Goal: Task Accomplishment & Management: Manage account settings

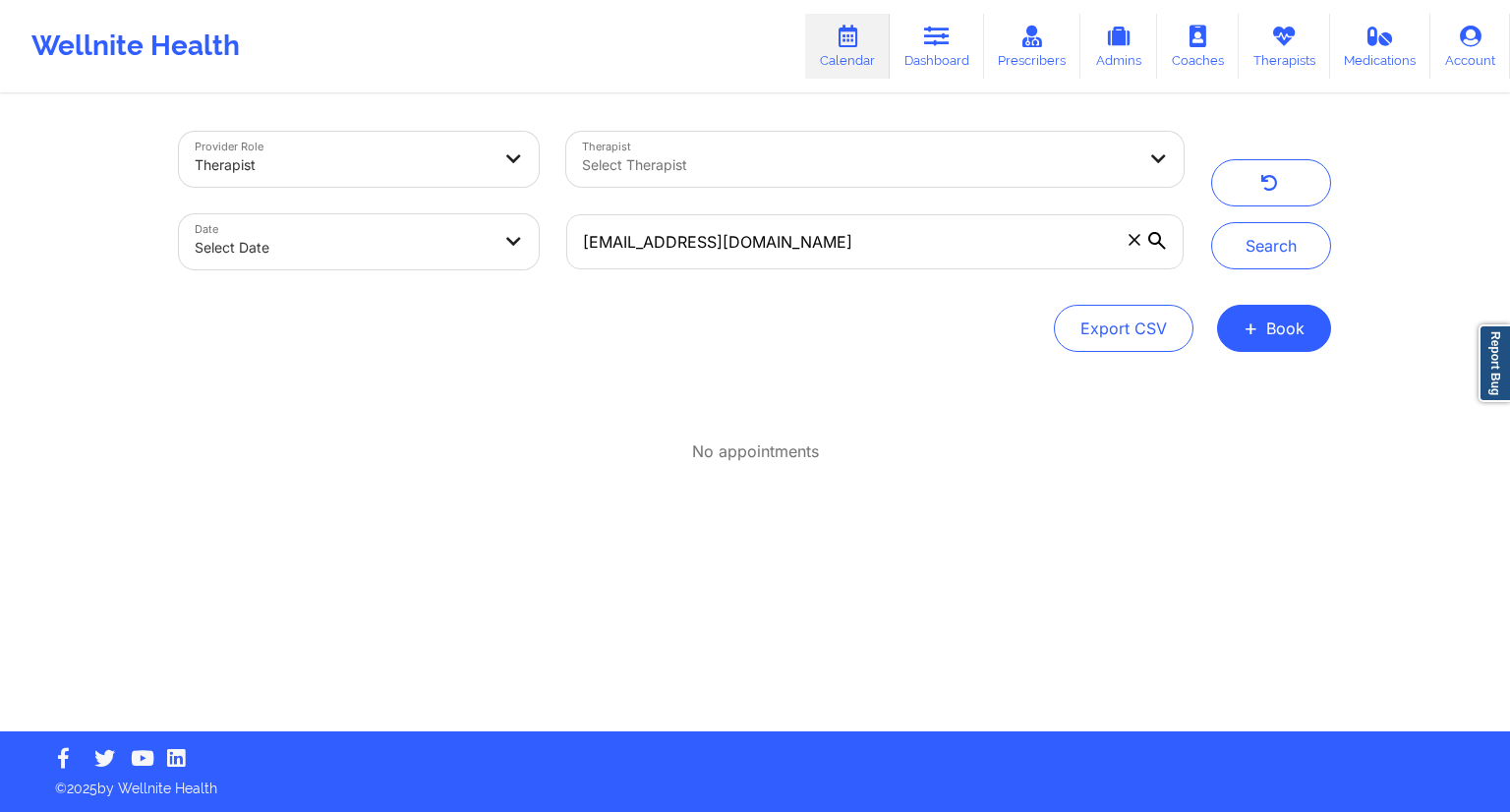
click at [845, 44] on icon at bounding box center [847, 37] width 26 height 22
click at [929, 48] on link "Dashboard" at bounding box center [936, 46] width 94 height 65
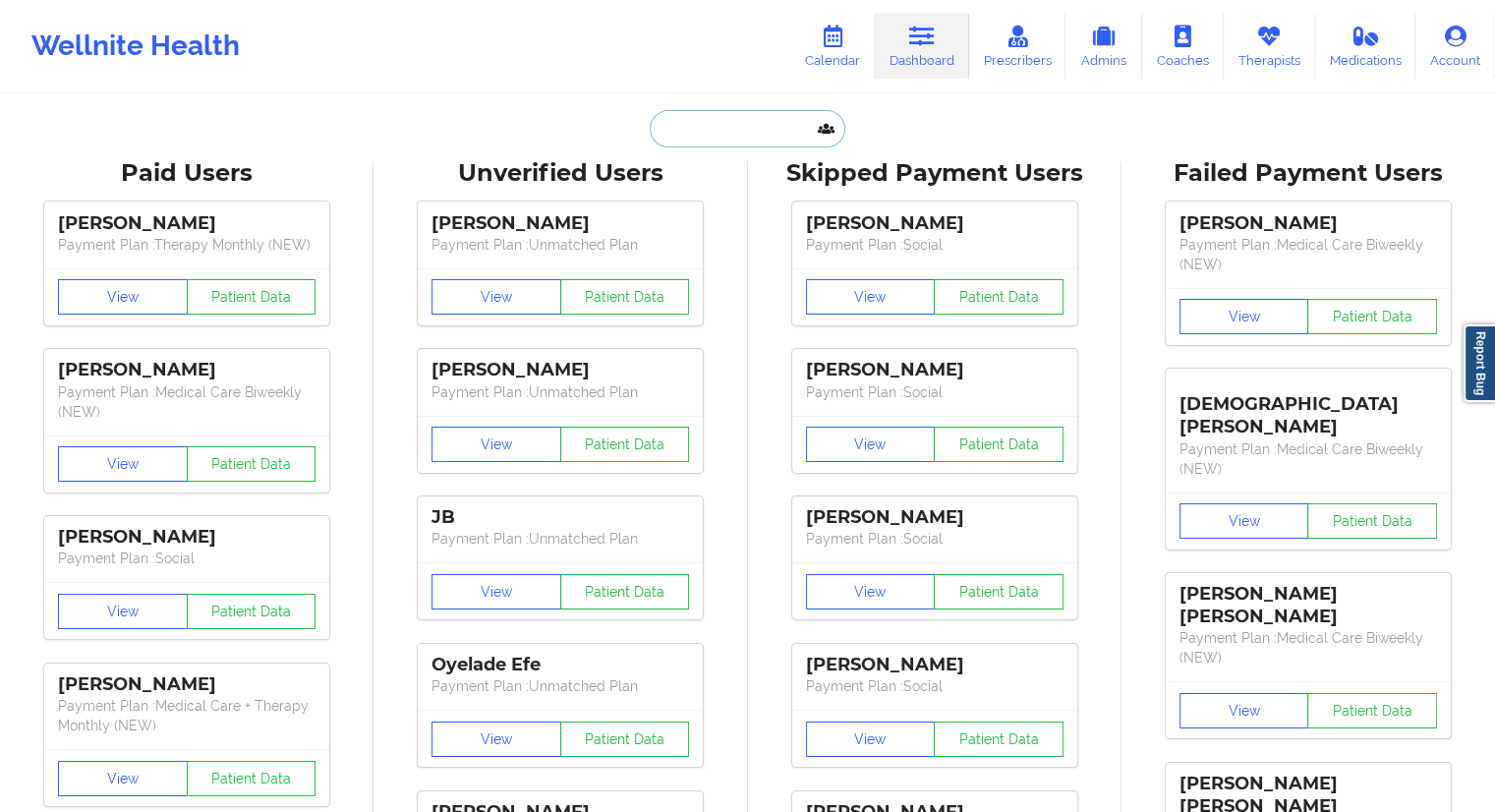
click at [700, 130] on input "text" at bounding box center [747, 128] width 195 height 37
paste input "[EMAIL_ADDRESS][DOMAIN_NAME]"
type input "[EMAIL_ADDRESS][DOMAIN_NAME]"
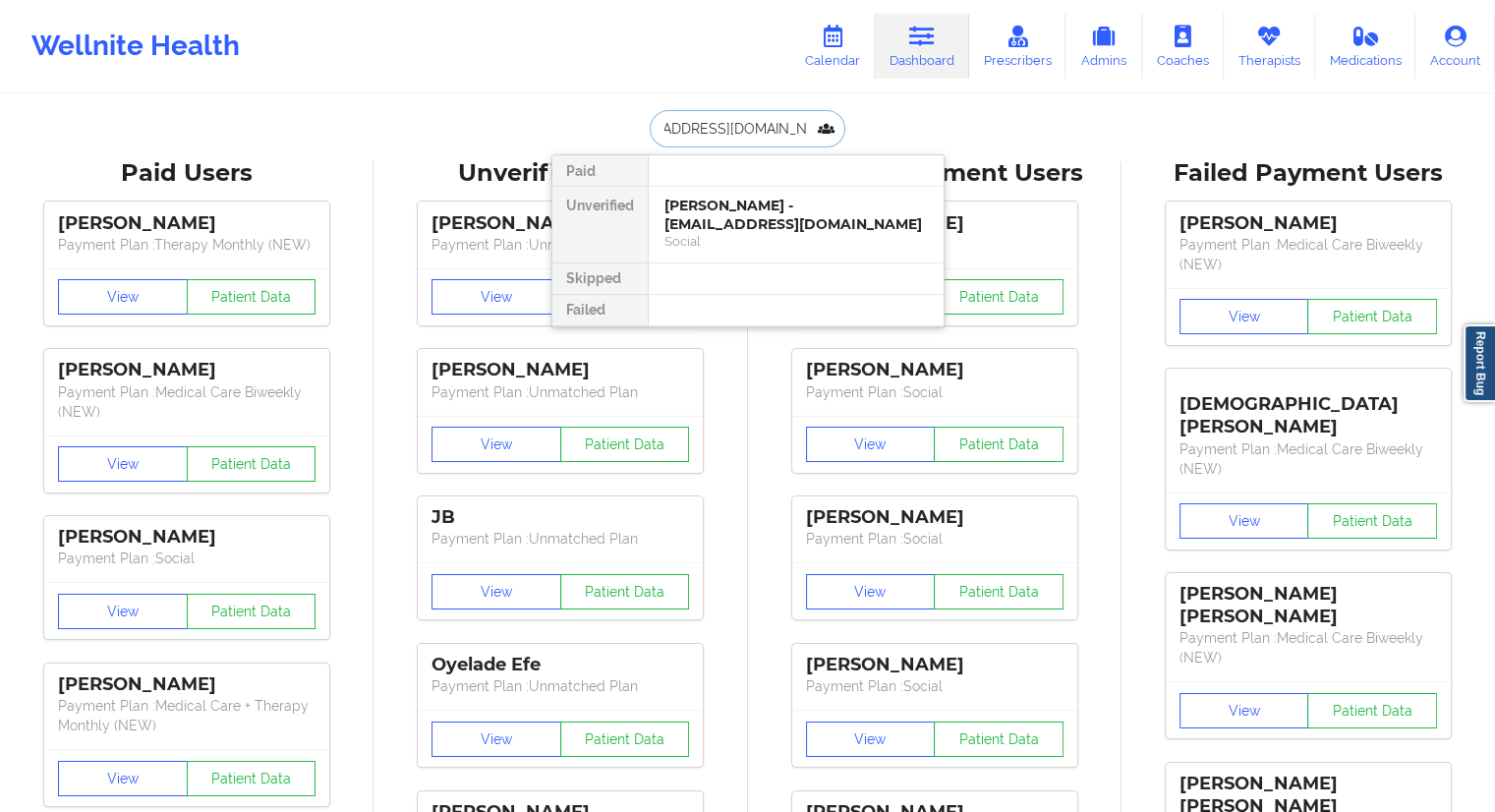
click at [693, 211] on div "[PERSON_NAME] - [EMAIL_ADDRESS][DOMAIN_NAME]" at bounding box center [796, 215] width 264 height 36
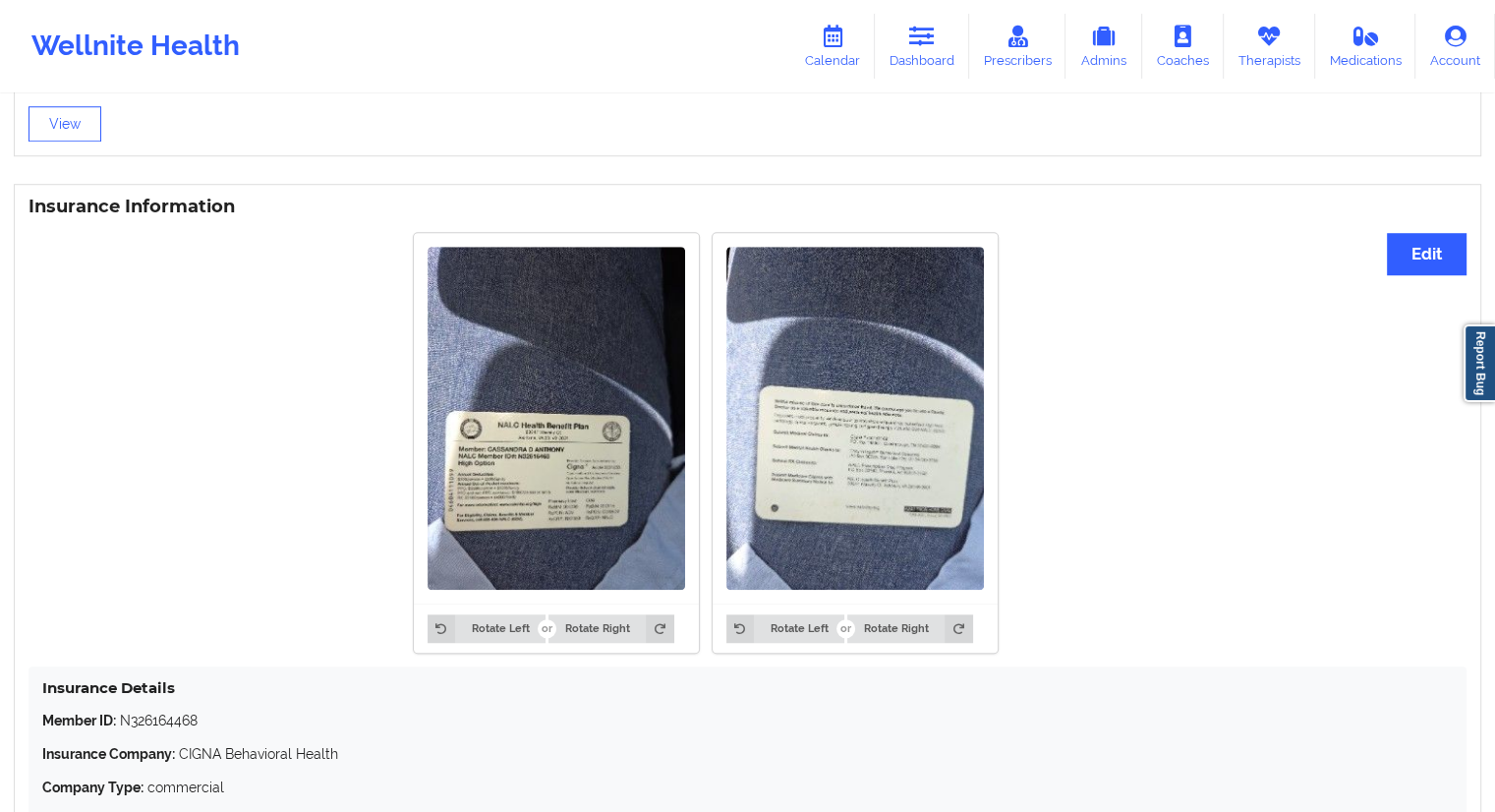
scroll to position [1553, 0]
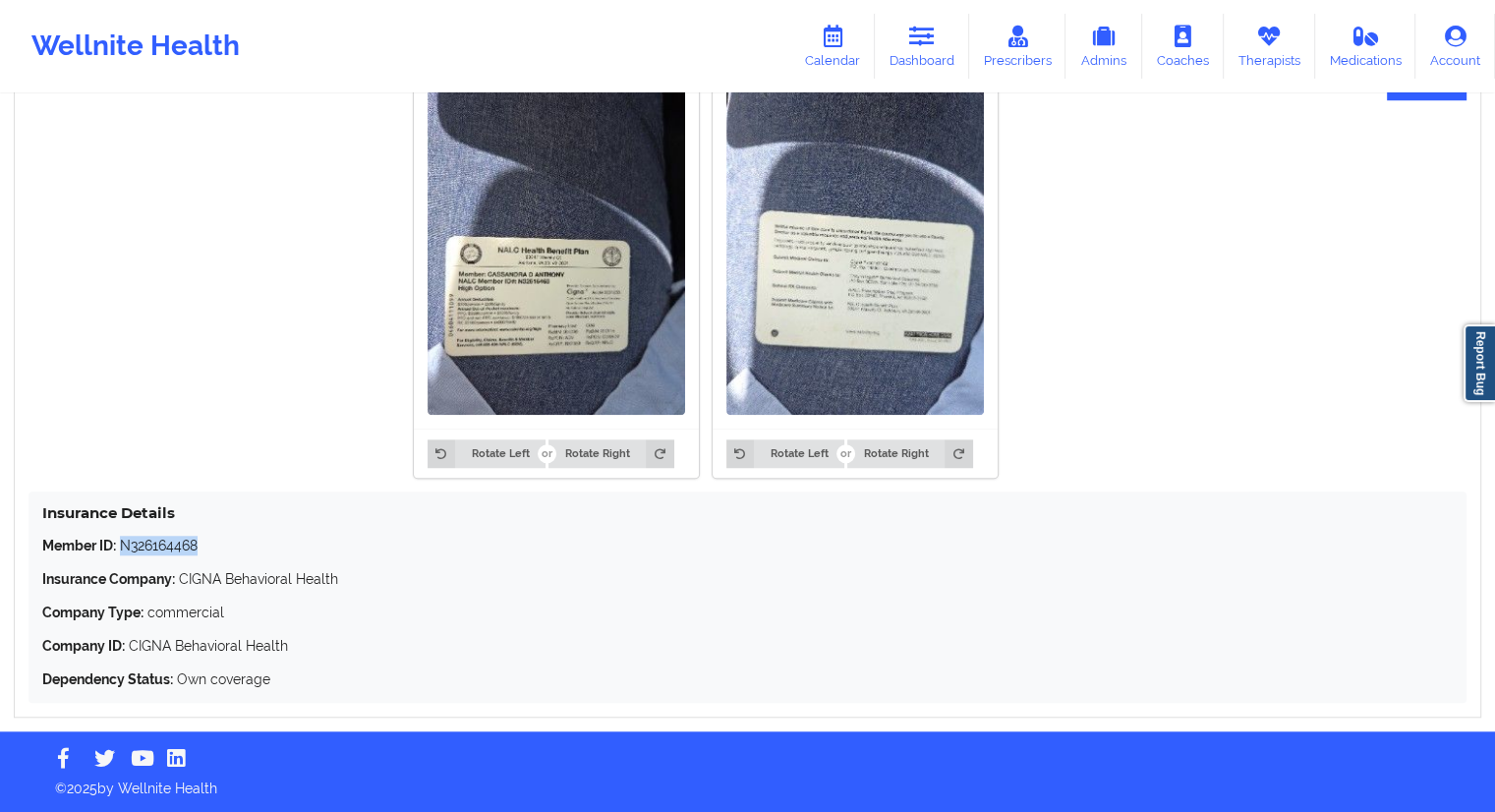
drag, startPoint x: 181, startPoint y: 548, endPoint x: 126, endPoint y: 543, distance: 55.2
click at [126, 543] on p "Member ID: N326164468" at bounding box center [748, 545] width 1411 height 20
copy p "N326164468"
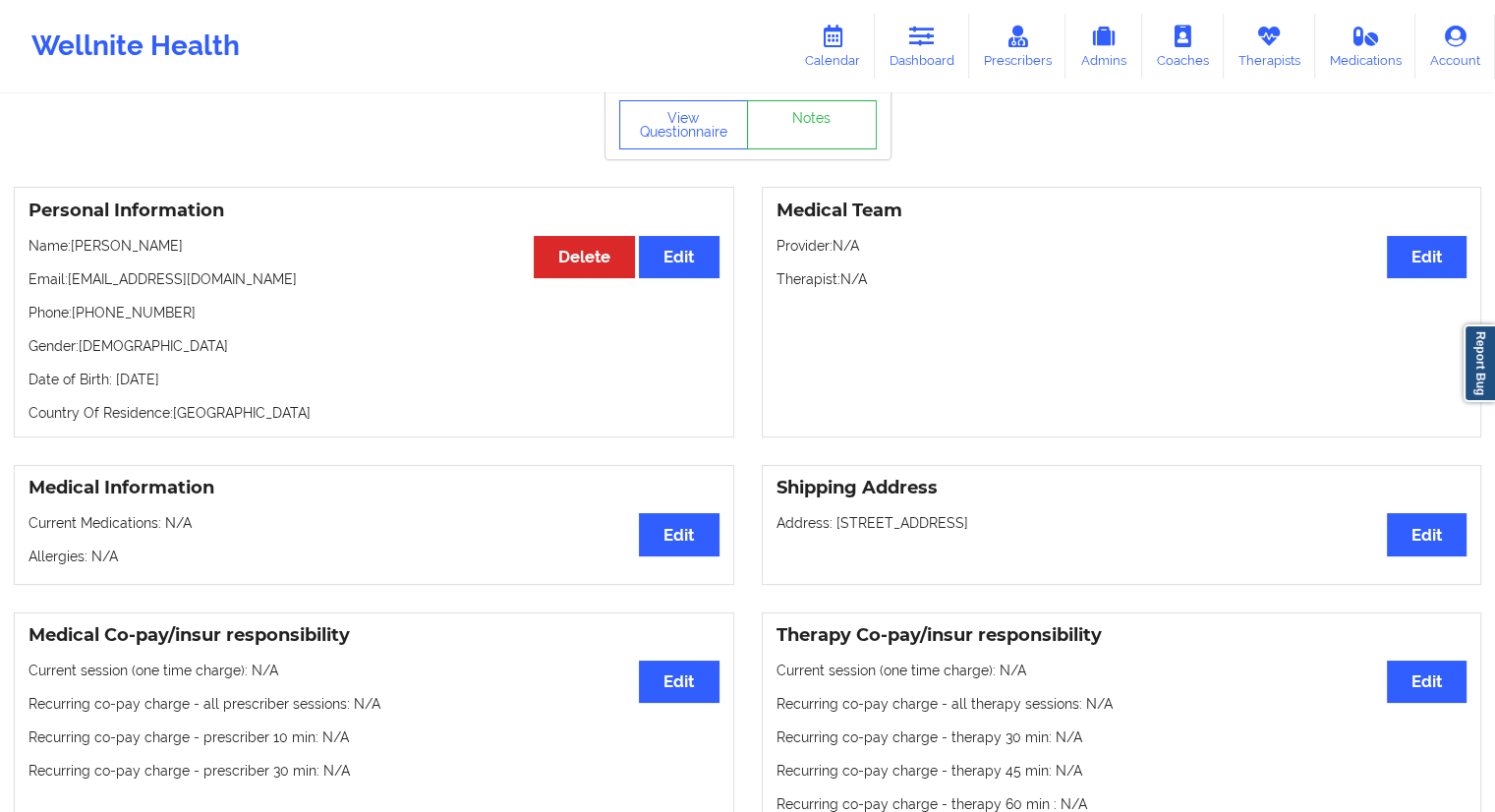
scroll to position [0, 0]
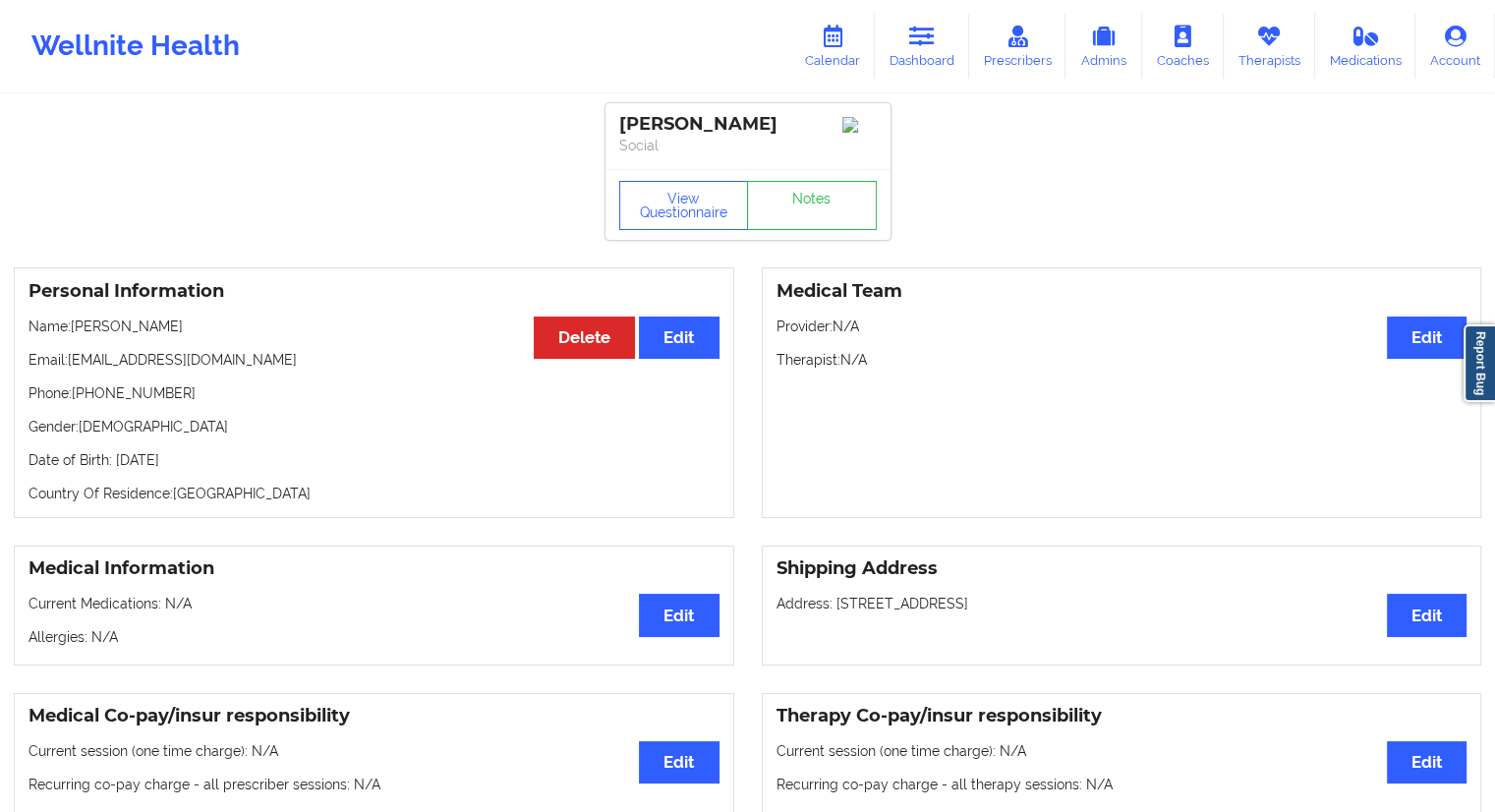
drag, startPoint x: 204, startPoint y: 331, endPoint x: 76, endPoint y: 339, distance: 128.2
click at [76, 336] on p "Name: [PERSON_NAME]" at bounding box center [375, 327] width 692 height 20
copy p "[PERSON_NAME]"
drag, startPoint x: 224, startPoint y: 459, endPoint x: 188, endPoint y: 469, distance: 37.4
click at [188, 469] on p "Date of Birth: [DEMOGRAPHIC_DATA]" at bounding box center [375, 460] width 692 height 20
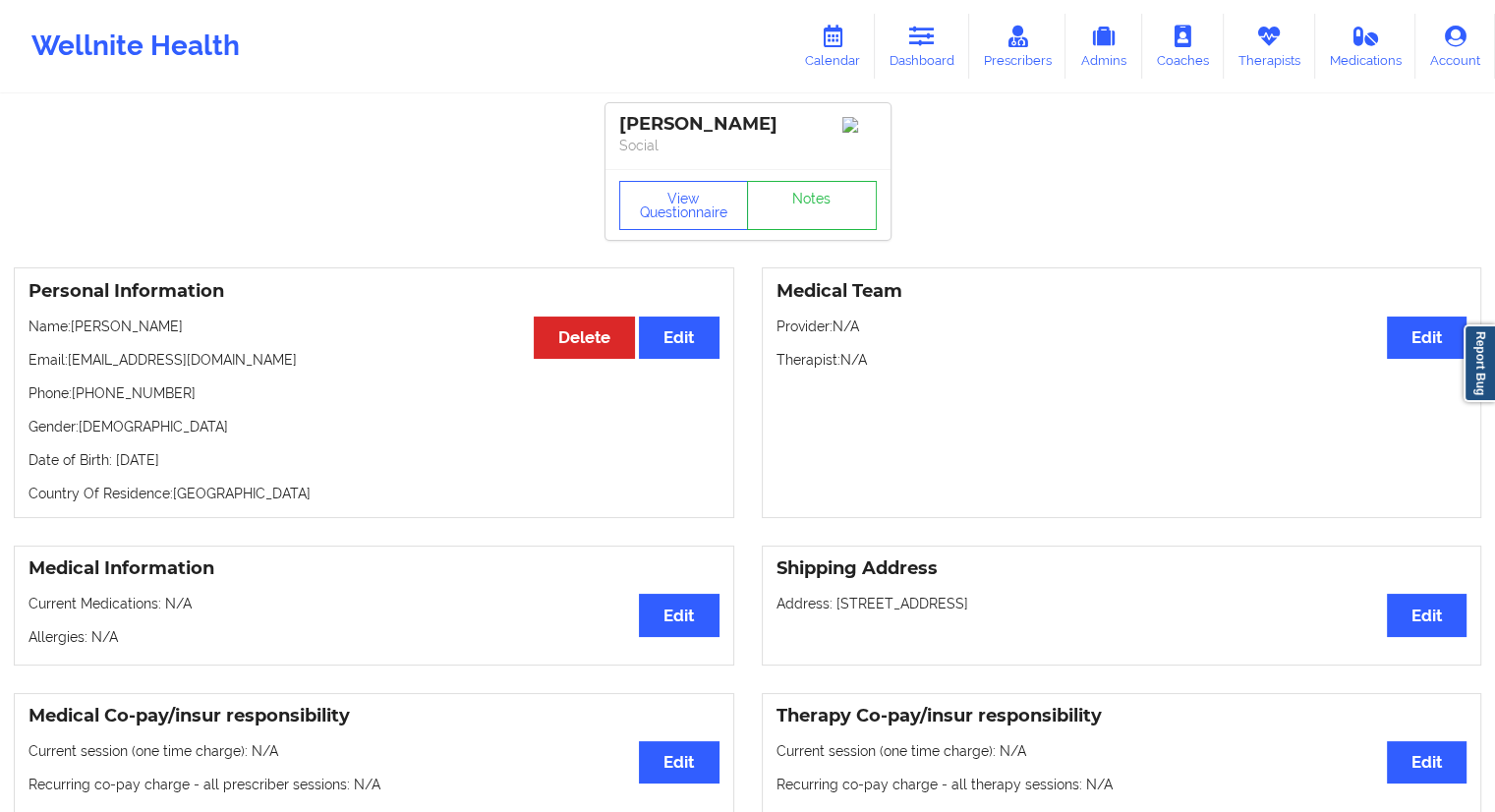
copy p "1975"
drag, startPoint x: 293, startPoint y: 353, endPoint x: 67, endPoint y: 364, distance: 226.3
click at [67, 364] on div "Personal Information Edit Delete Name: [PERSON_NAME] Email: [EMAIL_ADDRESS][DOM…" at bounding box center [374, 393] width 721 height 251
copy p "[EMAIL_ADDRESS][DOMAIN_NAME]"
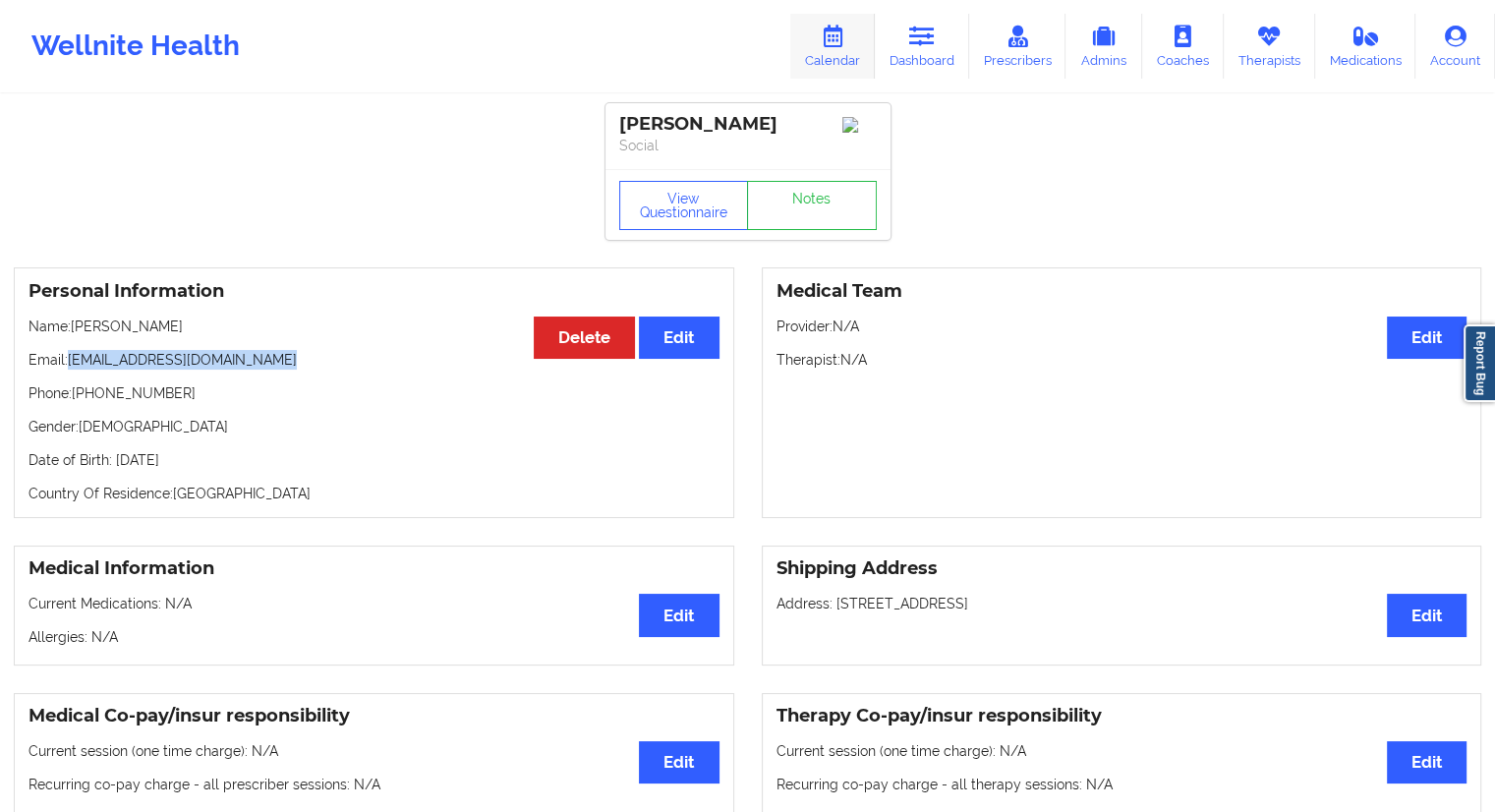
click at [837, 48] on link "Calendar" at bounding box center [832, 46] width 85 height 65
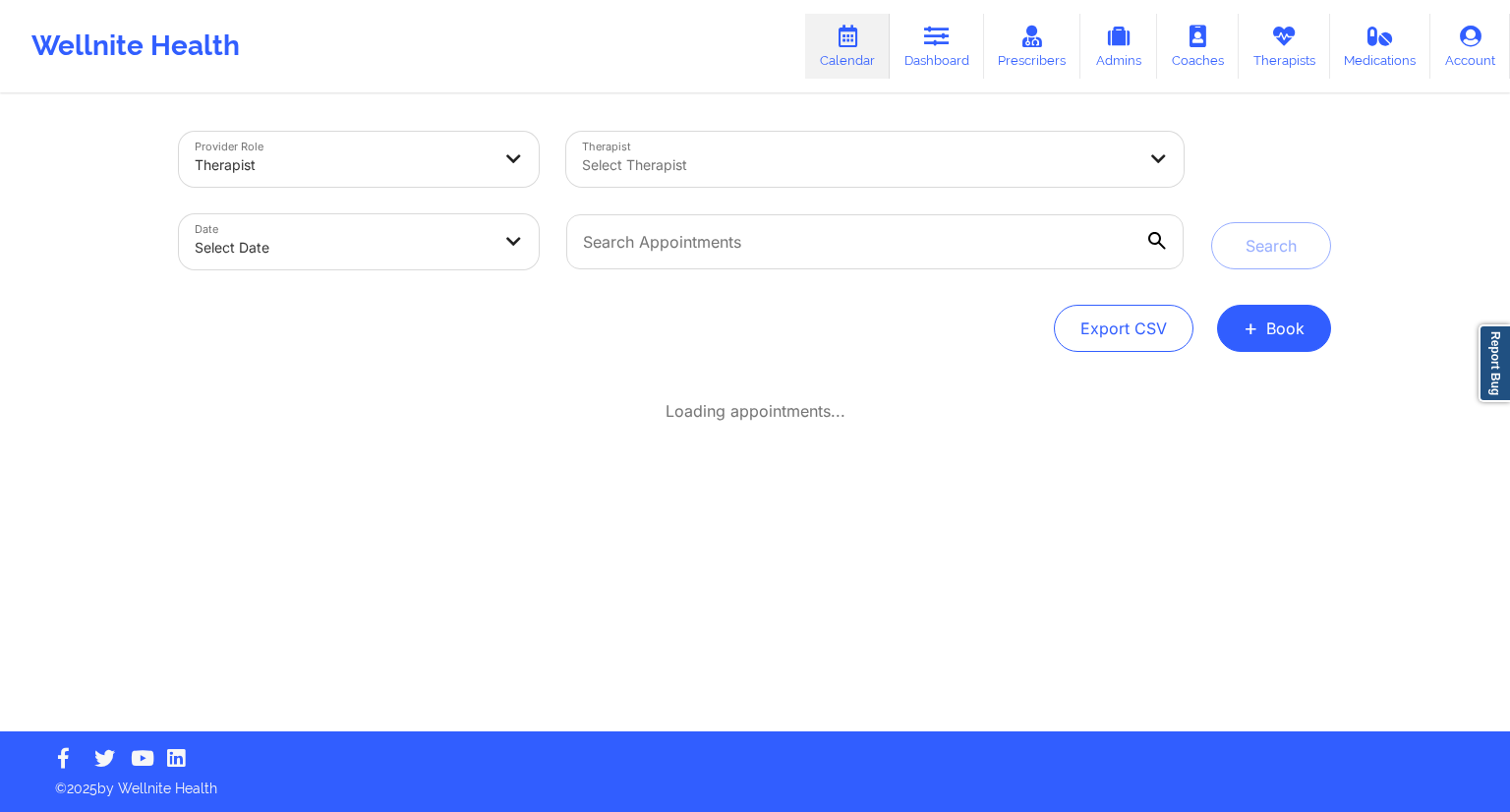
click at [698, 272] on div at bounding box center [874, 242] width 645 height 83
drag, startPoint x: 700, startPoint y: 253, endPoint x: 711, endPoint y: 252, distance: 11.0
click at [700, 253] on input "text" at bounding box center [875, 241] width 618 height 55
paste input "[EMAIL_ADDRESS][DOMAIN_NAME]"
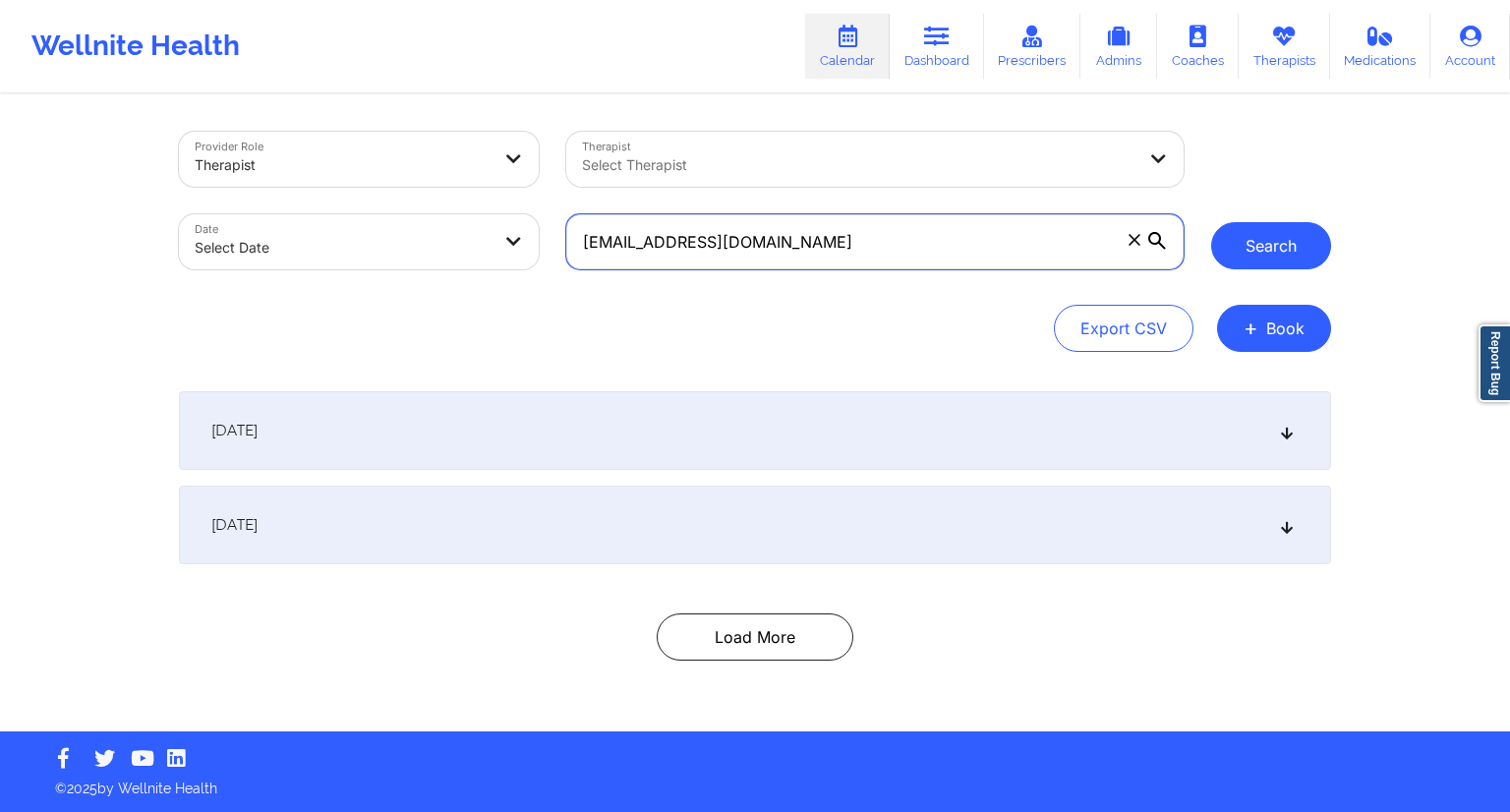
type input "[EMAIL_ADDRESS][DOMAIN_NAME]"
click at [1237, 253] on button "Search" at bounding box center [1271, 245] width 120 height 47
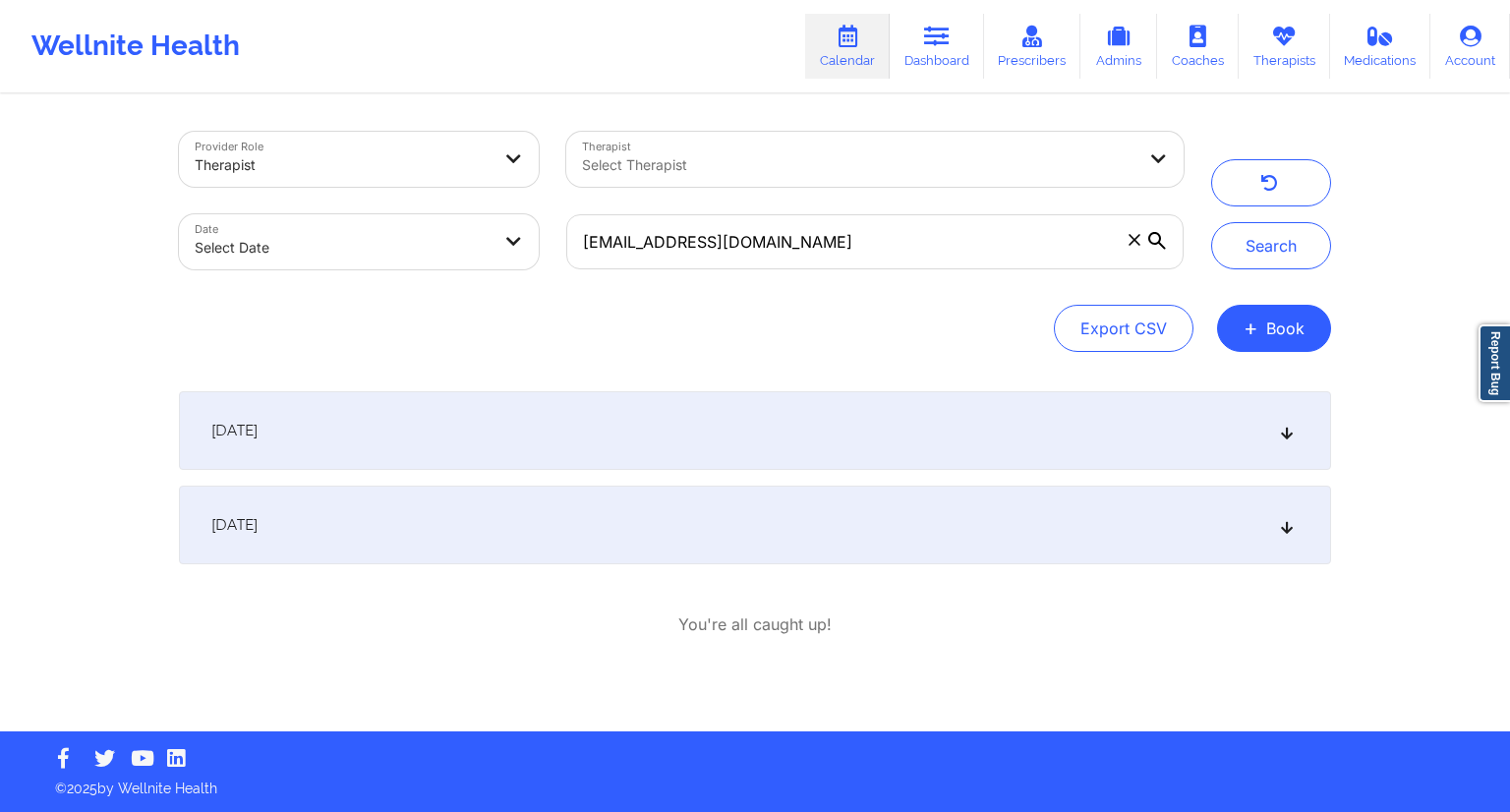
drag, startPoint x: 623, startPoint y: 379, endPoint x: 632, endPoint y: 387, distance: 12.0
click at [627, 383] on div "Provider Role Therapist Therapist Select Therapist Date Select Date [EMAIL_ADDR…" at bounding box center [755, 412] width 1179 height 634
click at [628, 401] on div "[DATE]" at bounding box center [755, 429] width 1152 height 79
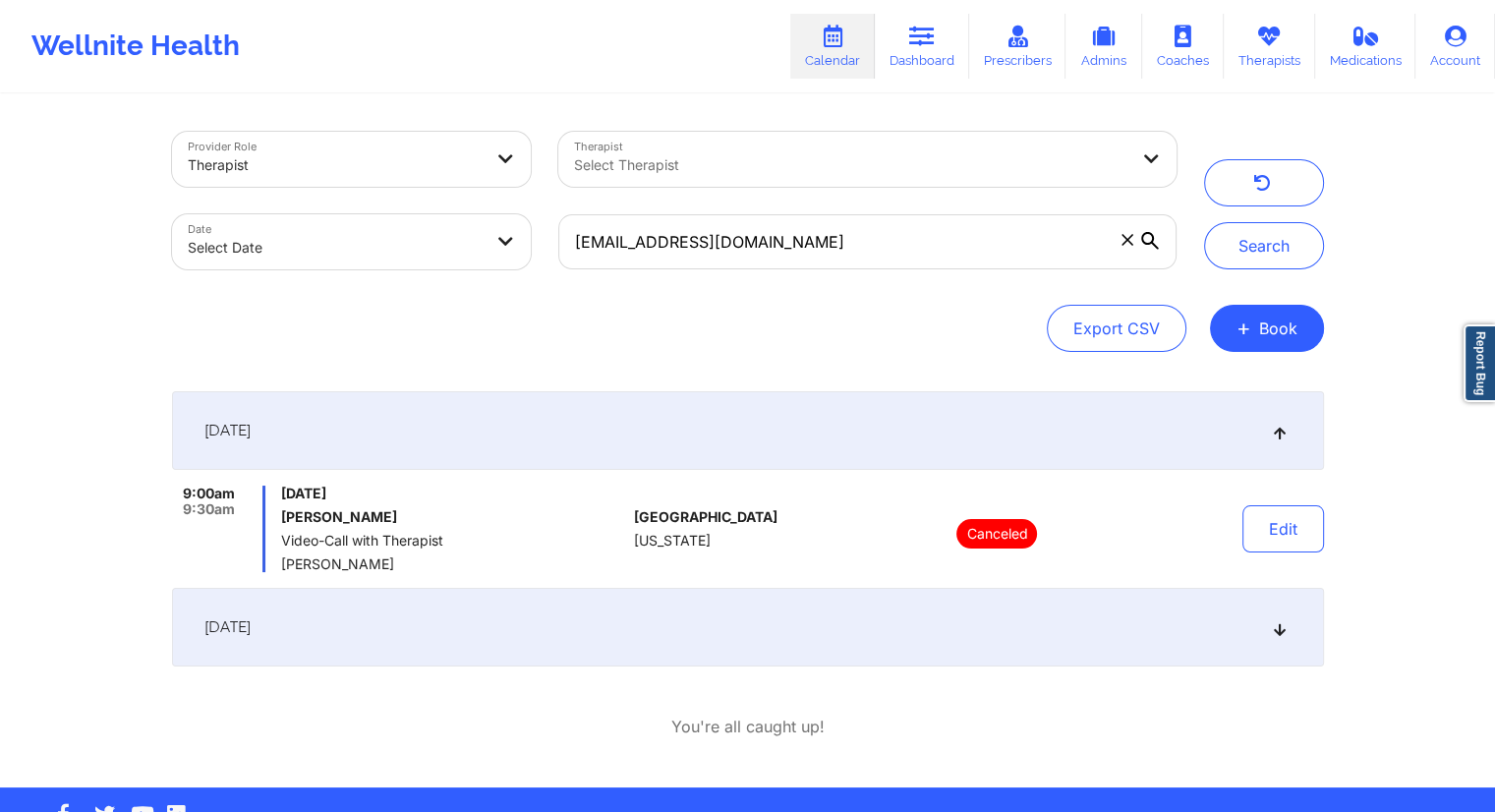
click at [543, 622] on div "[DATE]" at bounding box center [748, 626] width 1152 height 79
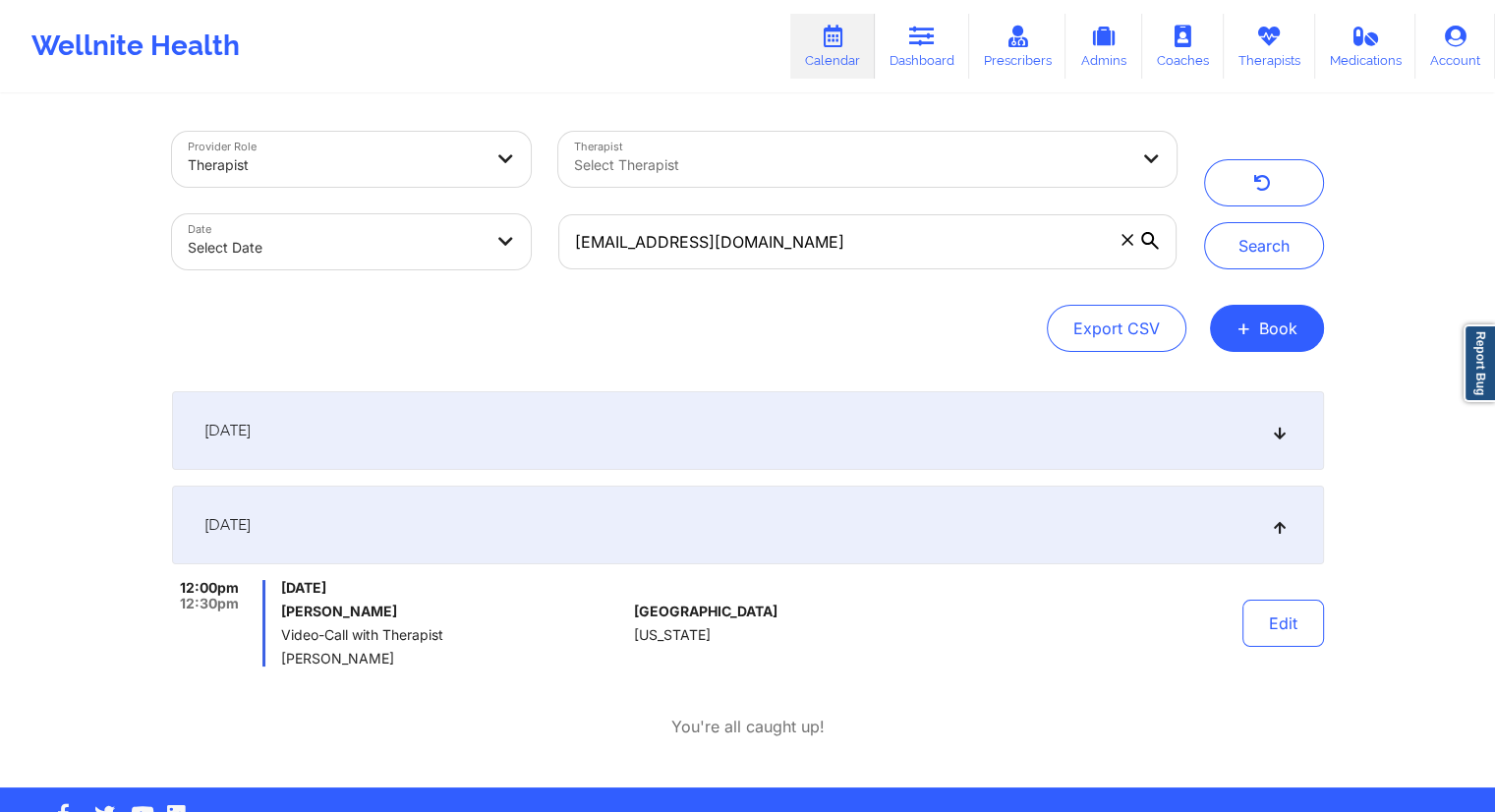
click at [583, 413] on div "[DATE]" at bounding box center [748, 429] width 1152 height 79
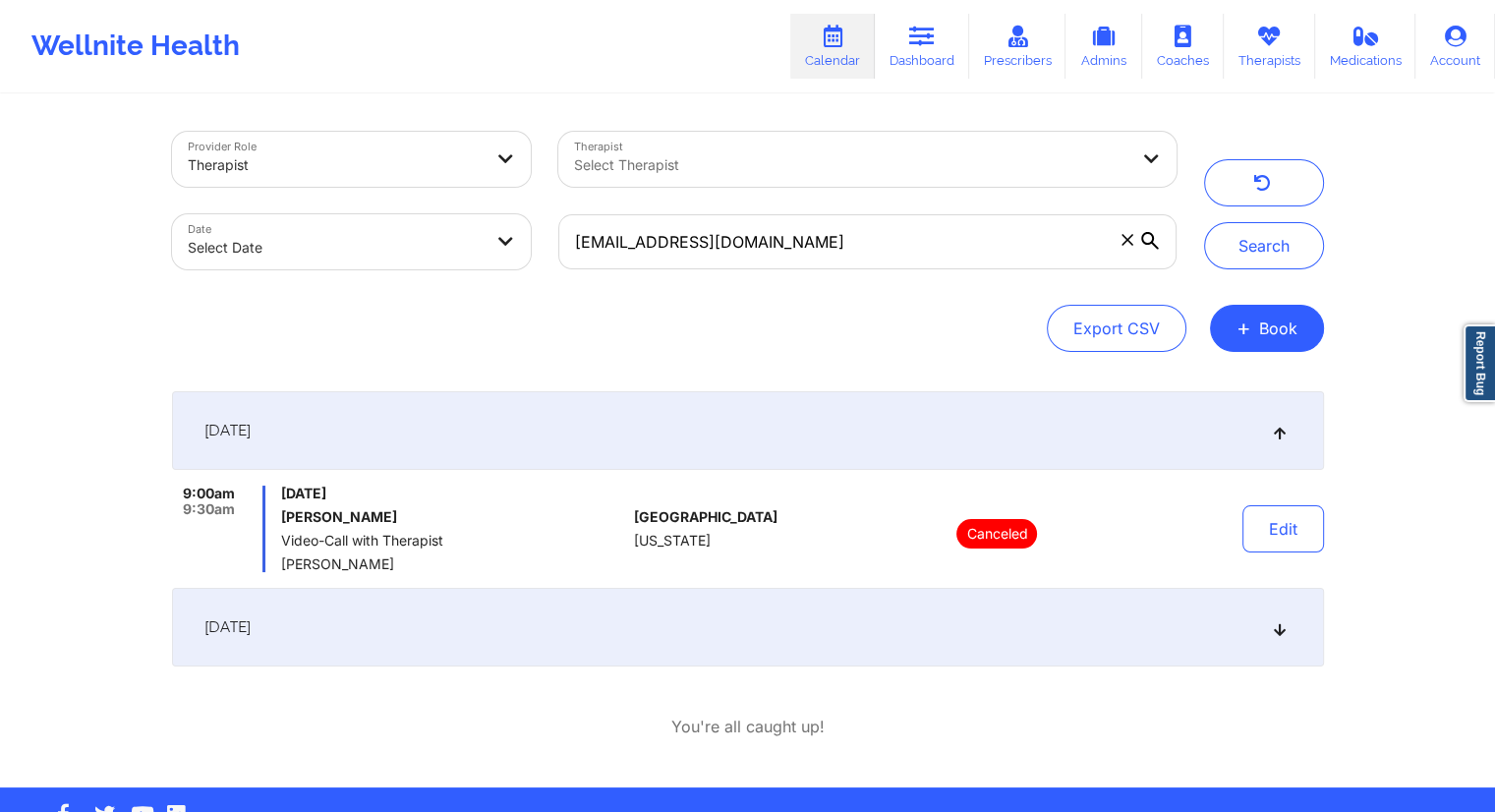
click at [543, 635] on div "[DATE]" at bounding box center [748, 626] width 1152 height 79
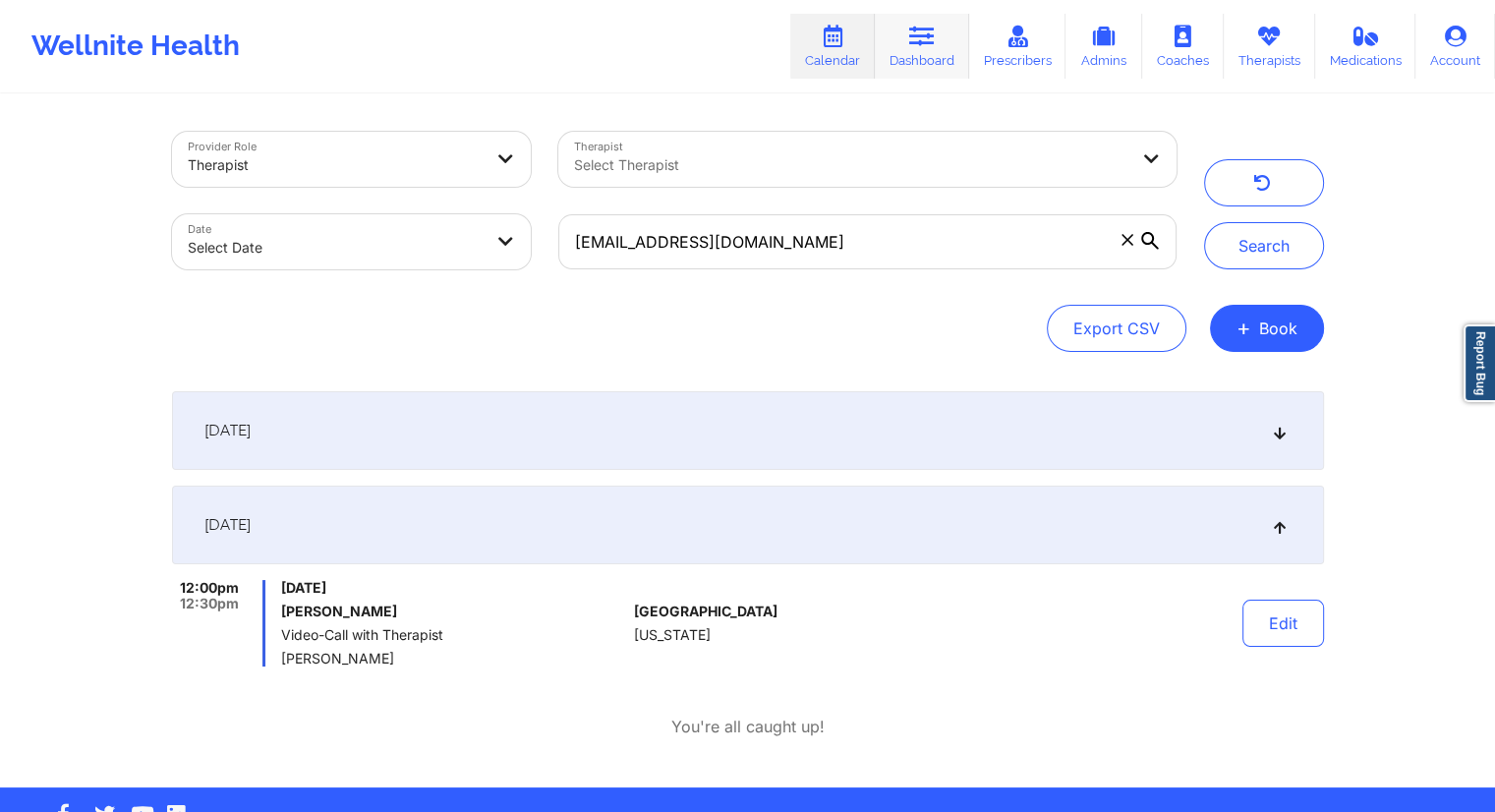
click at [904, 57] on link "Dashboard" at bounding box center [921, 46] width 94 height 65
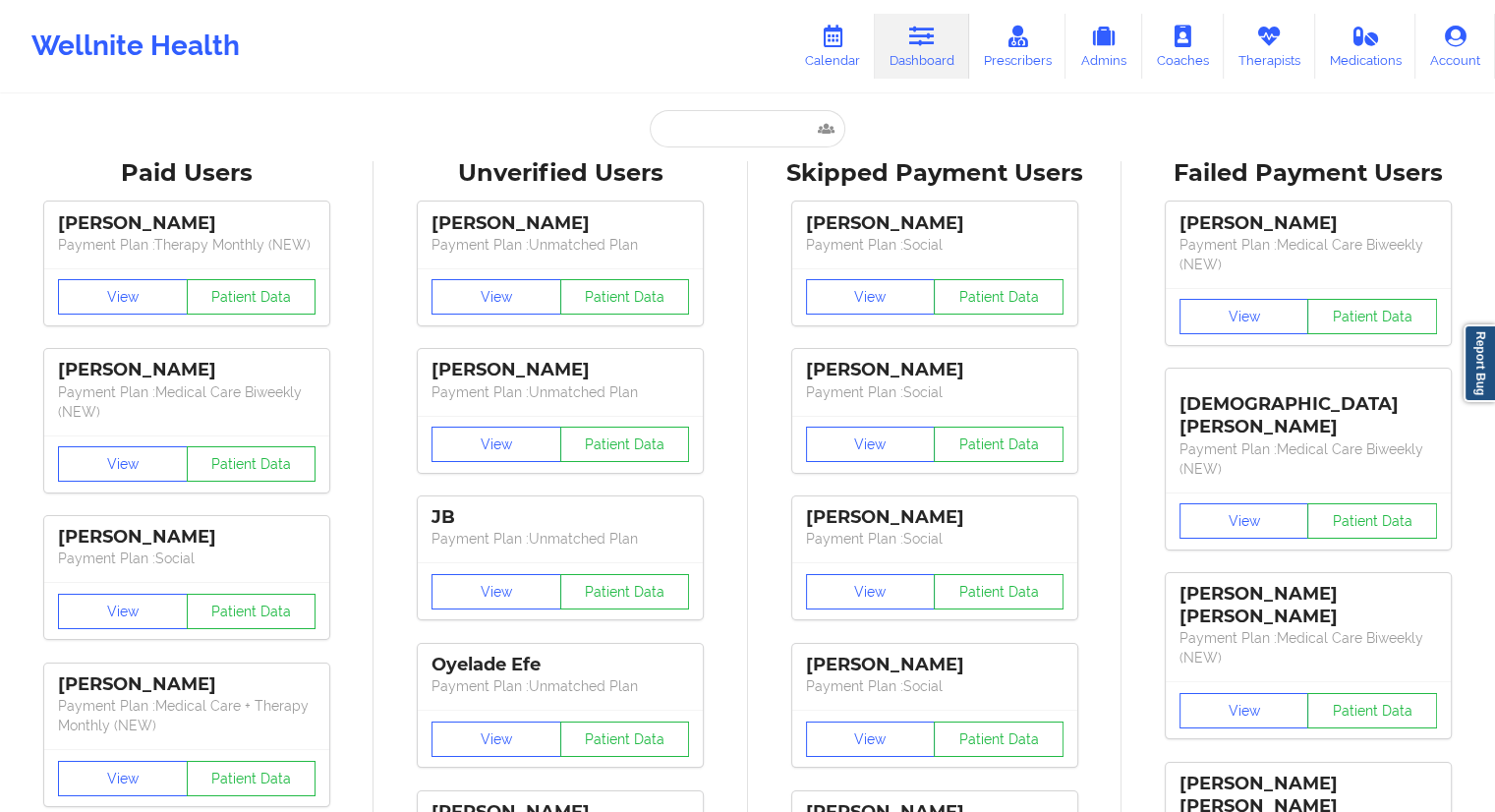
drag, startPoint x: 665, startPoint y: 101, endPoint x: 677, endPoint y: 120, distance: 22.5
click at [677, 120] on input "text" at bounding box center [747, 128] width 195 height 37
paste input "[EMAIL_ADDRESS][DOMAIN_NAME]"
type input "[EMAIL_ADDRESS][DOMAIN_NAME]"
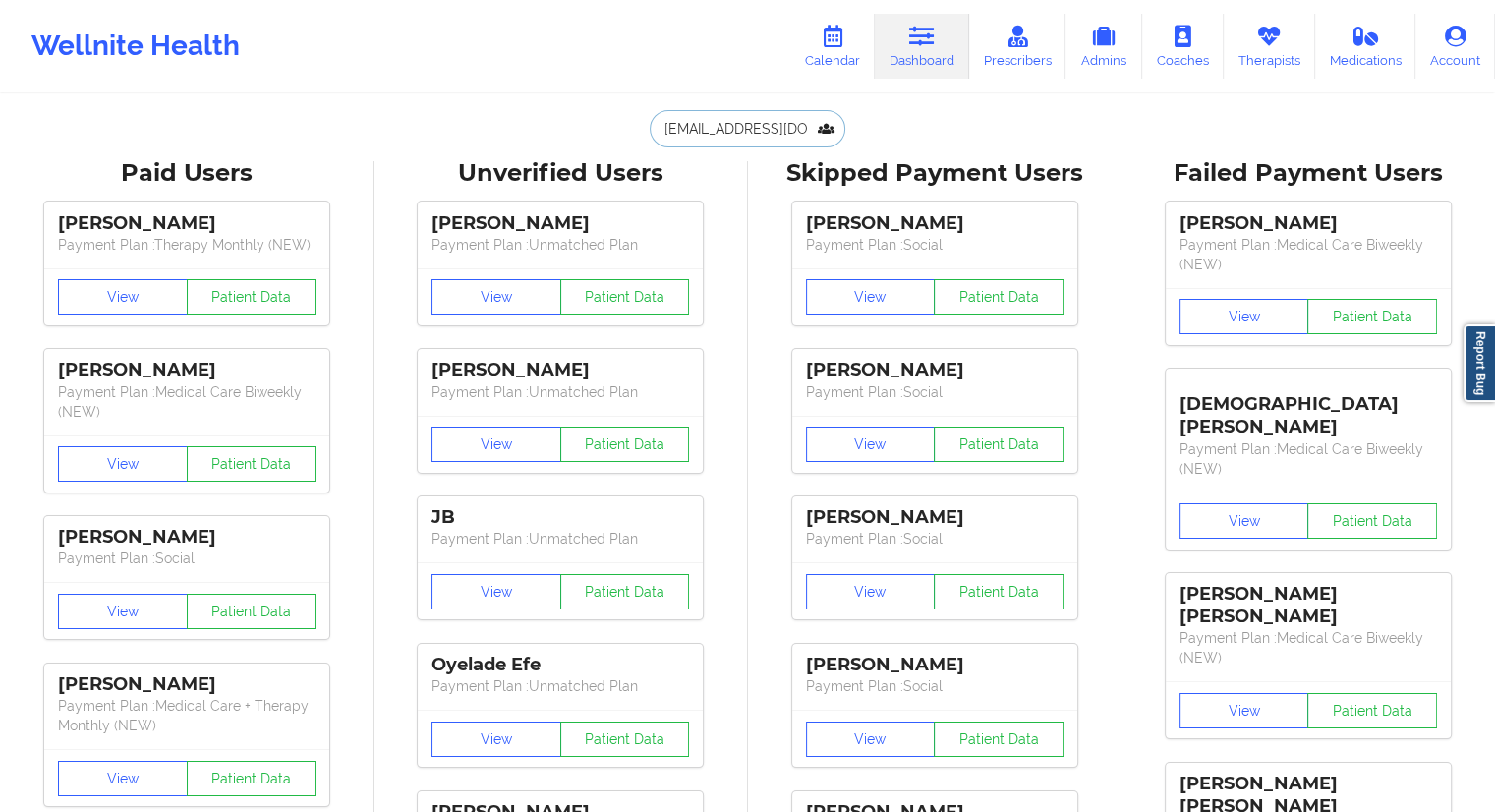
scroll to position [0, 56]
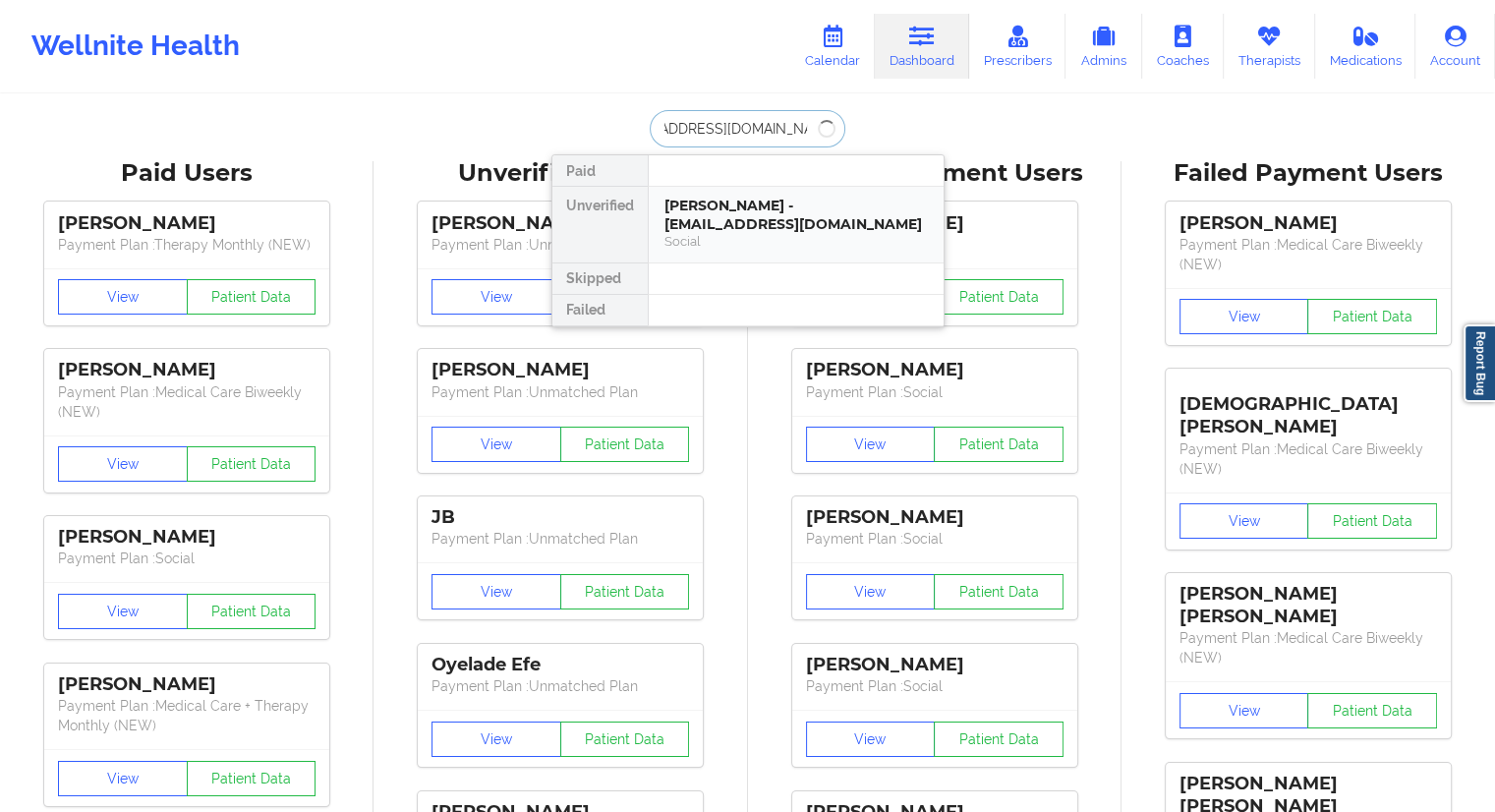
click at [747, 227] on div "[PERSON_NAME] - [EMAIL_ADDRESS][DOMAIN_NAME]" at bounding box center [796, 215] width 264 height 36
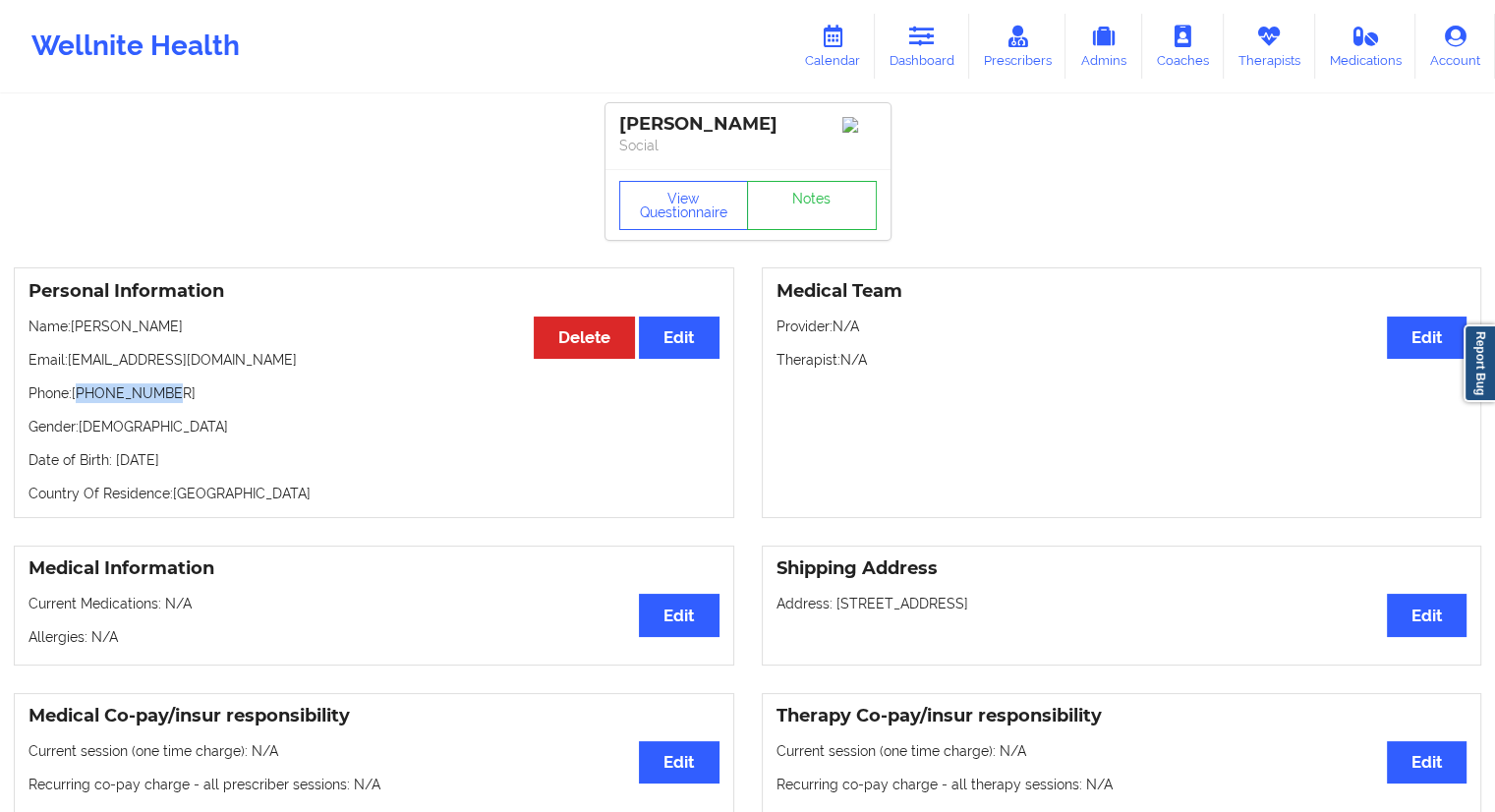
drag, startPoint x: 136, startPoint y: 398, endPoint x: 79, endPoint y: 398, distance: 57.0
click at [79, 398] on p "Phone: [PHONE_NUMBER]" at bounding box center [375, 394] width 692 height 20
copy p "13057465977"
click at [1262, 51] on link "Therapists" at bounding box center [1269, 46] width 91 height 65
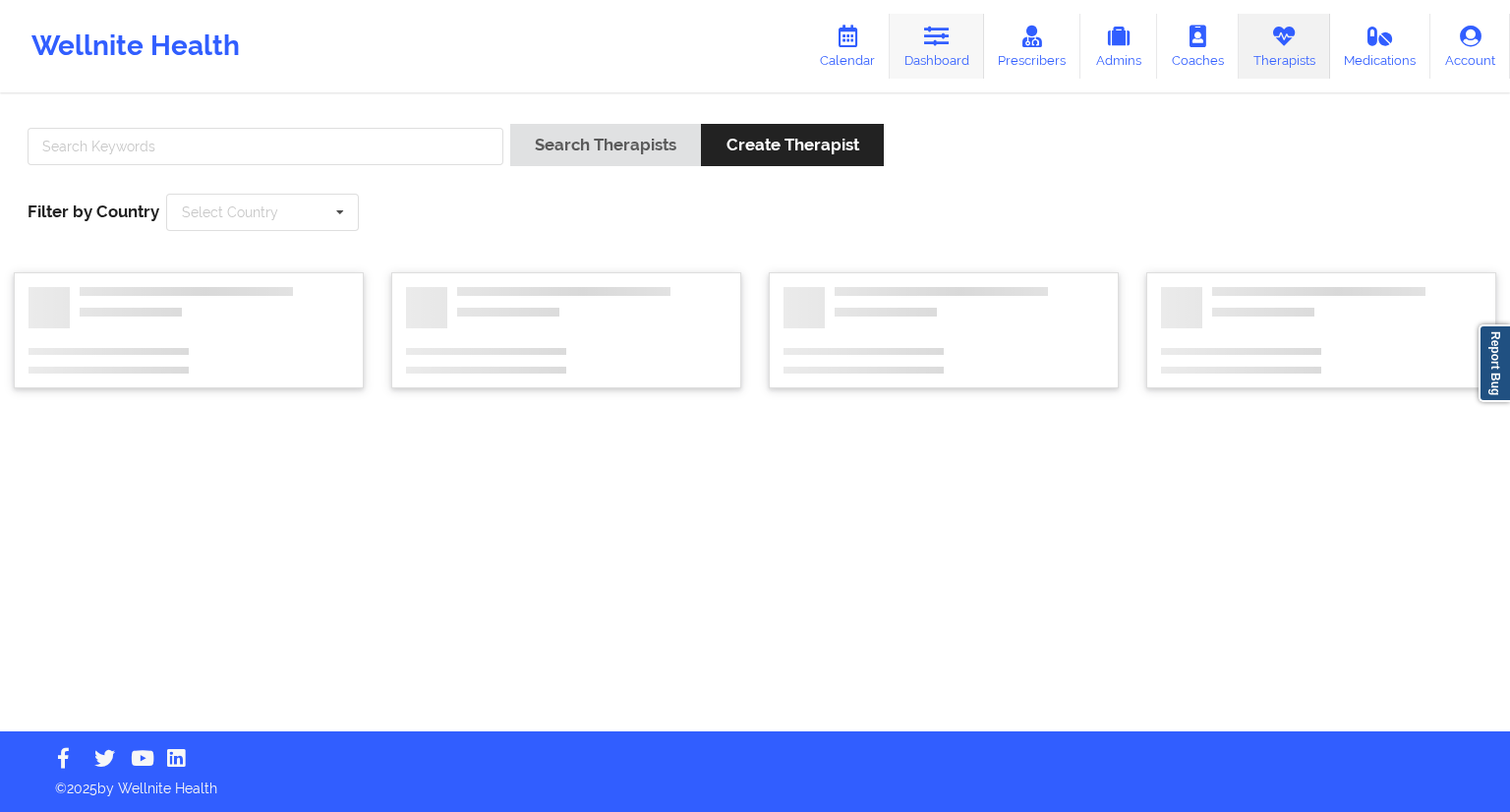
drag, startPoint x: 935, startPoint y: 52, endPoint x: 907, endPoint y: 59, distance: 28.9
click at [935, 52] on link "Dashboard" at bounding box center [936, 46] width 94 height 65
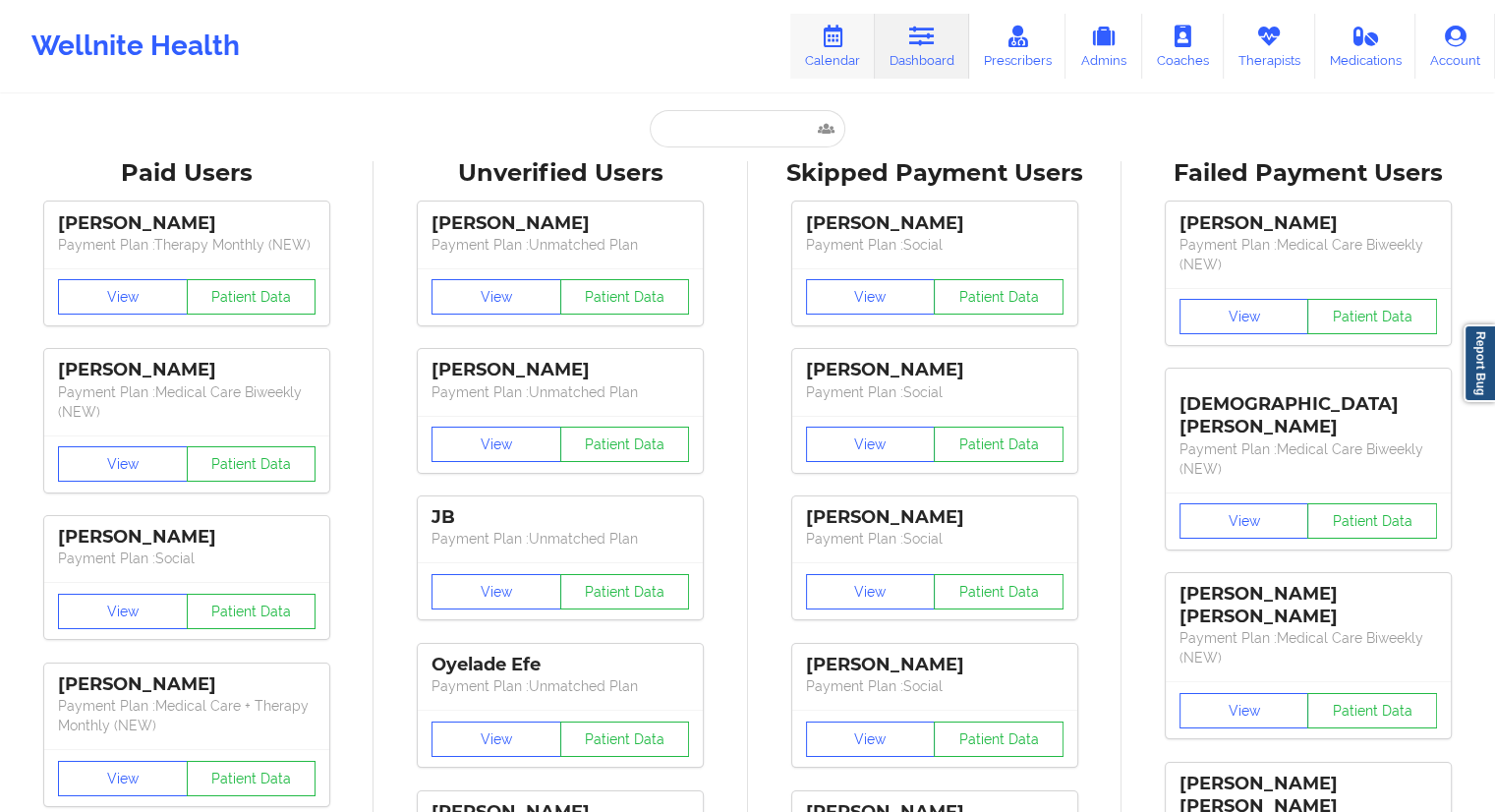
click at [854, 53] on link "Calendar" at bounding box center [832, 46] width 85 height 65
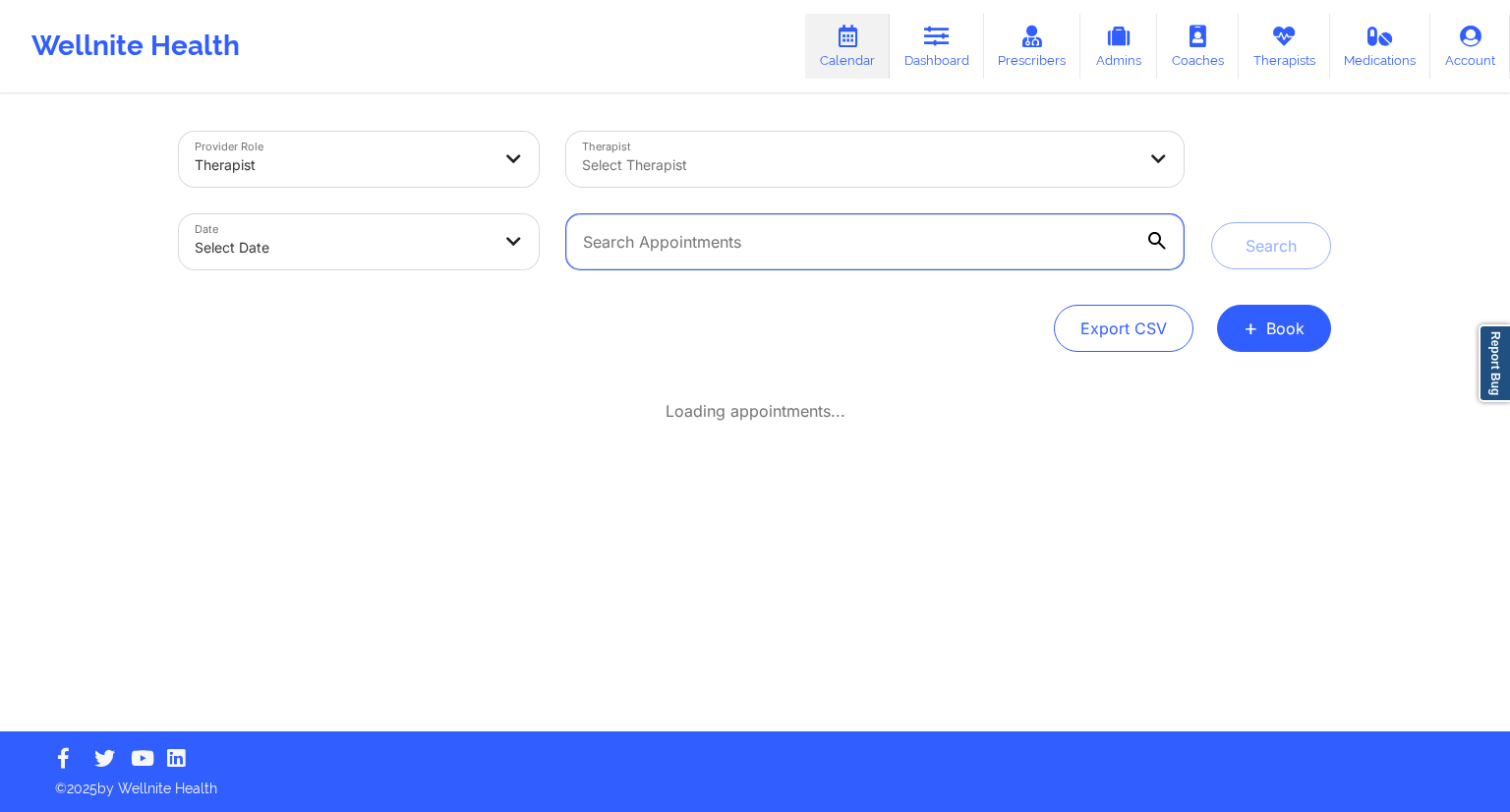
click at [680, 237] on input "text" at bounding box center [875, 241] width 618 height 55
paste input "[EMAIL_ADDRESS][DOMAIN_NAME]"
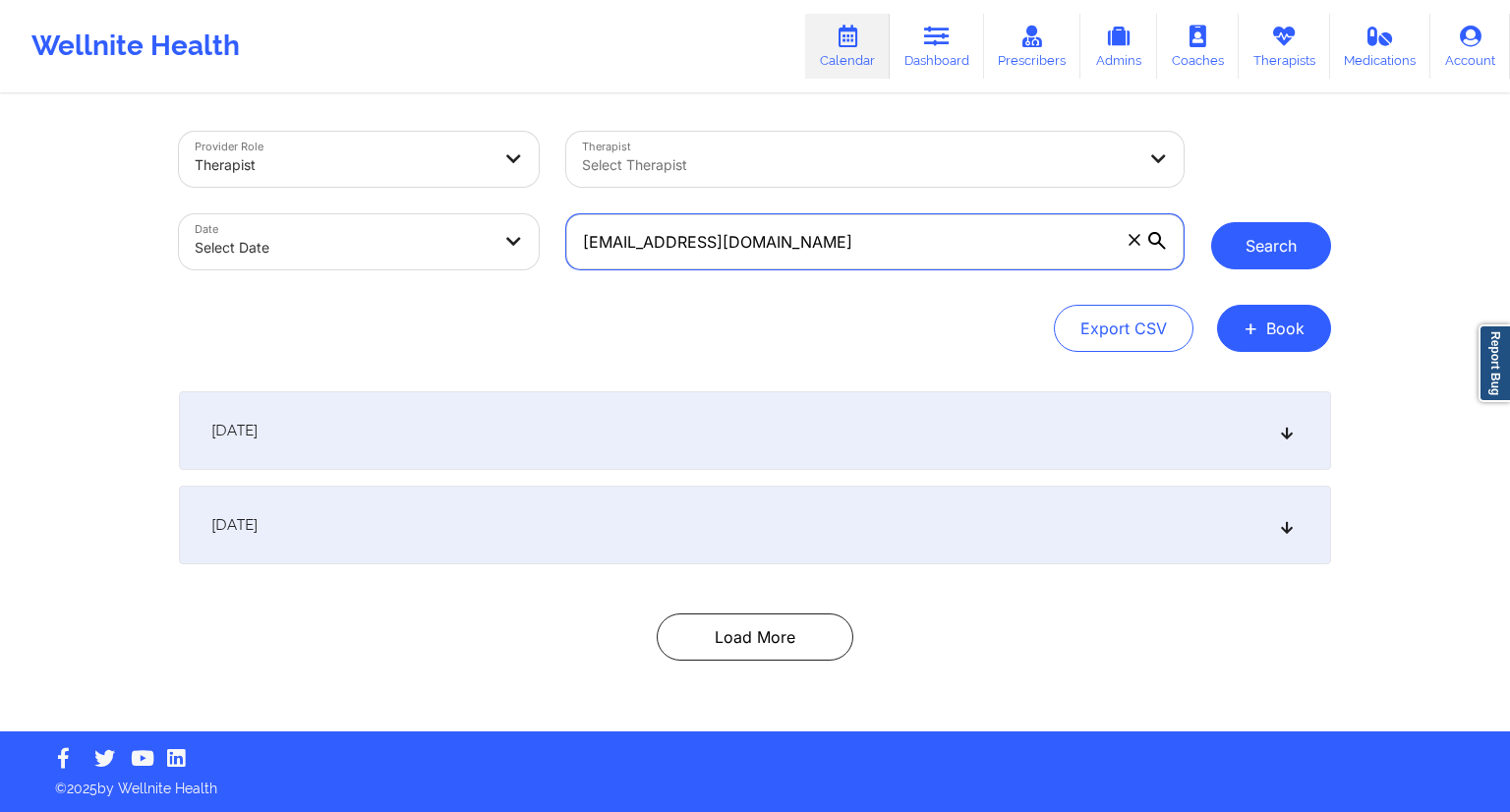
type input "[EMAIL_ADDRESS][DOMAIN_NAME]"
click at [1274, 239] on button "Search" at bounding box center [1271, 245] width 120 height 47
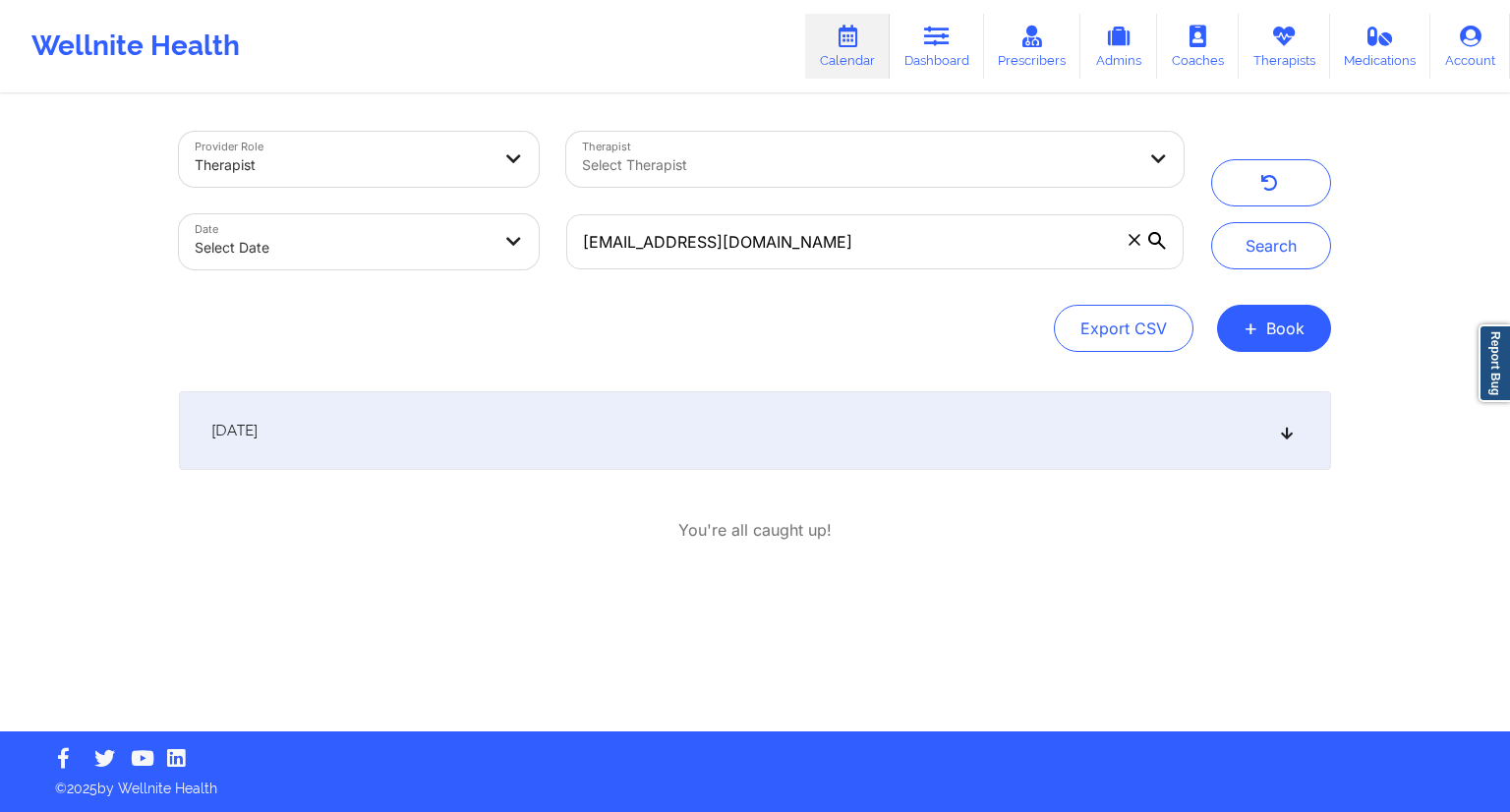
click at [590, 412] on div "[DATE]" at bounding box center [755, 429] width 1152 height 79
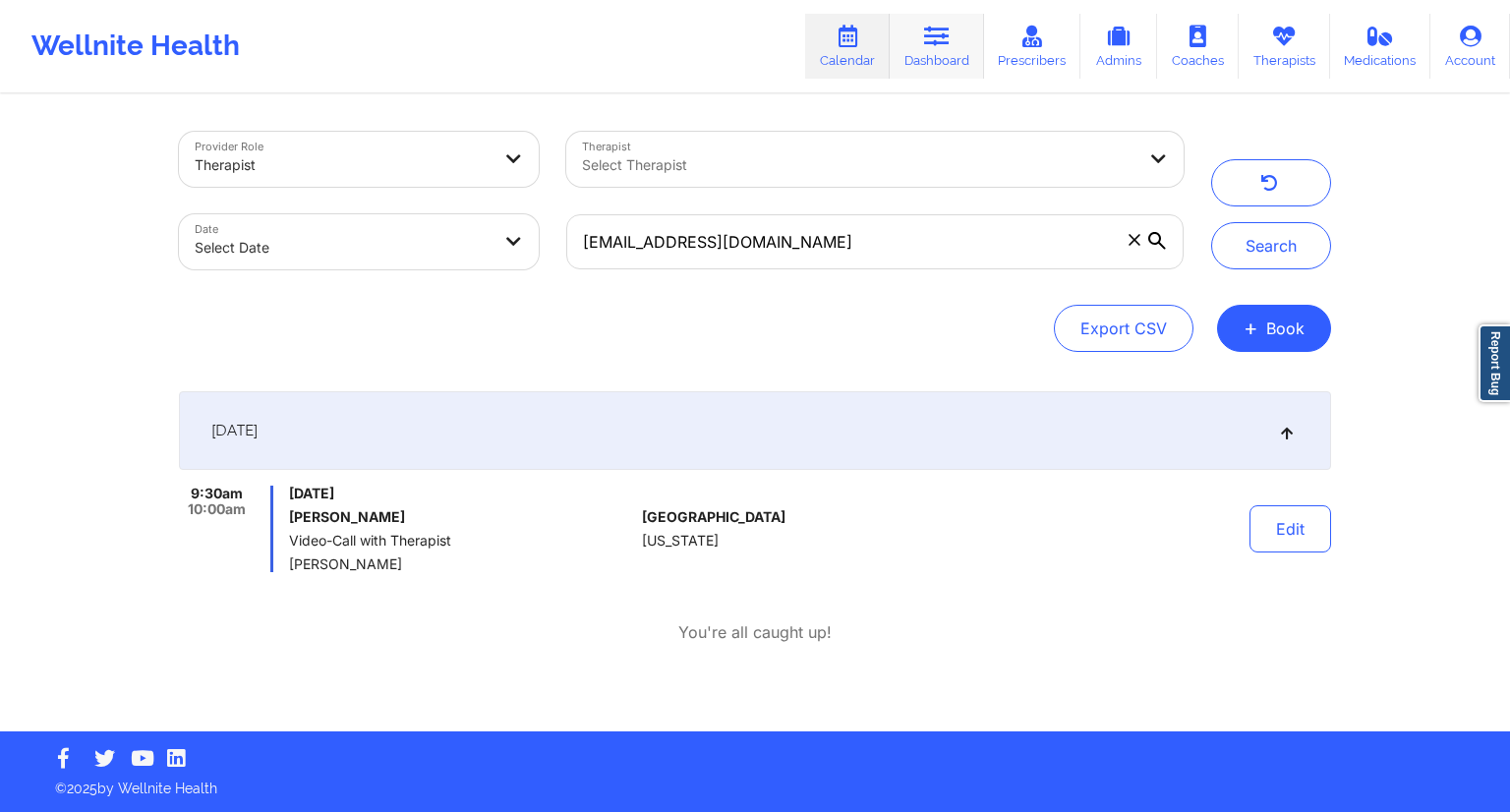
click at [955, 60] on link "Dashboard" at bounding box center [936, 46] width 94 height 65
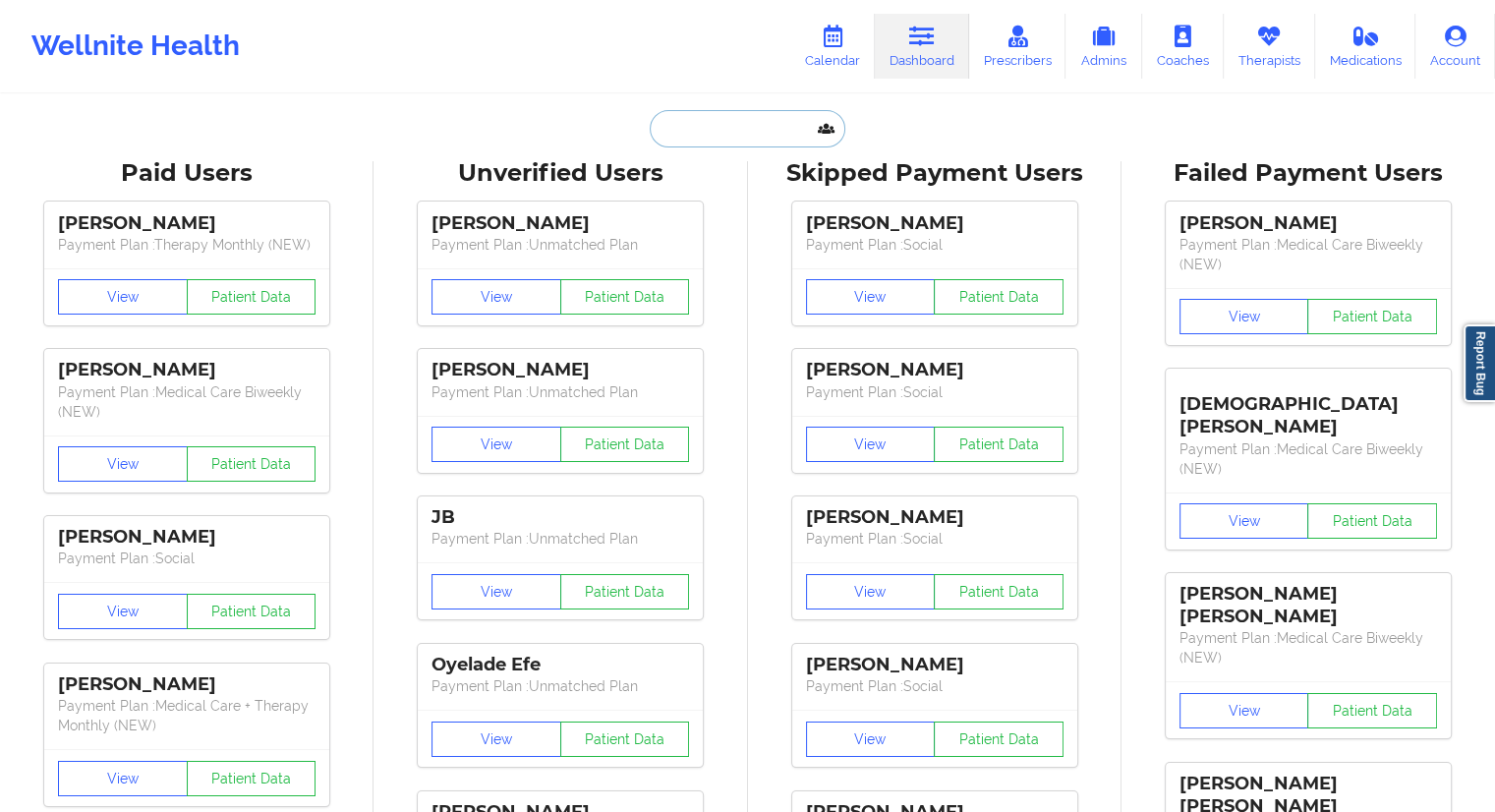
click at [691, 126] on input "text" at bounding box center [747, 128] width 195 height 37
paste input "[EMAIL_ADDRESS][DOMAIN_NAME]"
type input "[EMAIL_ADDRESS][DOMAIN_NAME]"
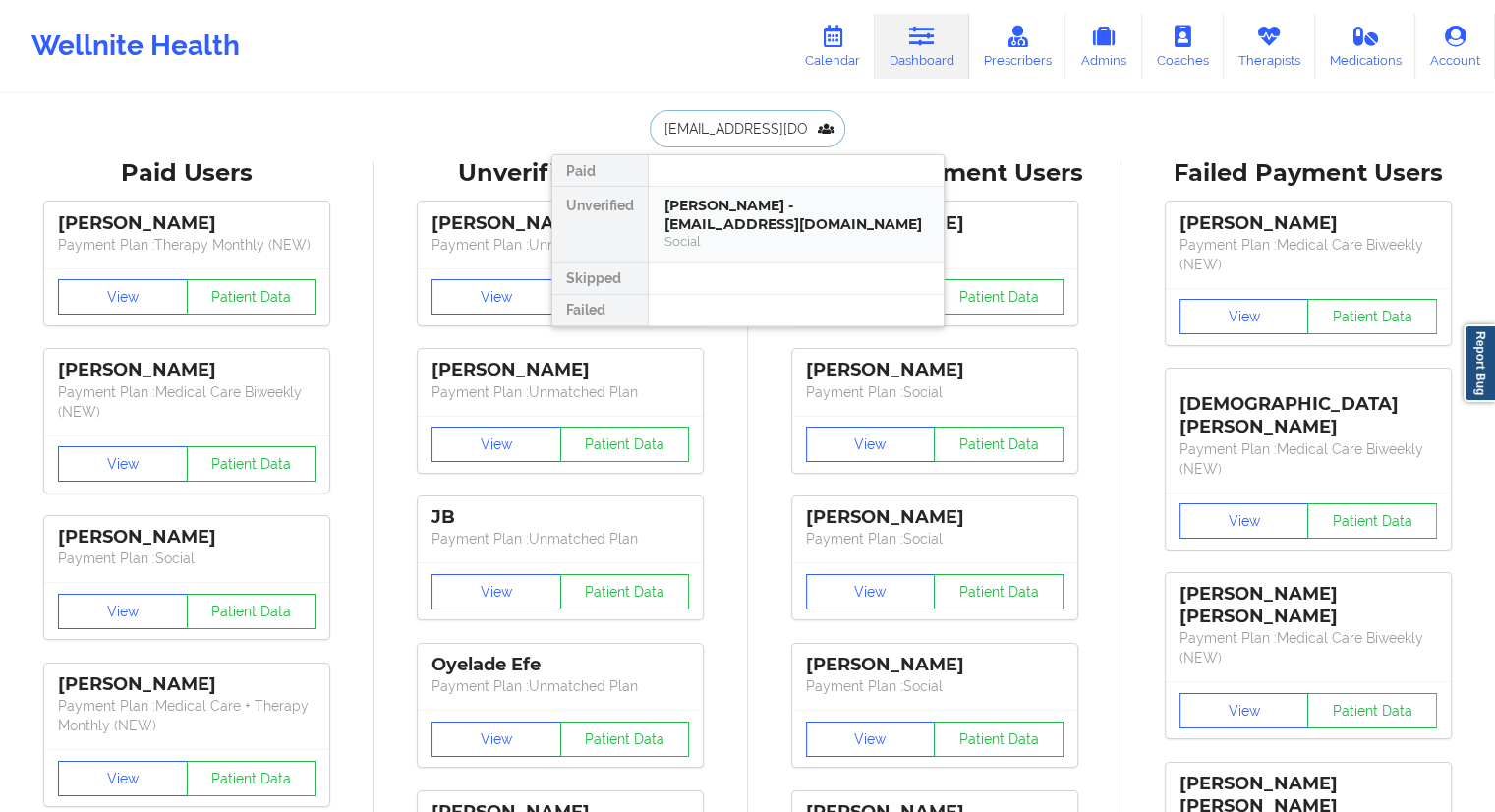
click at [736, 199] on div "[PERSON_NAME] - [EMAIL_ADDRESS][DOMAIN_NAME]" at bounding box center [796, 215] width 264 height 36
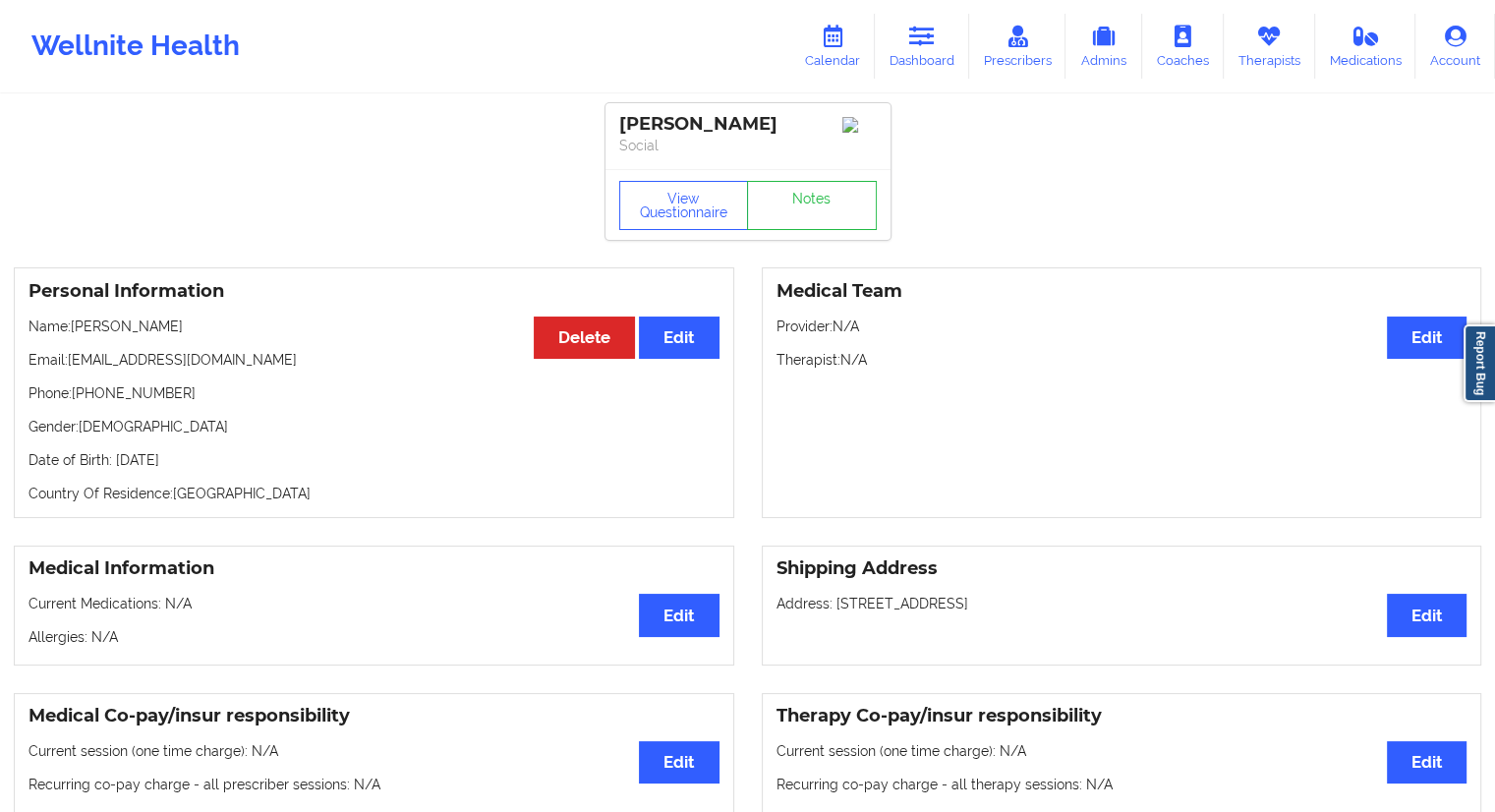
drag, startPoint x: 174, startPoint y: 332, endPoint x: 77, endPoint y: 322, distance: 97.5
click at [77, 322] on p "Name: [PERSON_NAME]" at bounding box center [375, 327] width 692 height 20
copy p "[PERSON_NAME]"
click at [189, 370] on p "Email: [EMAIL_ADDRESS][DOMAIN_NAME]" at bounding box center [375, 360] width 692 height 20
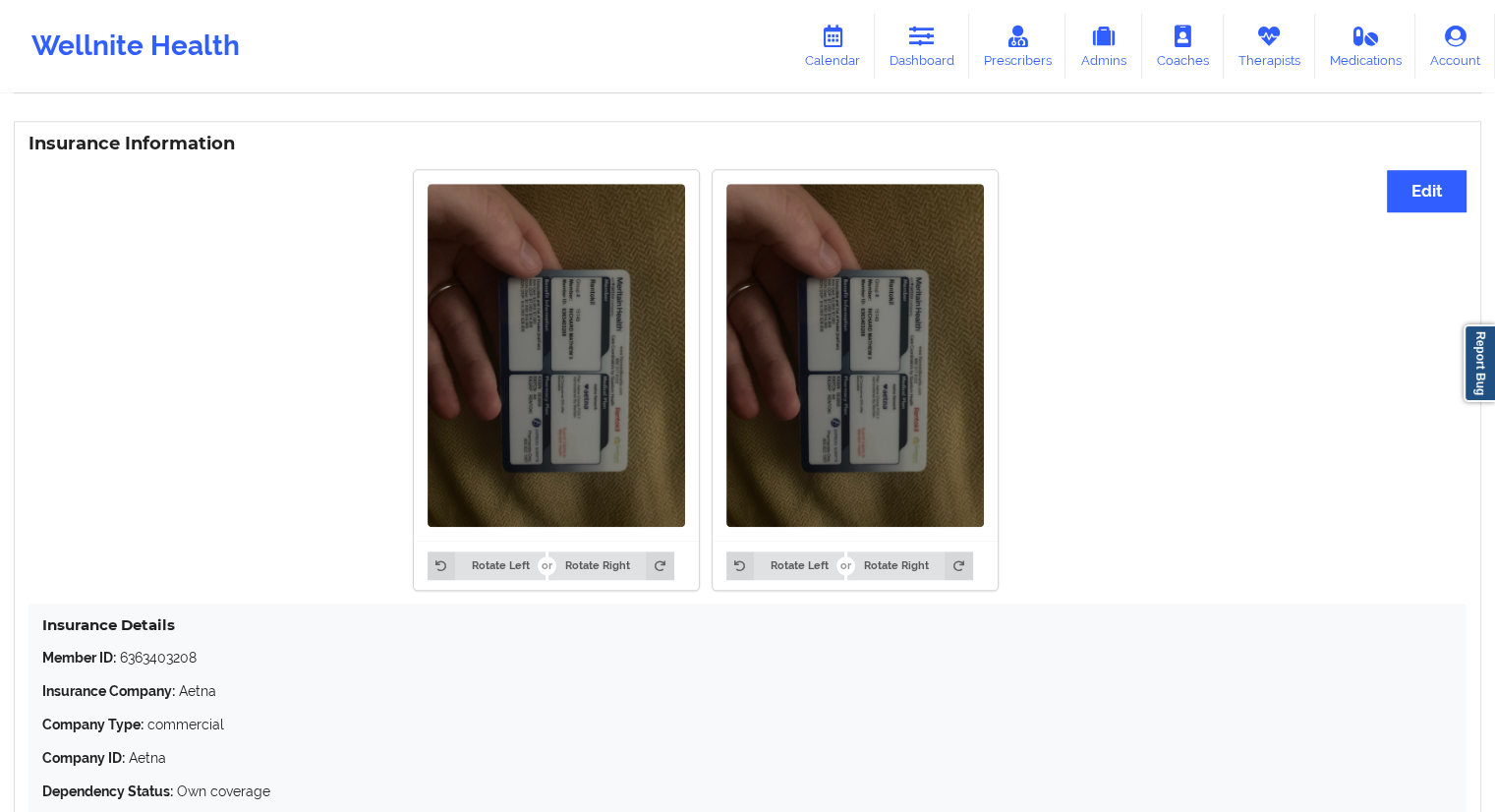
scroll to position [1553, 0]
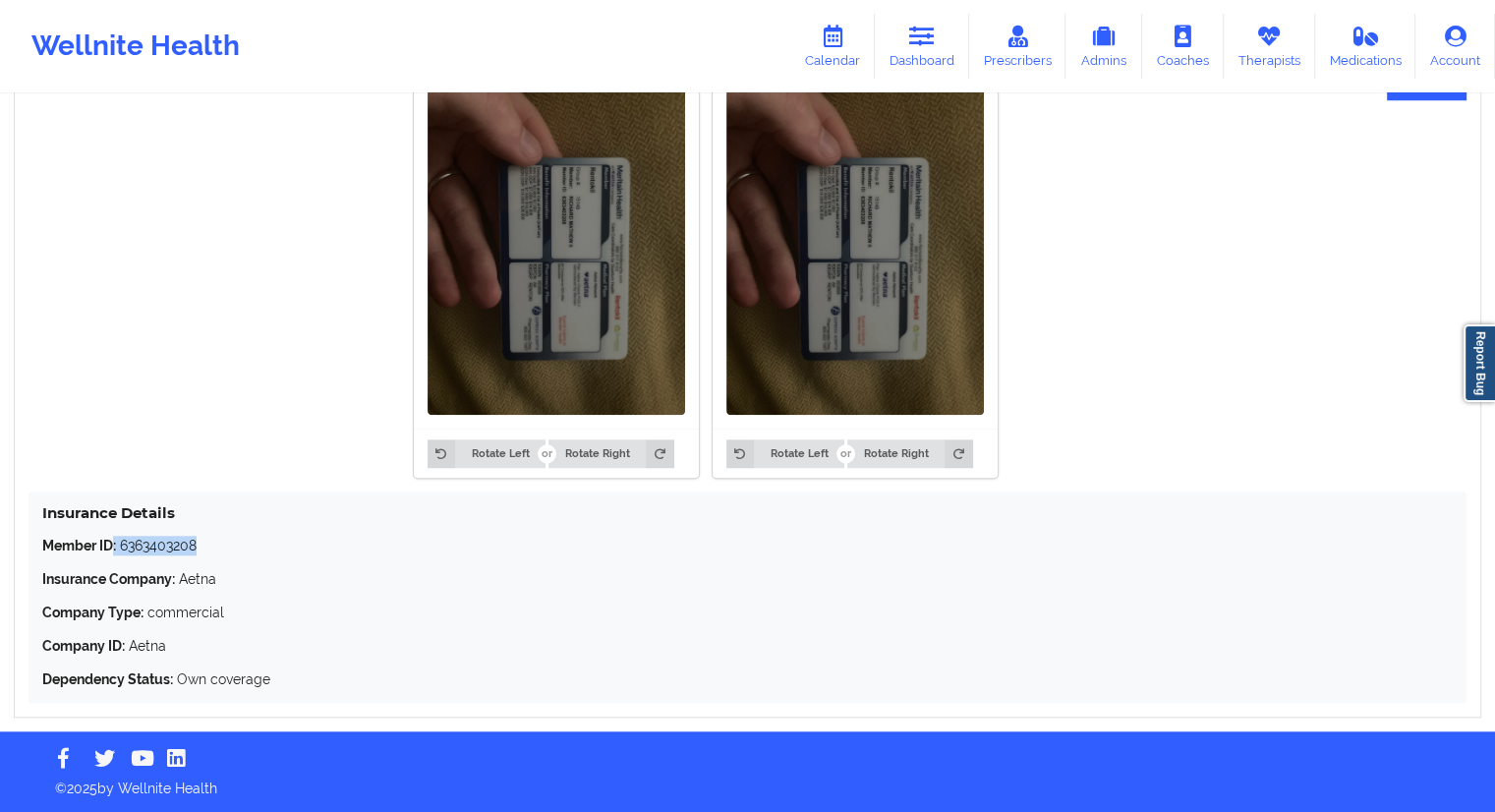
drag, startPoint x: 217, startPoint y: 552, endPoint x: 115, endPoint y: 543, distance: 102.4
click at [115, 543] on p "Member ID: 6363403208" at bounding box center [748, 545] width 1411 height 20
click at [153, 555] on div "Member ID: 6363403208 Insurance Company: Aetna Company Type: commercial Company…" at bounding box center [748, 611] width 1411 height 153
drag, startPoint x: 202, startPoint y: 540, endPoint x: 124, endPoint y: 541, distance: 78.0
click at [124, 541] on p "Member ID: 6363403208" at bounding box center [748, 545] width 1411 height 20
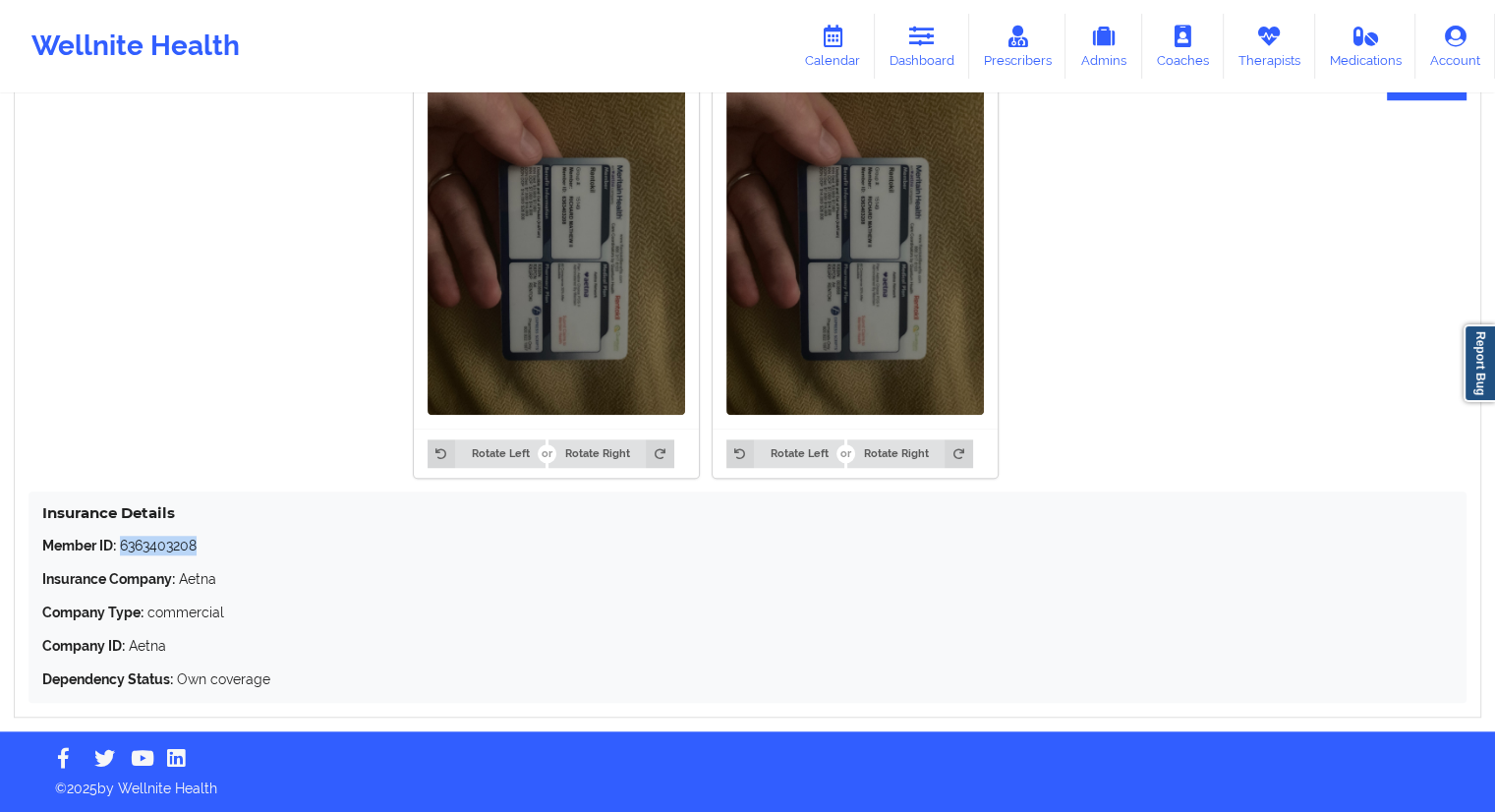
copy p "6363403208"
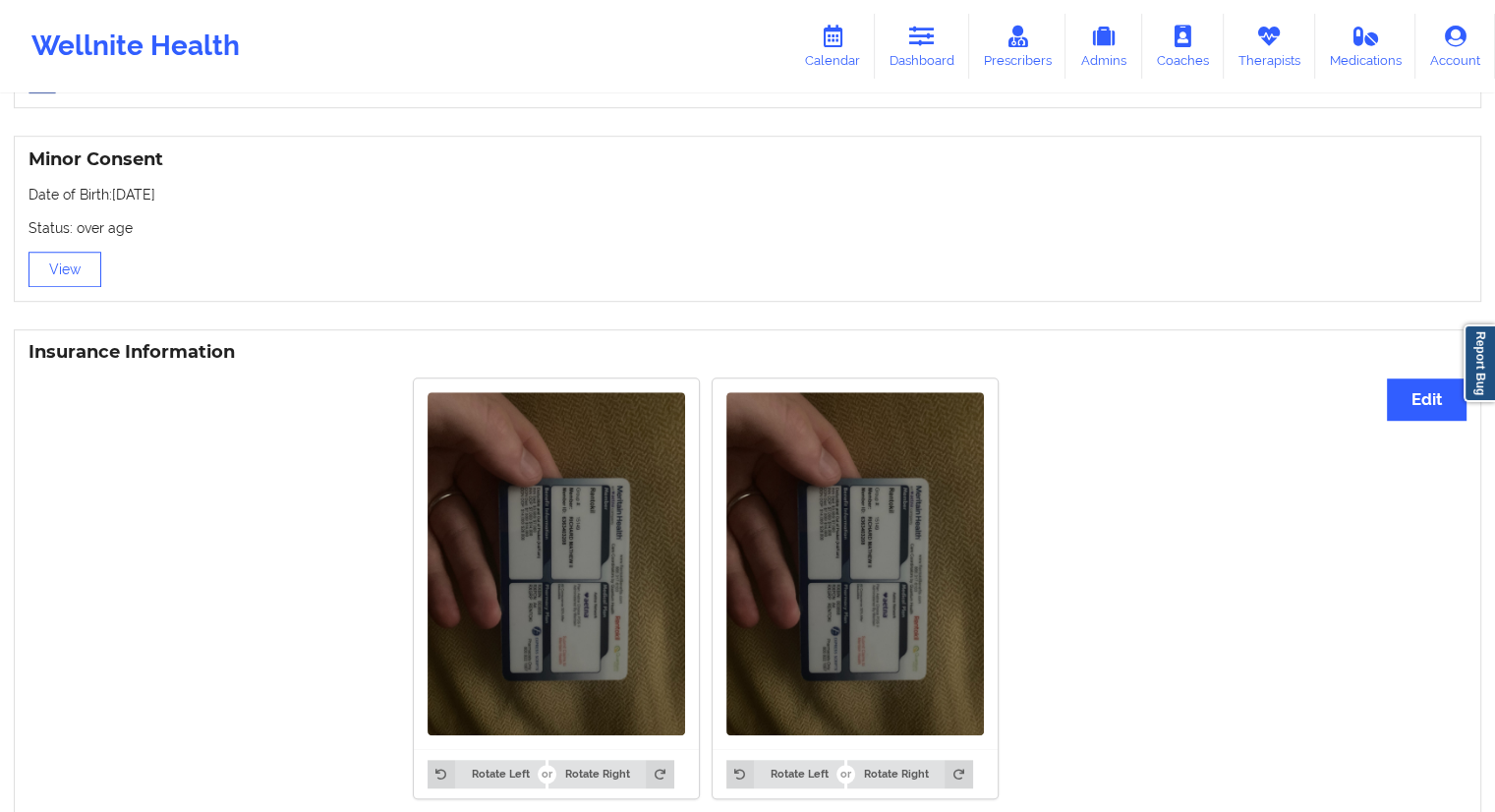
scroll to position [1062, 0]
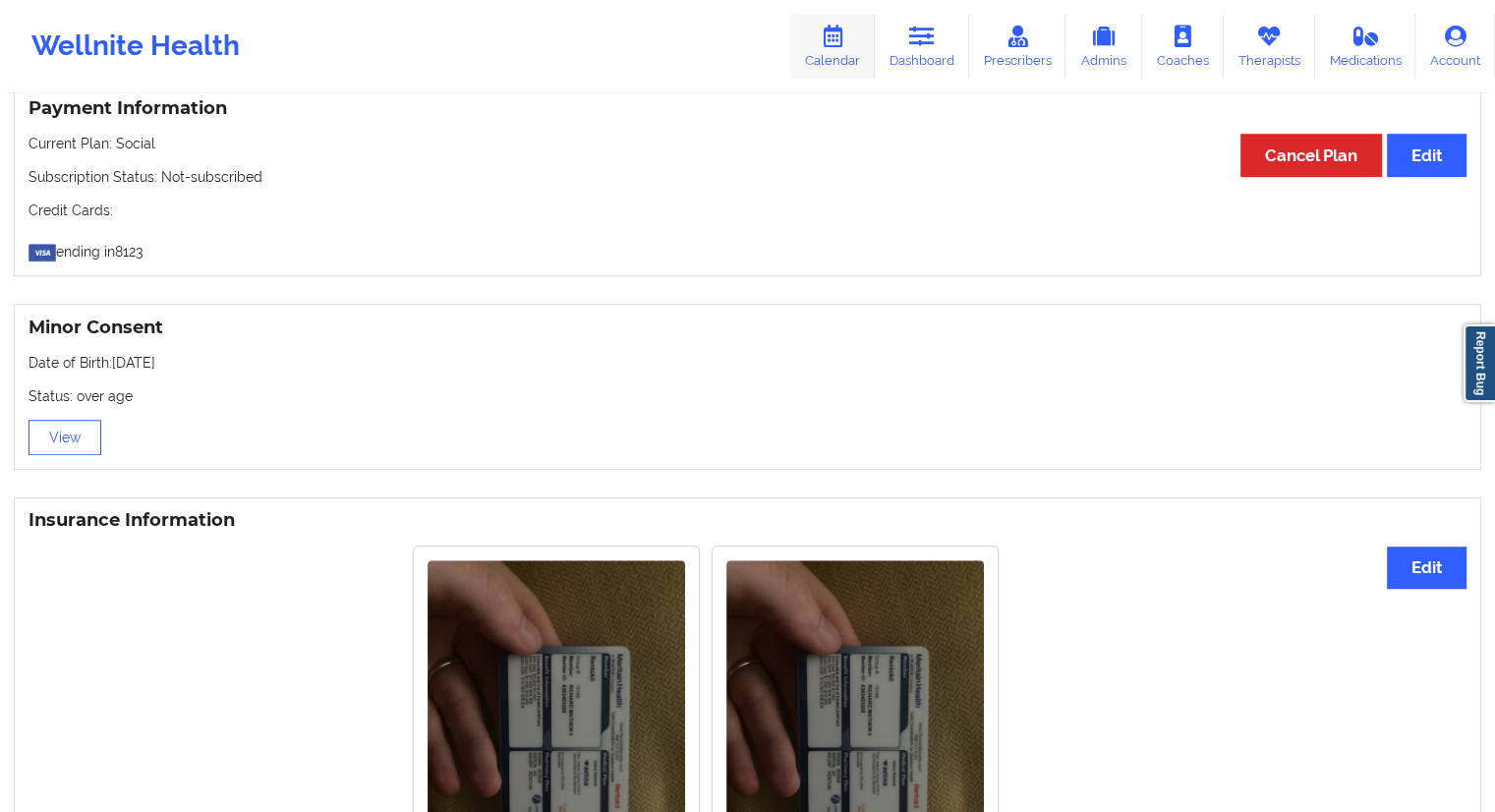
click at [841, 56] on link "Calendar" at bounding box center [832, 46] width 85 height 65
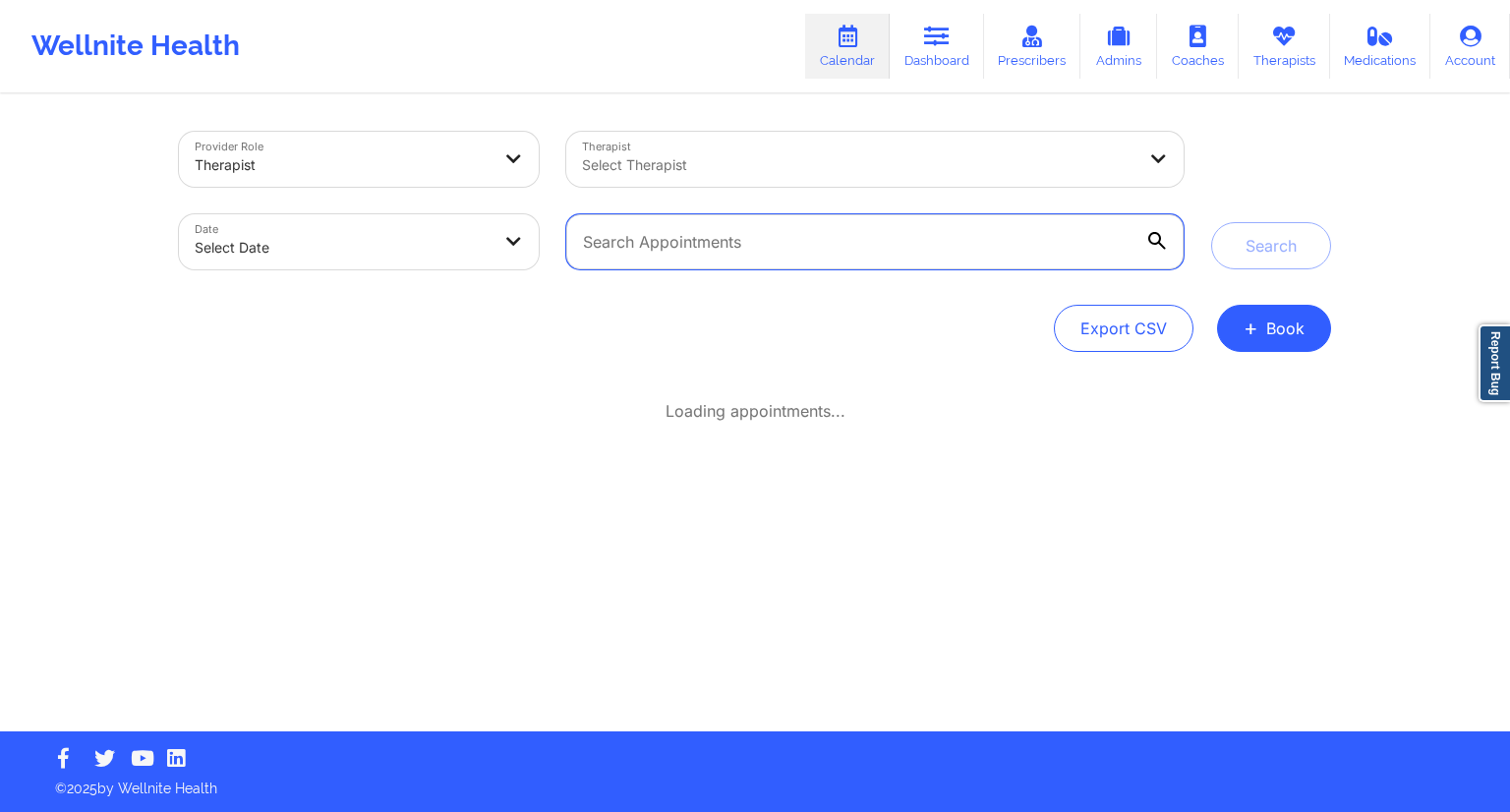
click at [661, 249] on input "text" at bounding box center [875, 241] width 618 height 55
paste input "[PERSON_NAME][EMAIL_ADDRESS][DOMAIN_NAME]"
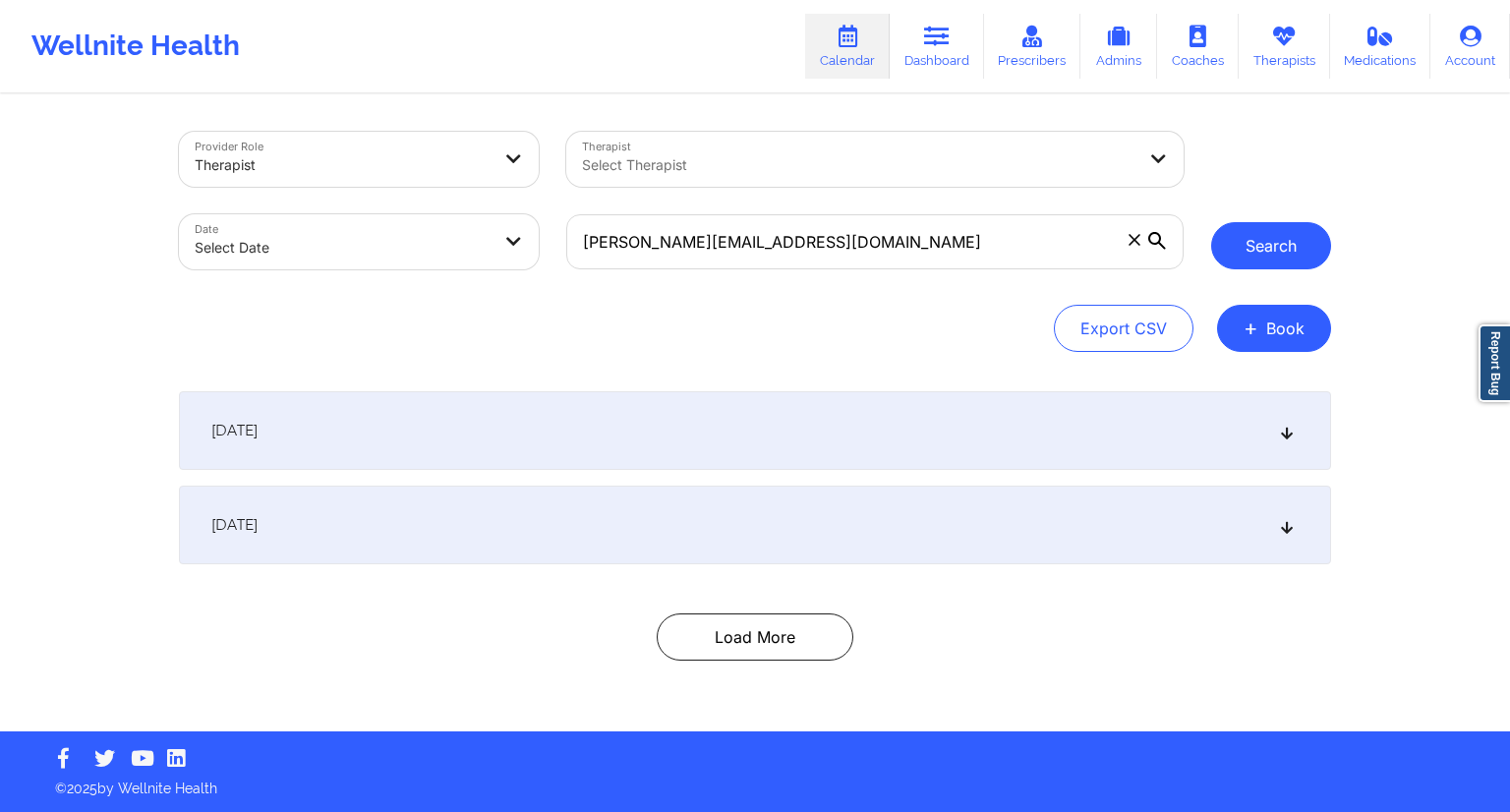
click at [1267, 253] on button "Search" at bounding box center [1271, 245] width 120 height 47
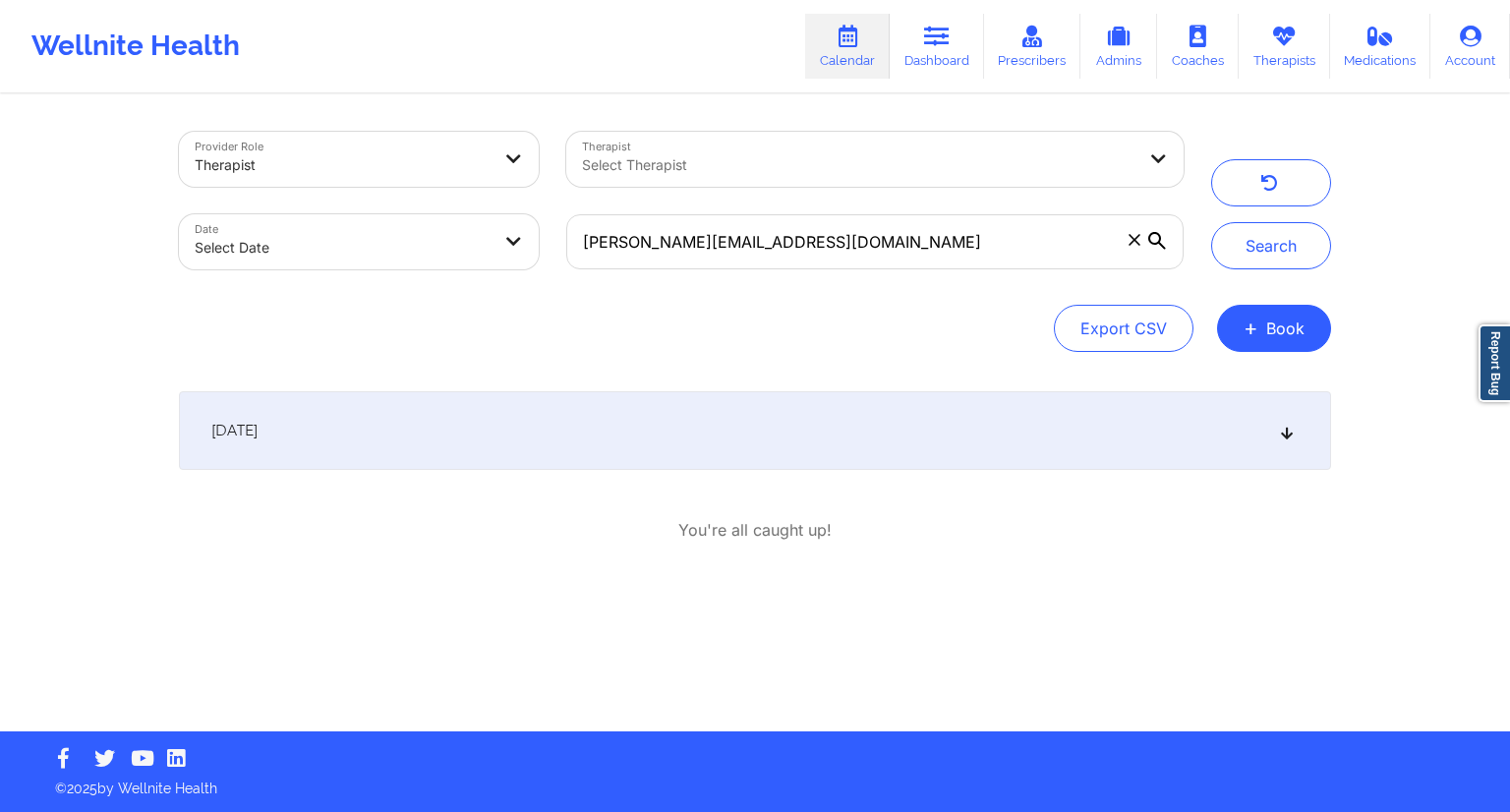
click at [726, 430] on div "[DATE]" at bounding box center [755, 429] width 1152 height 79
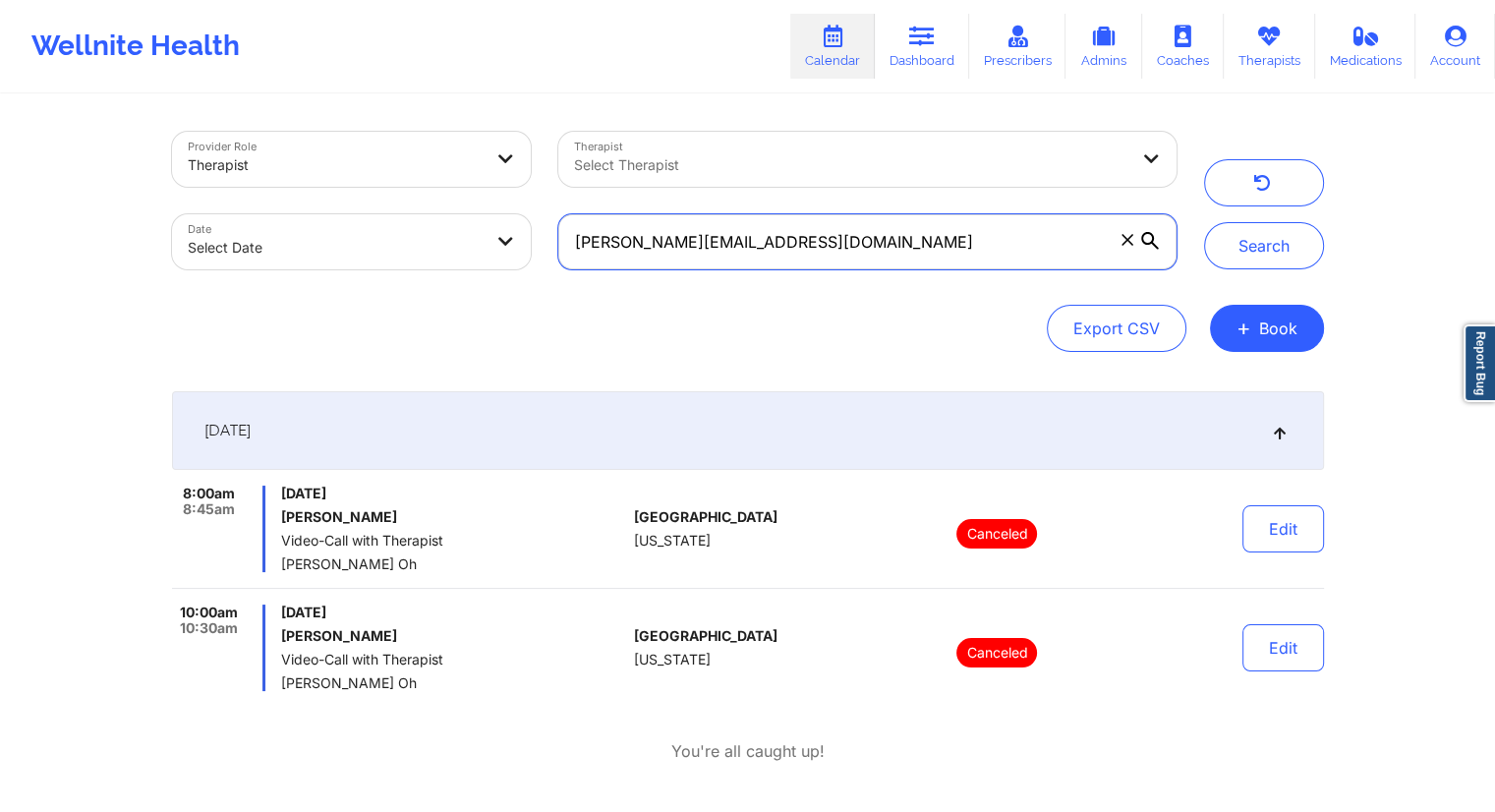
click at [941, 245] on input "[PERSON_NAME][EMAIL_ADDRESS][DOMAIN_NAME]" at bounding box center [867, 241] width 618 height 55
paste input "[PERSON_NAME][EMAIL_ADDRESS]"
type input "[PERSON_NAME][EMAIL_ADDRESS][DOMAIN_NAME]"
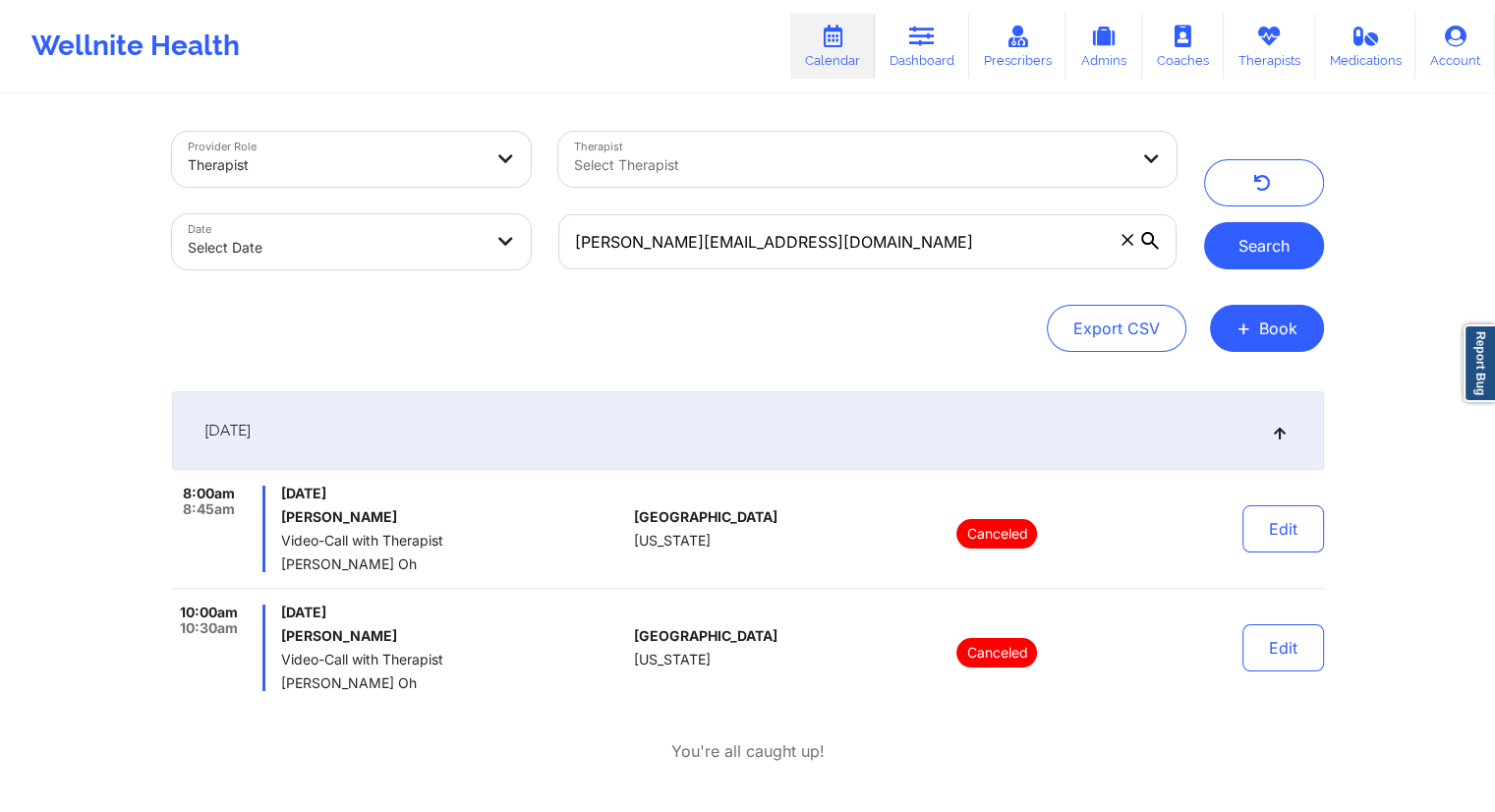
click at [1259, 245] on button "Search" at bounding box center [1264, 245] width 120 height 47
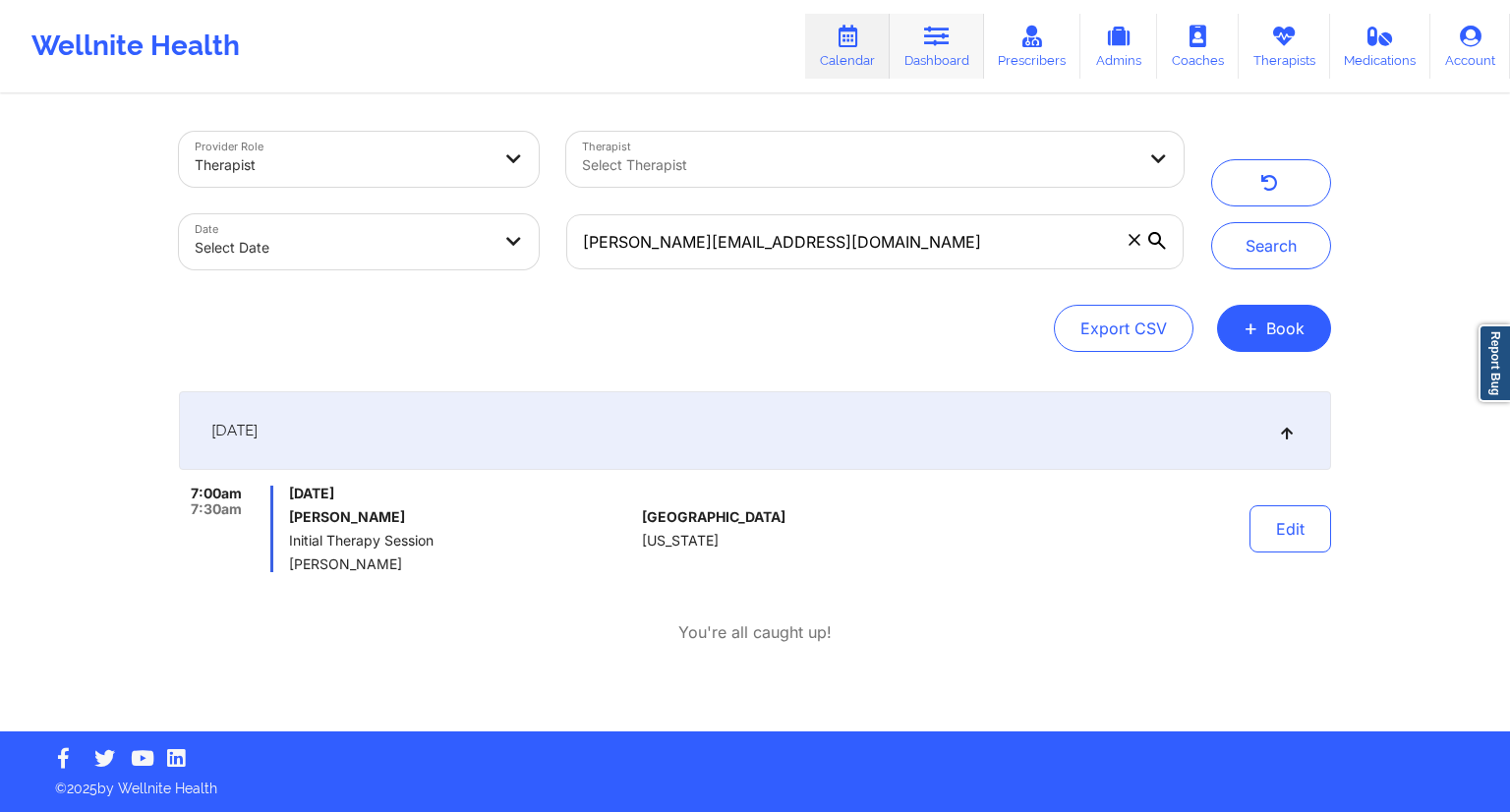
click at [932, 48] on link "Dashboard" at bounding box center [936, 46] width 94 height 65
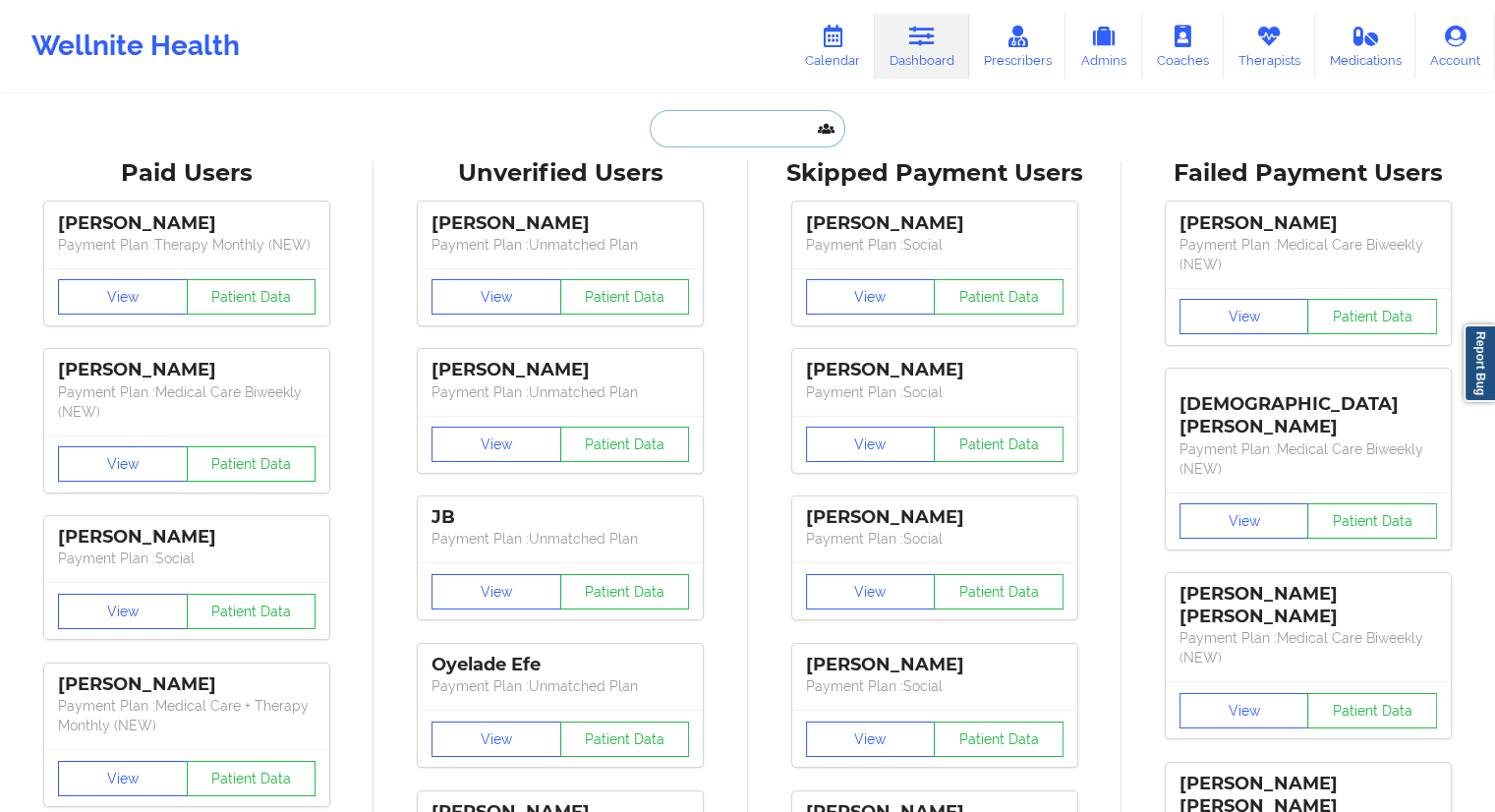
click at [724, 117] on input "text" at bounding box center [747, 128] width 195 height 37
paste input "[PERSON_NAME][EMAIL_ADDRESS][DOMAIN_NAME]"
type input "[PERSON_NAME][EMAIL_ADDRESS][DOMAIN_NAME]"
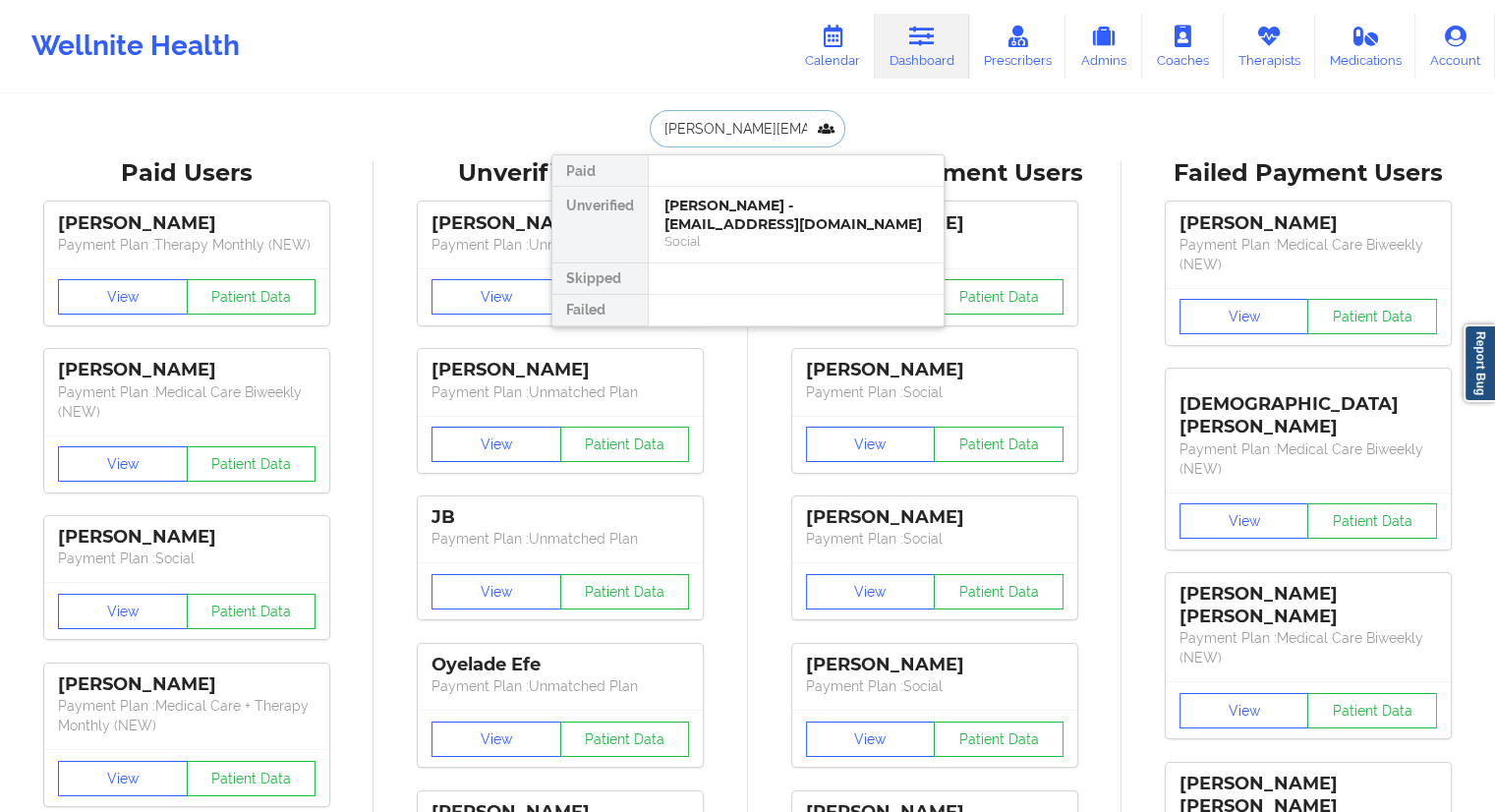
scroll to position [0, 5]
click at [721, 233] on div "Social" at bounding box center [796, 241] width 264 height 17
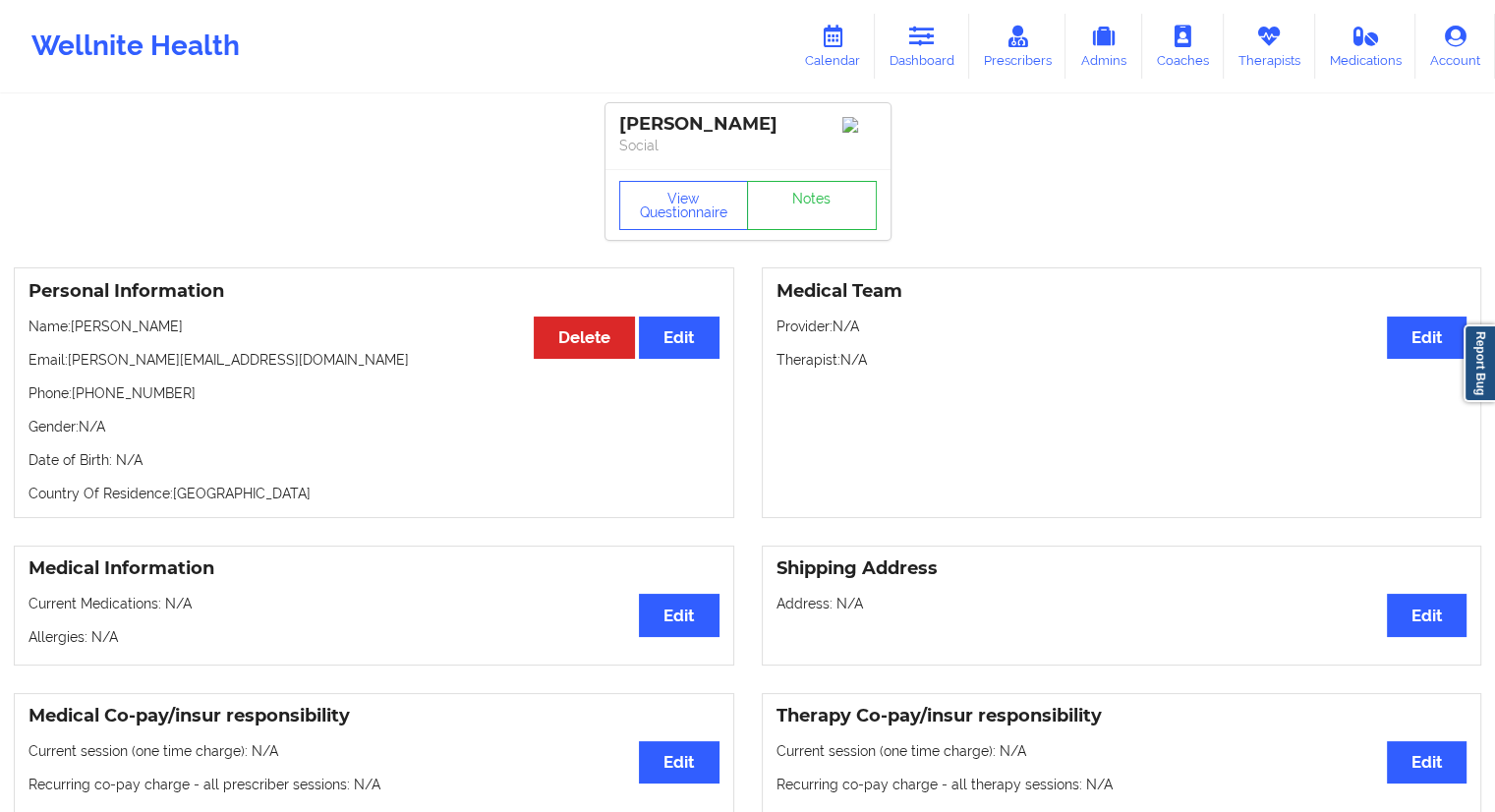
click at [173, 330] on p "Name: [PERSON_NAME]" at bounding box center [375, 327] width 692 height 20
drag, startPoint x: 192, startPoint y: 328, endPoint x: 135, endPoint y: 328, distance: 57.0
click at [135, 328] on p "Name: [PERSON_NAME]" at bounding box center [375, 327] width 692 height 20
copy p "[PERSON_NAME]"
click at [146, 402] on p "Phone: [PHONE_NUMBER]" at bounding box center [375, 394] width 692 height 20
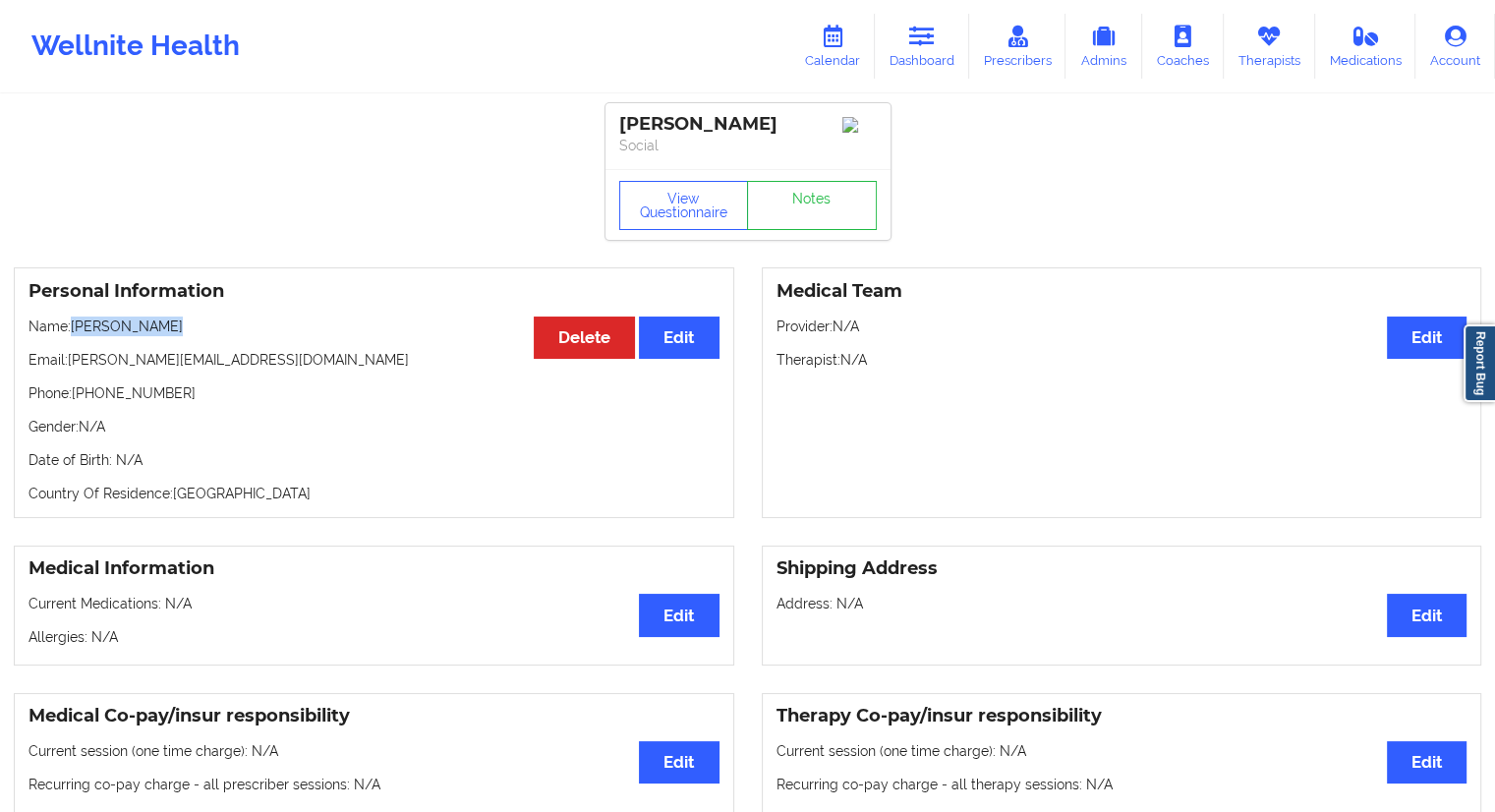
drag, startPoint x: 192, startPoint y: 332, endPoint x: 74, endPoint y: 335, distance: 118.0
click at [74, 335] on p "Name: [PERSON_NAME]" at bounding box center [375, 327] width 692 height 20
copy p "[PERSON_NAME]"
click at [170, 436] on p "Gender: N/A" at bounding box center [375, 426] width 692 height 20
drag, startPoint x: 184, startPoint y: 405, endPoint x: 77, endPoint y: 406, distance: 107.0
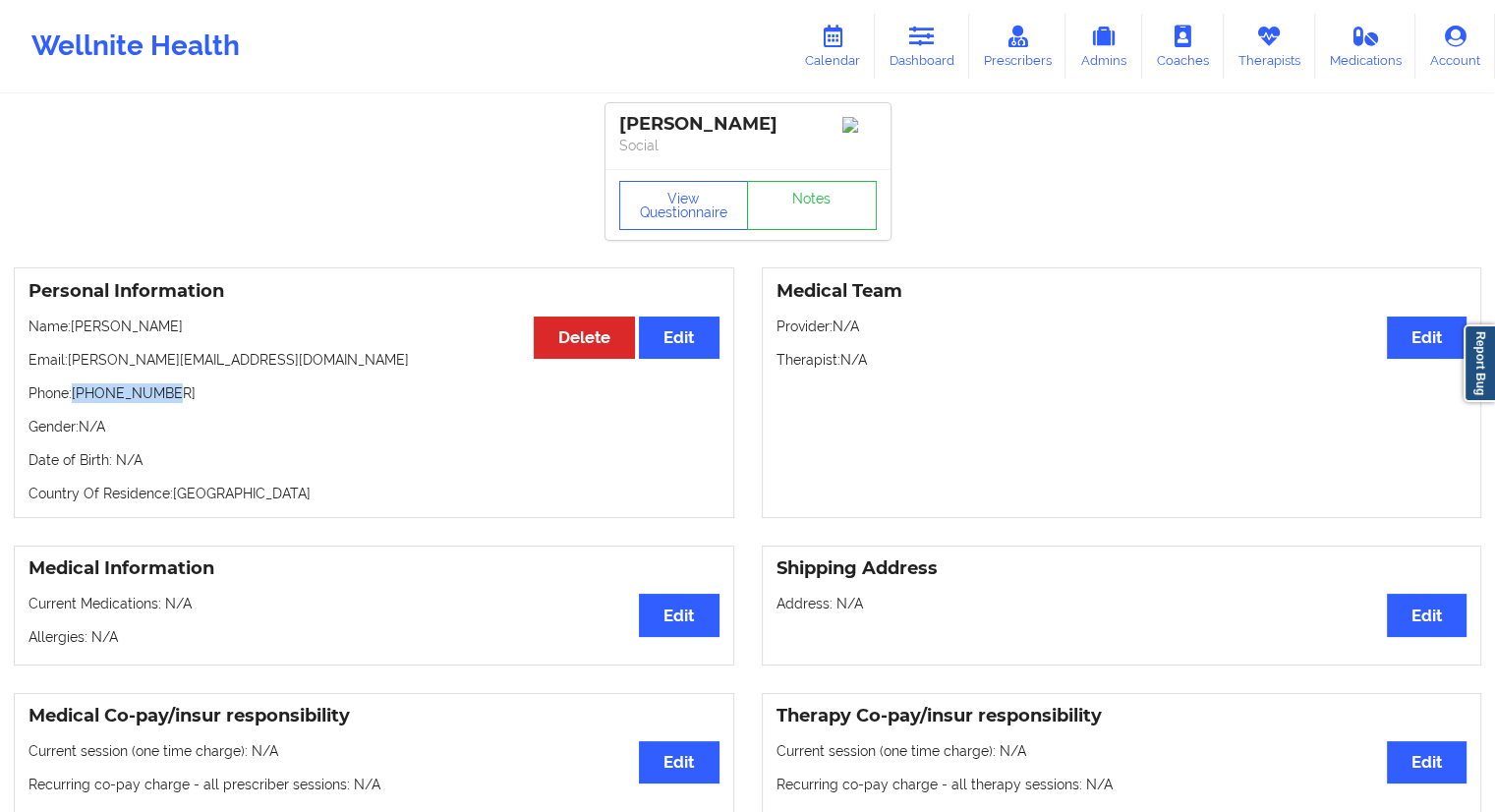
click at [77, 403] on p "Phone: [PHONE_NUMBER]" at bounding box center [375, 394] width 692 height 20
drag, startPoint x: 275, startPoint y: 358, endPoint x: 67, endPoint y: 355, distance: 208.0
click at [67, 355] on div "Personal Information Edit Delete Name: [PERSON_NAME] Email: [PERSON_NAME][EMAIL…" at bounding box center [374, 393] width 721 height 251
click at [826, 49] on link "Calendar" at bounding box center [832, 46] width 85 height 65
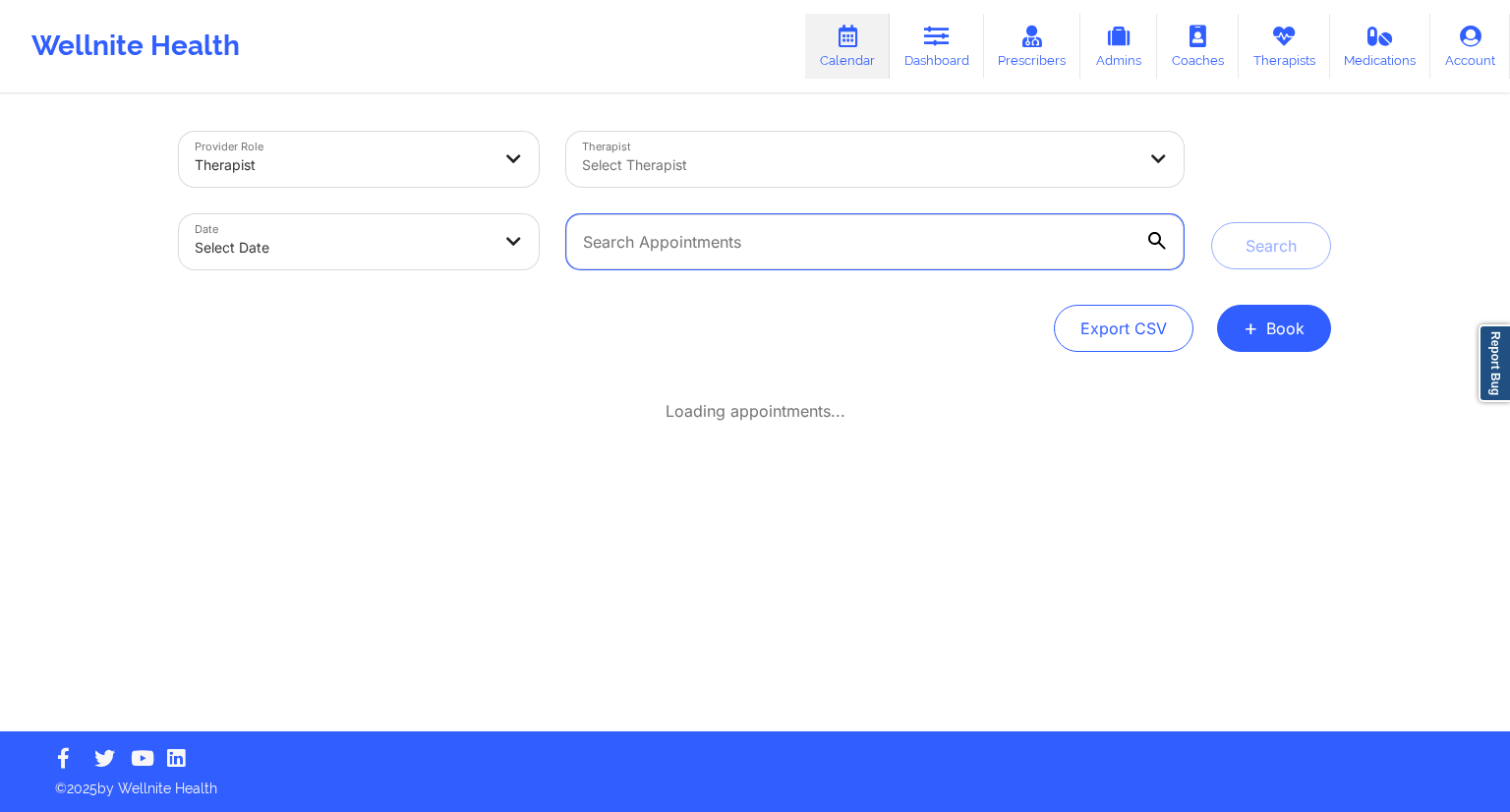
click at [641, 230] on input "text" at bounding box center [875, 241] width 618 height 55
paste input "[PERSON_NAME][EMAIL_ADDRESS][DOMAIN_NAME]"
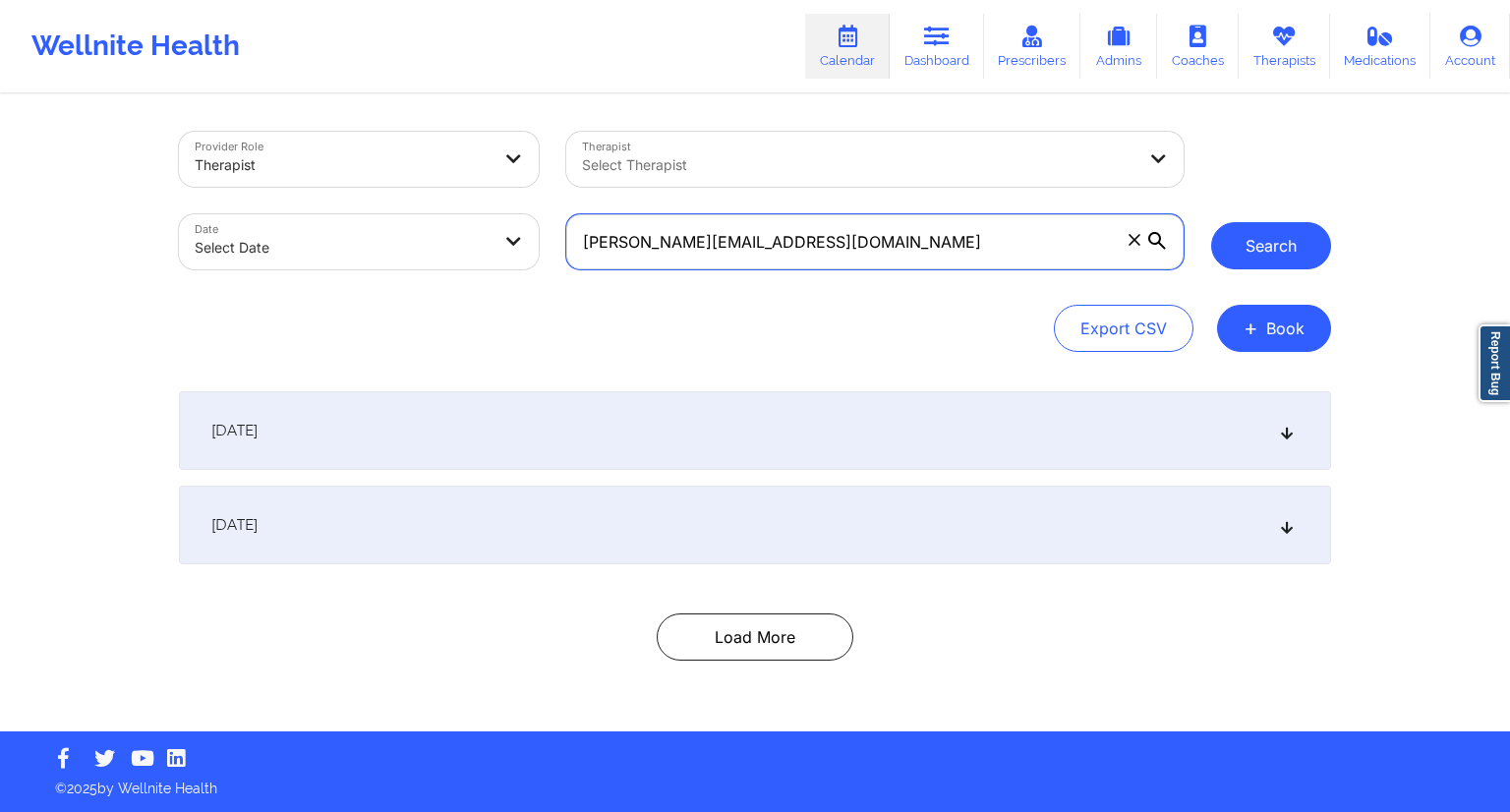
type input "[PERSON_NAME][EMAIL_ADDRESS][DOMAIN_NAME]"
click at [1270, 249] on button "Search" at bounding box center [1271, 245] width 120 height 47
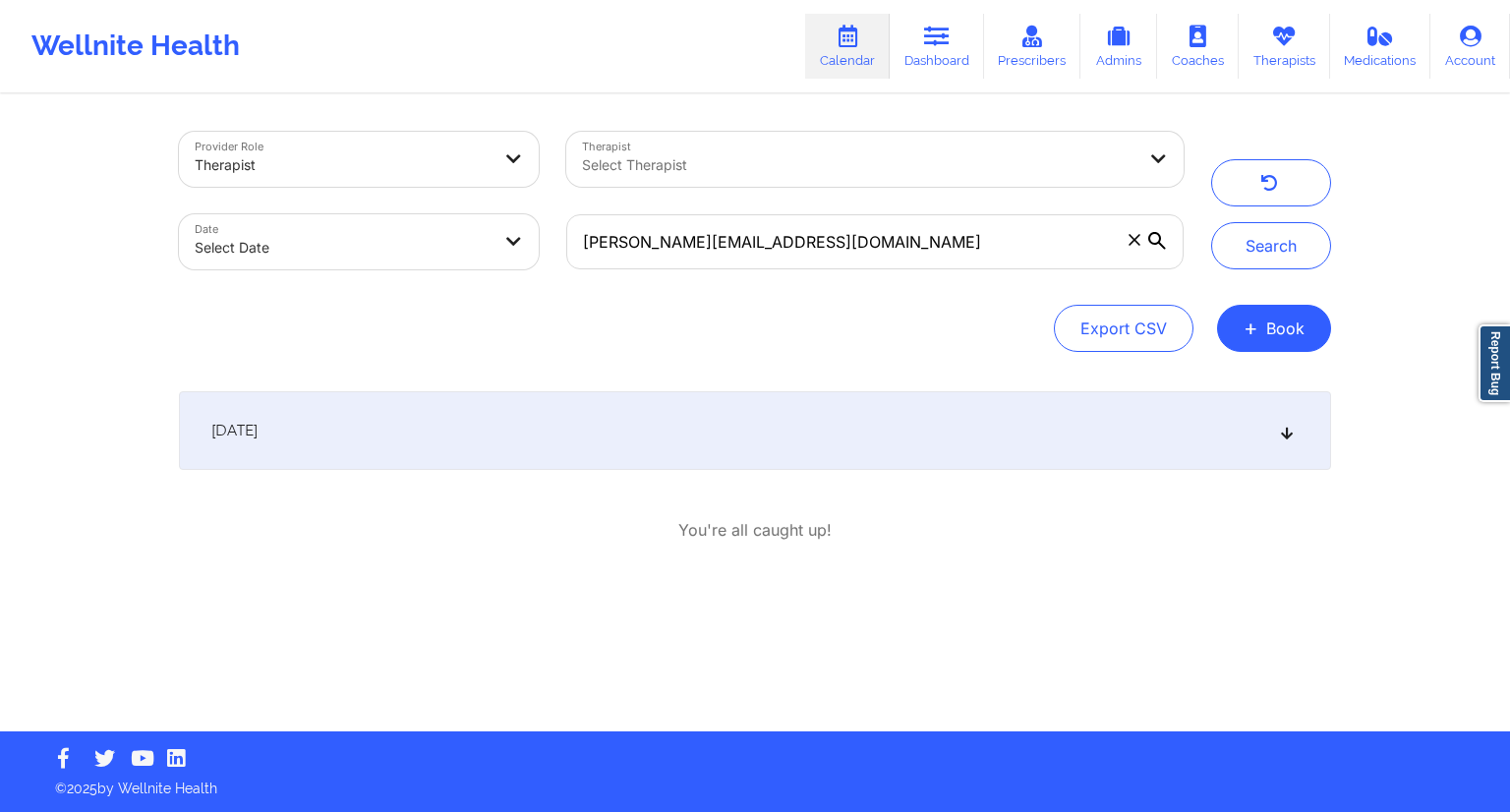
click at [612, 450] on div "[DATE]" at bounding box center [755, 429] width 1152 height 79
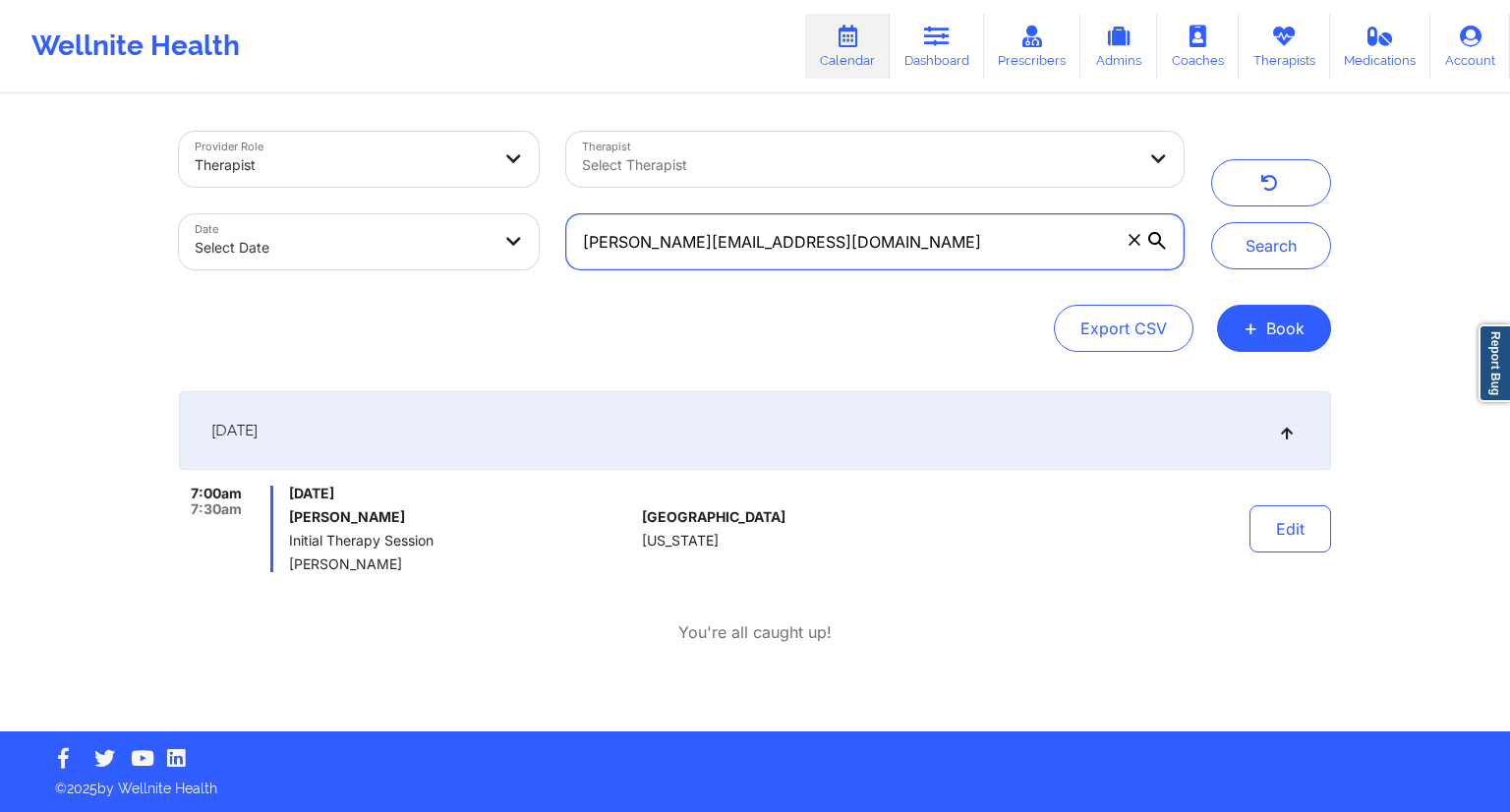
drag, startPoint x: 802, startPoint y: 241, endPoint x: 563, endPoint y: 259, distance: 239.7
click at [563, 259] on div "[PERSON_NAME][EMAIL_ADDRESS][DOMAIN_NAME]" at bounding box center [874, 242] width 645 height 83
click at [860, 36] on icon at bounding box center [847, 37] width 26 height 22
click at [922, 54] on link "Dashboard" at bounding box center [936, 46] width 94 height 65
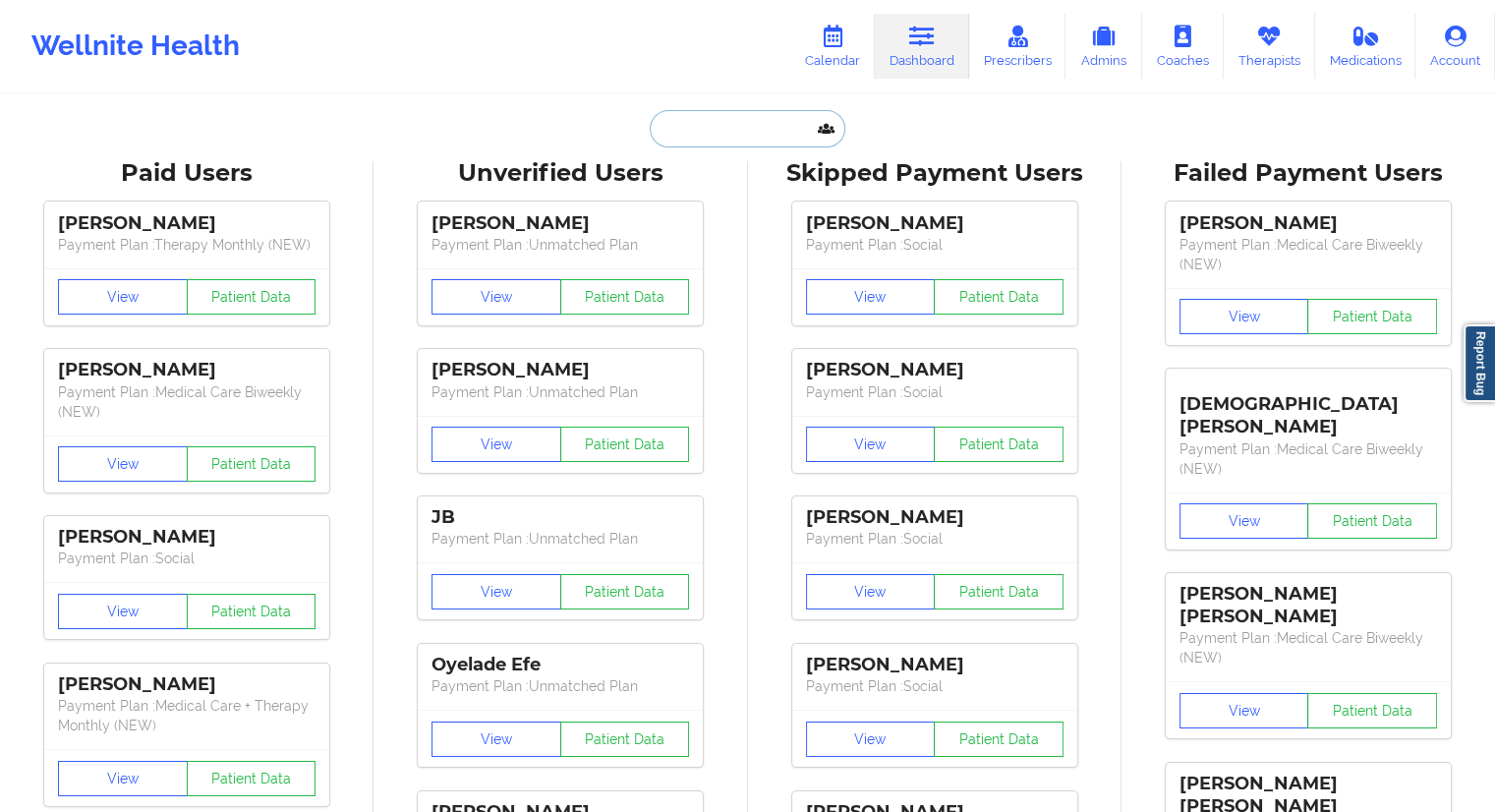
click at [724, 124] on input "text" at bounding box center [747, 128] width 195 height 37
paste input "[PERSON_NAME][EMAIL_ADDRESS][DOMAIN_NAME]"
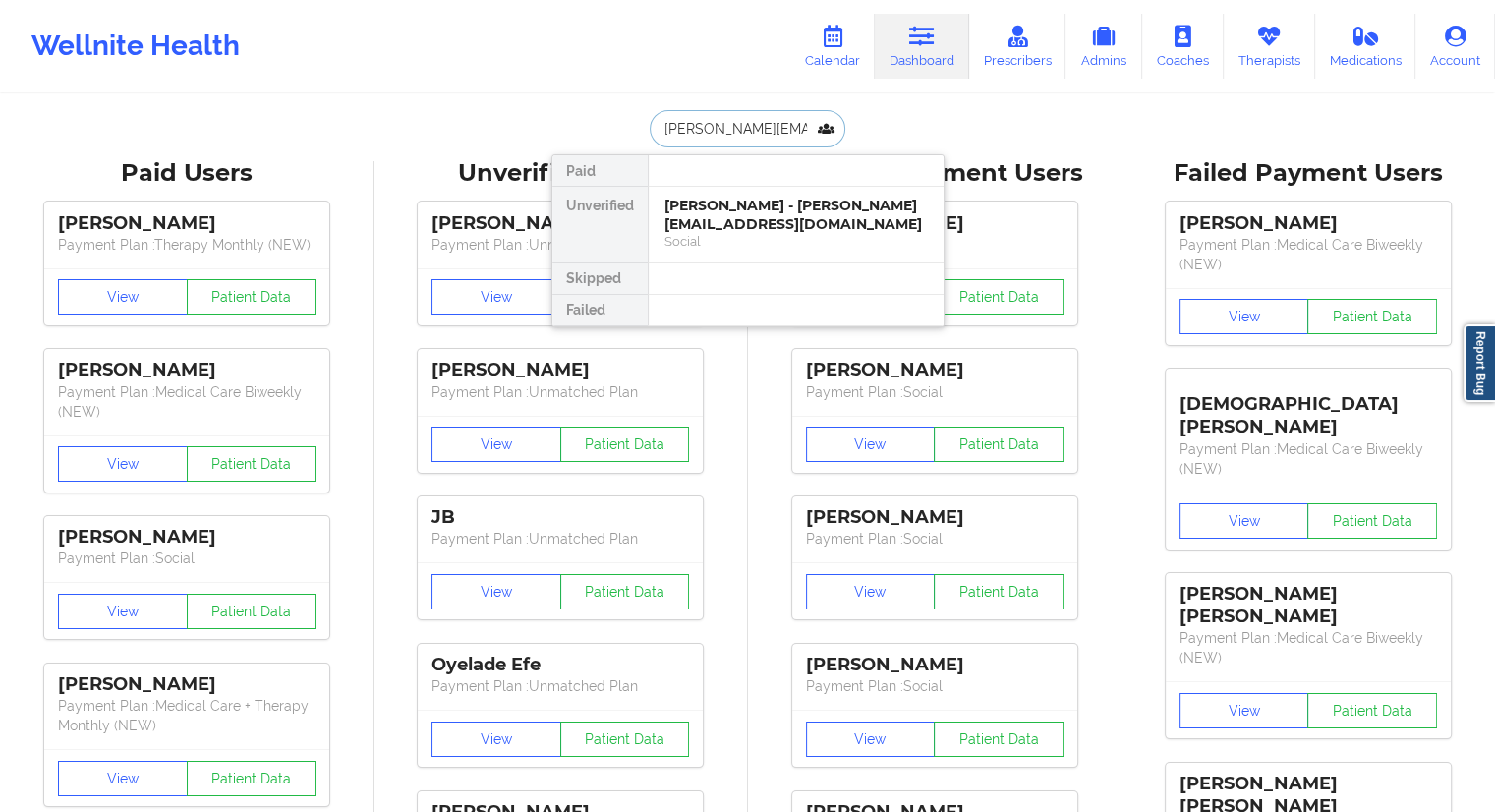
scroll to position [0, 9]
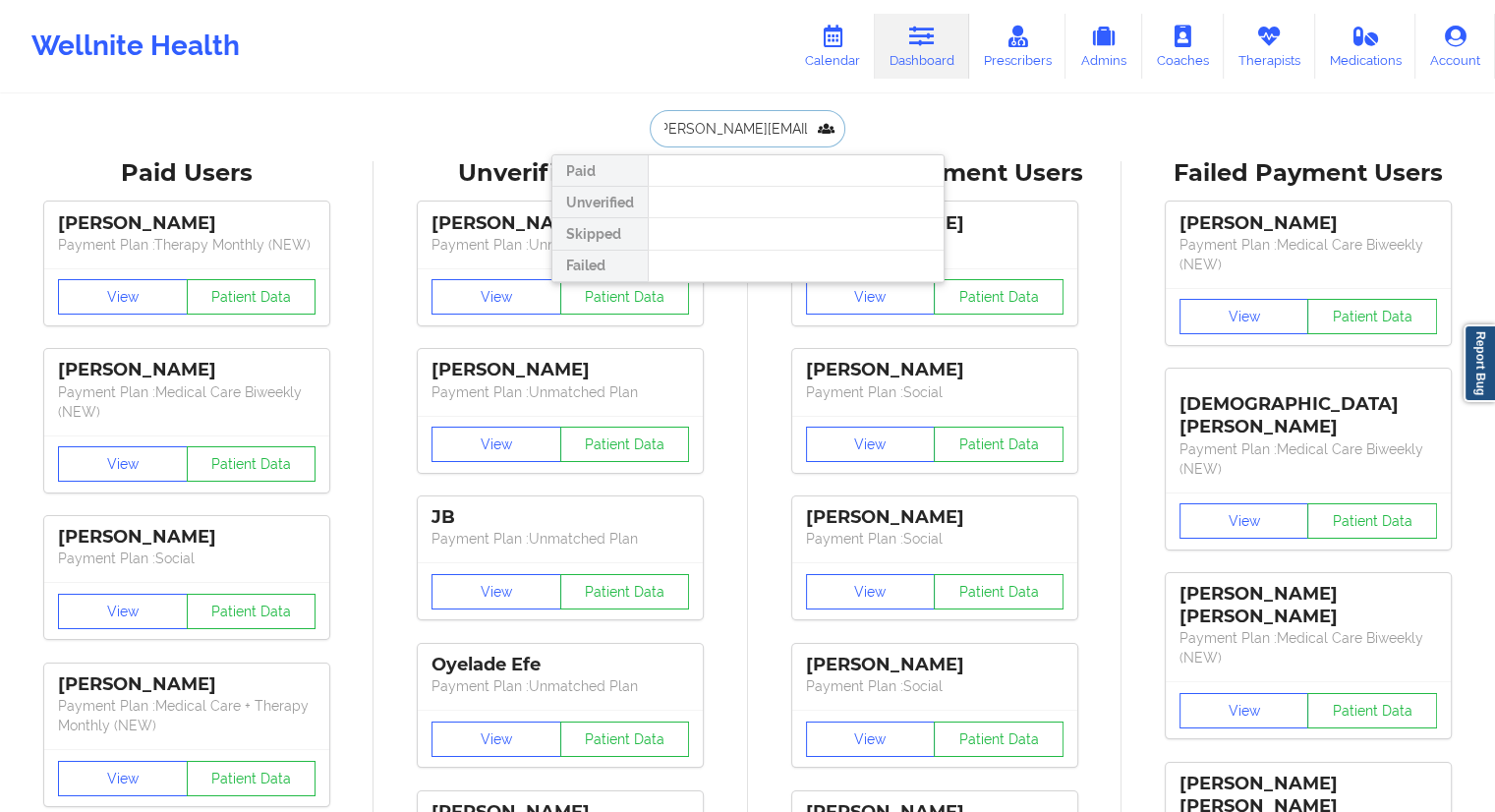
click at [732, 131] on input "[PERSON_NAME][EMAIL_ADDRESS][DOMAIN_NAME]" at bounding box center [747, 128] width 195 height 37
type input "[PERSON_NAME][EMAIL_ADDRESS][DOMAIN_NAME]"
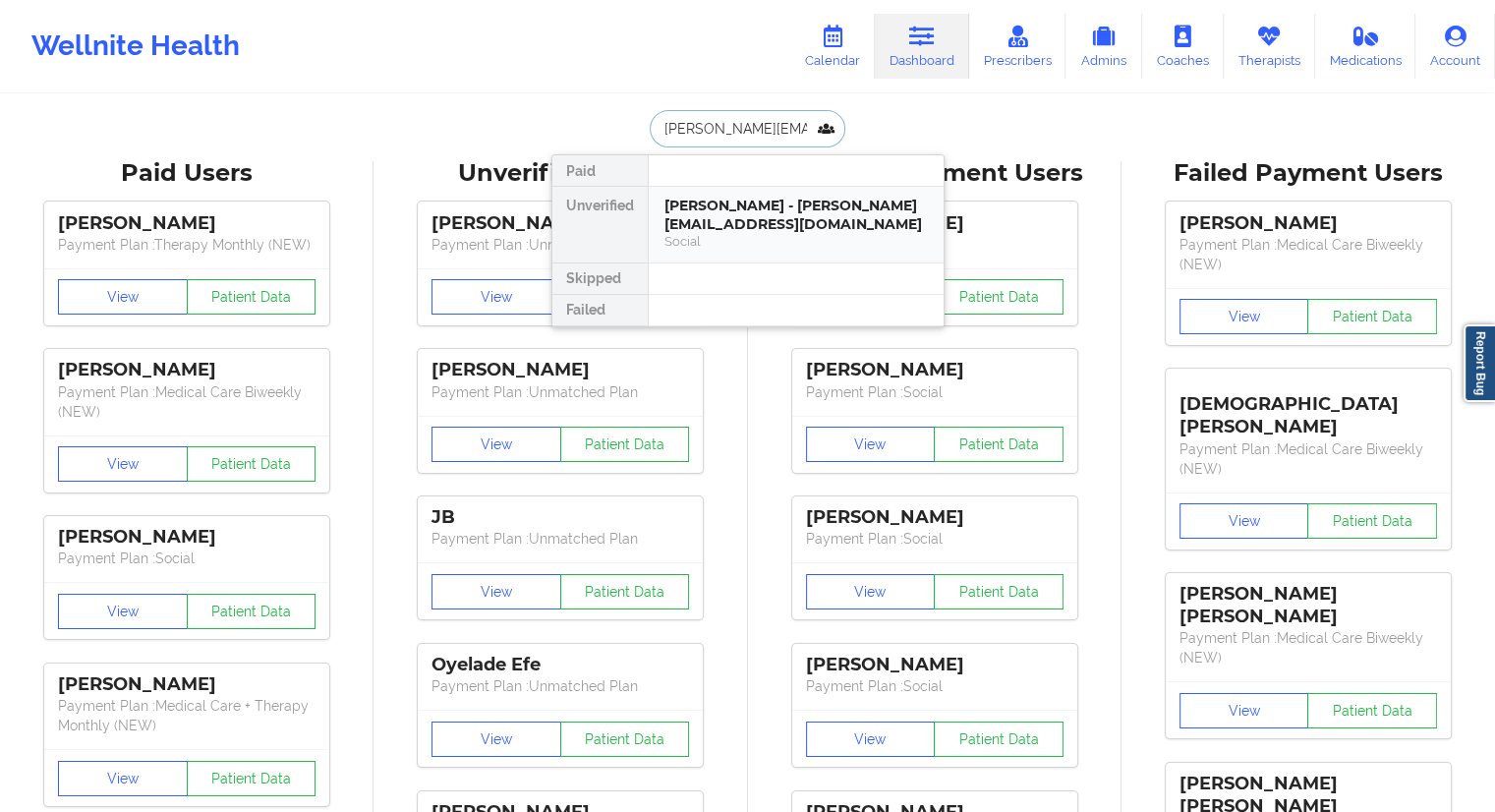
click at [735, 213] on div "[PERSON_NAME] - [PERSON_NAME][EMAIL_ADDRESS][DOMAIN_NAME]" at bounding box center [796, 215] width 264 height 36
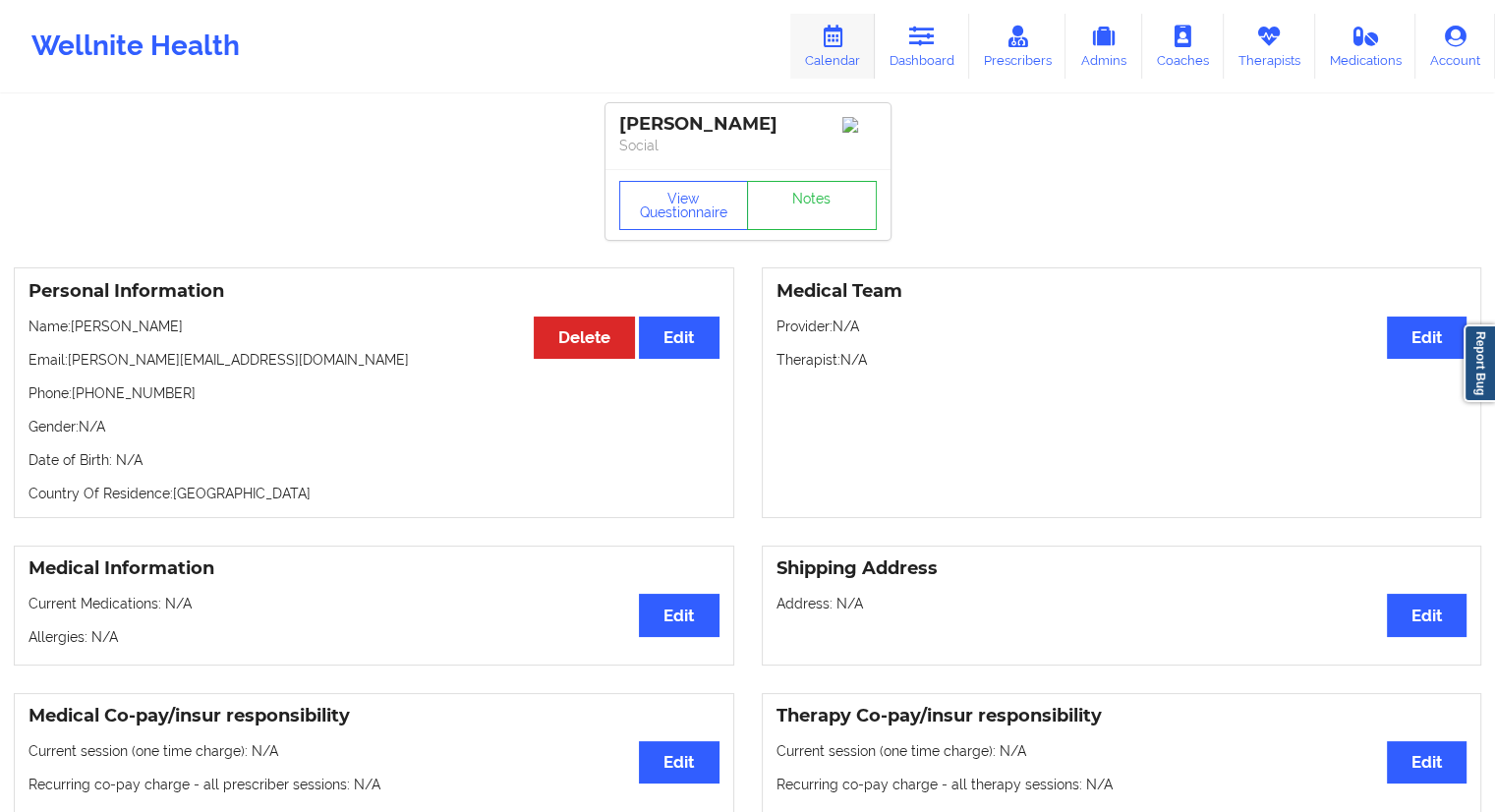
click at [834, 40] on icon at bounding box center [832, 37] width 26 height 22
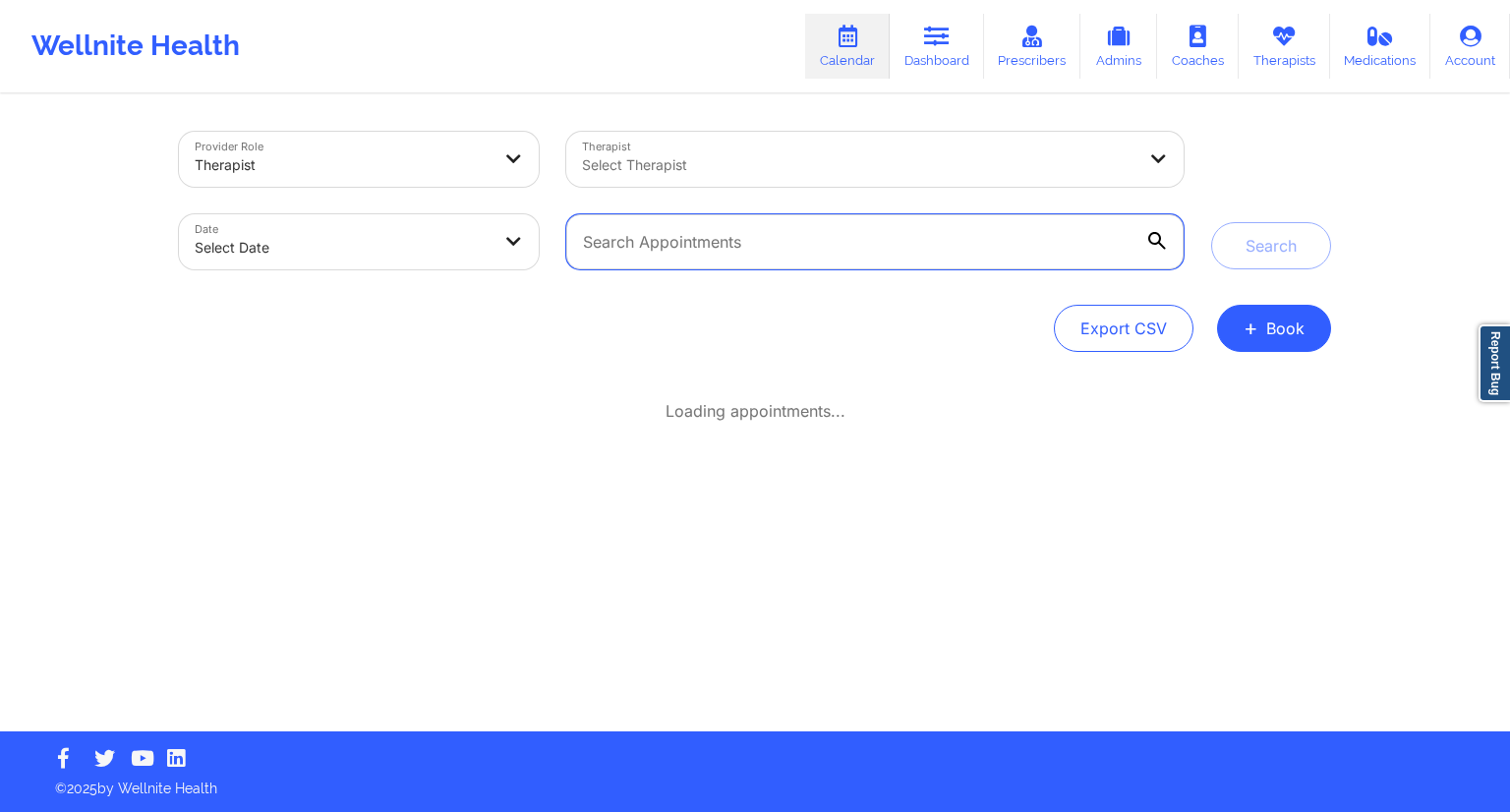
click at [680, 235] on input "text" at bounding box center [875, 241] width 618 height 55
paste input "[DOMAIN_NAME][EMAIL_ADDRESS][DOMAIN_NAME]"
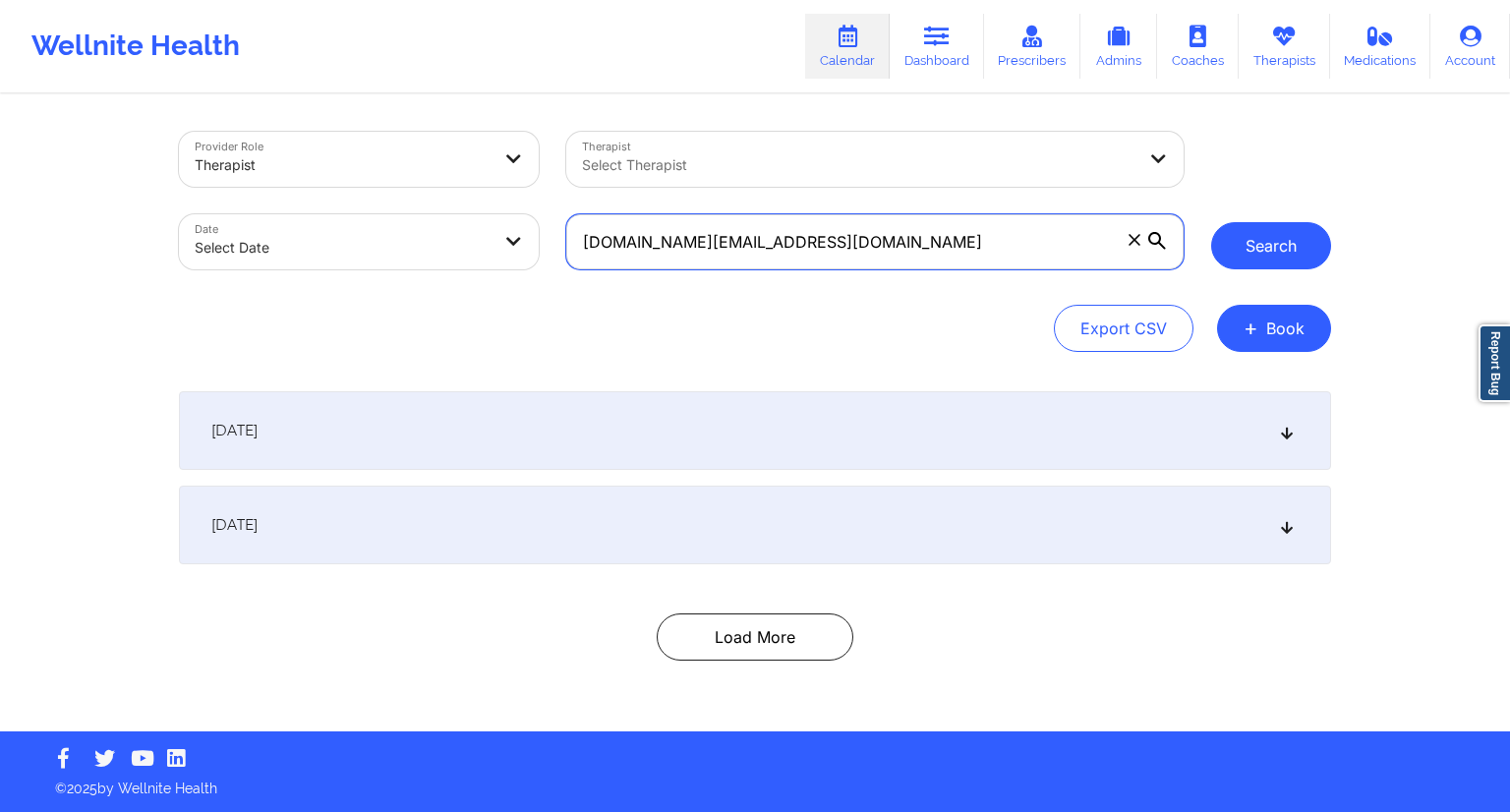
type input "[DOMAIN_NAME][EMAIL_ADDRESS][DOMAIN_NAME]"
click at [1260, 266] on button "Search" at bounding box center [1271, 245] width 120 height 47
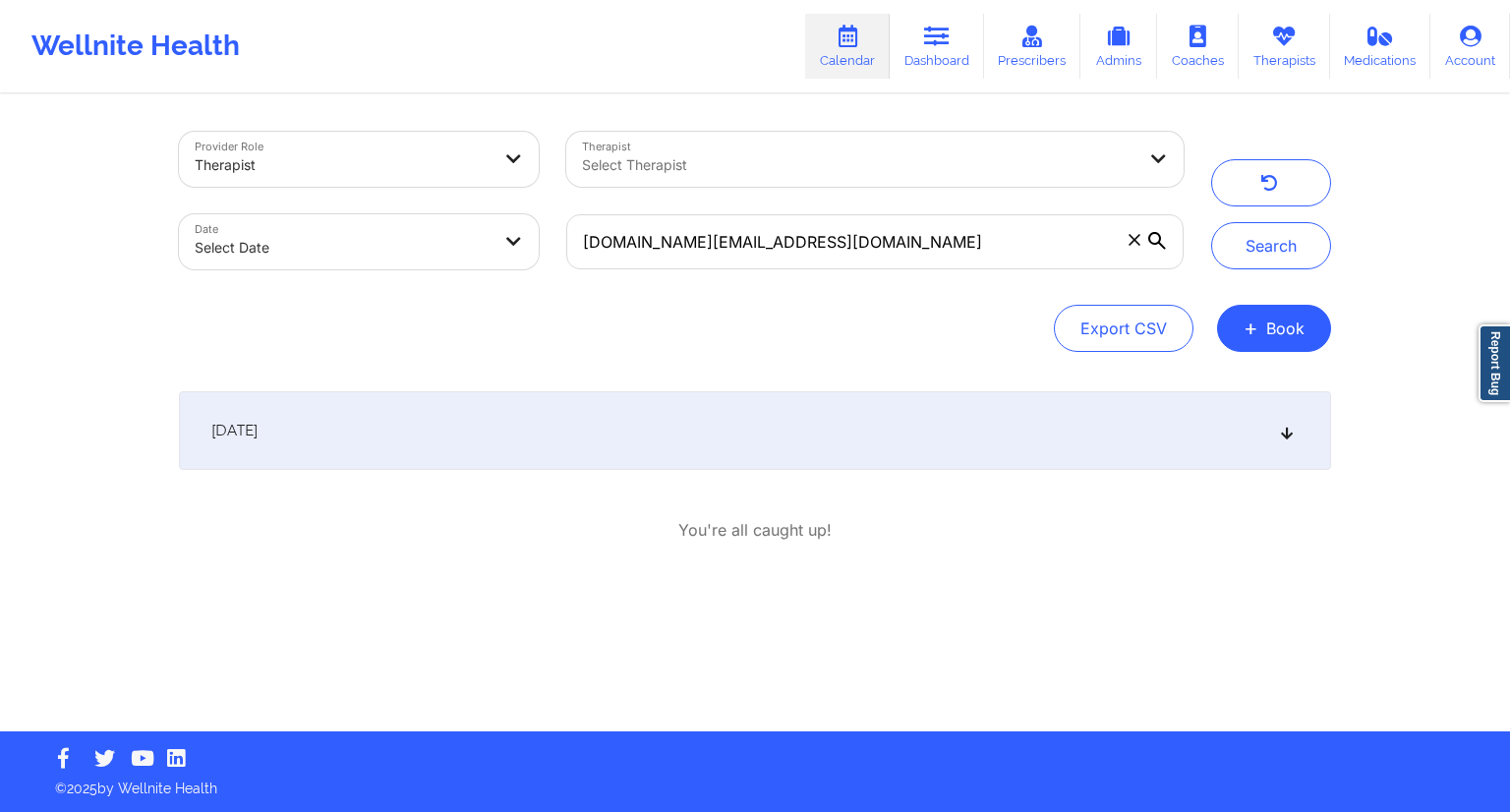
click at [904, 444] on div "[DATE]" at bounding box center [755, 429] width 1152 height 79
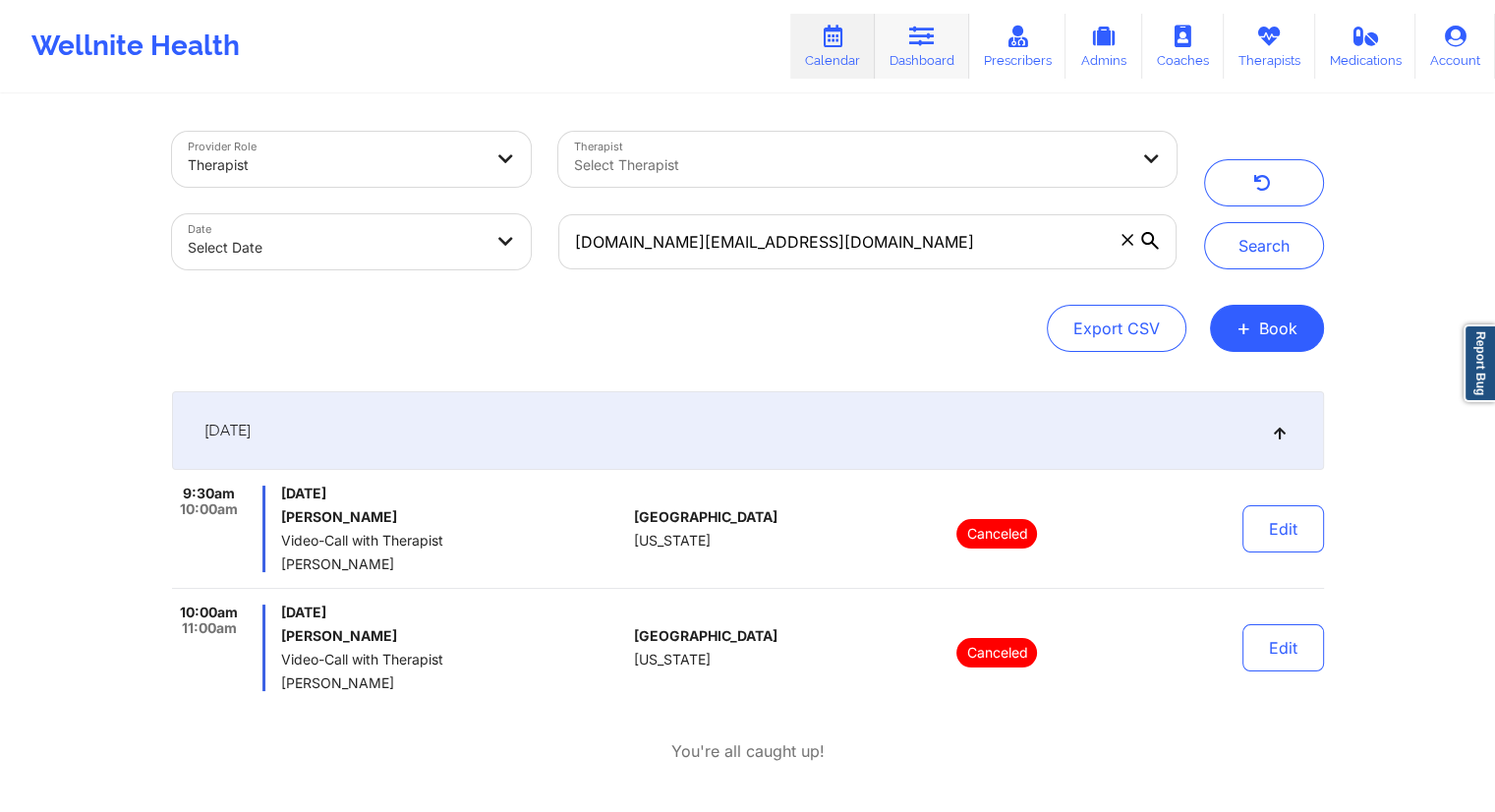
click at [928, 50] on link "Dashboard" at bounding box center [921, 46] width 94 height 65
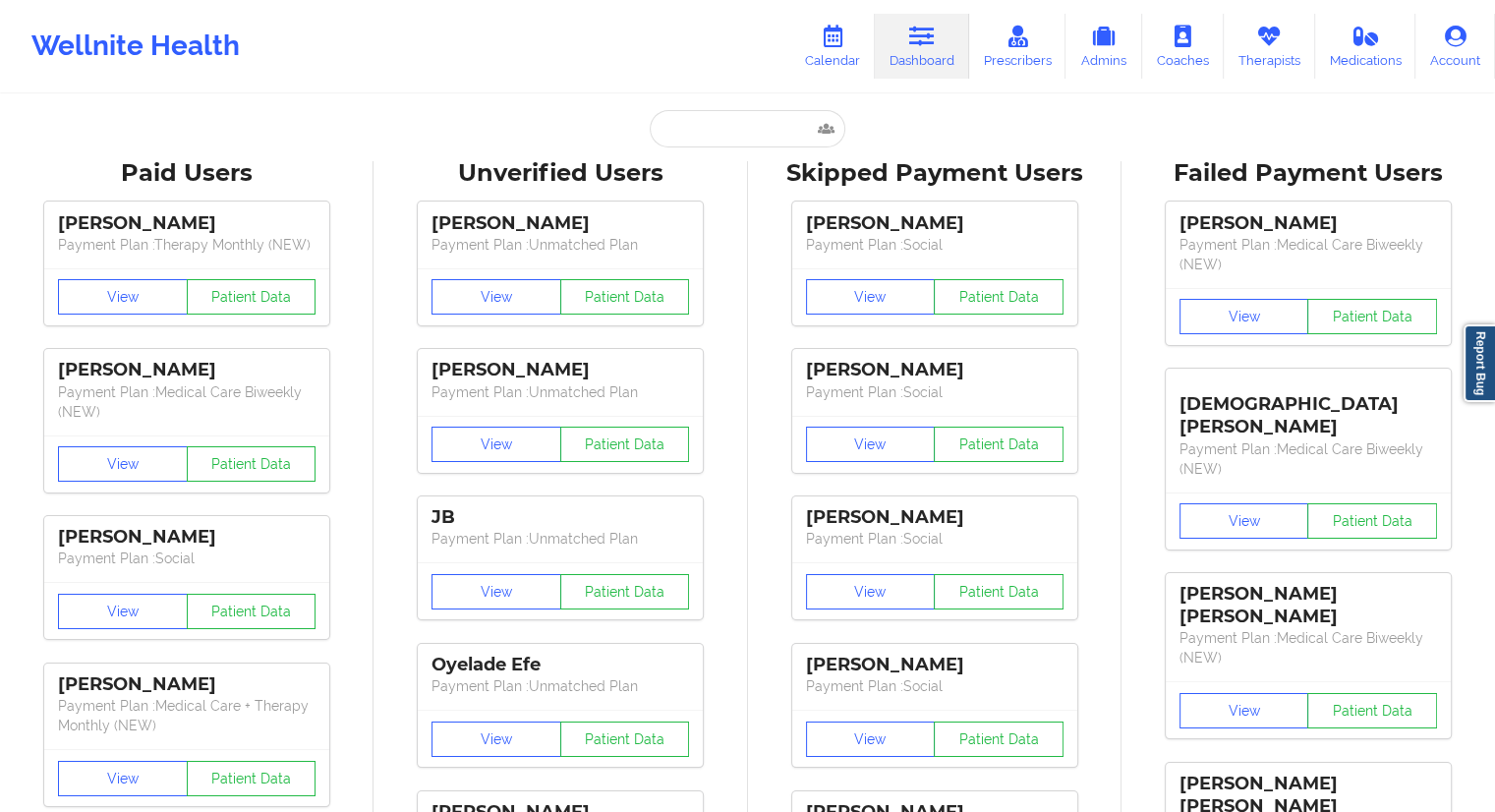
click at [713, 135] on input "text" at bounding box center [747, 128] width 195 height 37
paste input "[PERSON_NAME]"
type input "[PERSON_NAME]"
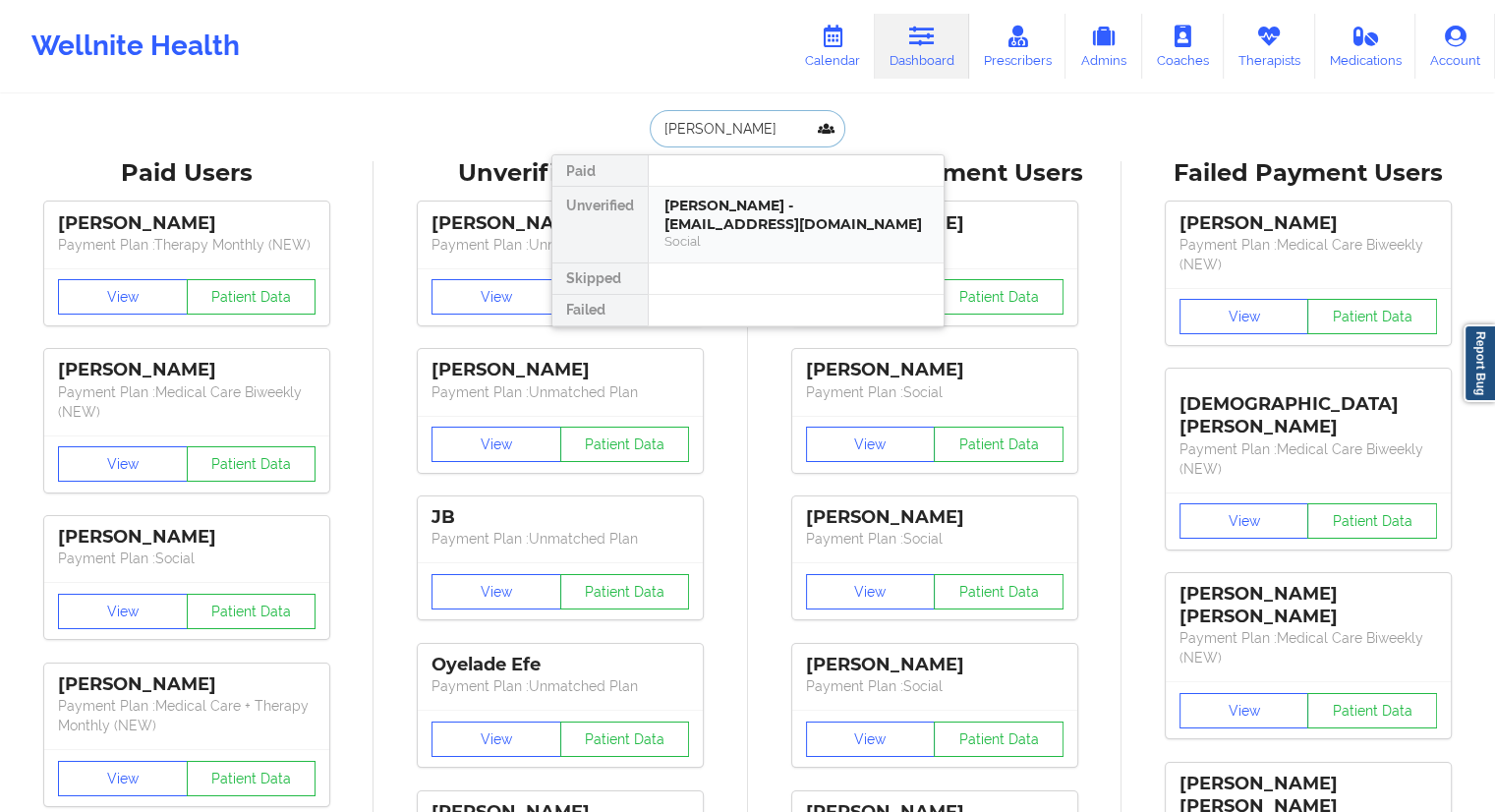
click at [739, 233] on div "Social" at bounding box center [796, 241] width 264 height 17
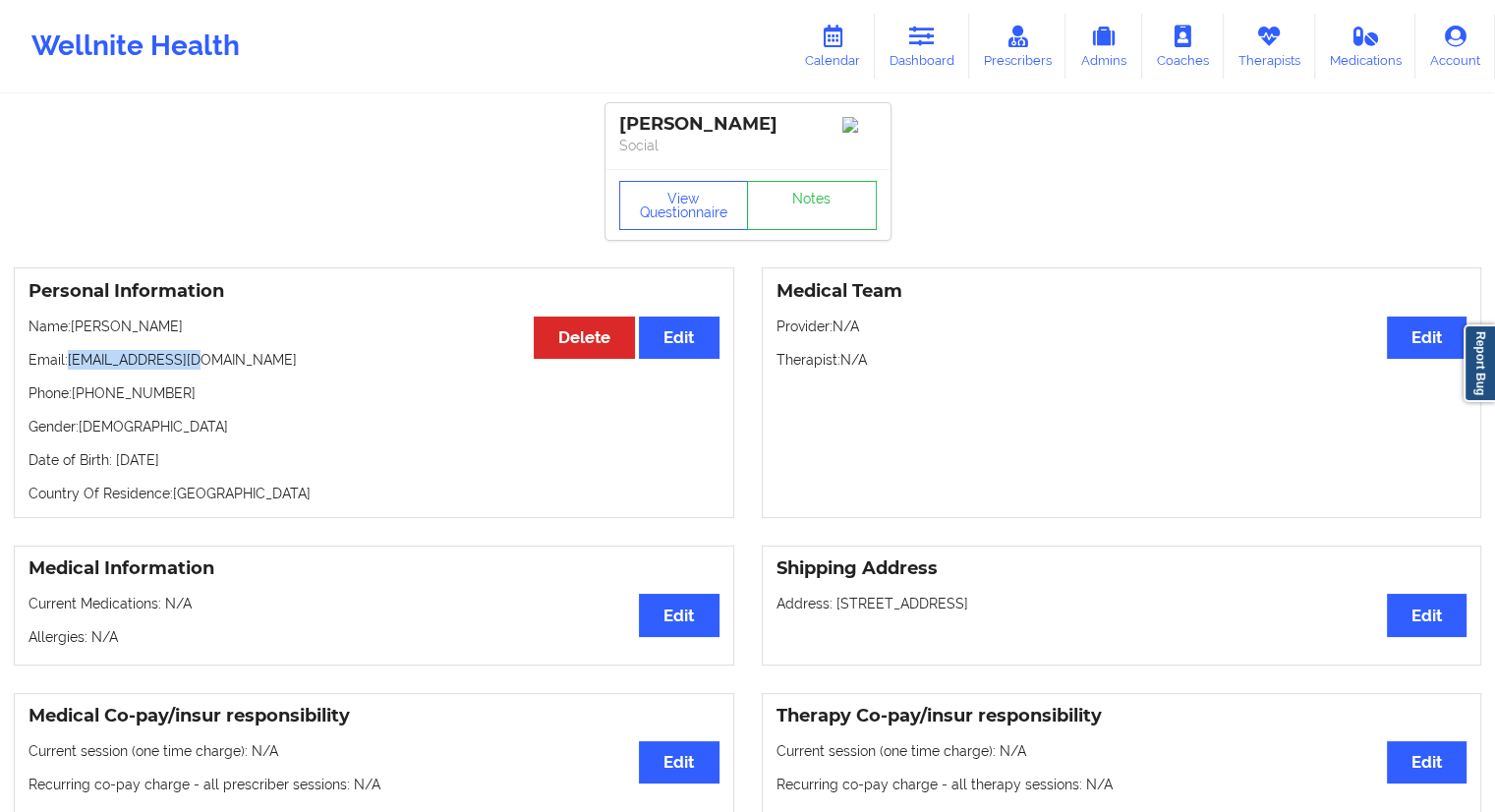
drag, startPoint x: 205, startPoint y: 359, endPoint x: 70, endPoint y: 364, distance: 135.1
click at [70, 364] on p "Email: [EMAIL_ADDRESS][DOMAIN_NAME]" at bounding box center [375, 360] width 692 height 20
click at [861, 48] on link "Calendar" at bounding box center [832, 46] width 85 height 65
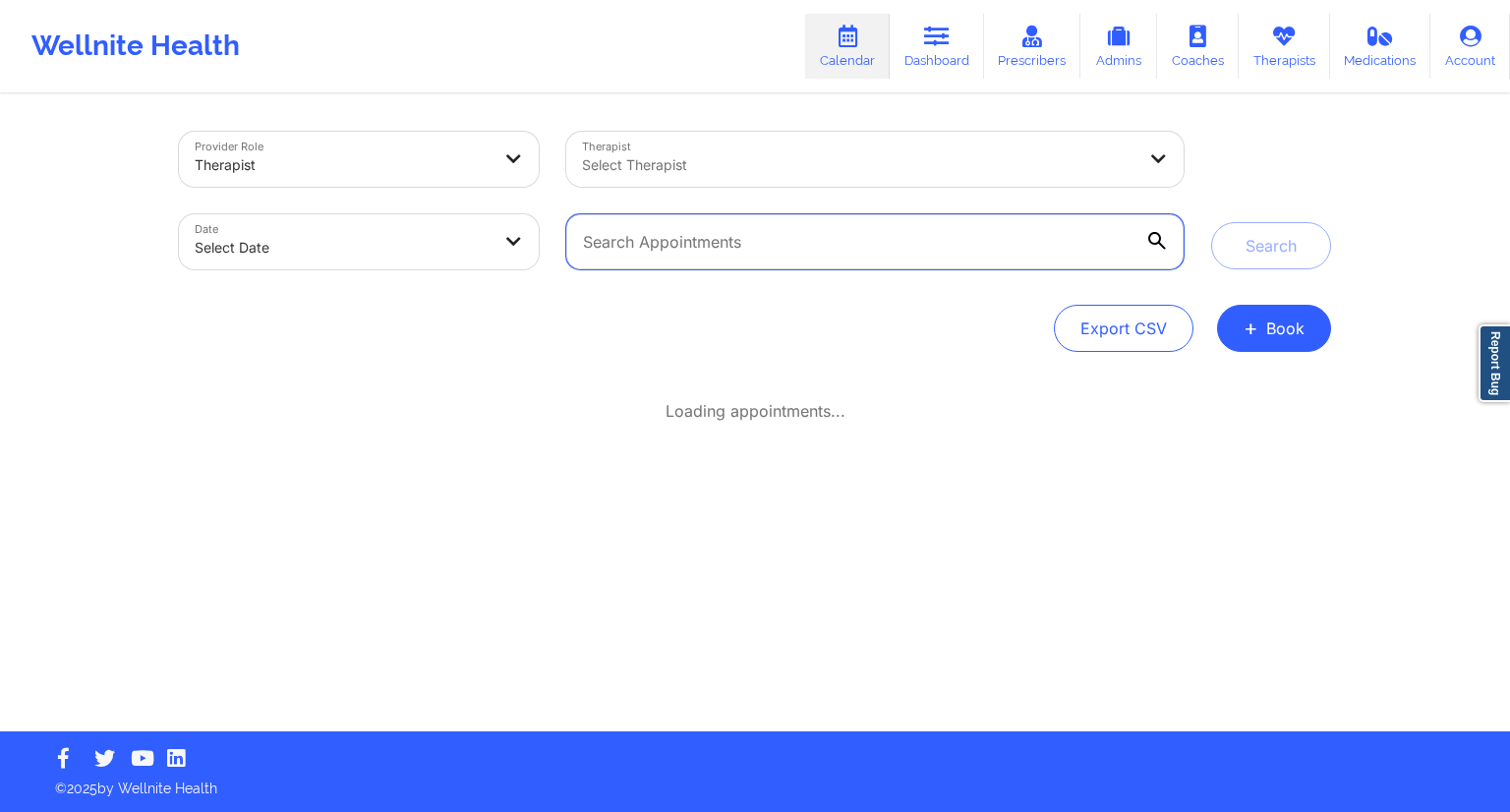
drag, startPoint x: 745, startPoint y: 236, endPoint x: 755, endPoint y: 241, distance: 11.2
click at [745, 236] on input "text" at bounding box center [875, 241] width 618 height 55
paste input "[EMAIL_ADDRESS][DOMAIN_NAME]"
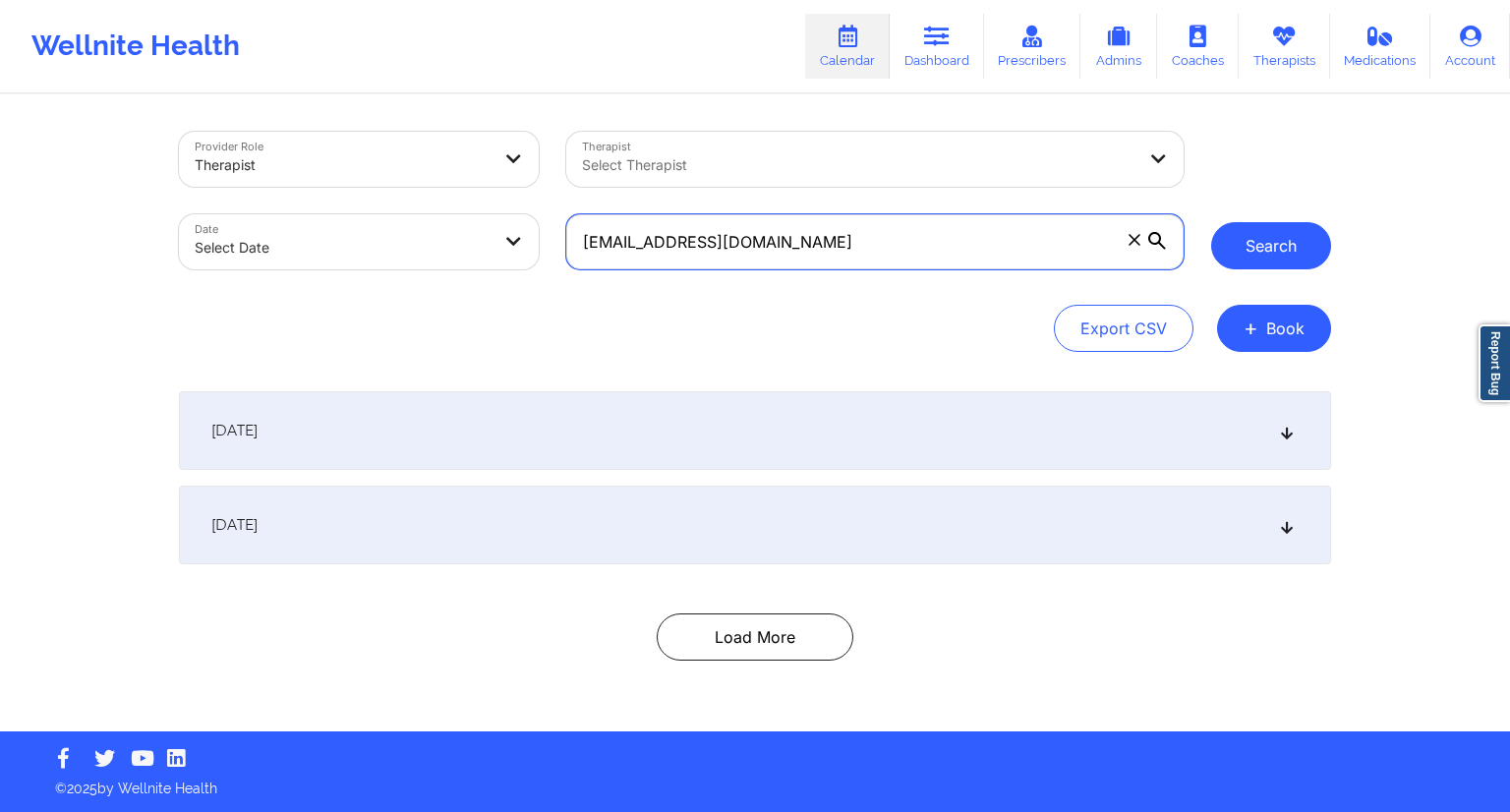
type input "[EMAIL_ADDRESS][DOMAIN_NAME]"
click at [1247, 258] on button "Search" at bounding box center [1271, 245] width 120 height 47
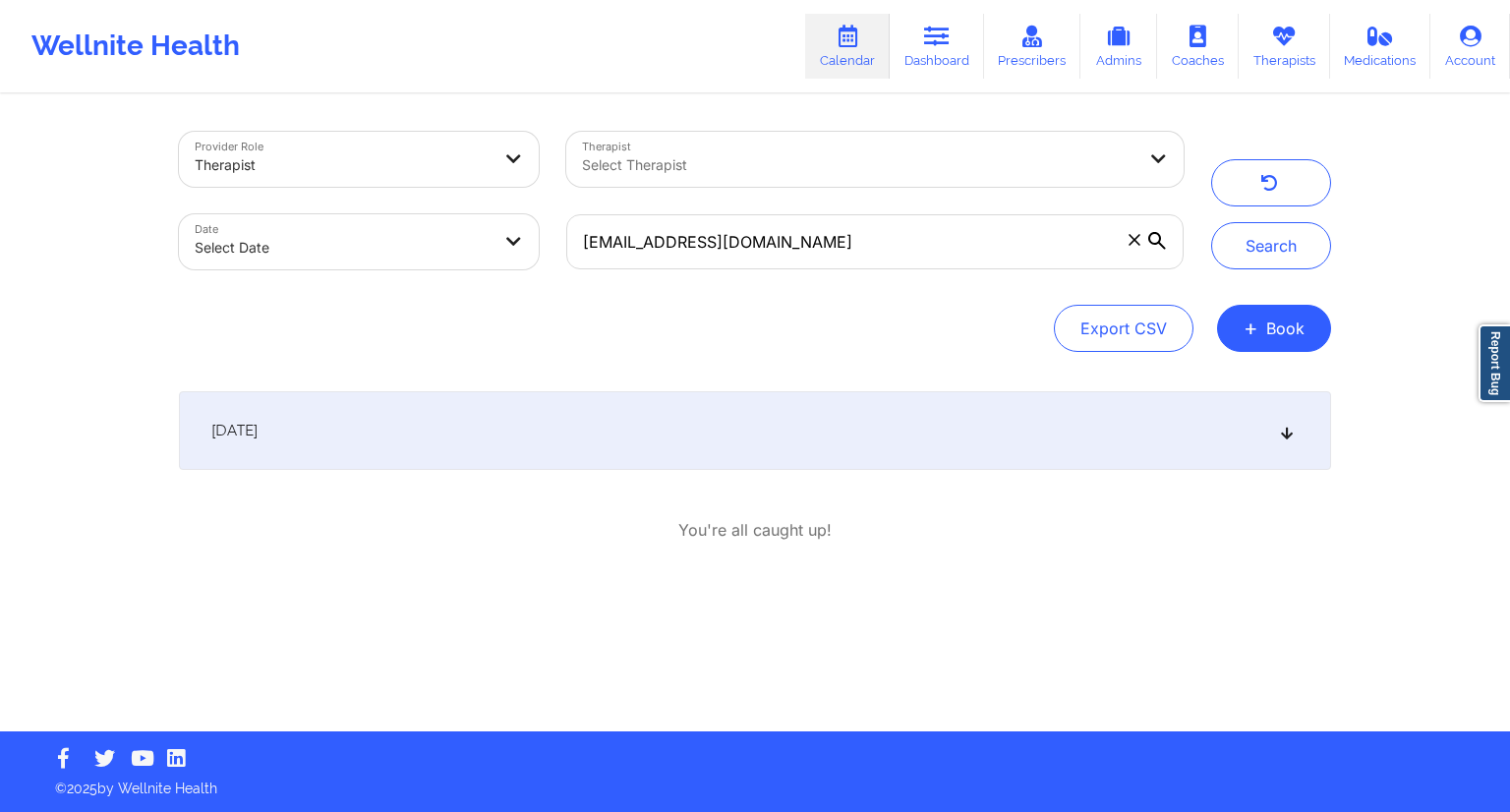
click at [681, 445] on div "[DATE]" at bounding box center [755, 429] width 1152 height 79
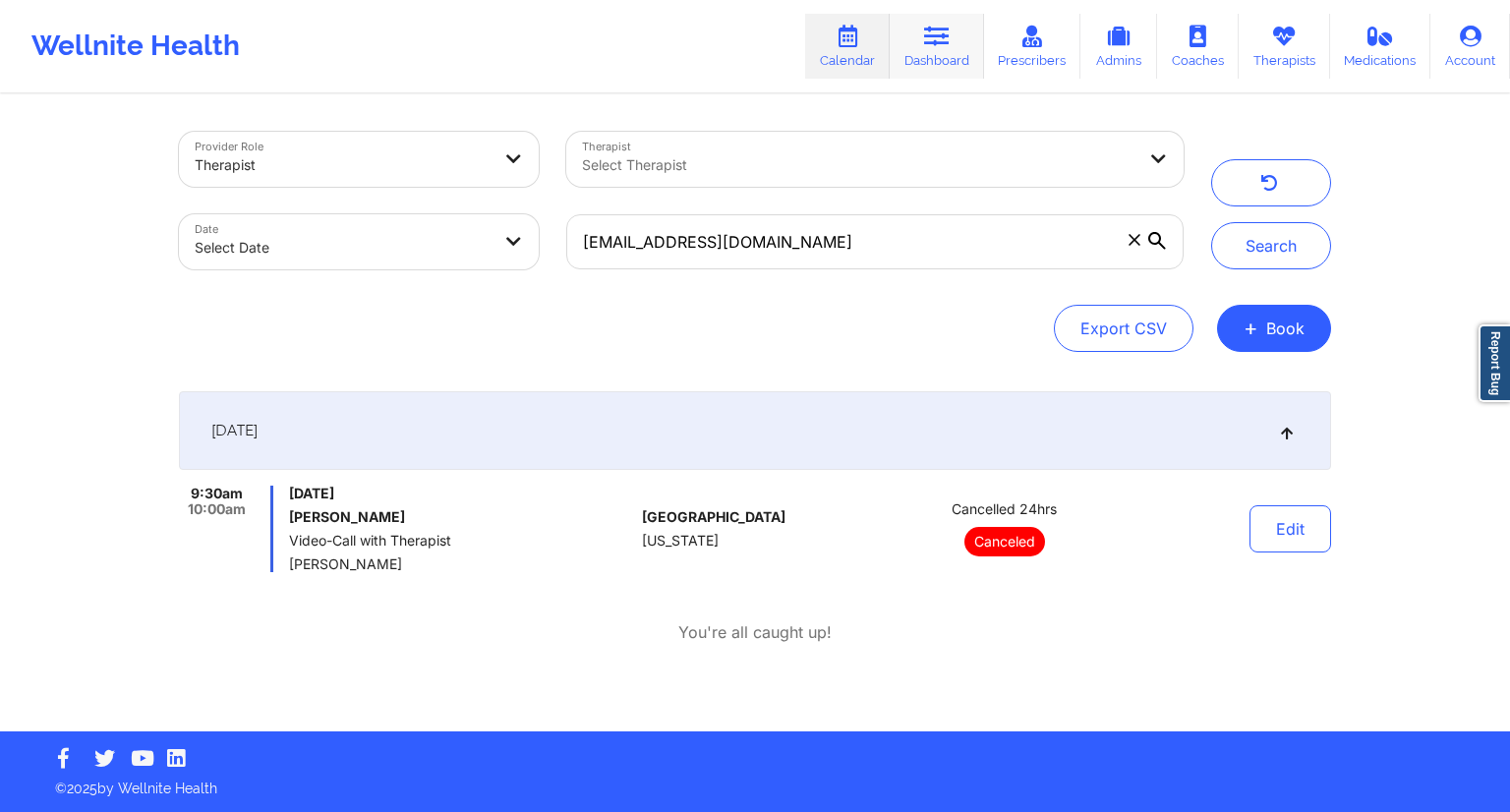
drag, startPoint x: 925, startPoint y: 52, endPoint x: 912, endPoint y: 55, distance: 13.3
click at [925, 52] on link "Dashboard" at bounding box center [936, 46] width 94 height 65
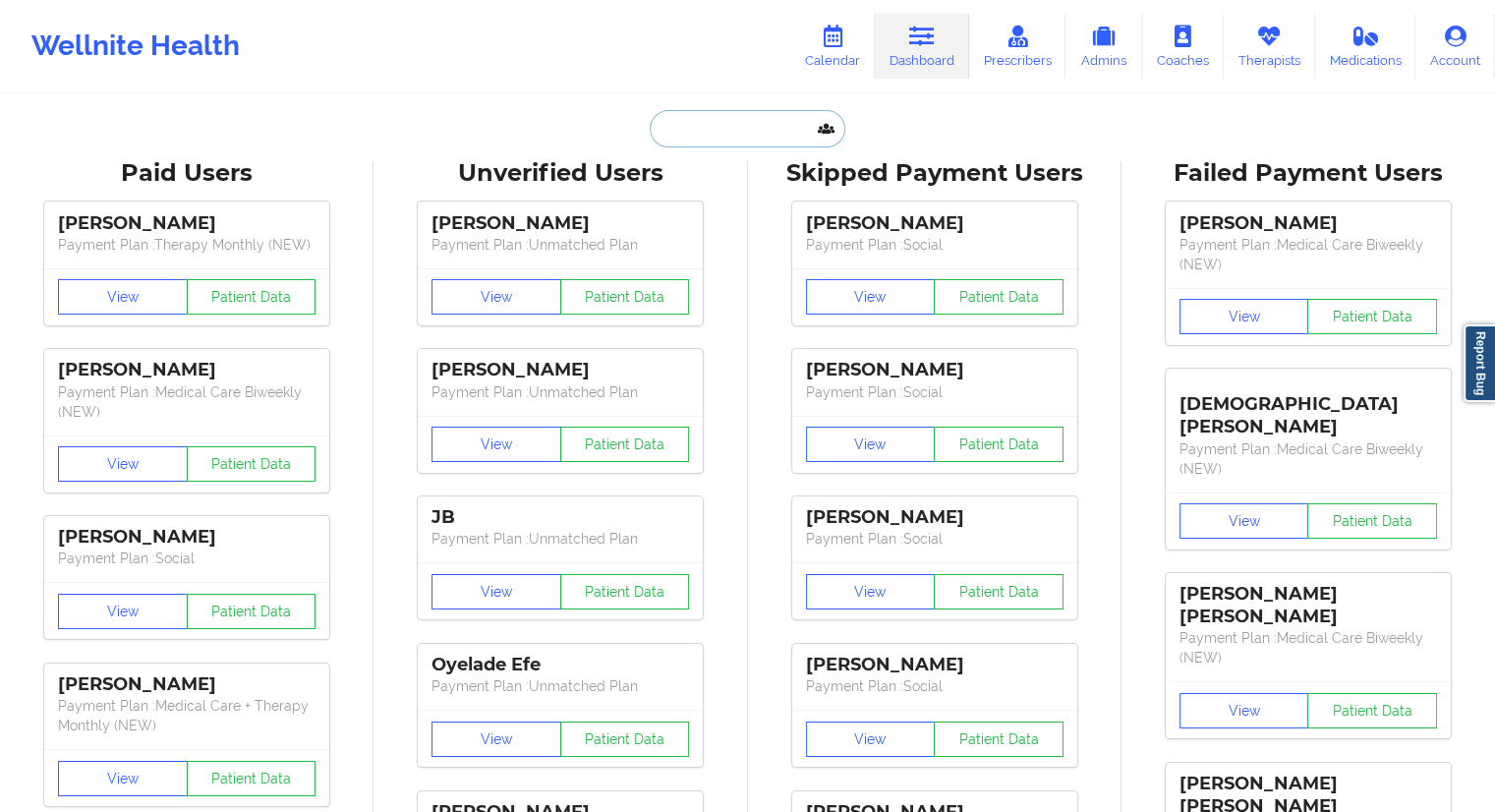
drag, startPoint x: 661, startPoint y: 147, endPoint x: 672, endPoint y: 145, distance: 11.2
paste input "[PERSON_NAME]"
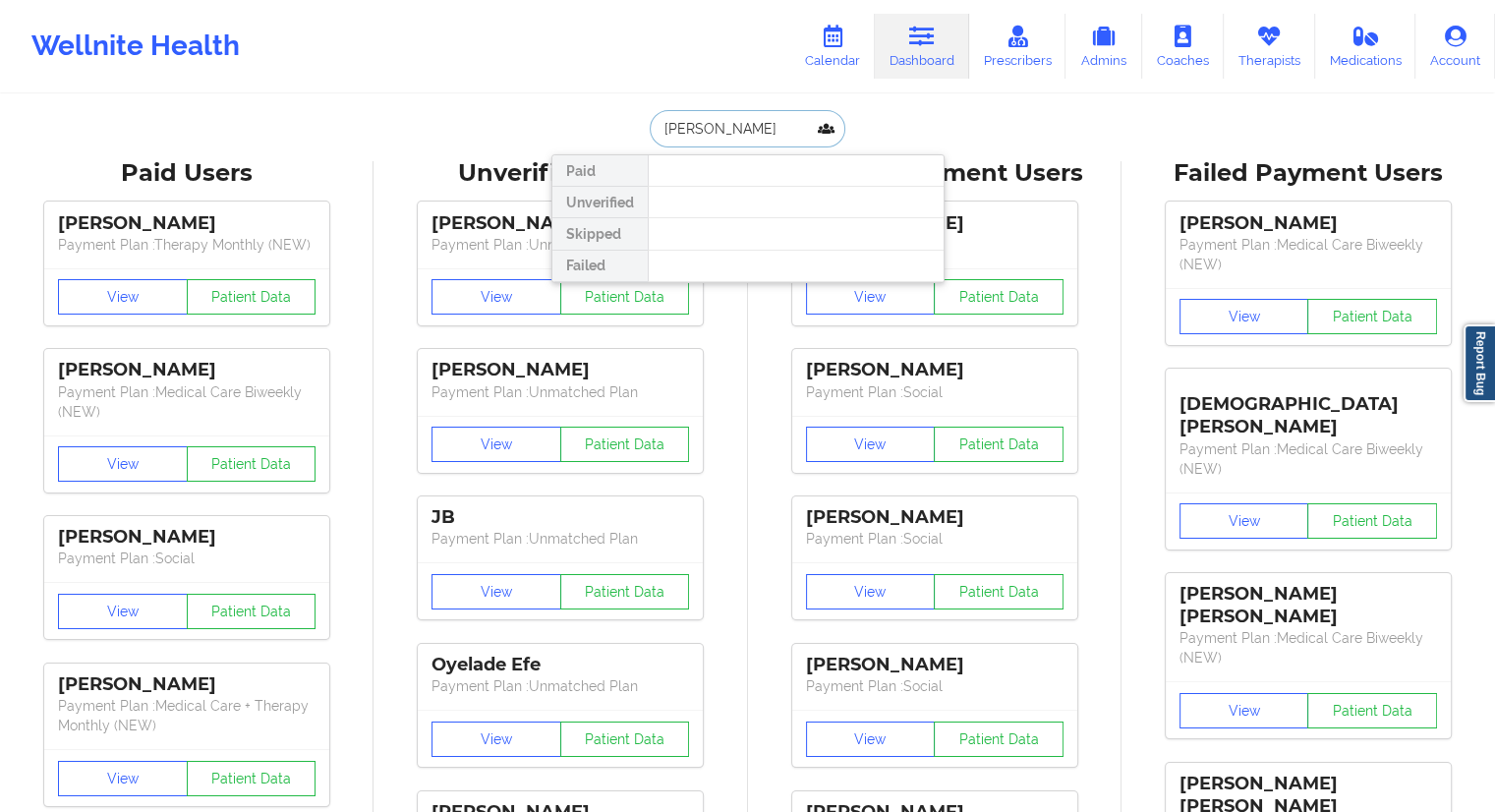
type input "[PERSON_NAME]"
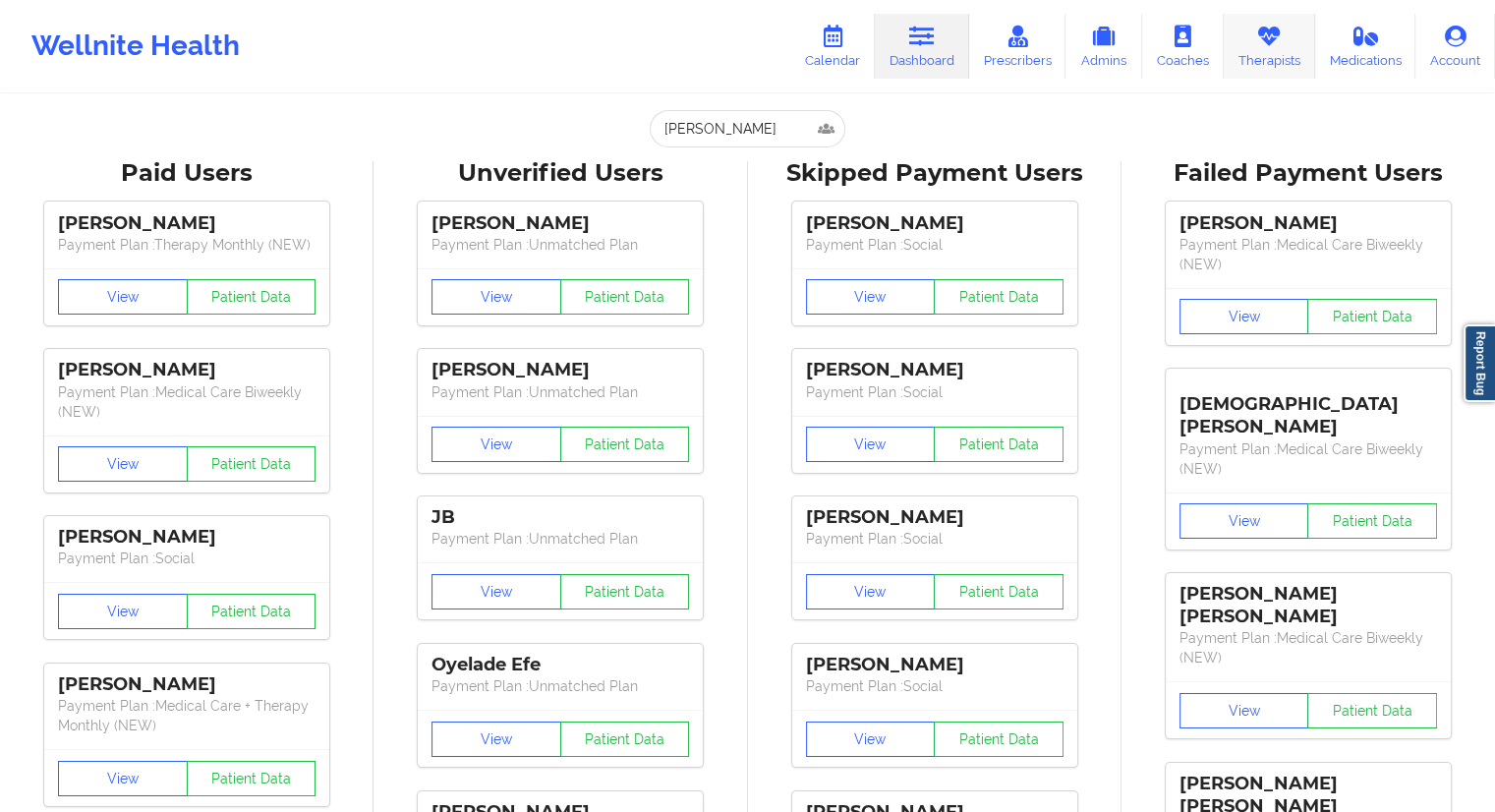
click at [1262, 40] on icon at bounding box center [1269, 37] width 26 height 22
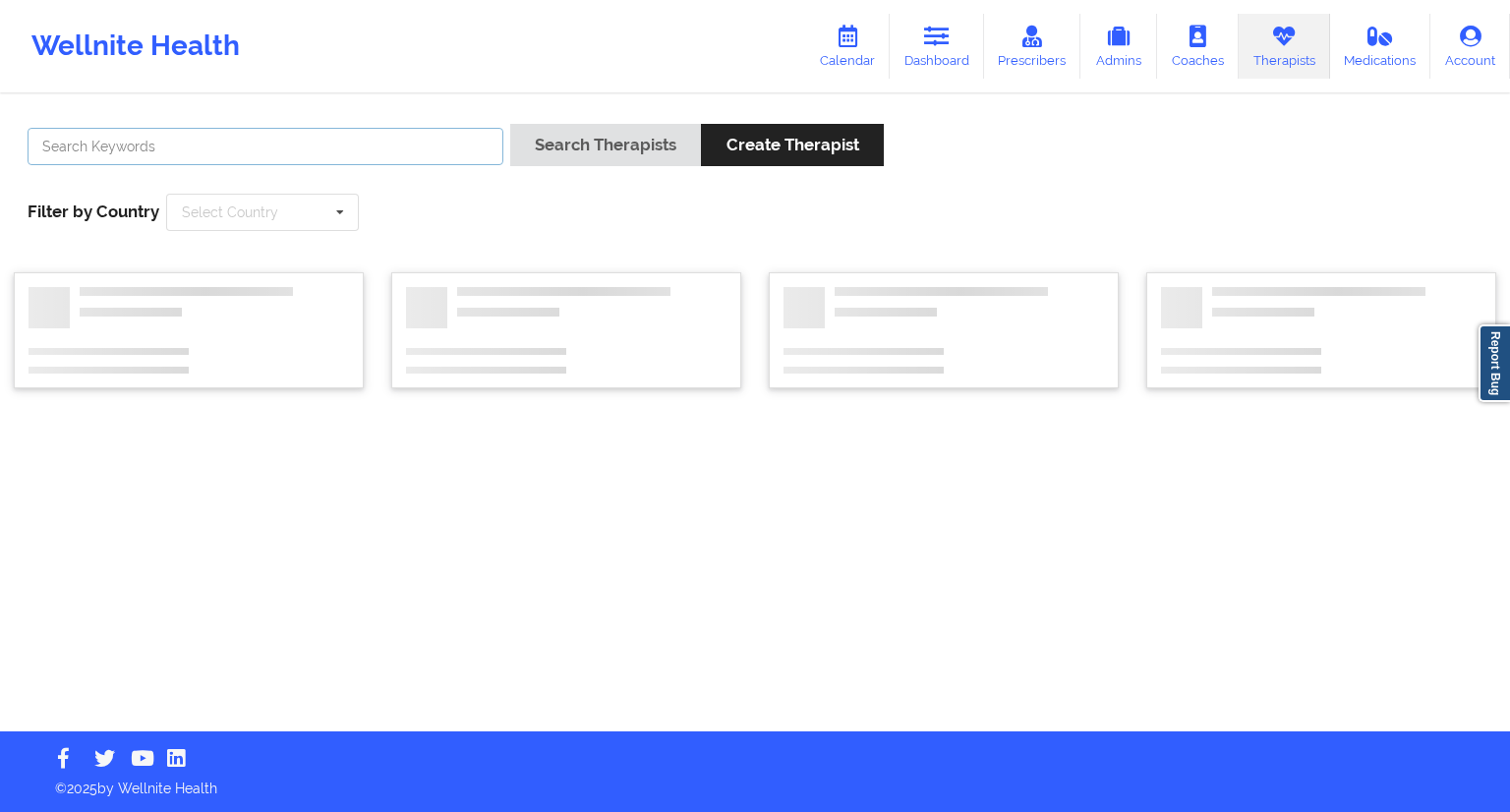
click at [318, 135] on input "text" at bounding box center [266, 146] width 476 height 37
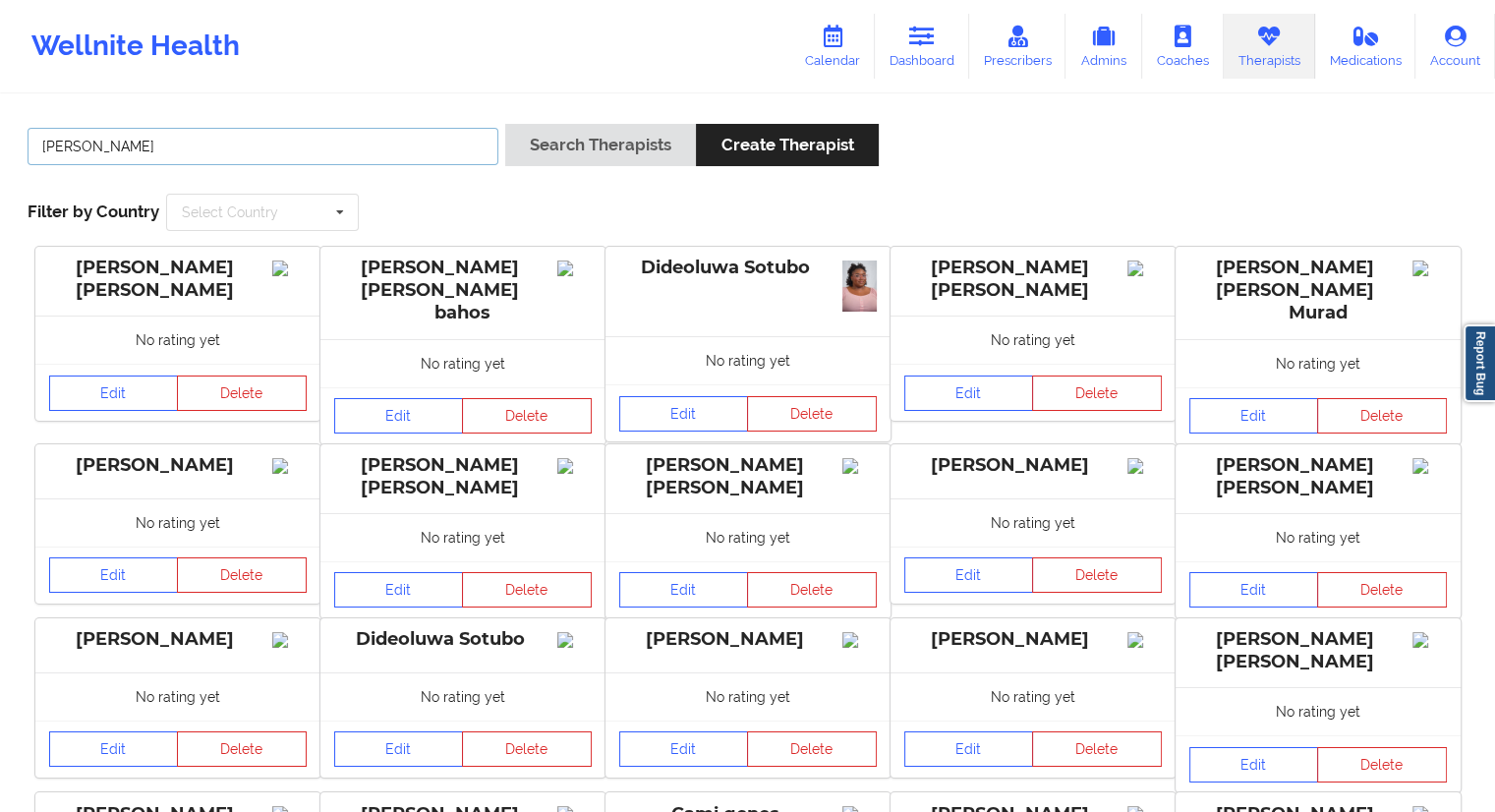
type input "[PERSON_NAME]"
click at [555, 158] on button "Search Therapists" at bounding box center [601, 145] width 191 height 42
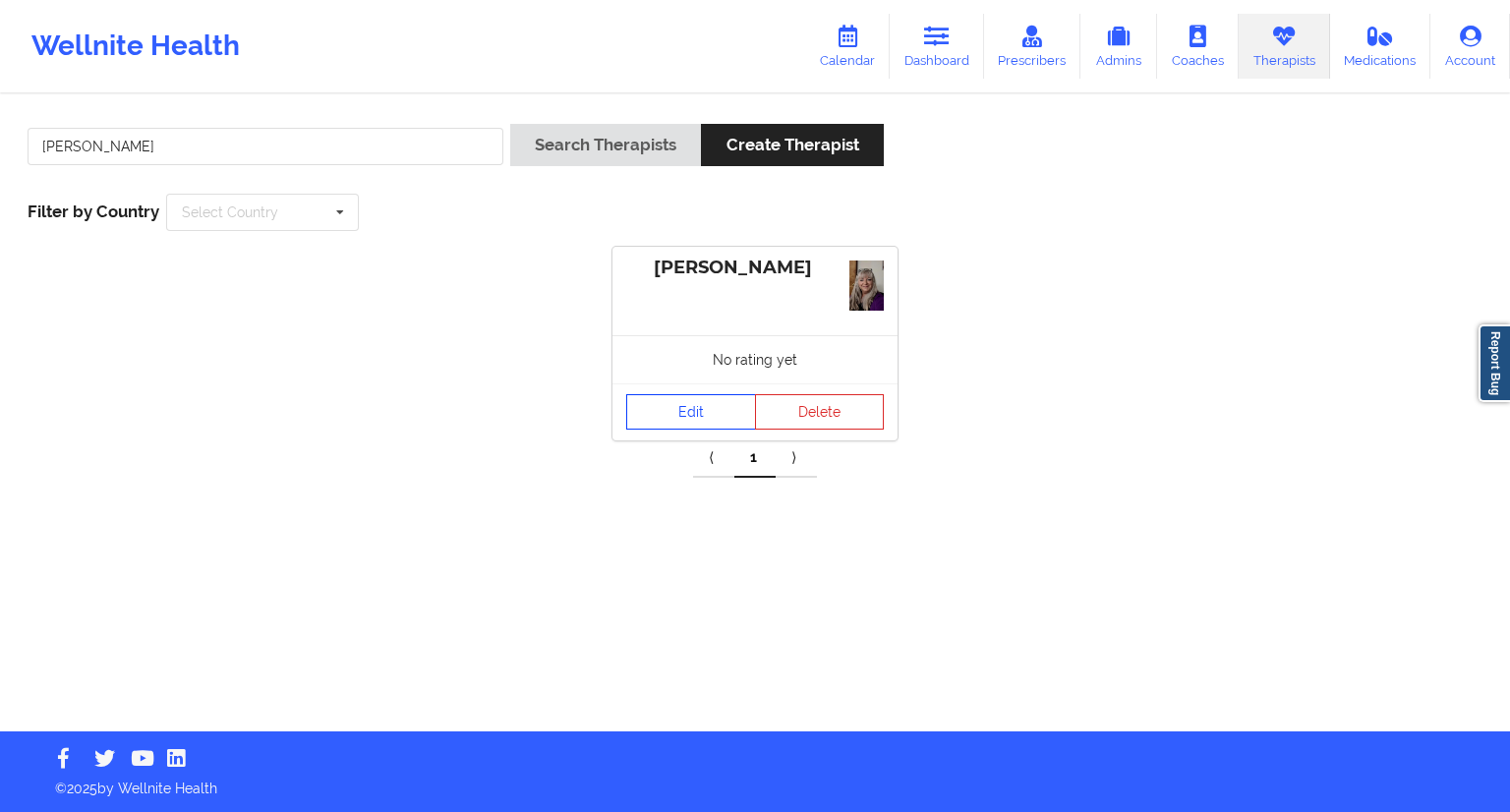
click at [681, 402] on link "Edit" at bounding box center [692, 410] width 130 height 35
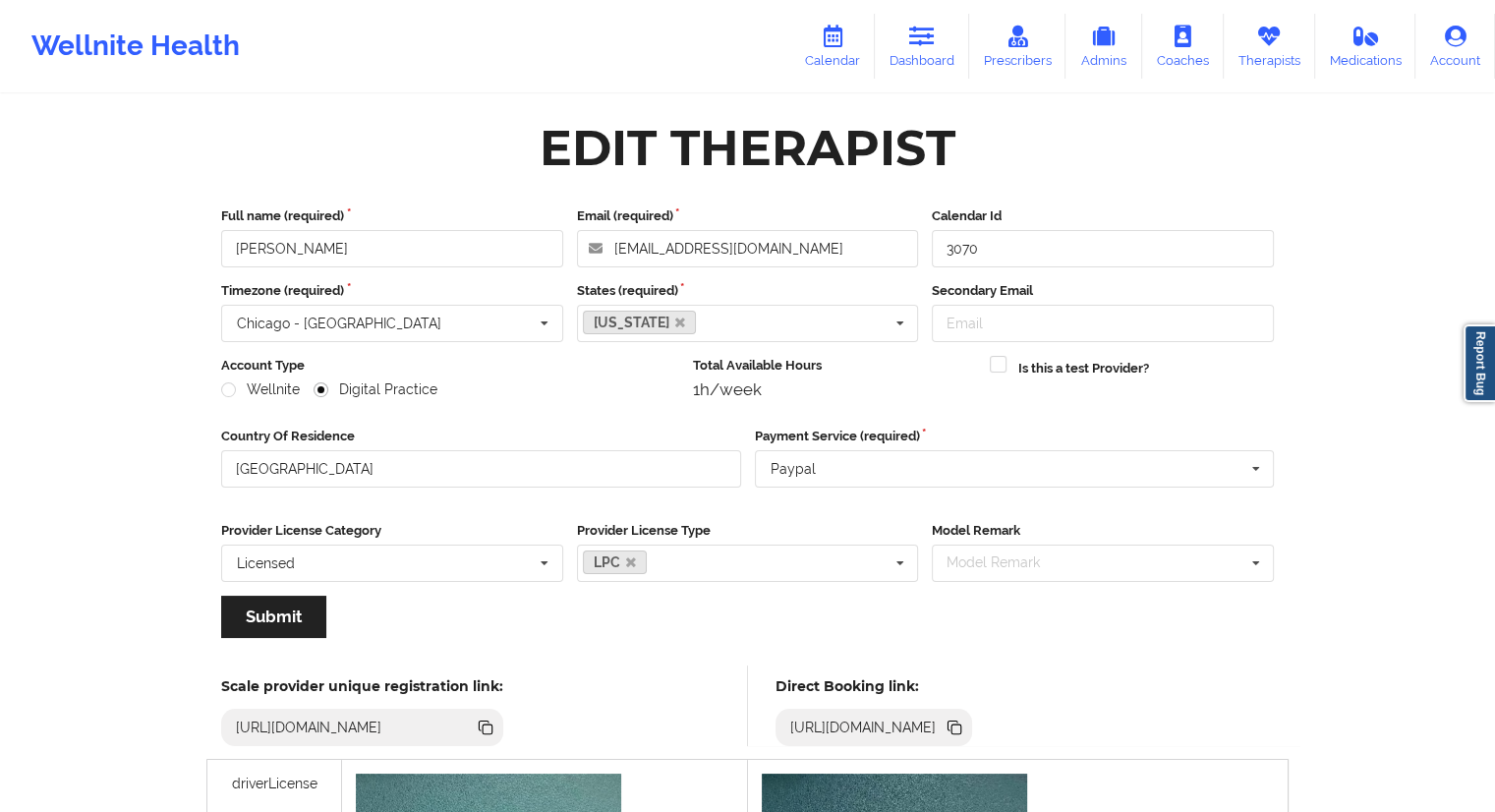
click at [944, 727] on div "[URL][DOMAIN_NAME]" at bounding box center [863, 727] width 162 height 20
click at [958, 727] on icon at bounding box center [953, 725] width 10 height 10
click at [902, 57] on link "Dashboard" at bounding box center [921, 46] width 94 height 65
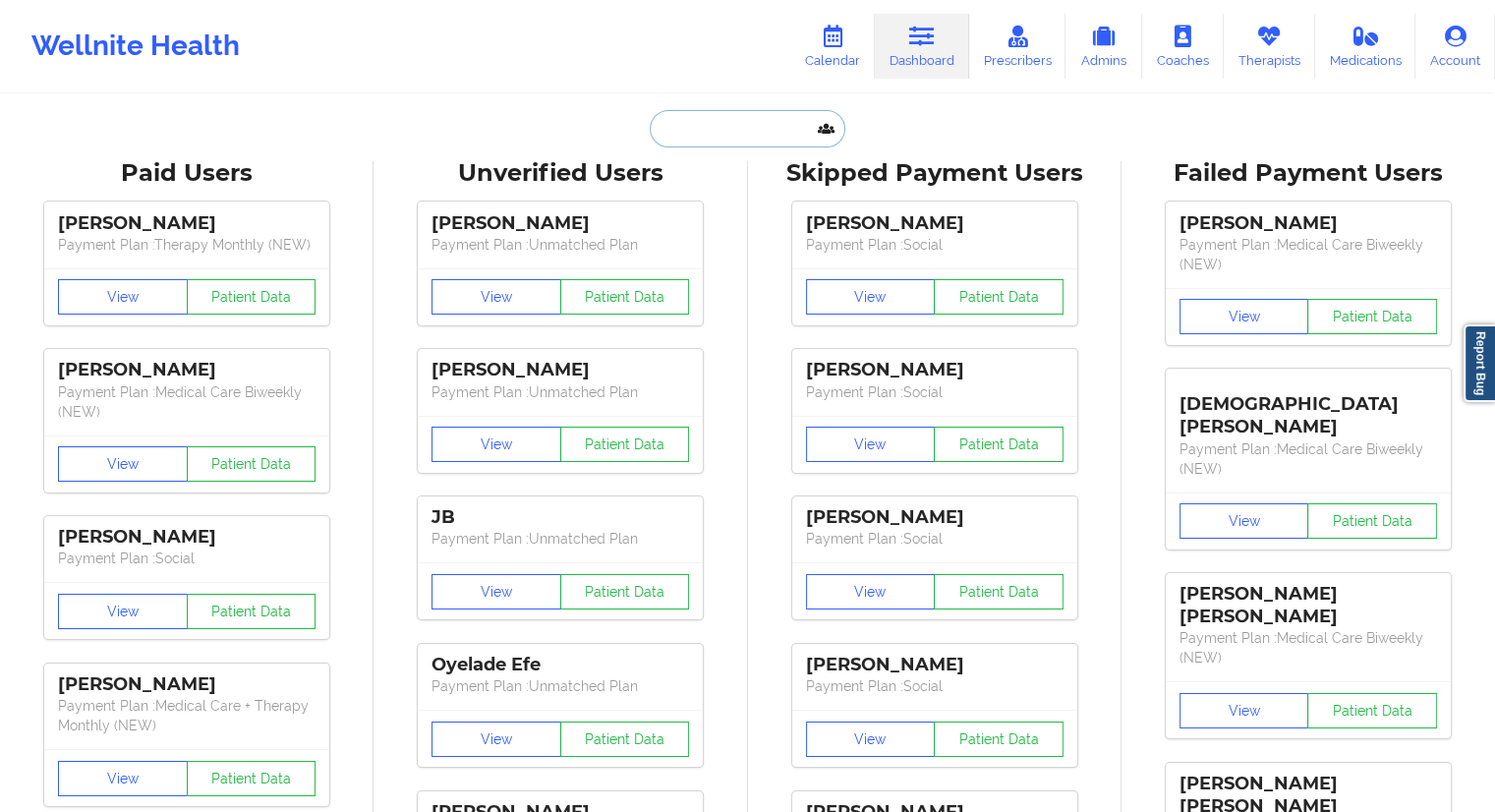
click at [674, 138] on input "text" at bounding box center [747, 128] width 195 height 37
paste input "[PERSON_NAME]"
type input "[PERSON_NAME]"
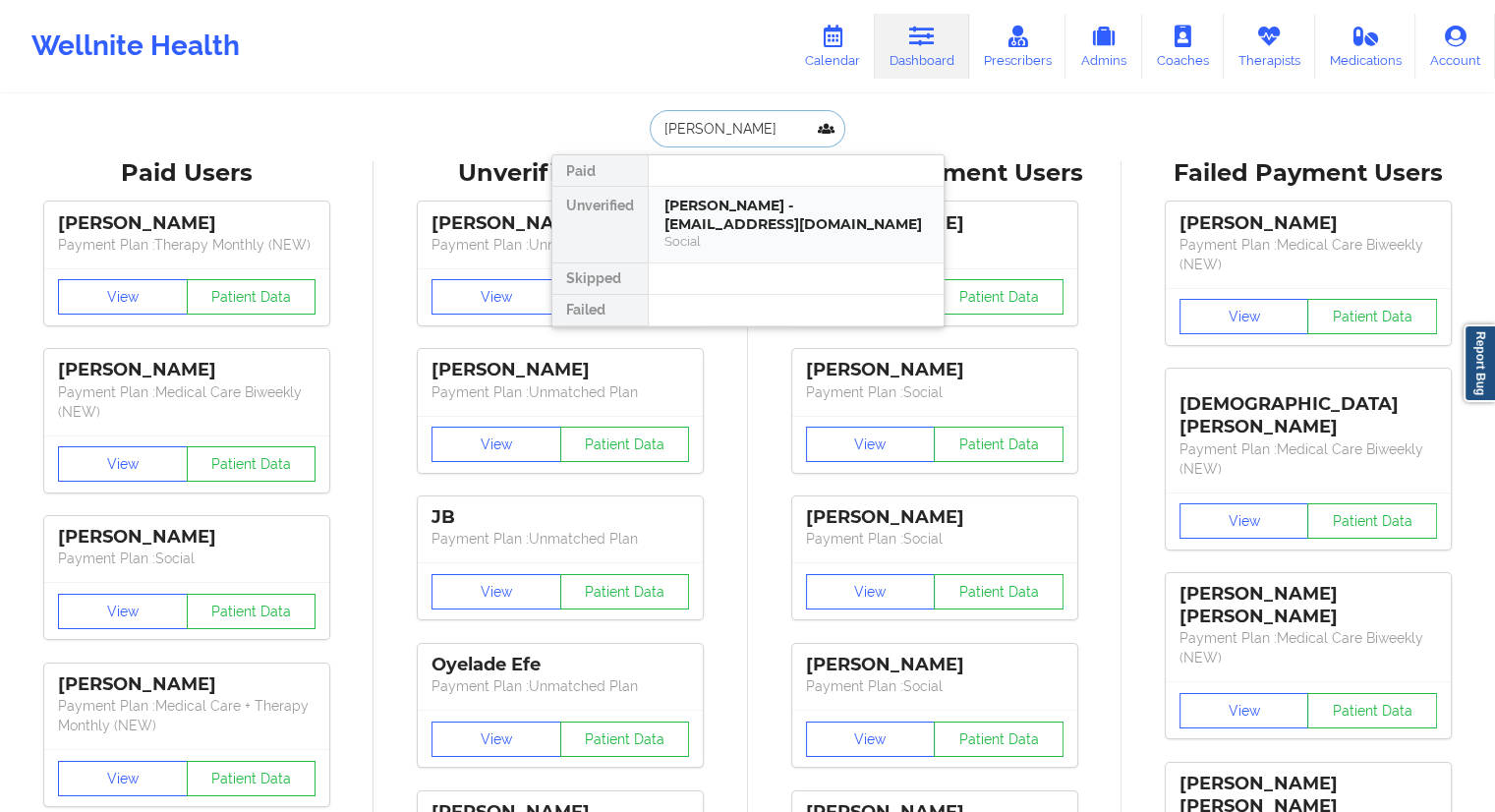
click at [718, 217] on div "[PERSON_NAME] - [EMAIL_ADDRESS][DOMAIN_NAME]" at bounding box center [796, 215] width 264 height 36
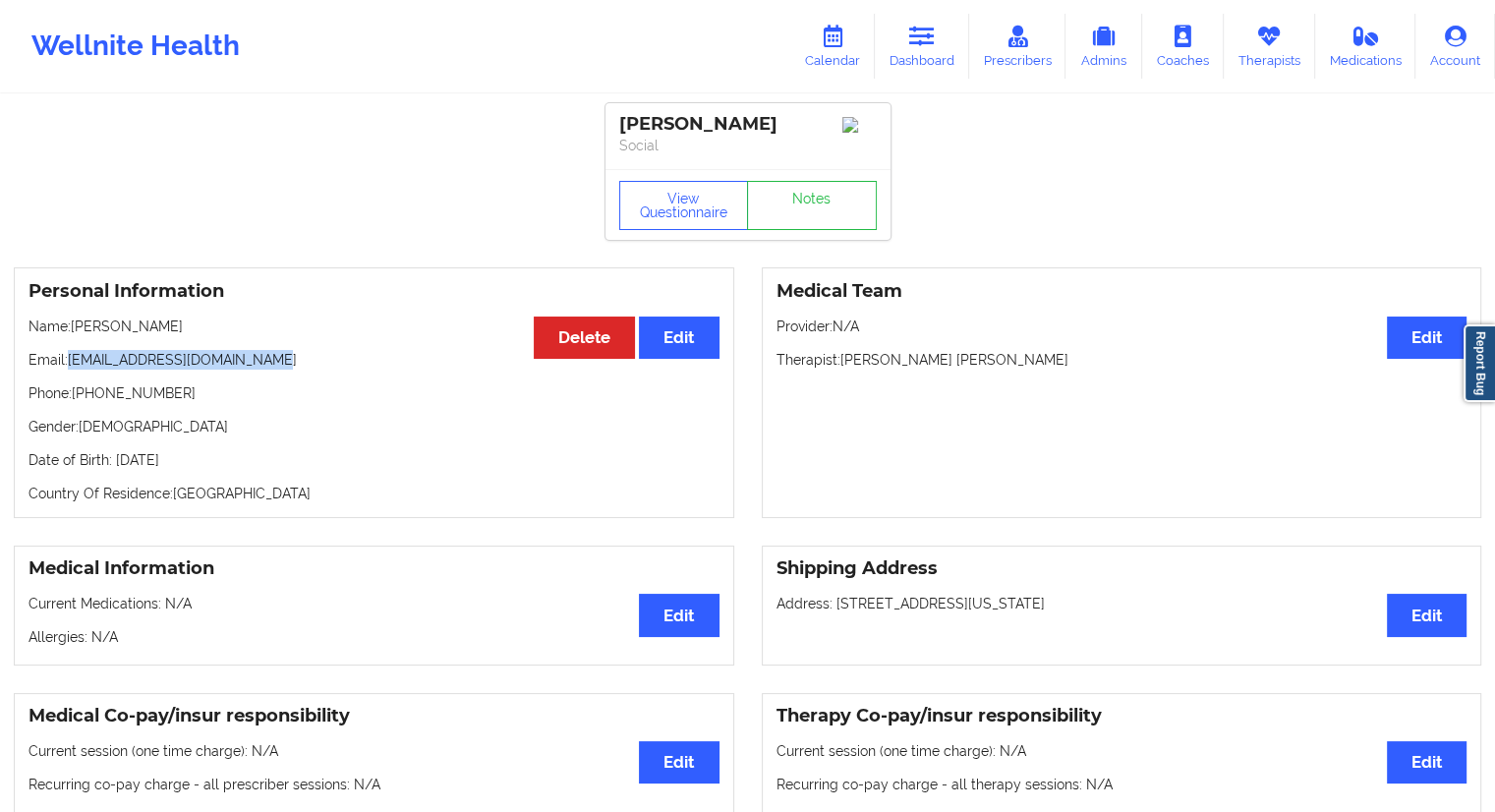
drag, startPoint x: 242, startPoint y: 363, endPoint x: 72, endPoint y: 358, distance: 170.1
click at [72, 358] on p "Email: [EMAIL_ADDRESS][DOMAIN_NAME]" at bounding box center [375, 360] width 692 height 20
click at [928, 46] on icon at bounding box center [922, 37] width 26 height 22
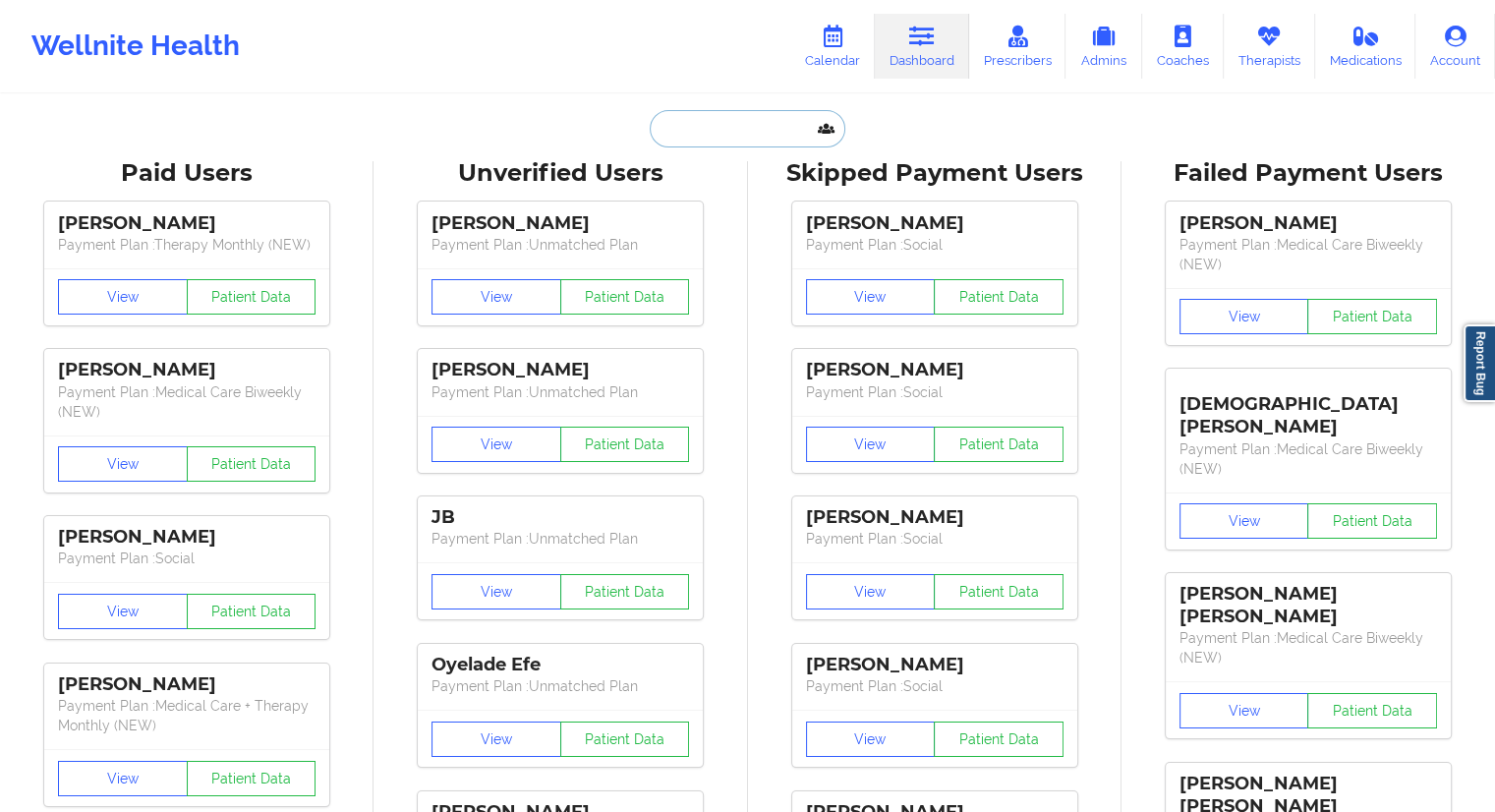
click at [715, 133] on input "text" at bounding box center [747, 128] width 195 height 37
paste input "[EMAIL_ADDRESS][DOMAIN_NAME]"
type input "[EMAIL_ADDRESS][DOMAIN_NAME]"
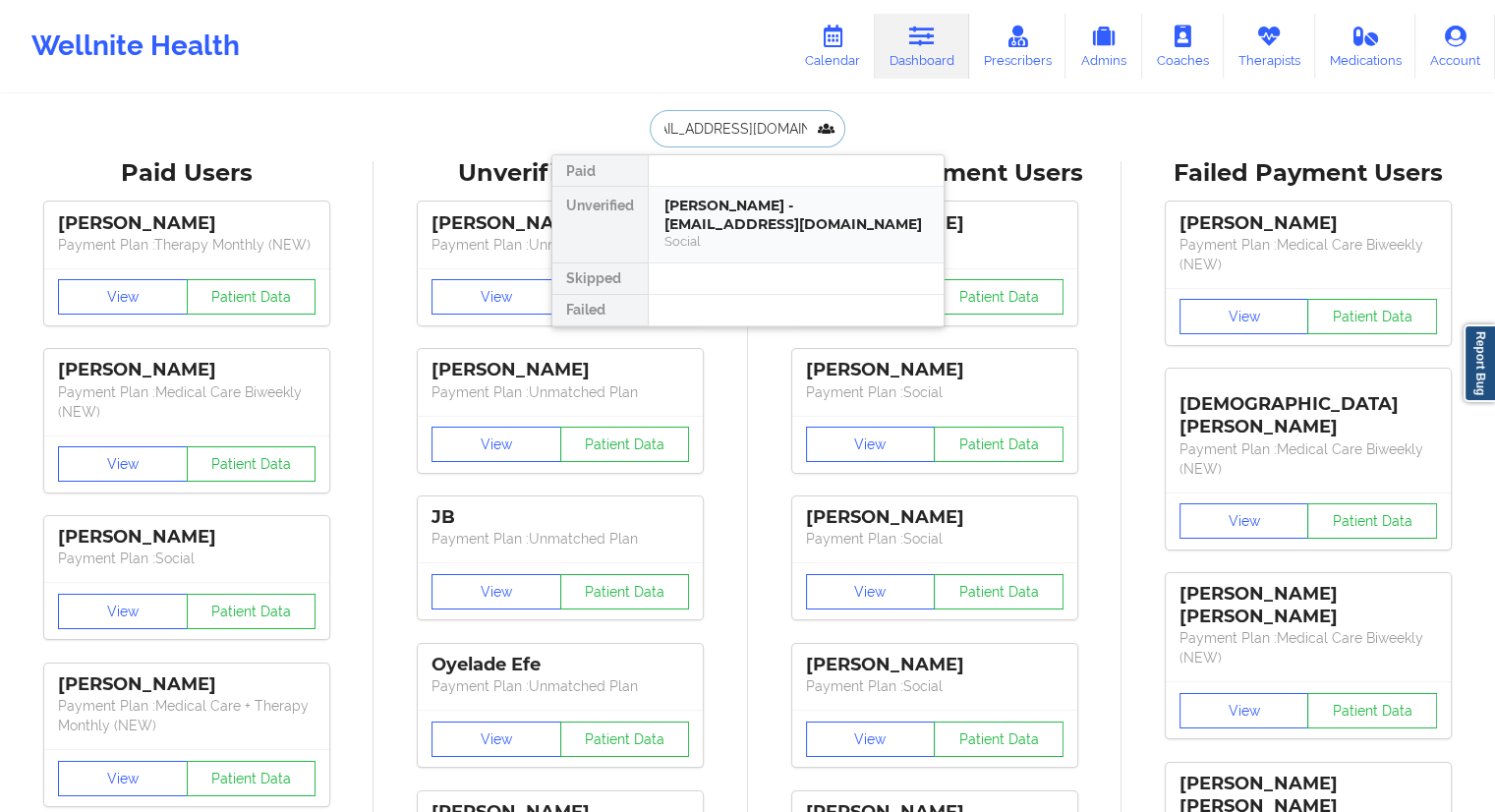
click at [720, 229] on div "[PERSON_NAME] - [EMAIL_ADDRESS][DOMAIN_NAME]" at bounding box center [796, 215] width 264 height 36
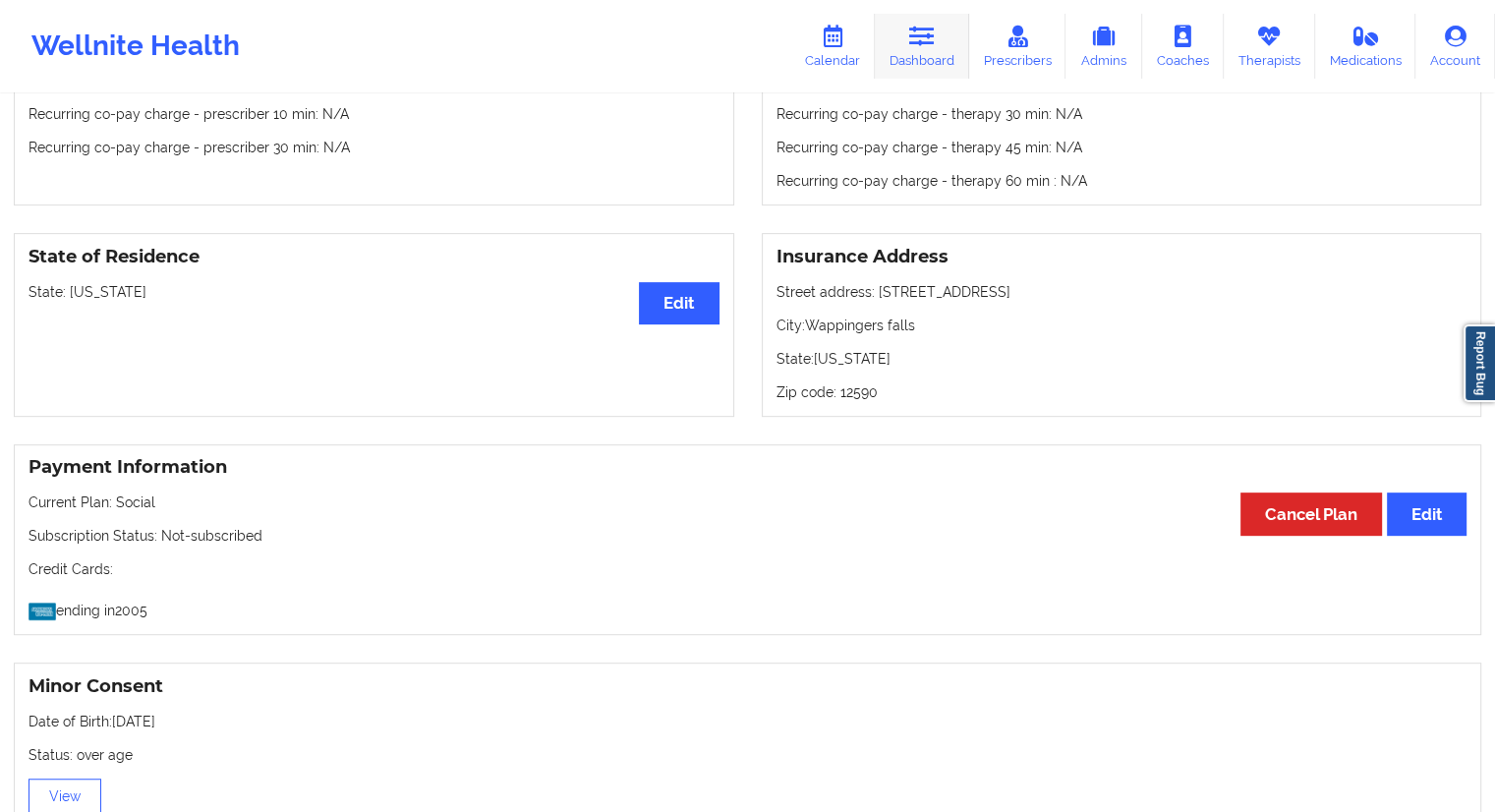
scroll to position [669, 0]
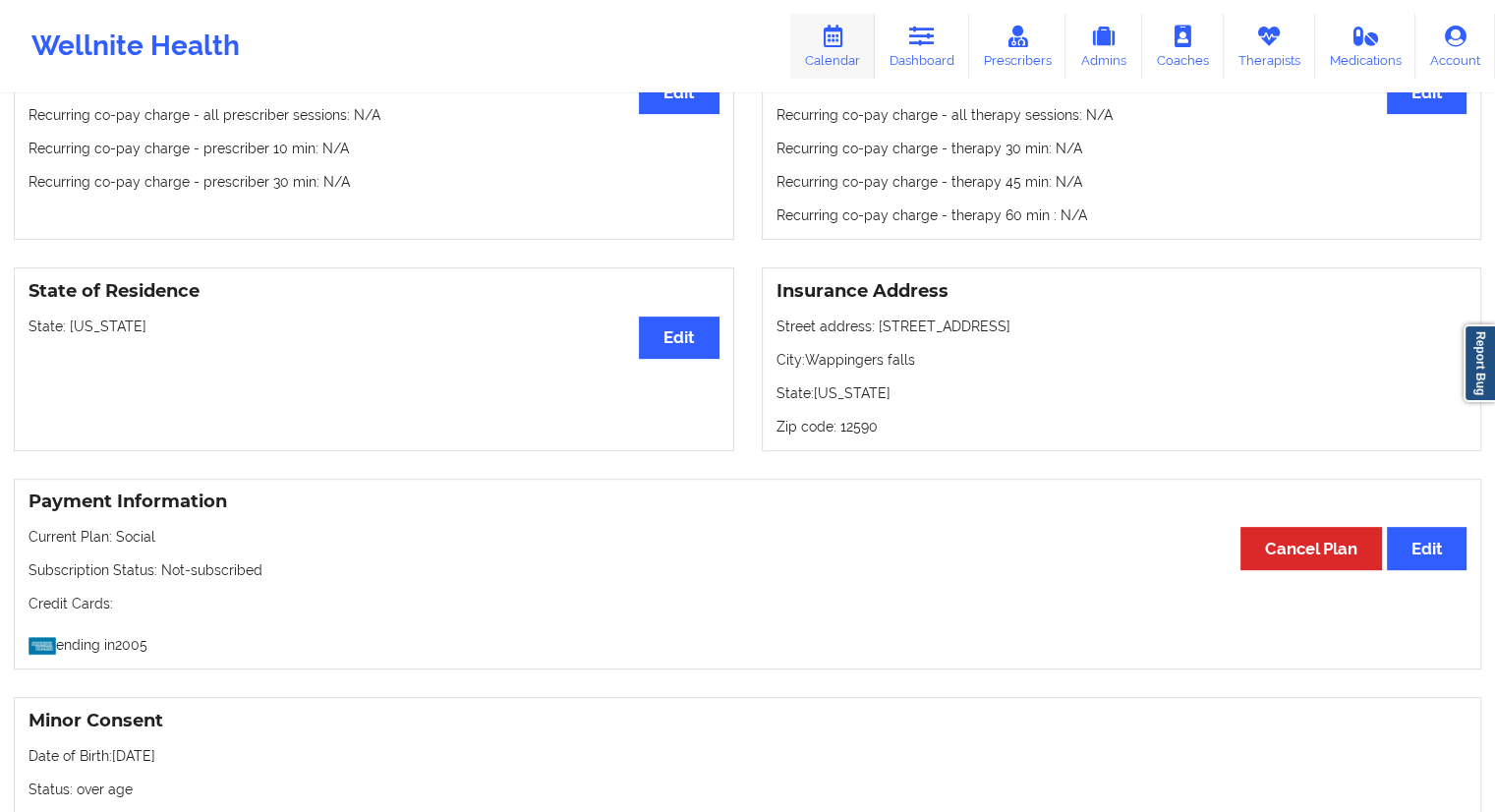
click at [825, 40] on icon at bounding box center [832, 37] width 26 height 22
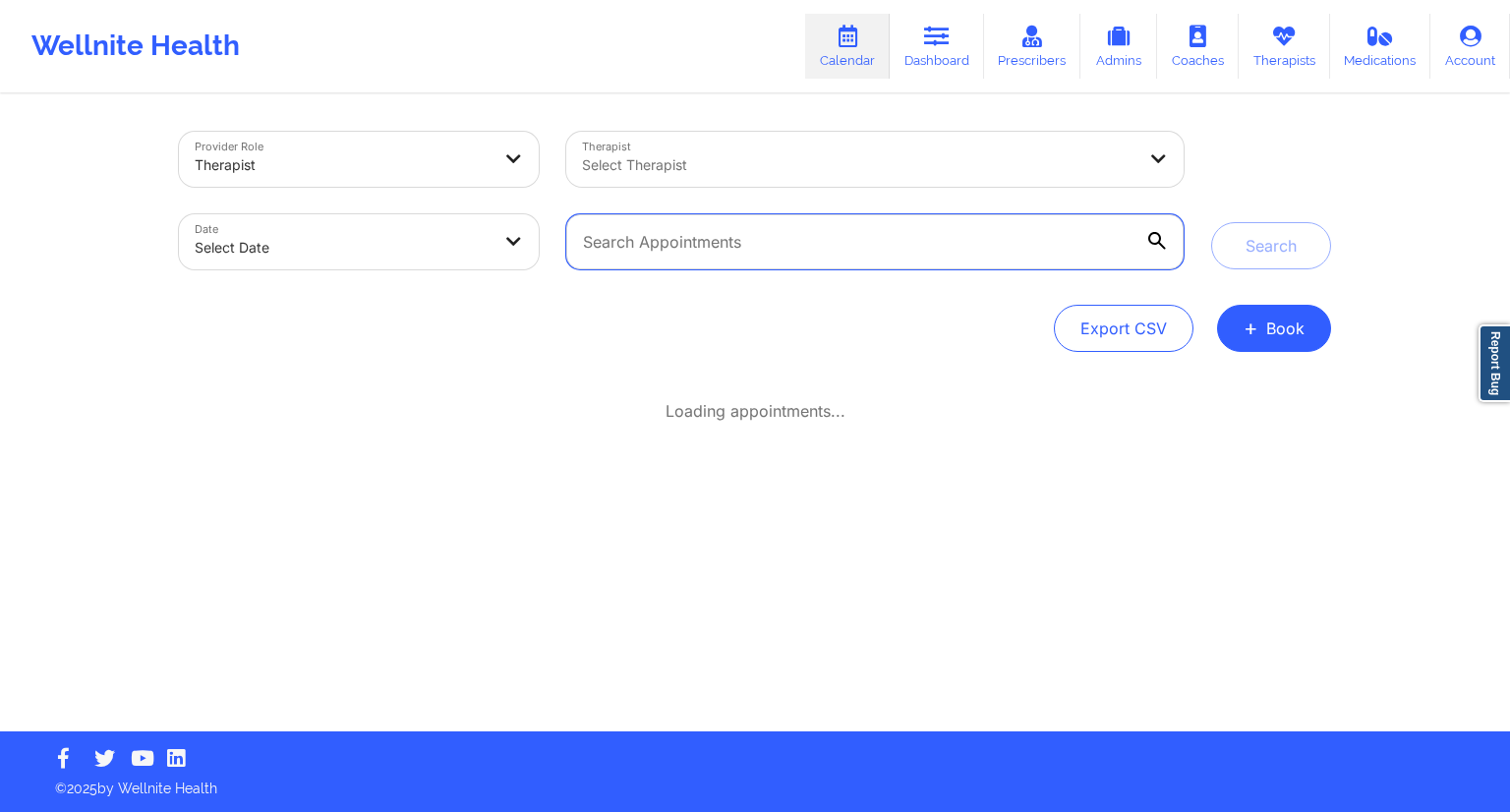
click at [626, 235] on input "text" at bounding box center [875, 241] width 618 height 55
paste input "[EMAIL_ADDRESS][DOMAIN_NAME]"
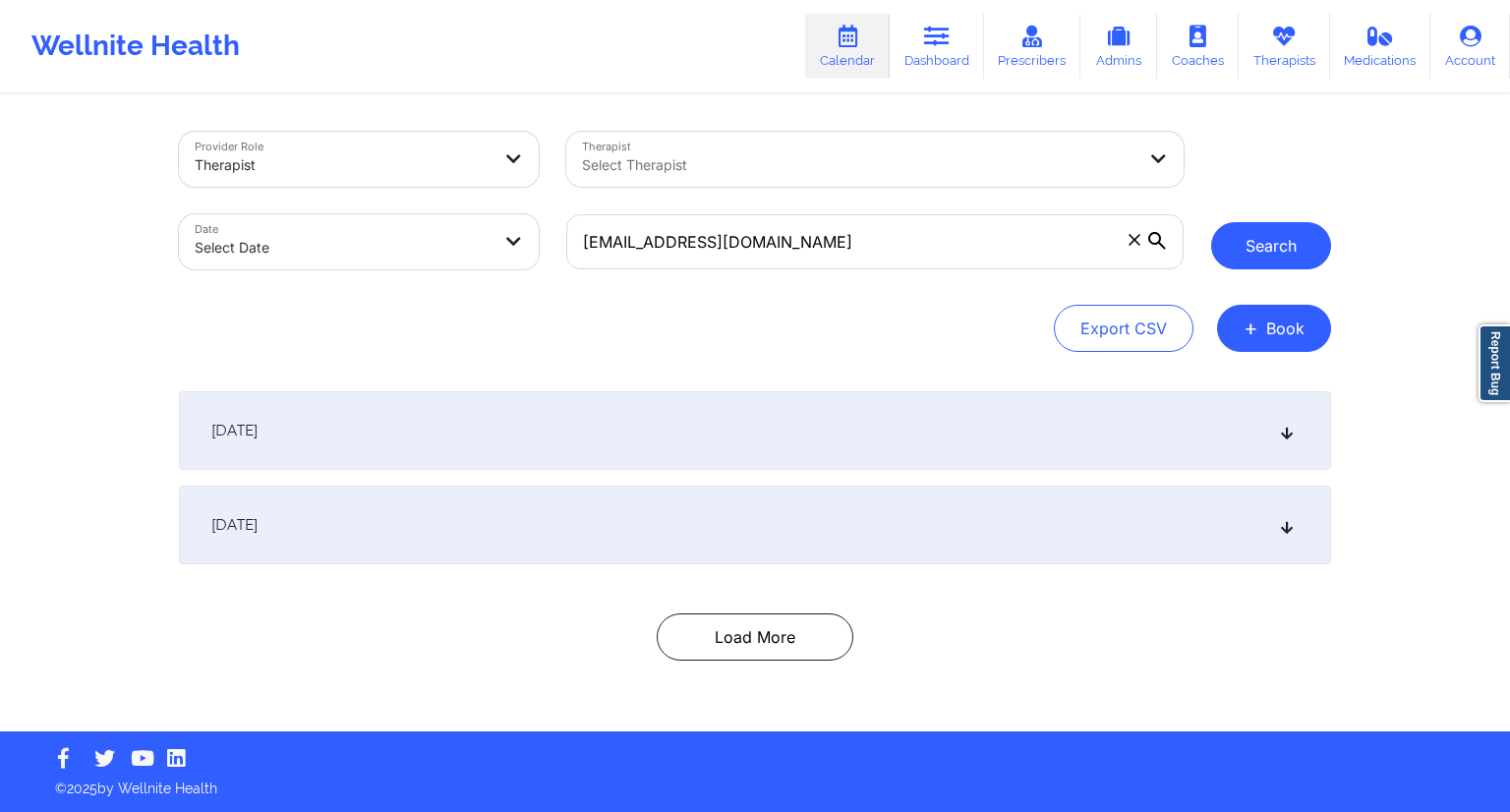
click at [1262, 242] on button "Search" at bounding box center [1271, 245] width 120 height 47
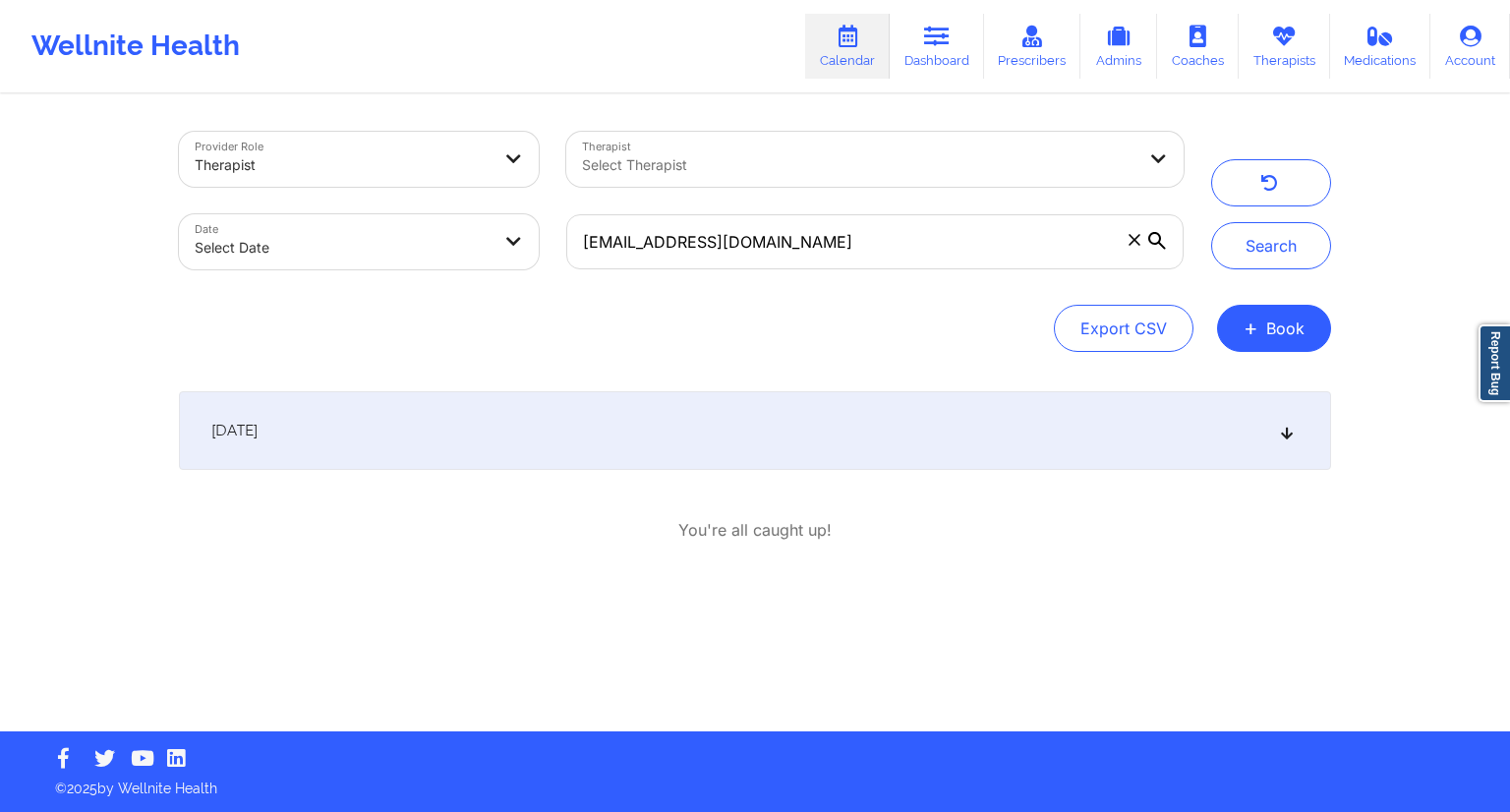
click at [500, 439] on div "[DATE]" at bounding box center [755, 429] width 1152 height 79
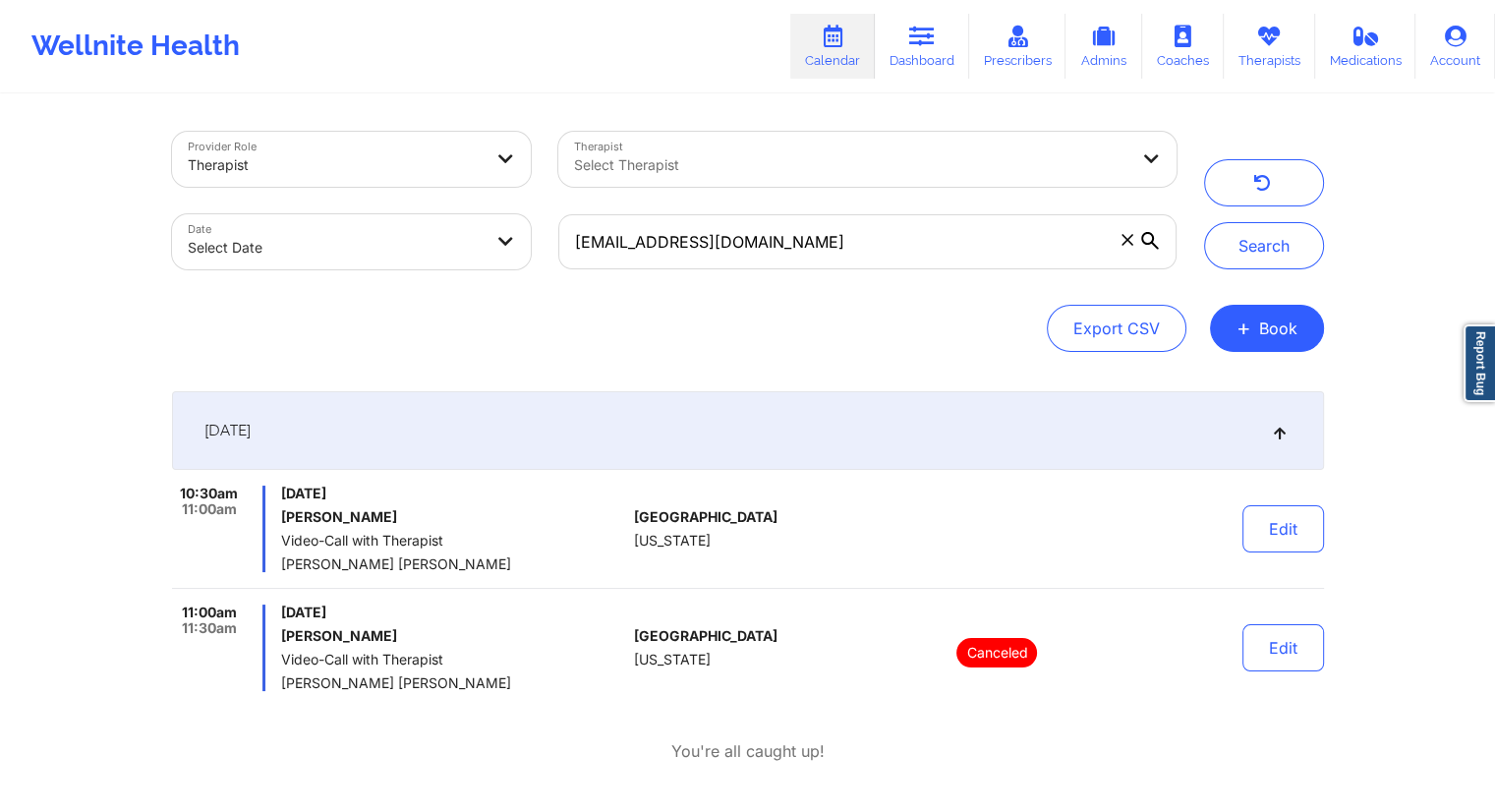
drag, startPoint x: 497, startPoint y: 567, endPoint x: 284, endPoint y: 567, distance: 213.0
click at [284, 567] on span "[PERSON_NAME] [PERSON_NAME]" at bounding box center [453, 564] width 345 height 16
click at [150, 529] on div "Provider Role Therapist Therapist Select Therapist Date Select Date [EMAIL_ADDR…" at bounding box center [748, 406] width 1495 height 812
click at [781, 223] on input "[EMAIL_ADDRESS][DOMAIN_NAME]" at bounding box center [867, 241] width 618 height 55
paste input "[PERSON_NAME]"
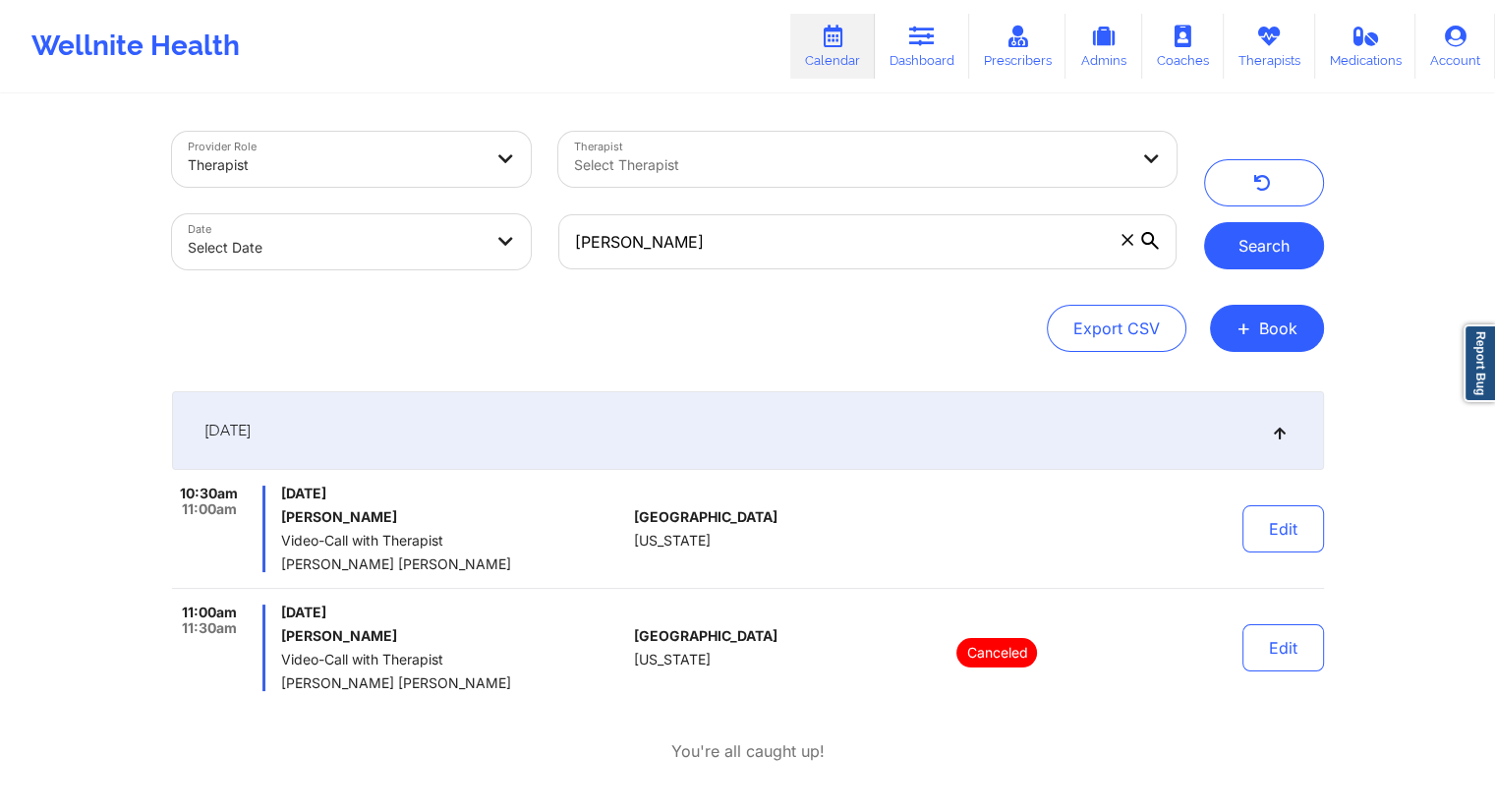
click at [1255, 269] on button "Search" at bounding box center [1264, 245] width 120 height 47
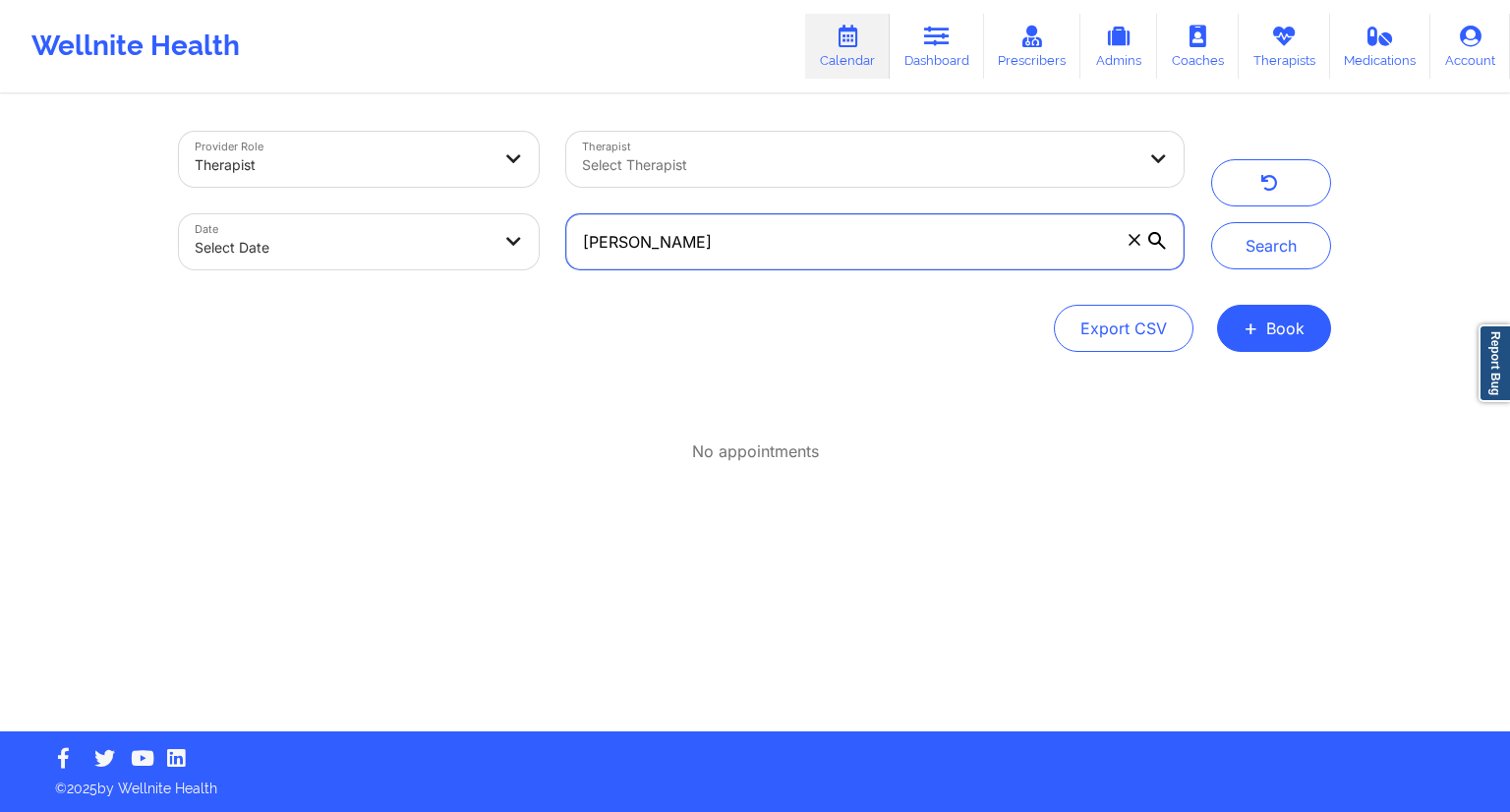
click at [741, 249] on input "[PERSON_NAME]" at bounding box center [875, 241] width 618 height 55
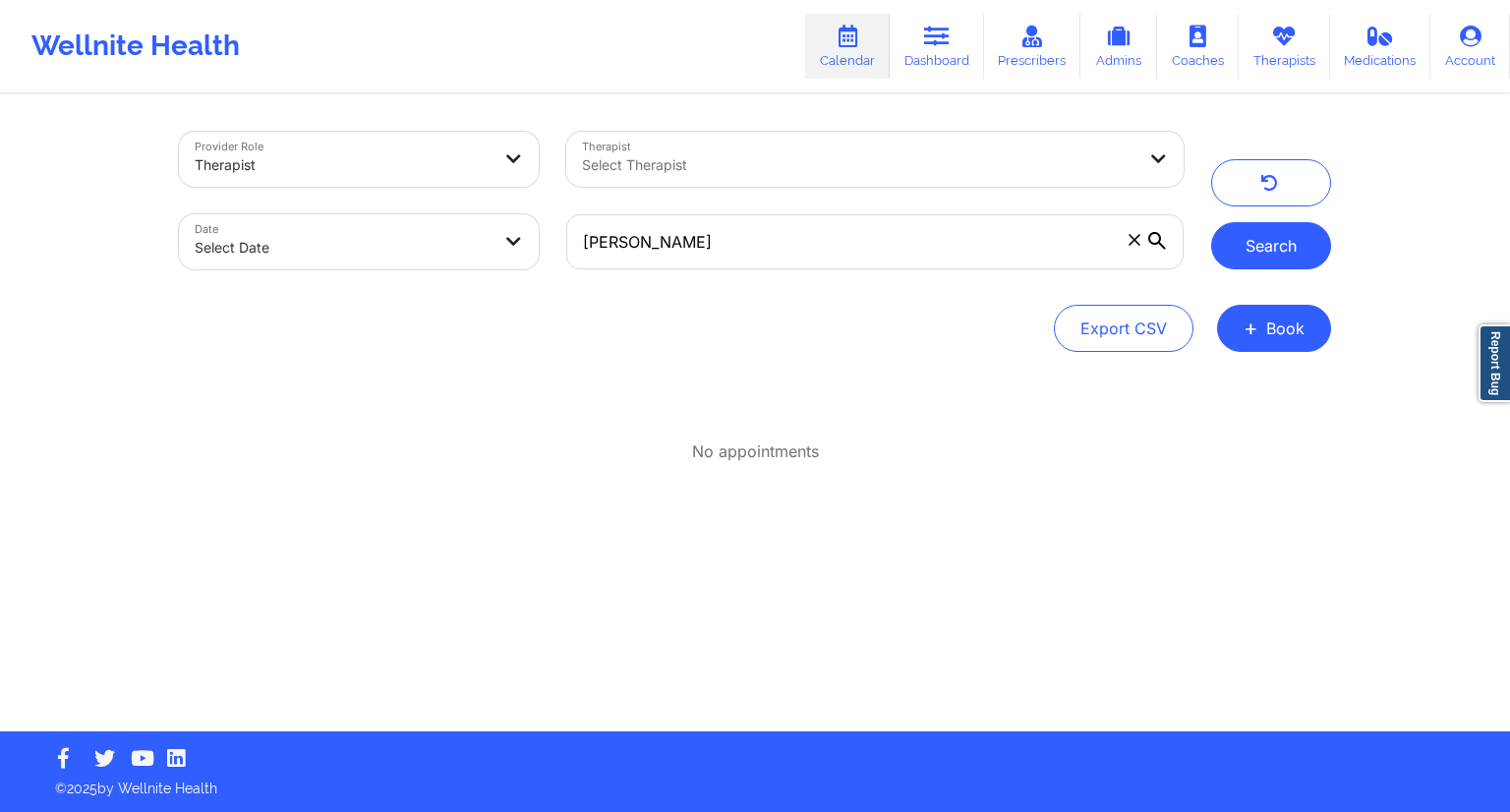
click at [1266, 250] on button "Search" at bounding box center [1271, 245] width 120 height 47
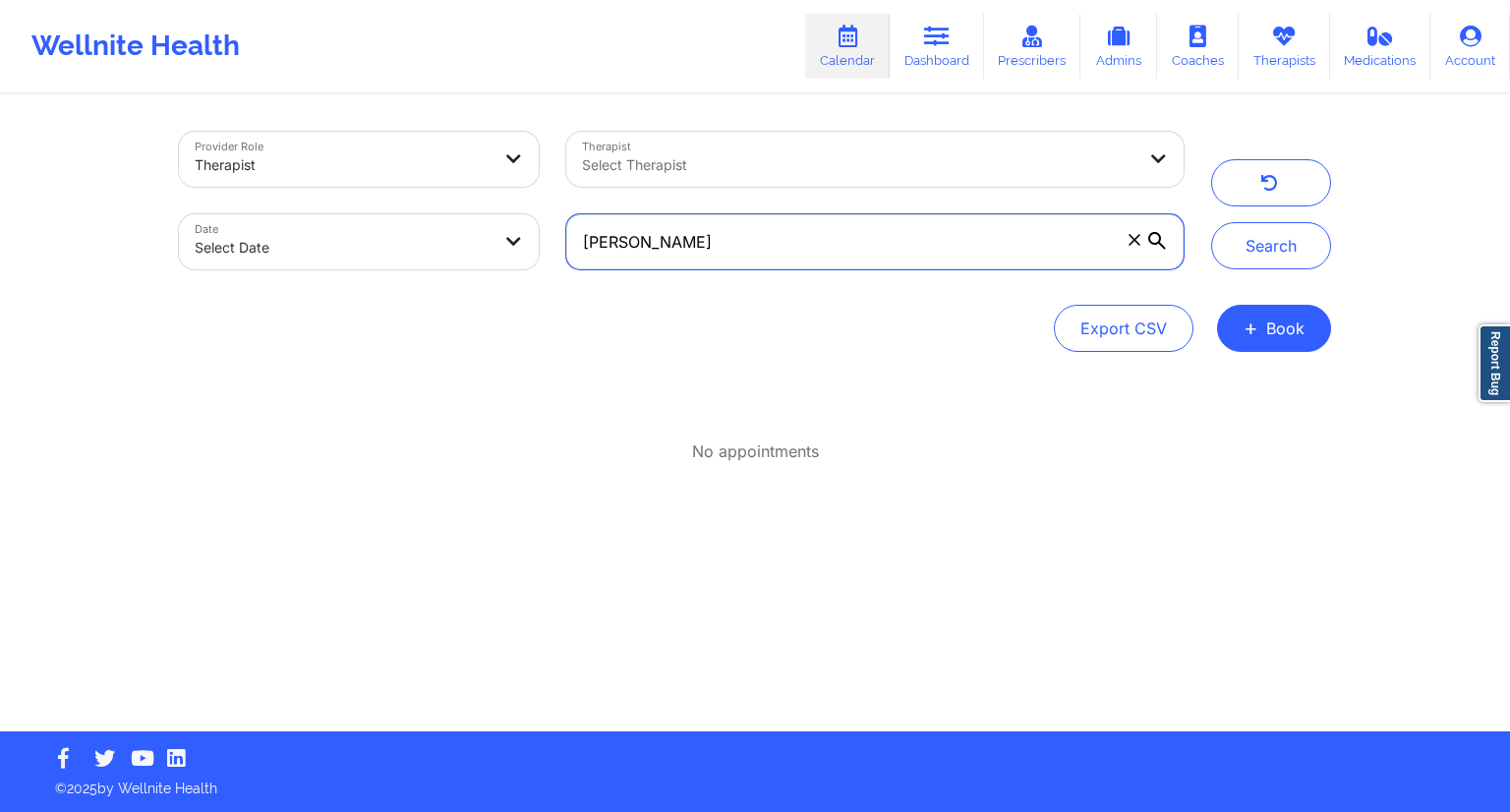
click at [635, 246] on input "[PERSON_NAME]" at bounding box center [875, 241] width 618 height 55
click at [653, 239] on input "[PERSON_NAME]" at bounding box center [875, 241] width 618 height 55
type input "[PERSON_NAME]"
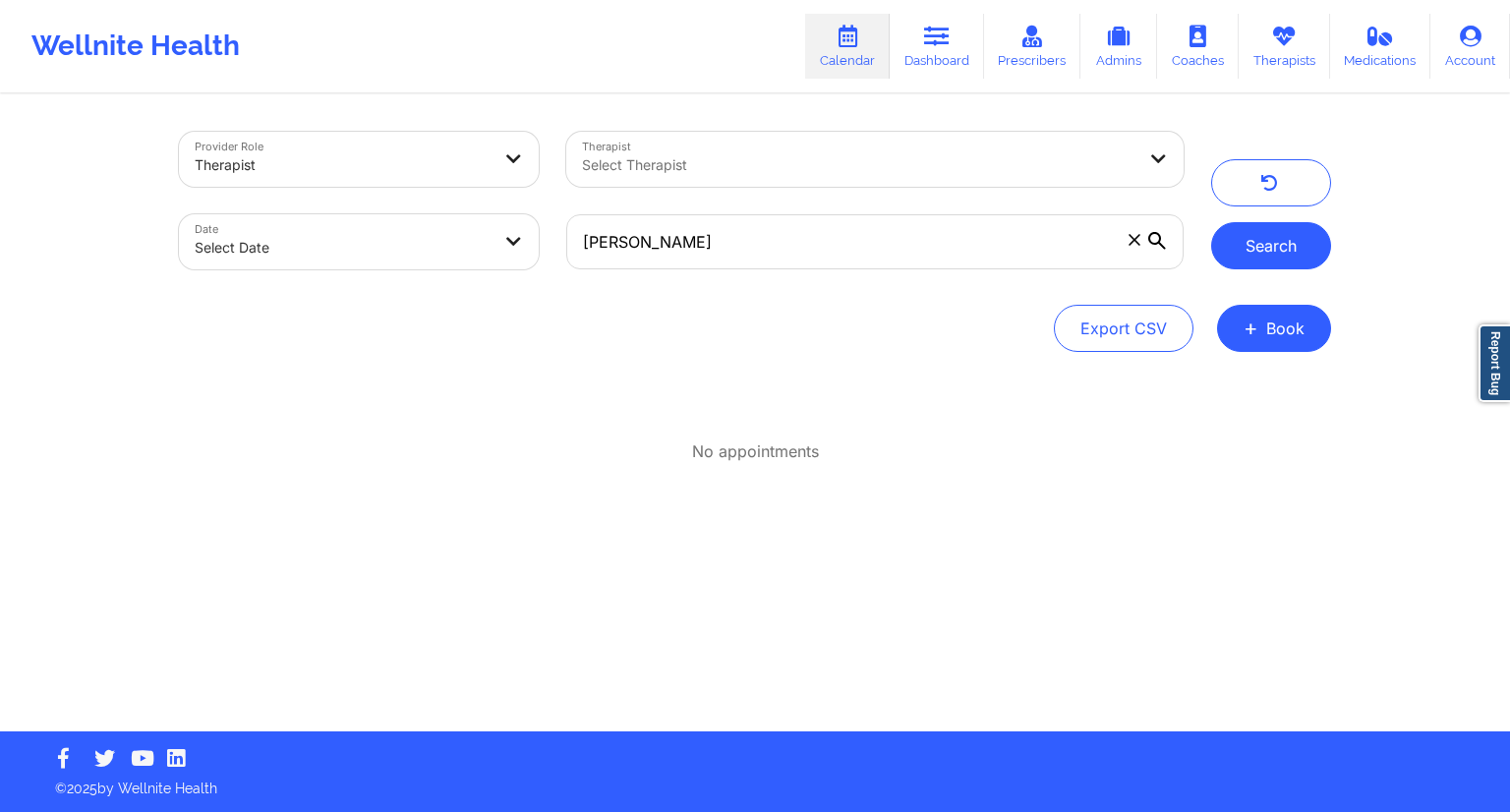
click at [1295, 247] on button "Search" at bounding box center [1271, 245] width 120 height 47
click at [856, 54] on link "Calendar" at bounding box center [847, 46] width 85 height 65
click at [922, 52] on link "Dashboard" at bounding box center [936, 46] width 94 height 65
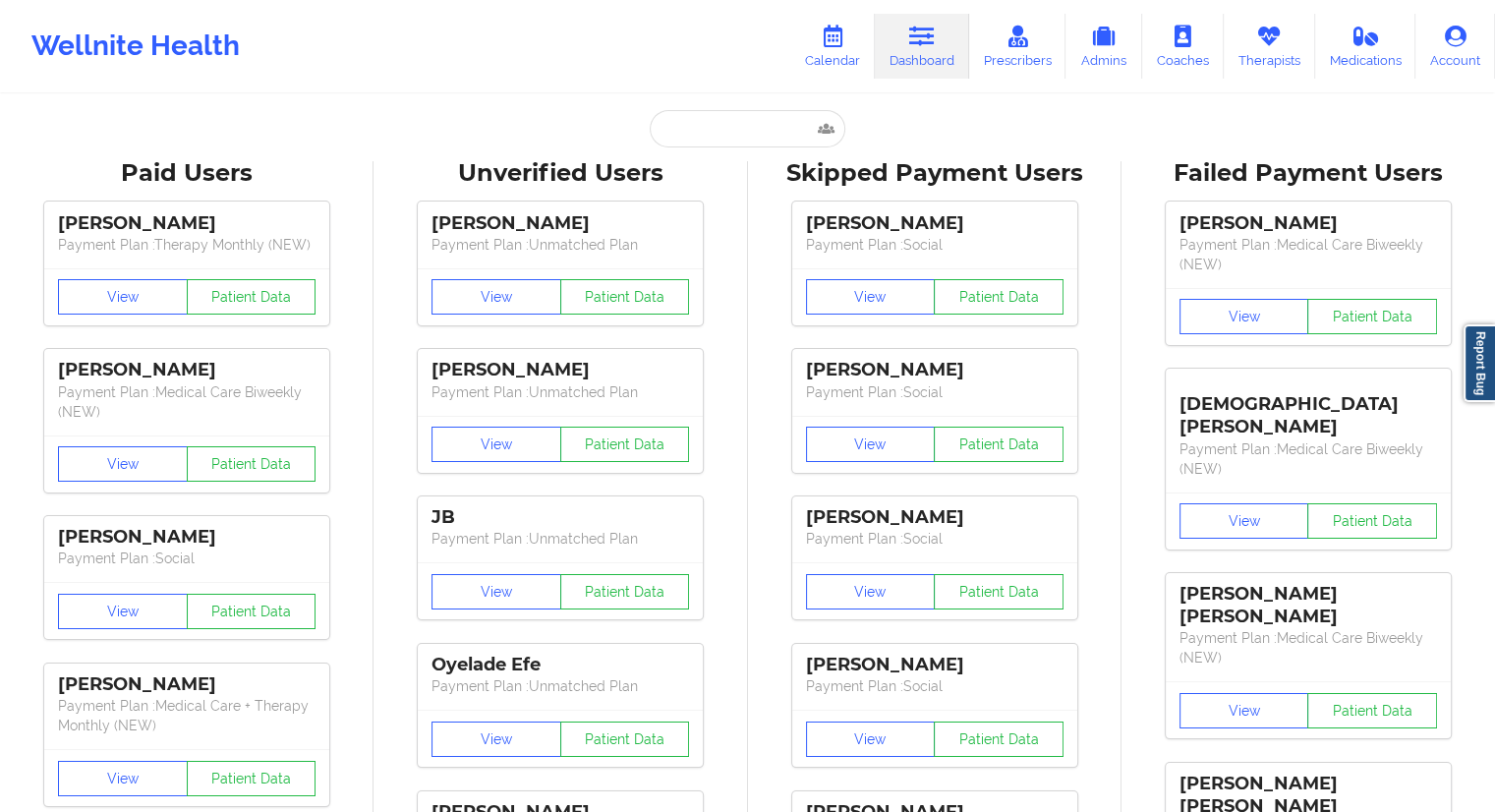
click at [680, 142] on input "text" at bounding box center [747, 128] width 195 height 37
paste input "[PERSON_NAME]"
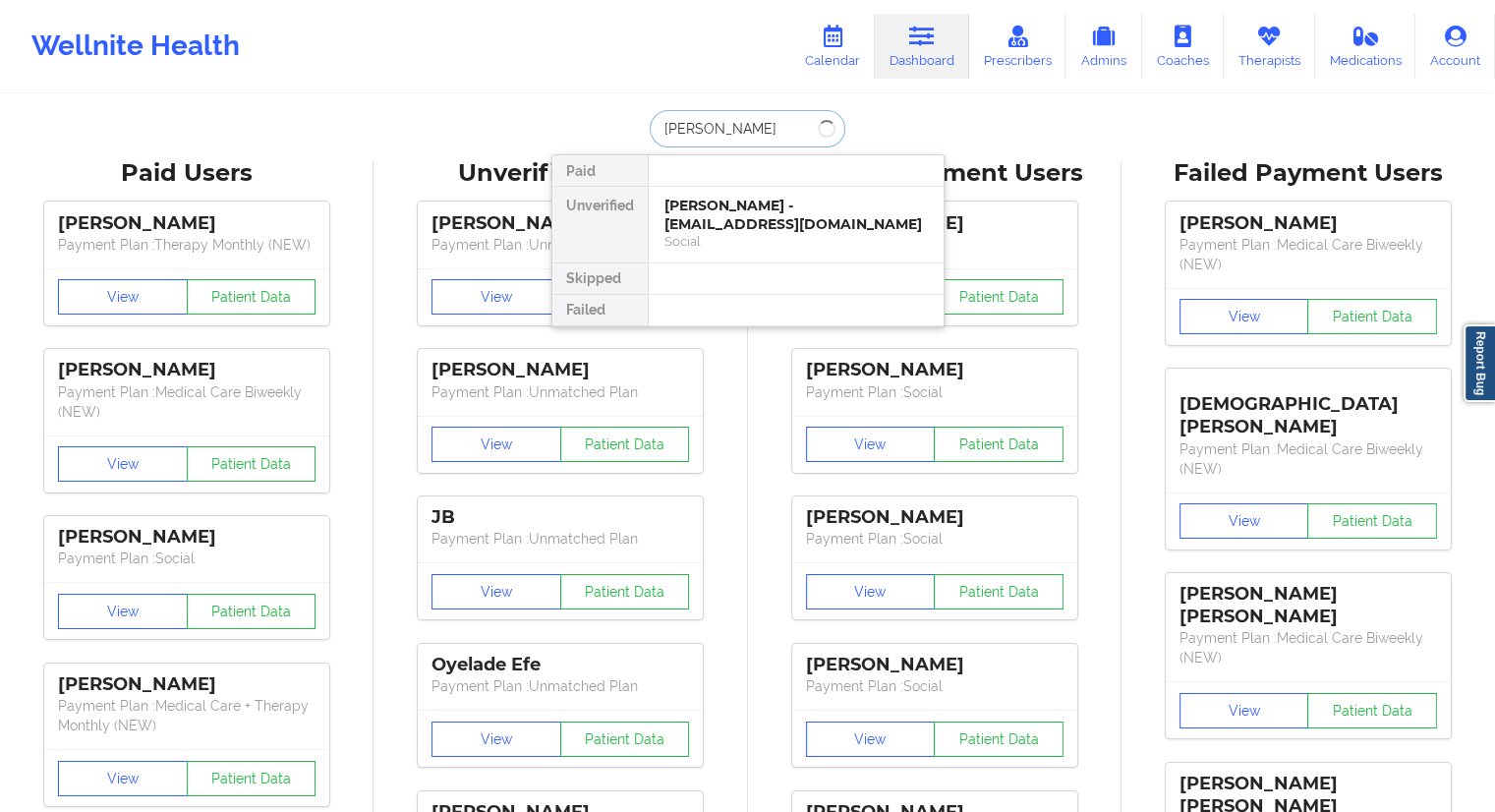
type input "[PERSON_NAME]"
click at [732, 215] on div "[PERSON_NAME] - [EMAIL_ADDRESS][DOMAIN_NAME]" at bounding box center [796, 215] width 264 height 36
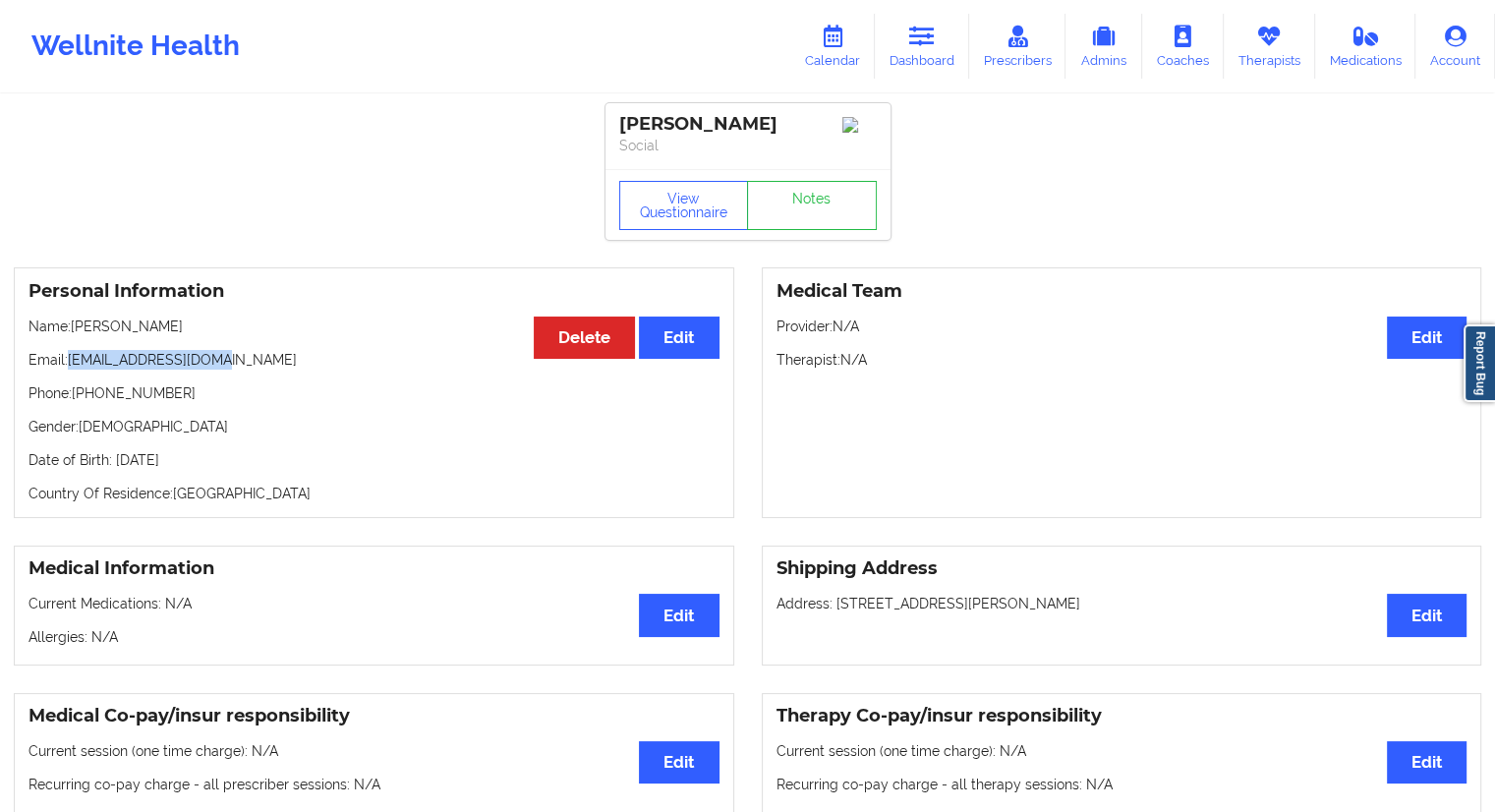
drag, startPoint x: 252, startPoint y: 371, endPoint x: 72, endPoint y: 366, distance: 180.1
click at [72, 366] on p "Email: [EMAIL_ADDRESS][DOMAIN_NAME]" at bounding box center [375, 360] width 692 height 20
click at [836, 51] on link "Calendar" at bounding box center [832, 46] width 85 height 65
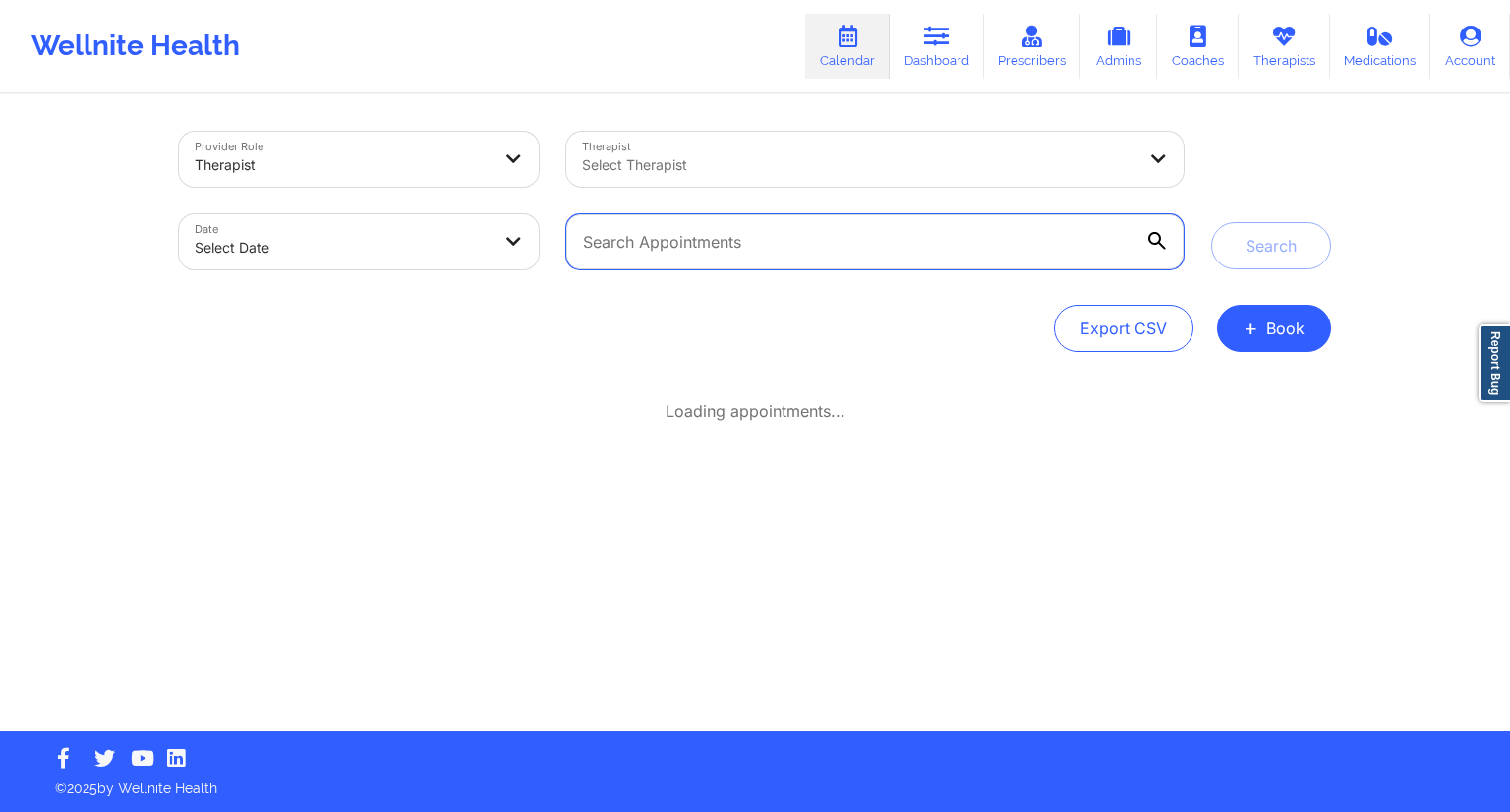
click at [675, 231] on input "text" at bounding box center [875, 241] width 618 height 55
paste input "[EMAIL_ADDRESS][DOMAIN_NAME]"
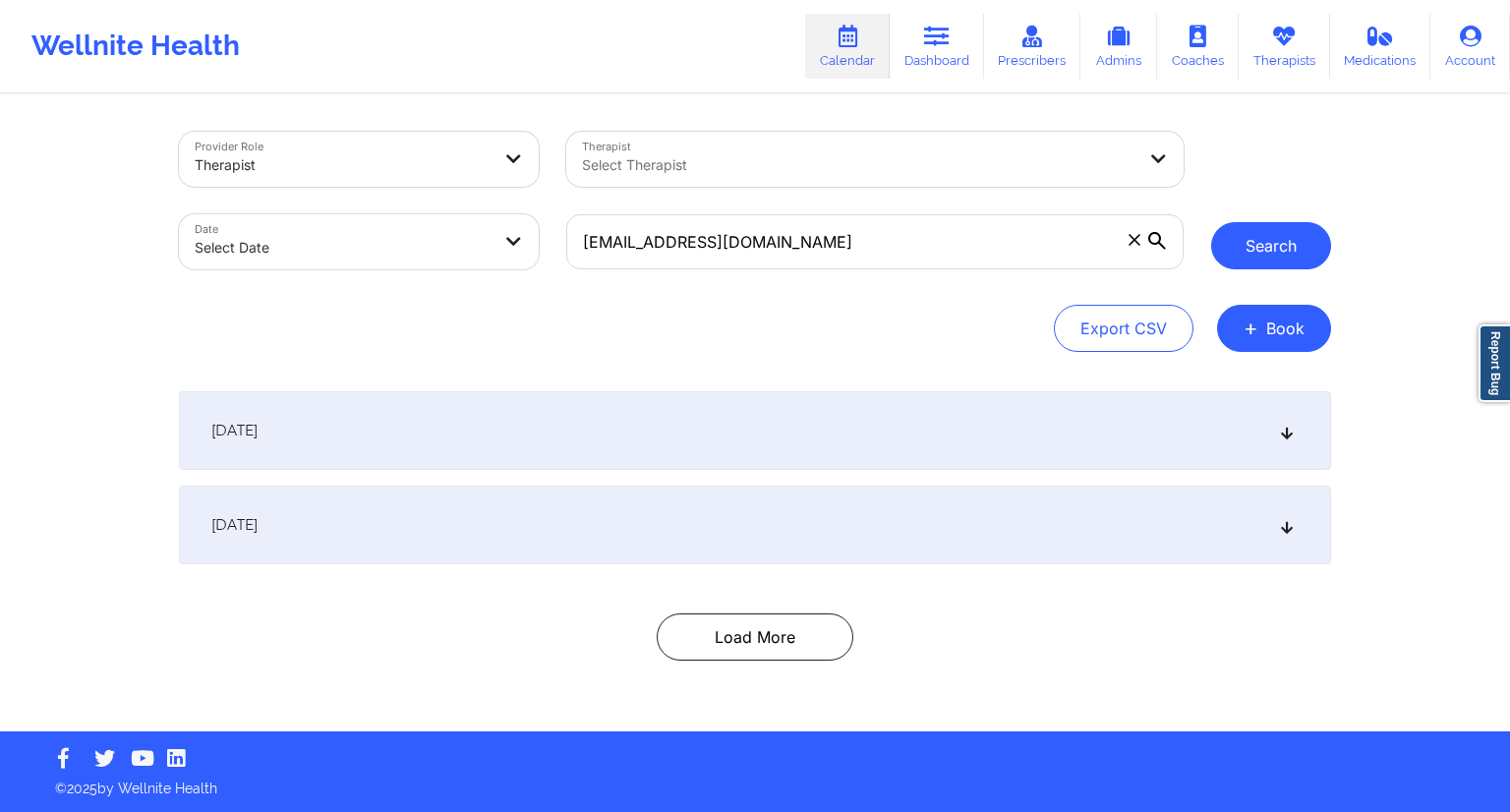
click at [1254, 246] on button "Search" at bounding box center [1271, 245] width 120 height 47
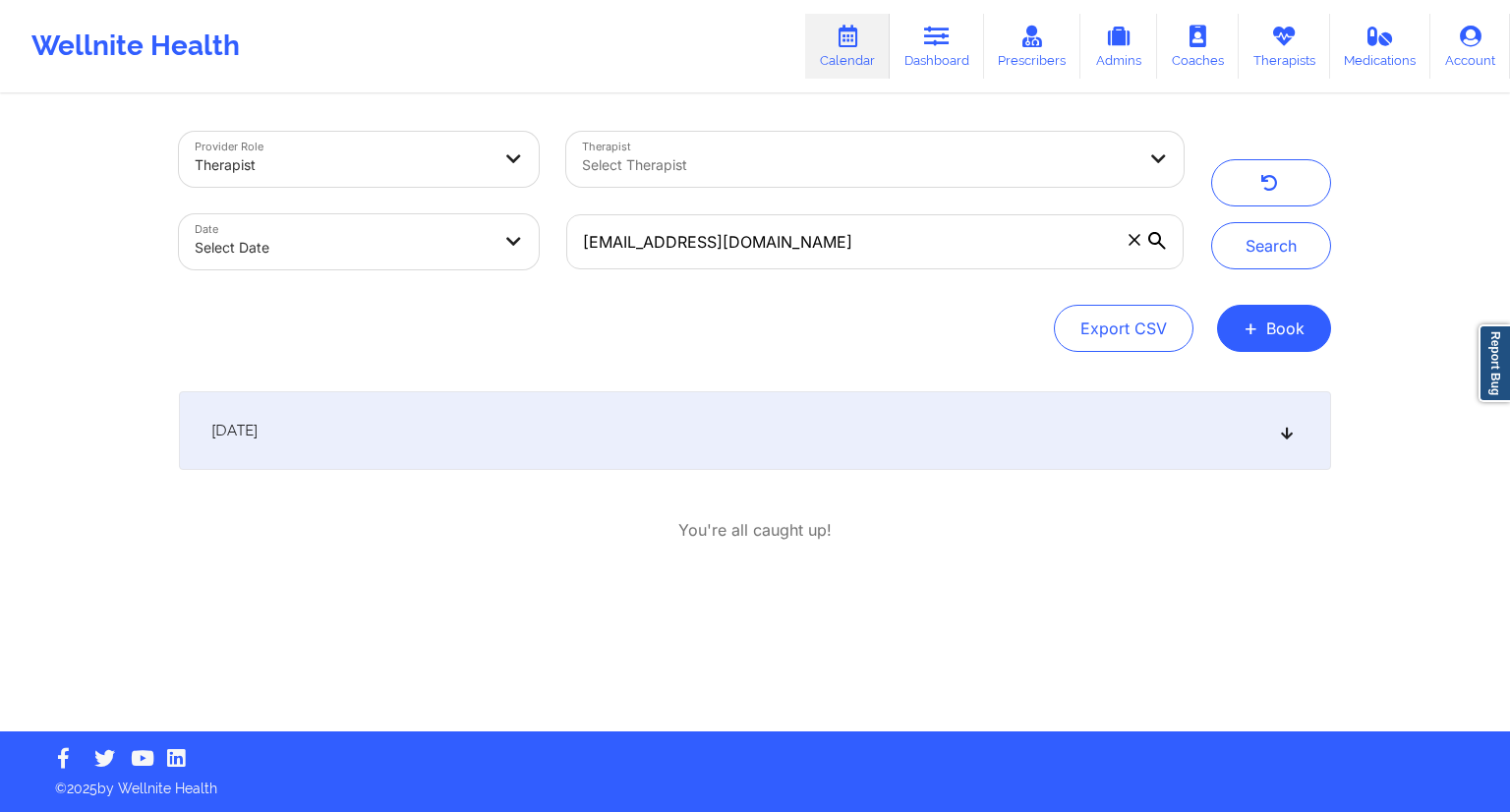
click at [469, 456] on div "[DATE]" at bounding box center [755, 429] width 1152 height 79
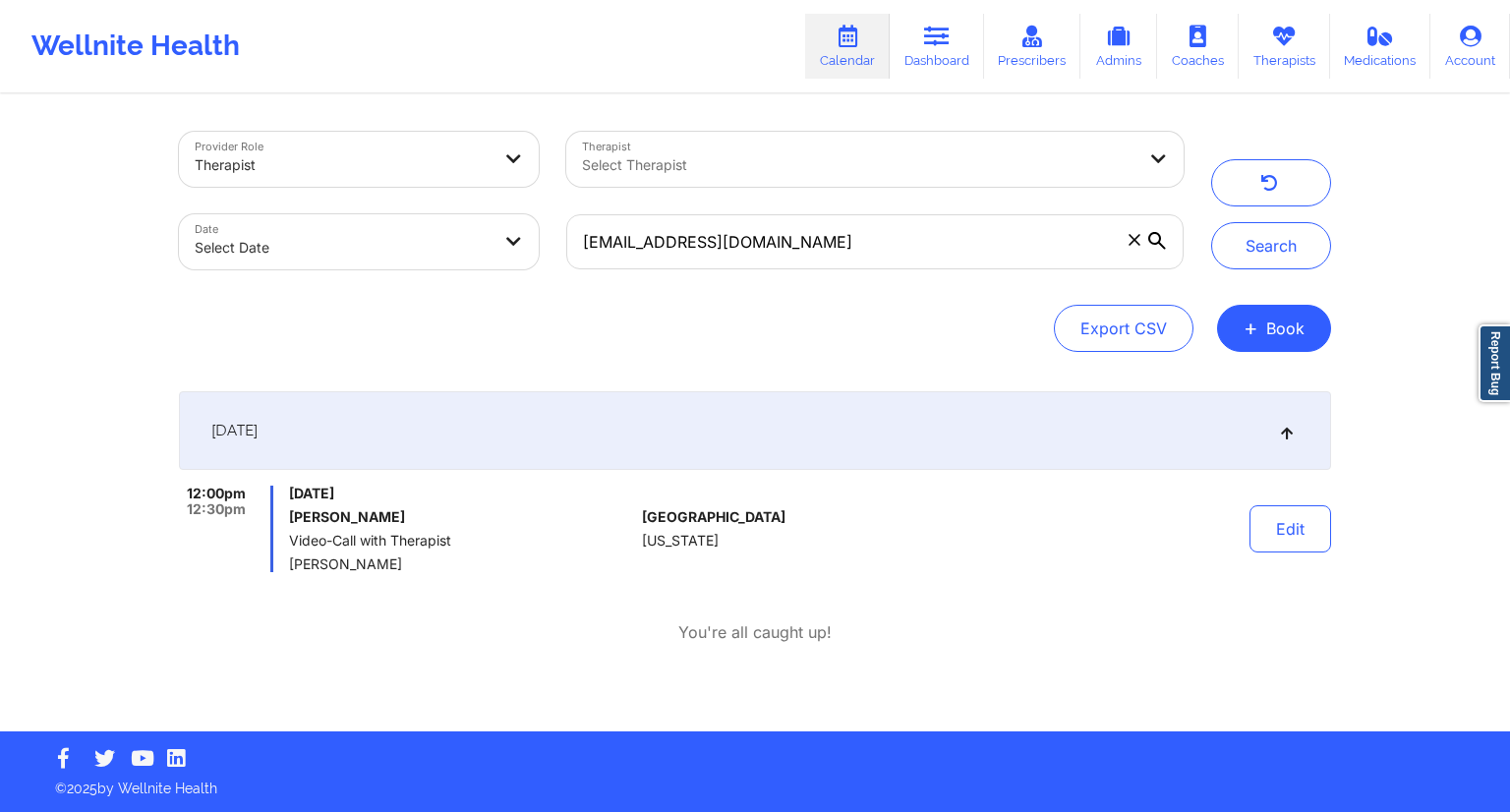
drag, startPoint x: 432, startPoint y: 488, endPoint x: 284, endPoint y: 490, distance: 148.0
click at [284, 490] on div "12:00pm 12:30pm [DATE] [PERSON_NAME] Video-Call with Therapist [PERSON_NAME]" at bounding box center [406, 528] width 455 height 87
drag, startPoint x: 795, startPoint y: 245, endPoint x: 576, endPoint y: 245, distance: 219.0
click at [576, 245] on input "[EMAIL_ADDRESS][DOMAIN_NAME]" at bounding box center [875, 241] width 618 height 55
drag, startPoint x: 485, startPoint y: 493, endPoint x: 289, endPoint y: 493, distance: 196.0
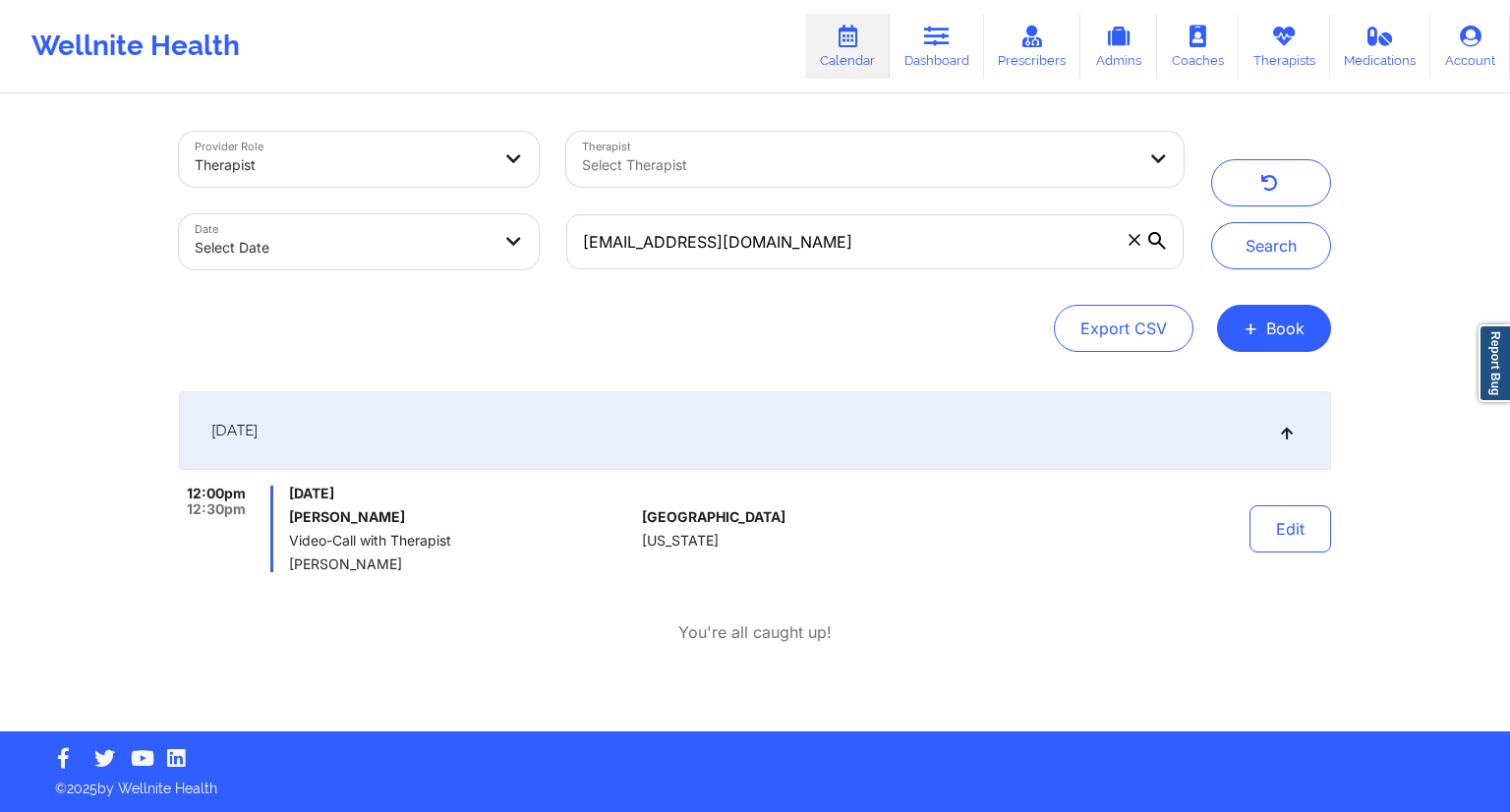
click at [289, 493] on span "[DATE]" at bounding box center [461, 493] width 345 height 16
click at [824, 40] on link "Calendar" at bounding box center [847, 46] width 85 height 65
click at [677, 251] on input "[EMAIL_ADDRESS][DOMAIN_NAME]" at bounding box center [875, 241] width 618 height 55
paste input "[EMAIL_ADDRESS]"
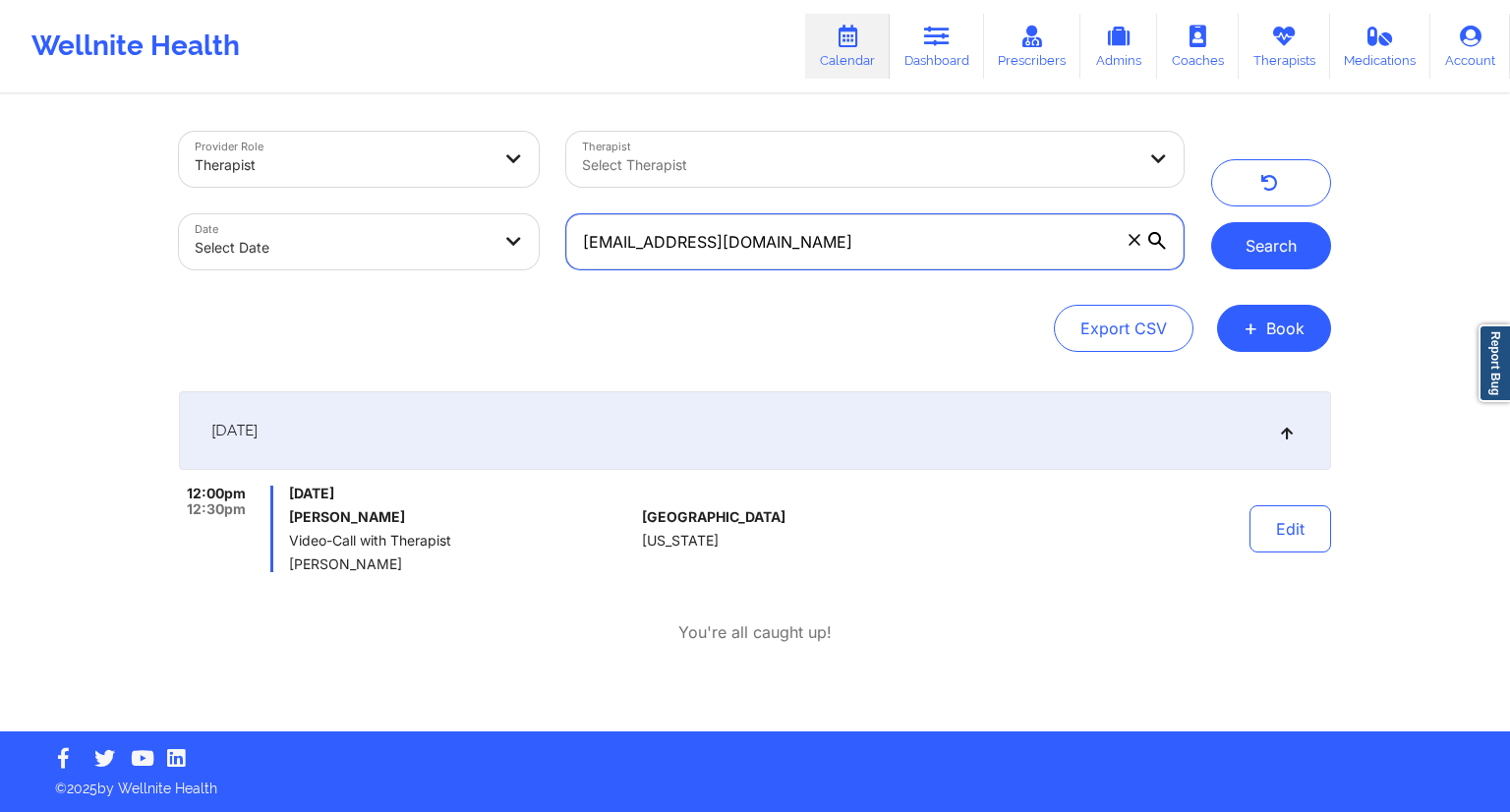
type input "[EMAIL_ADDRESS][DOMAIN_NAME]"
click at [1261, 263] on button "Search" at bounding box center [1271, 245] width 120 height 47
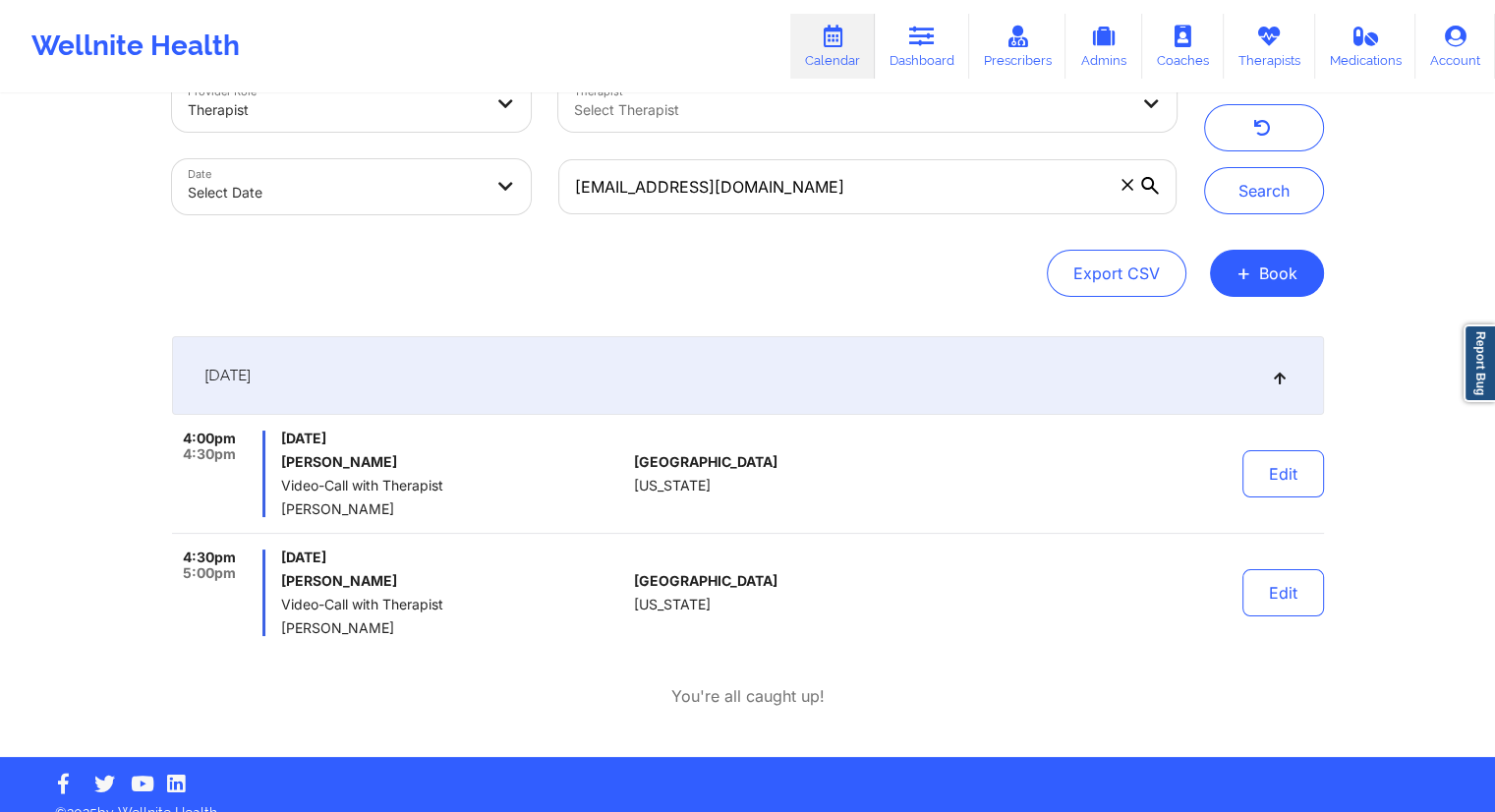
scroll to position [80, 0]
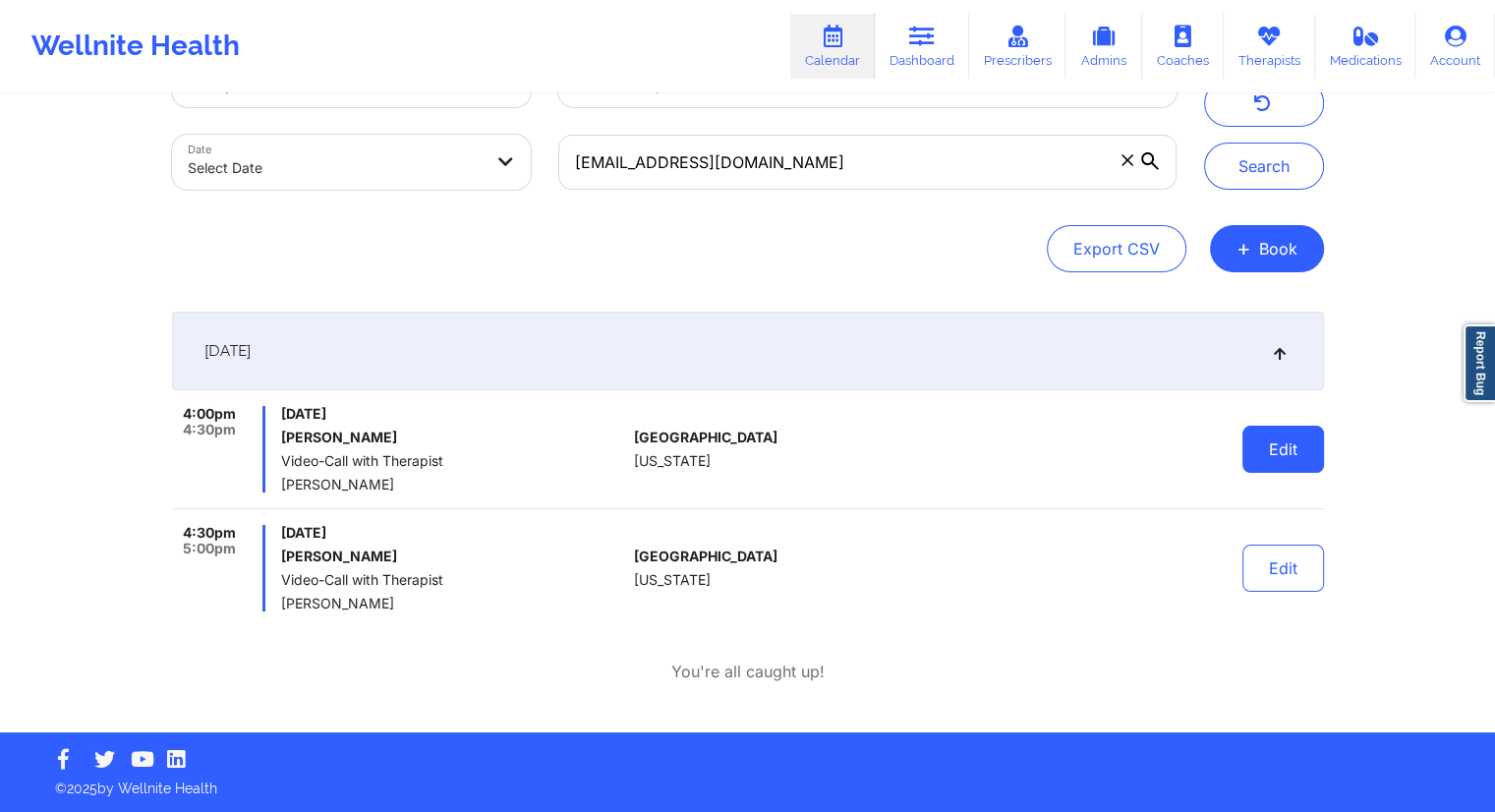
click at [1253, 452] on button "Edit" at bounding box center [1283, 448] width 82 height 47
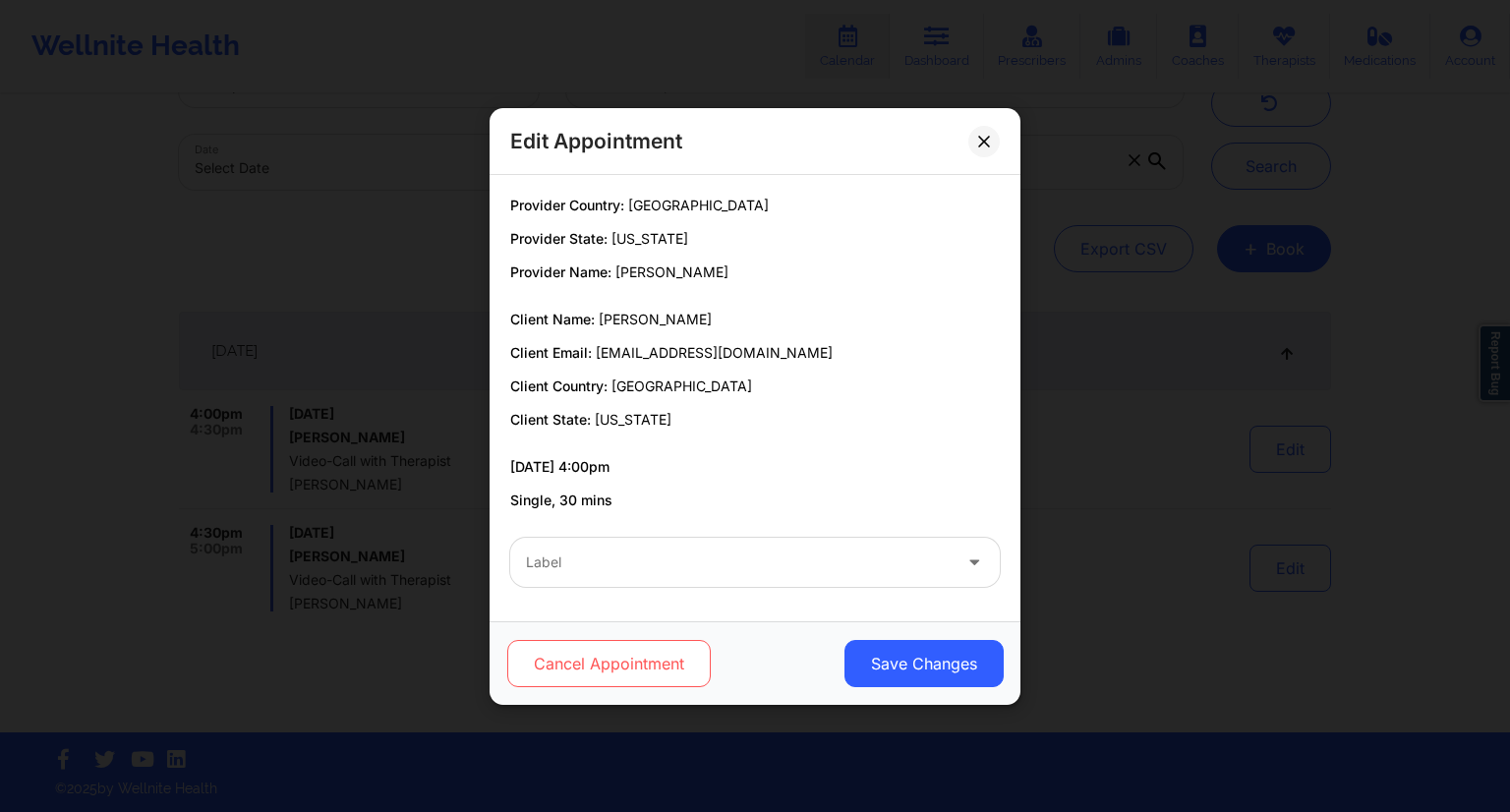
click at [586, 653] on button "Cancel Appointment" at bounding box center [610, 662] width 204 height 47
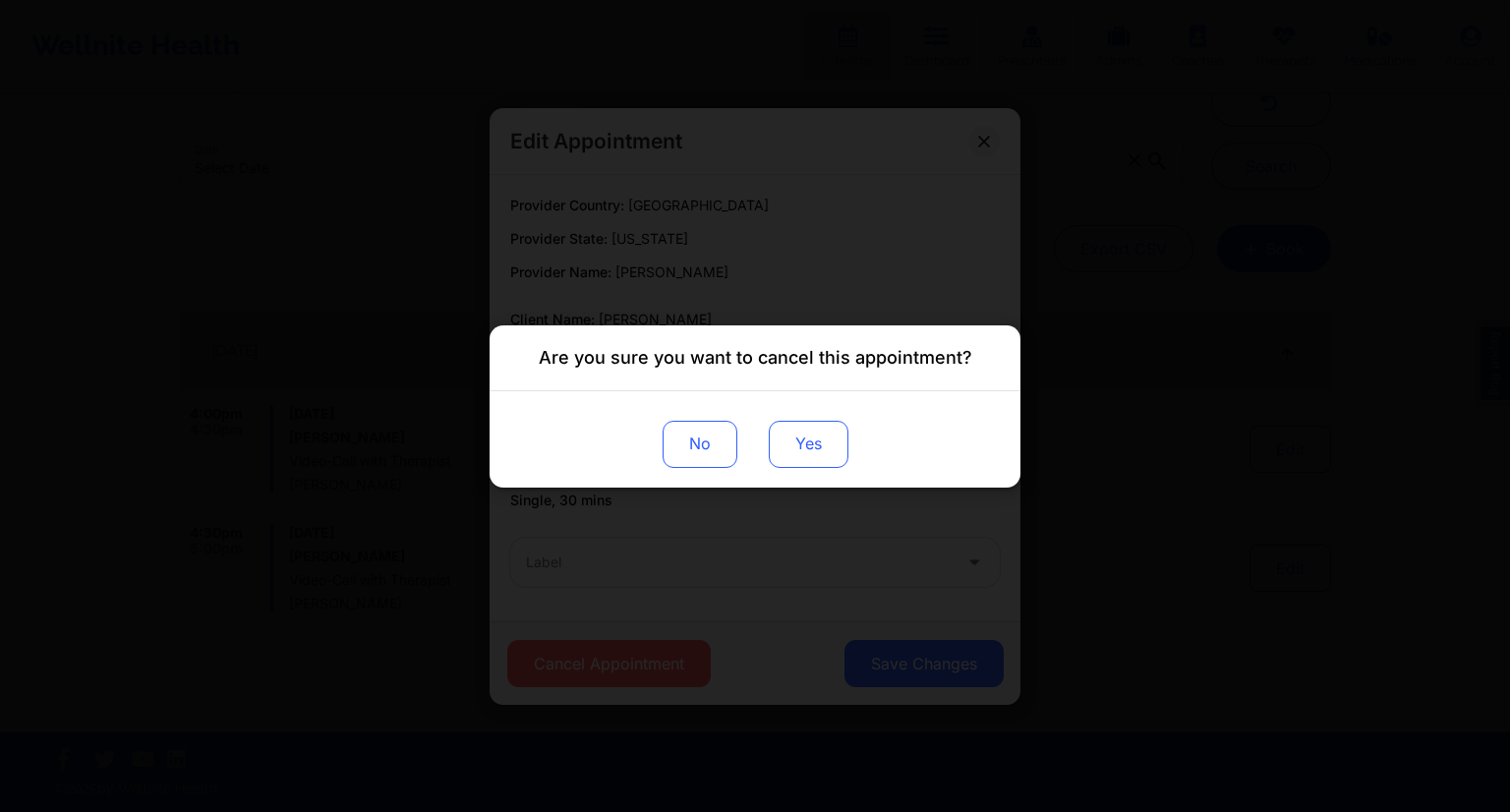
click at [790, 442] on button "Yes" at bounding box center [808, 442] width 80 height 47
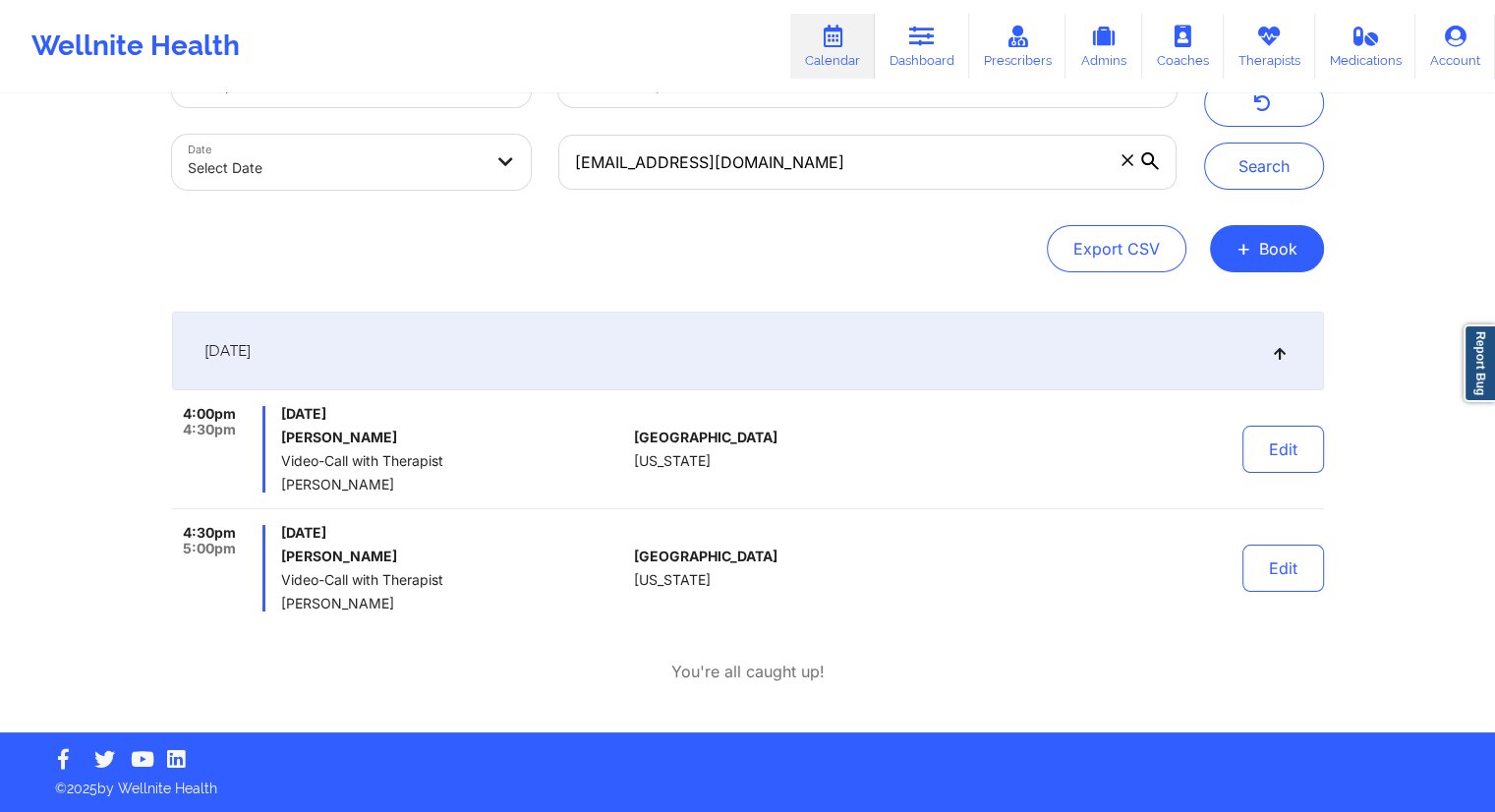
drag, startPoint x: 908, startPoint y: 56, endPoint x: 877, endPoint y: 87, distance: 43.8
click at [908, 56] on link "Dashboard" at bounding box center [921, 46] width 94 height 65
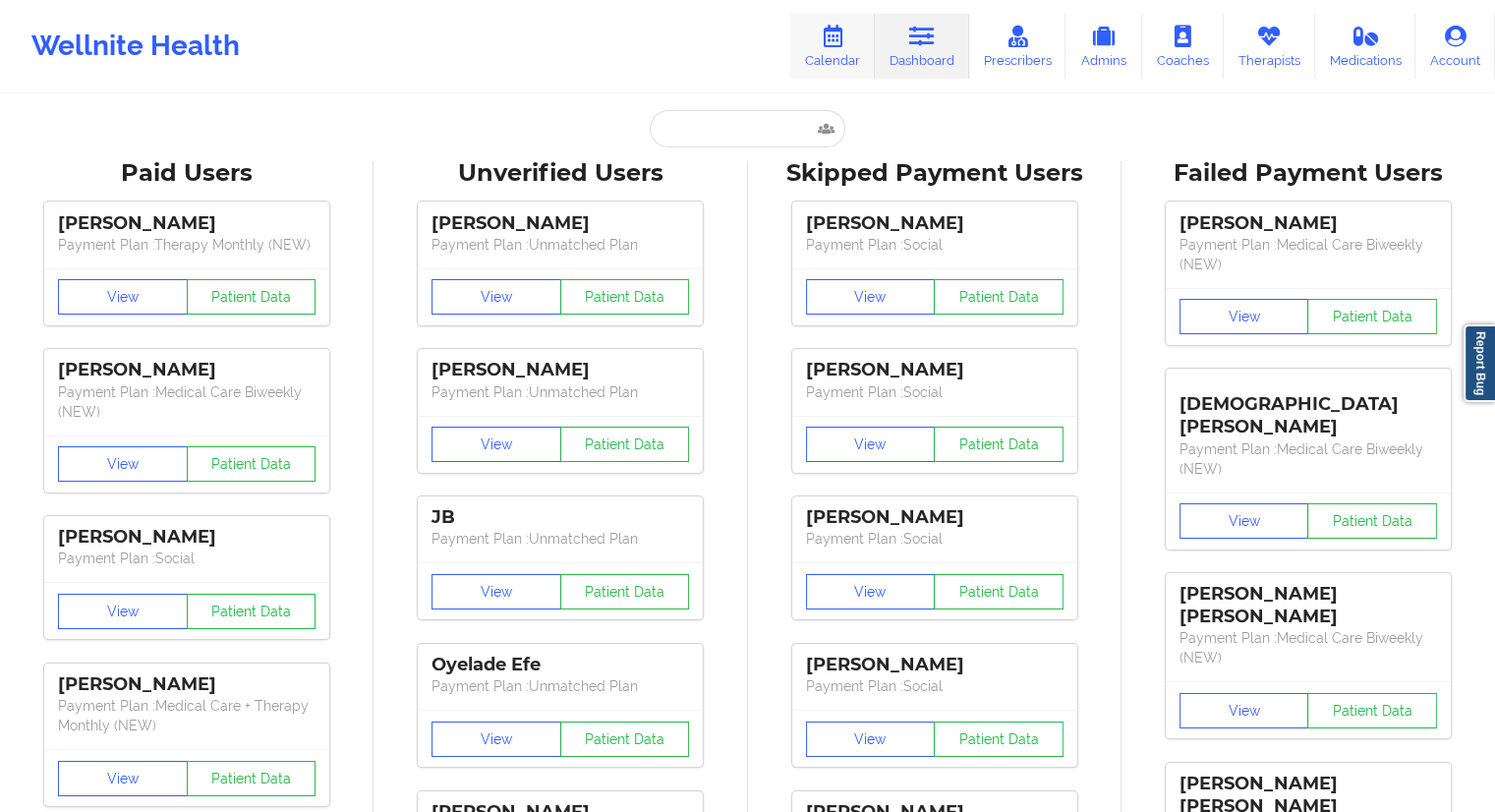
click at [831, 43] on icon at bounding box center [832, 37] width 26 height 22
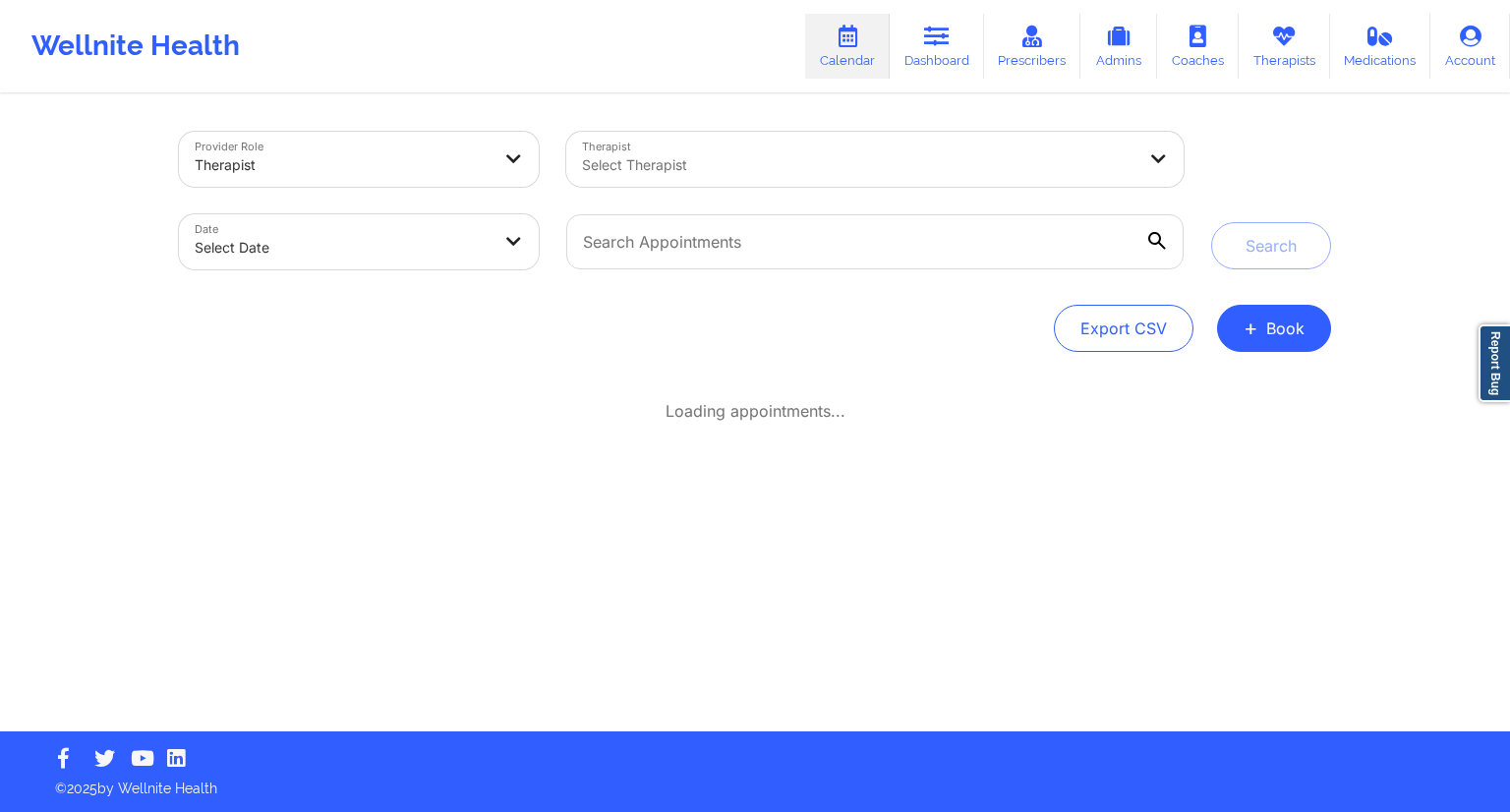
click at [694, 123] on div "Therapist Select Therapist" at bounding box center [874, 159] width 645 height 83
click at [648, 241] on input "text" at bounding box center [875, 241] width 618 height 55
paste input "[EMAIL_ADDRESS][DOMAIN_NAME]"
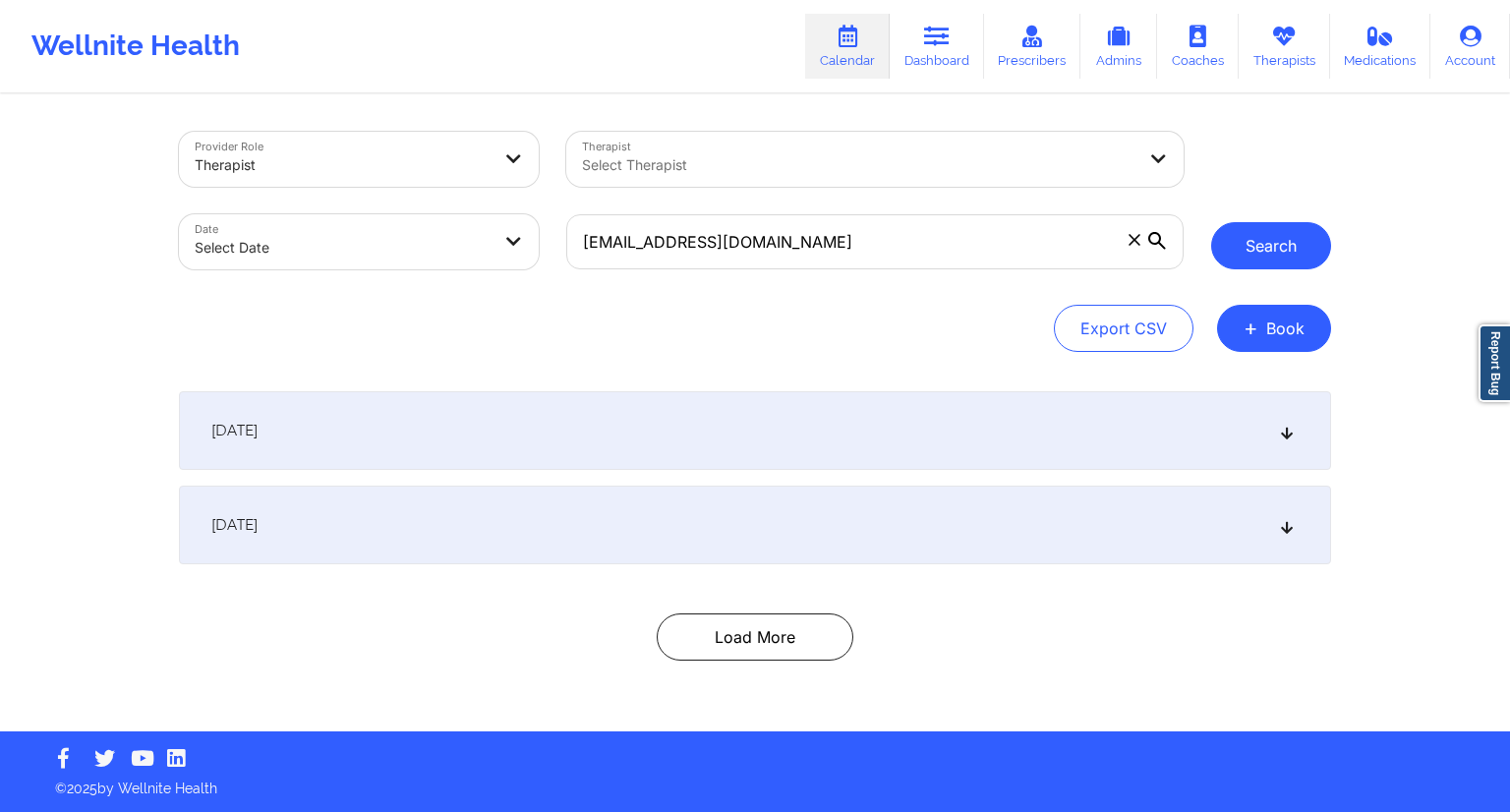
click at [1294, 250] on button "Search" at bounding box center [1271, 245] width 120 height 47
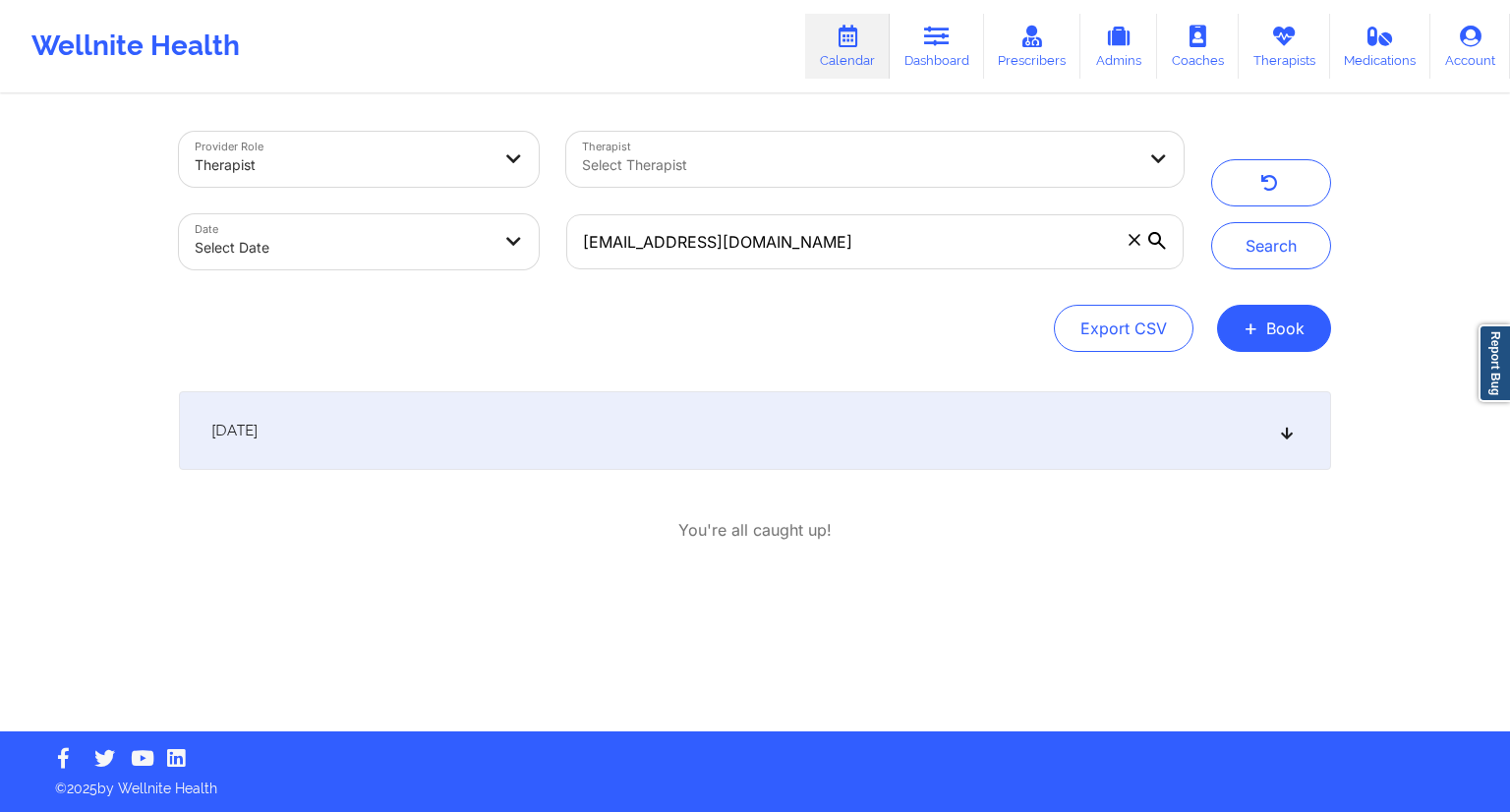
click at [811, 446] on div "[DATE]" at bounding box center [755, 429] width 1152 height 79
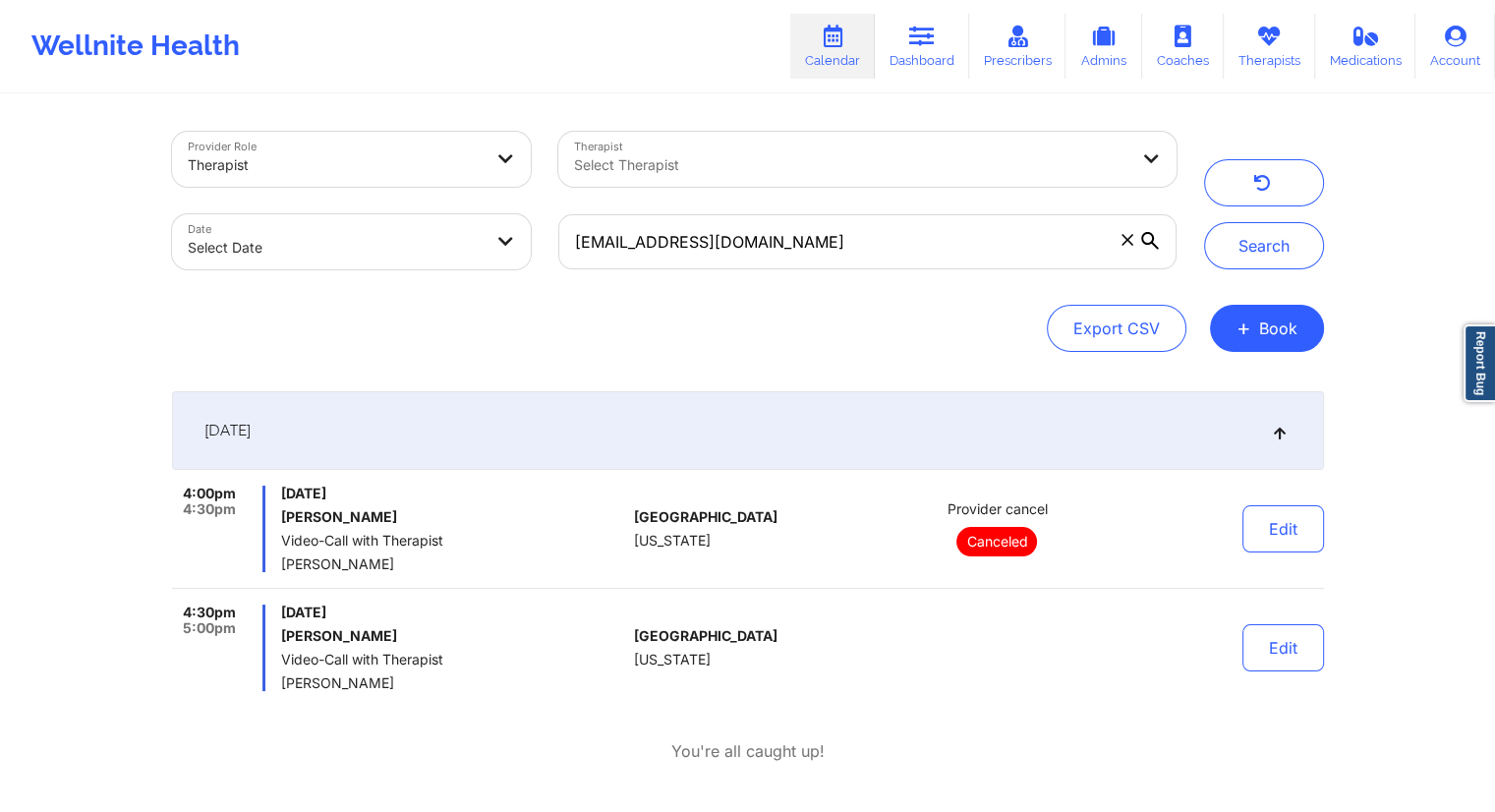
drag, startPoint x: 521, startPoint y: 613, endPoint x: 280, endPoint y: 611, distance: 241.0
click at [281, 611] on span "[DATE]" at bounding box center [453, 612] width 345 height 16
click at [748, 235] on input "[EMAIL_ADDRESS][DOMAIN_NAME]" at bounding box center [867, 241] width 618 height 55
paste input "[EMAIL_ADDRESS]"
click at [1242, 259] on button "Search" at bounding box center [1264, 245] width 120 height 47
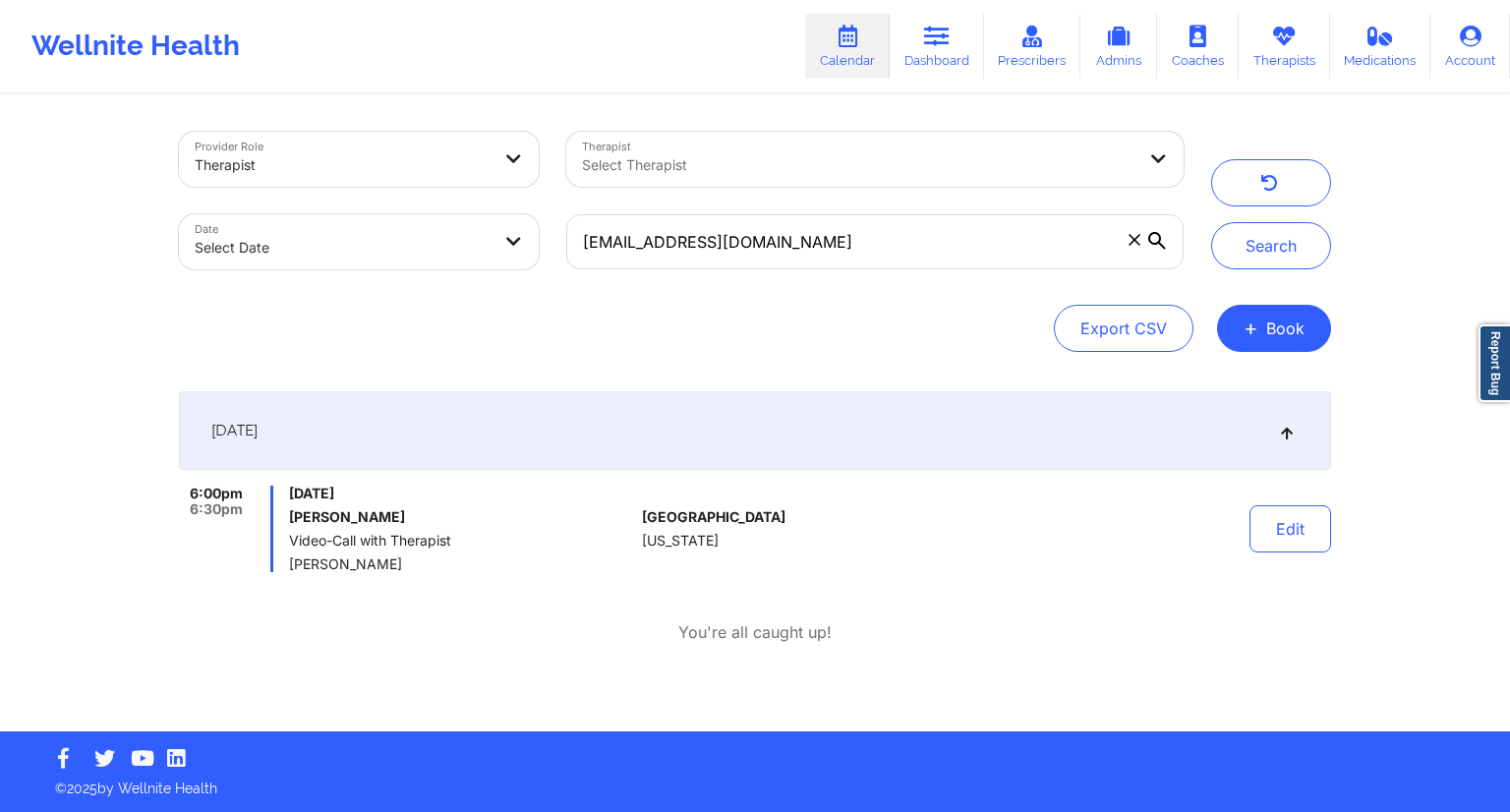
drag, startPoint x: 498, startPoint y: 495, endPoint x: 291, endPoint y: 491, distance: 207.0
click at [291, 491] on span "[DATE]" at bounding box center [461, 493] width 345 height 16
drag, startPoint x: 841, startPoint y: 237, endPoint x: 546, endPoint y: 217, distance: 295.7
click at [546, 217] on div "Provider Role Therapist Therapist Select Therapist Date Select Date [EMAIL_ADDR…" at bounding box center [681, 200] width 1032 height 165
paste input "[PERSON_NAME]"
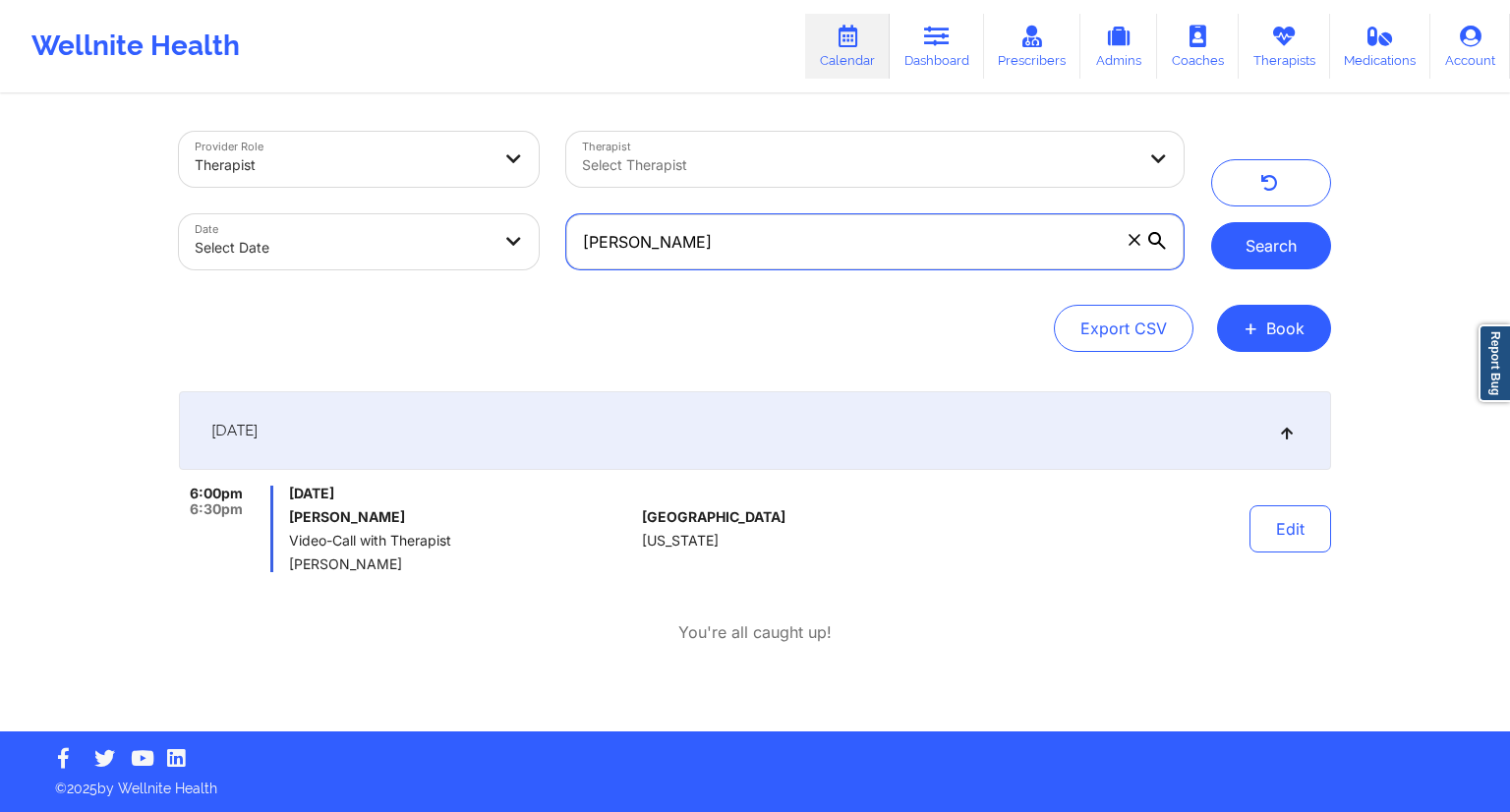
type input "[PERSON_NAME]"
click at [1253, 250] on button "Search" at bounding box center [1271, 245] width 120 height 47
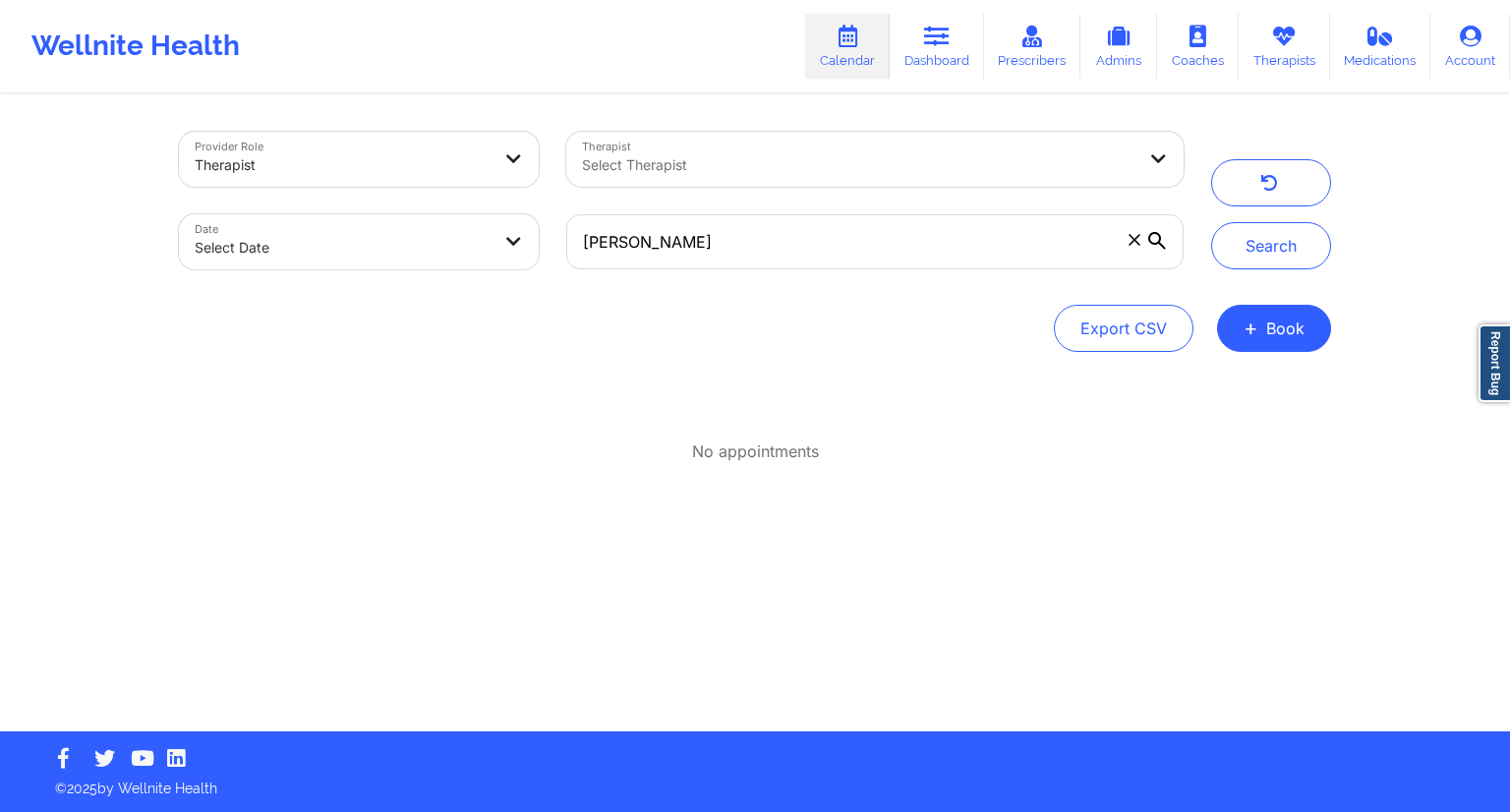
click at [853, 42] on icon at bounding box center [847, 37] width 26 height 22
click at [928, 61] on link "Dashboard" at bounding box center [936, 46] width 94 height 65
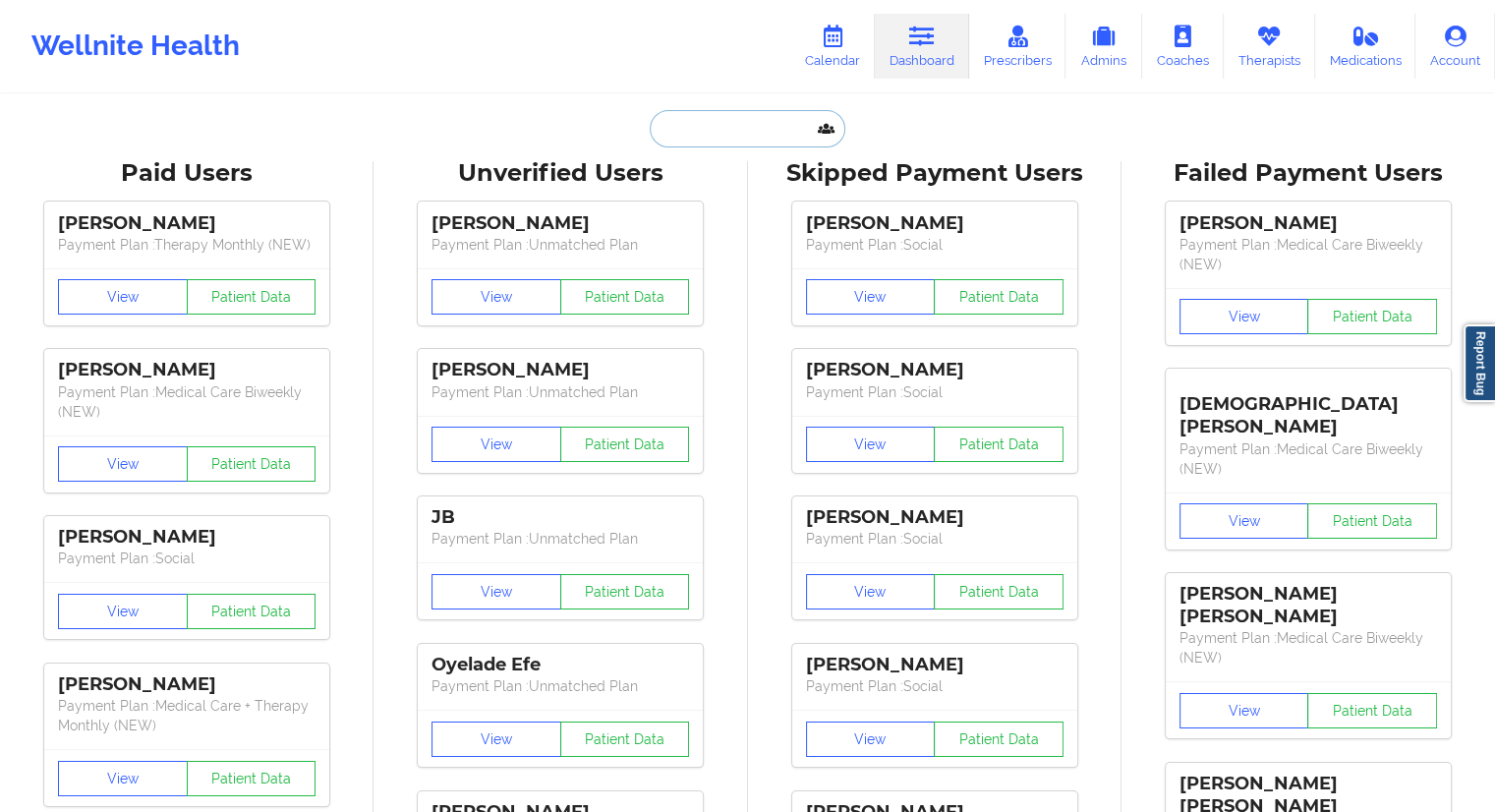
click at [700, 139] on input "text" at bounding box center [747, 128] width 195 height 37
paste input "[PERSON_NAME]"
type input "[PERSON_NAME]"
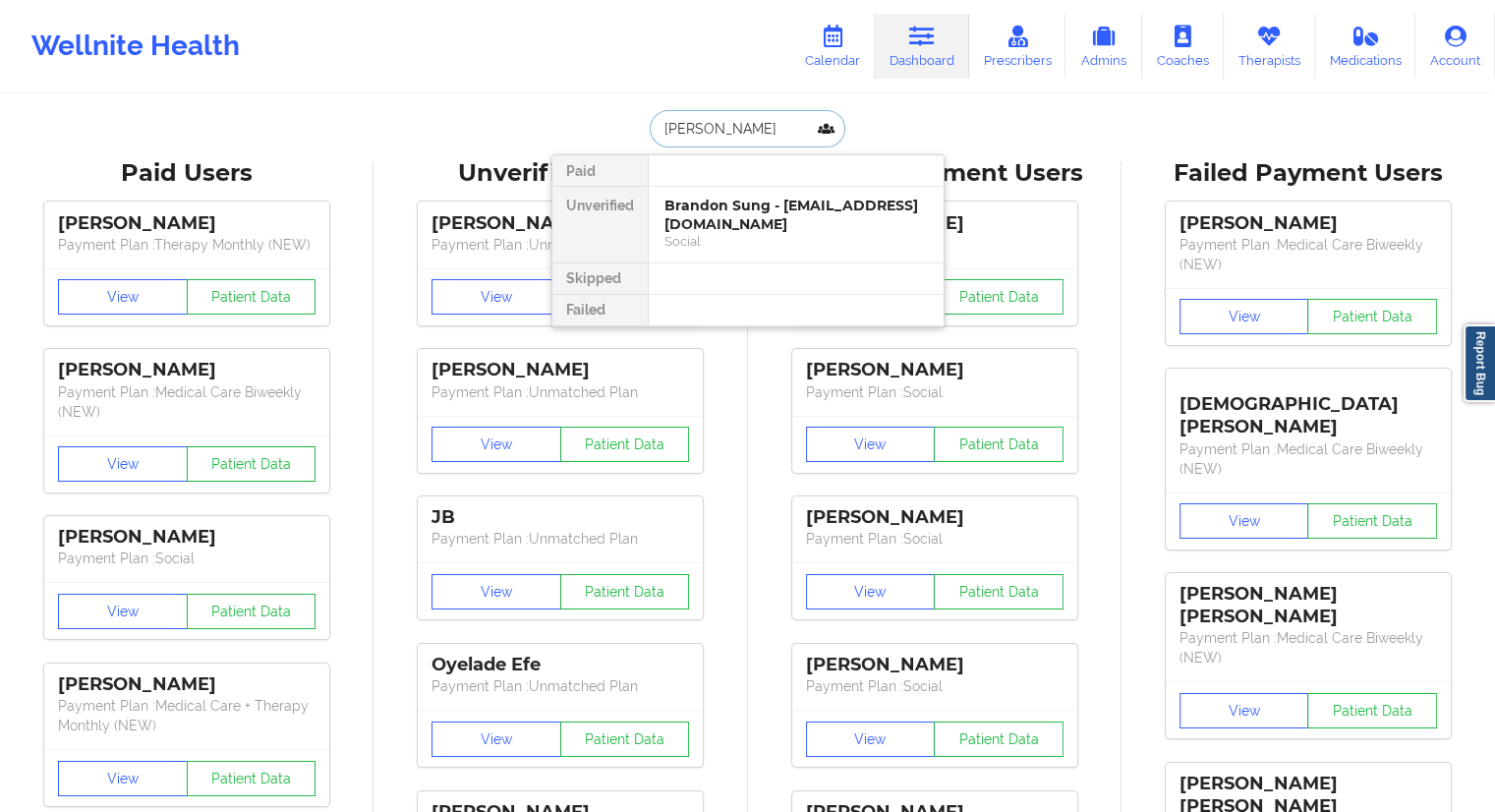
click at [727, 210] on div "Brandon Sung - [EMAIL_ADDRESS][DOMAIN_NAME]" at bounding box center [796, 215] width 264 height 36
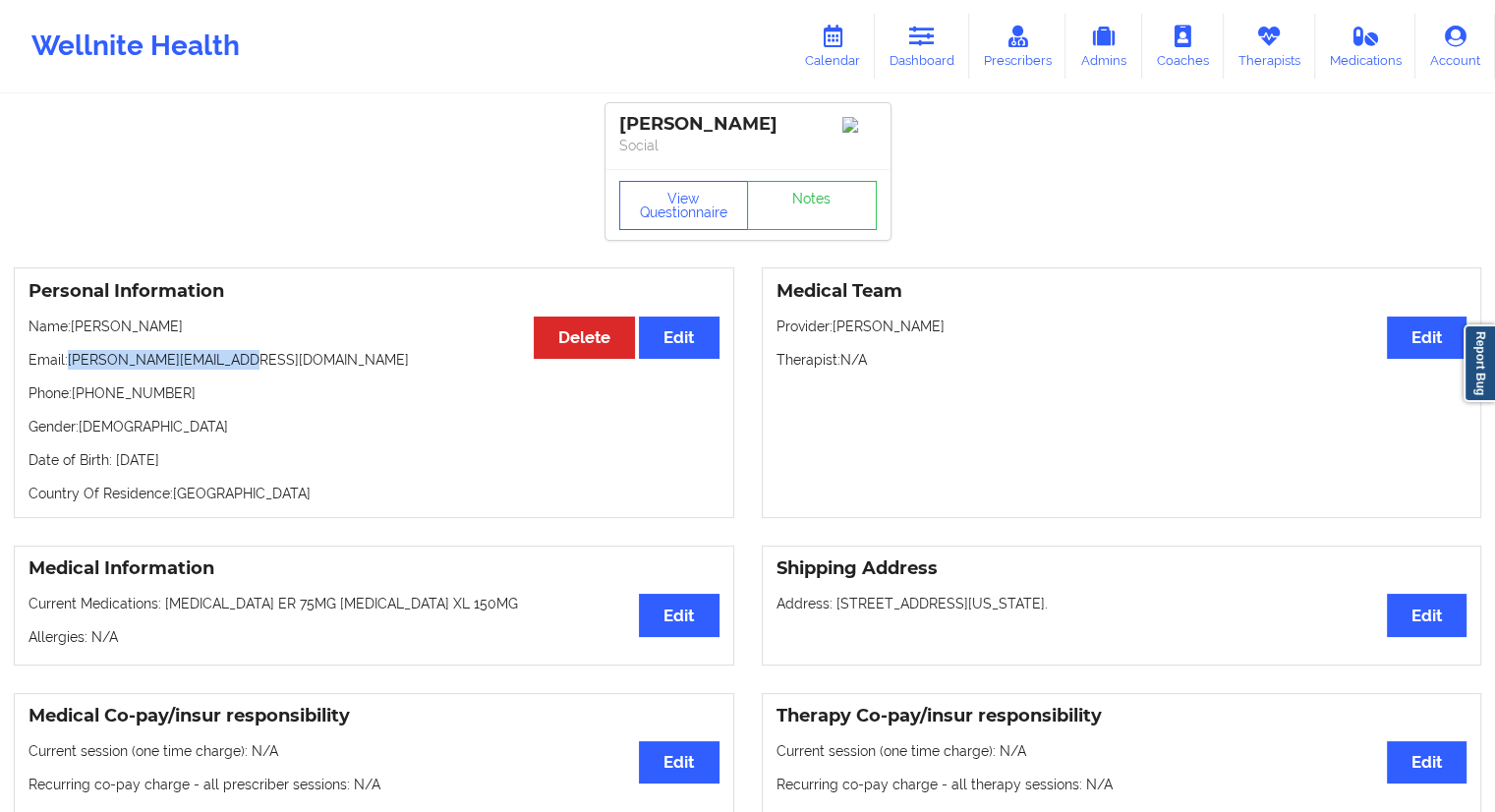
drag, startPoint x: 292, startPoint y: 356, endPoint x: 129, endPoint y: 343, distance: 163.5
click at [71, 356] on p "Email: [PERSON_NAME][EMAIL_ADDRESS][DOMAIN_NAME]" at bounding box center [375, 360] width 692 height 20
click at [845, 46] on icon at bounding box center [832, 37] width 26 height 22
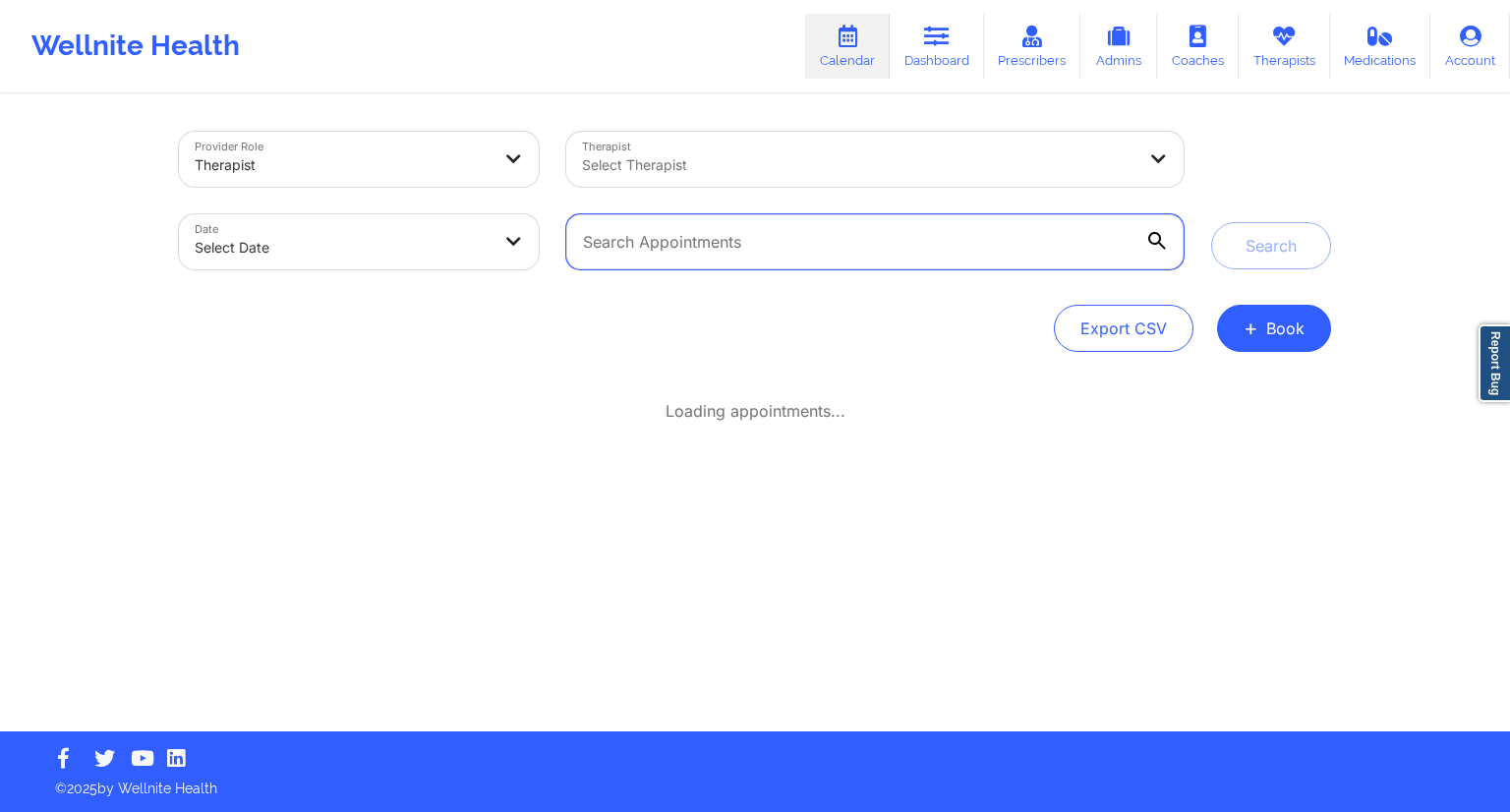
click at [724, 242] on input "text" at bounding box center [875, 241] width 618 height 55
paste input "[PERSON_NAME][EMAIL_ADDRESS][DOMAIN_NAME]"
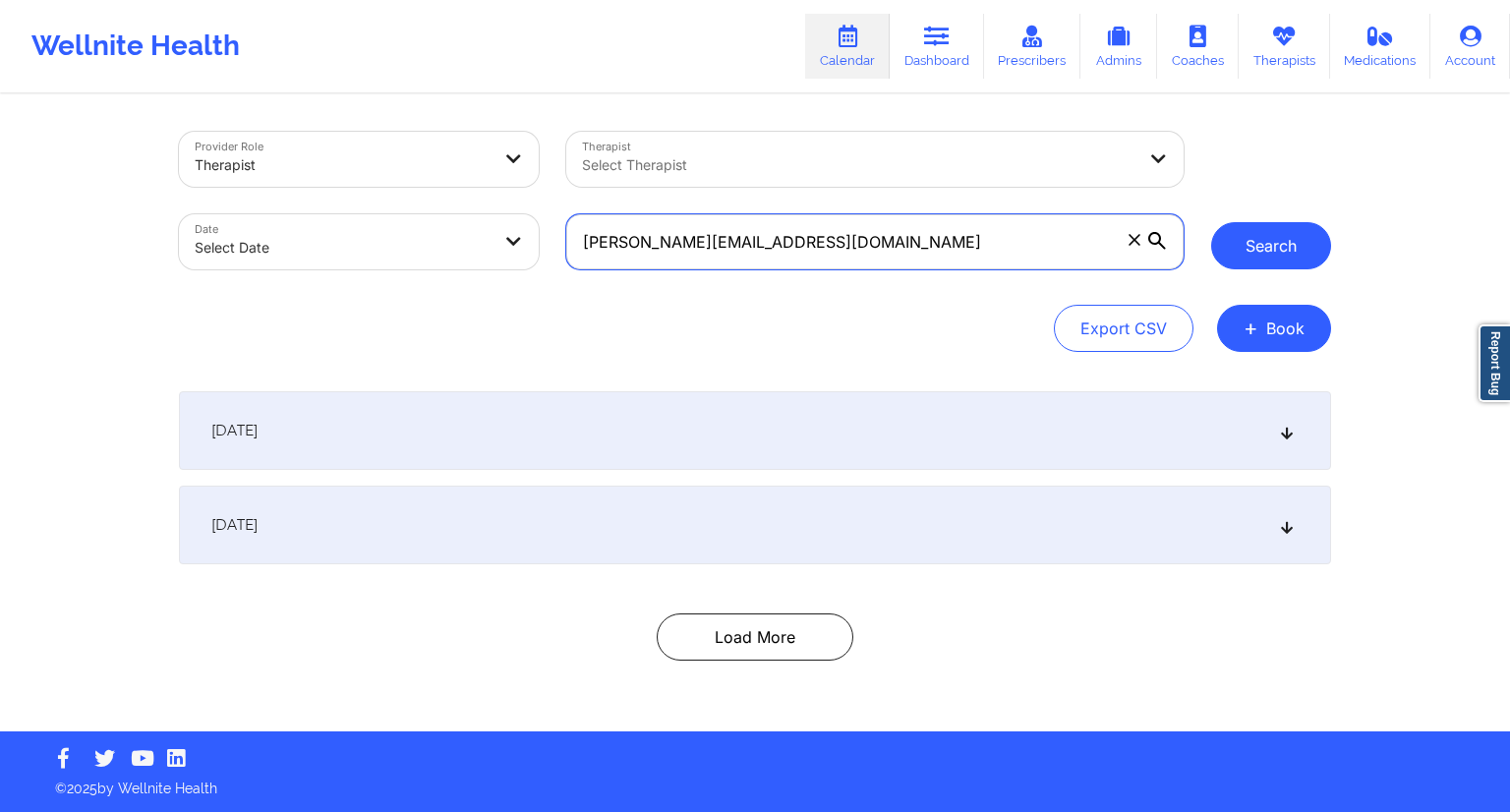
type input "[PERSON_NAME][EMAIL_ADDRESS][DOMAIN_NAME]"
click at [1258, 230] on button "Search" at bounding box center [1271, 245] width 120 height 47
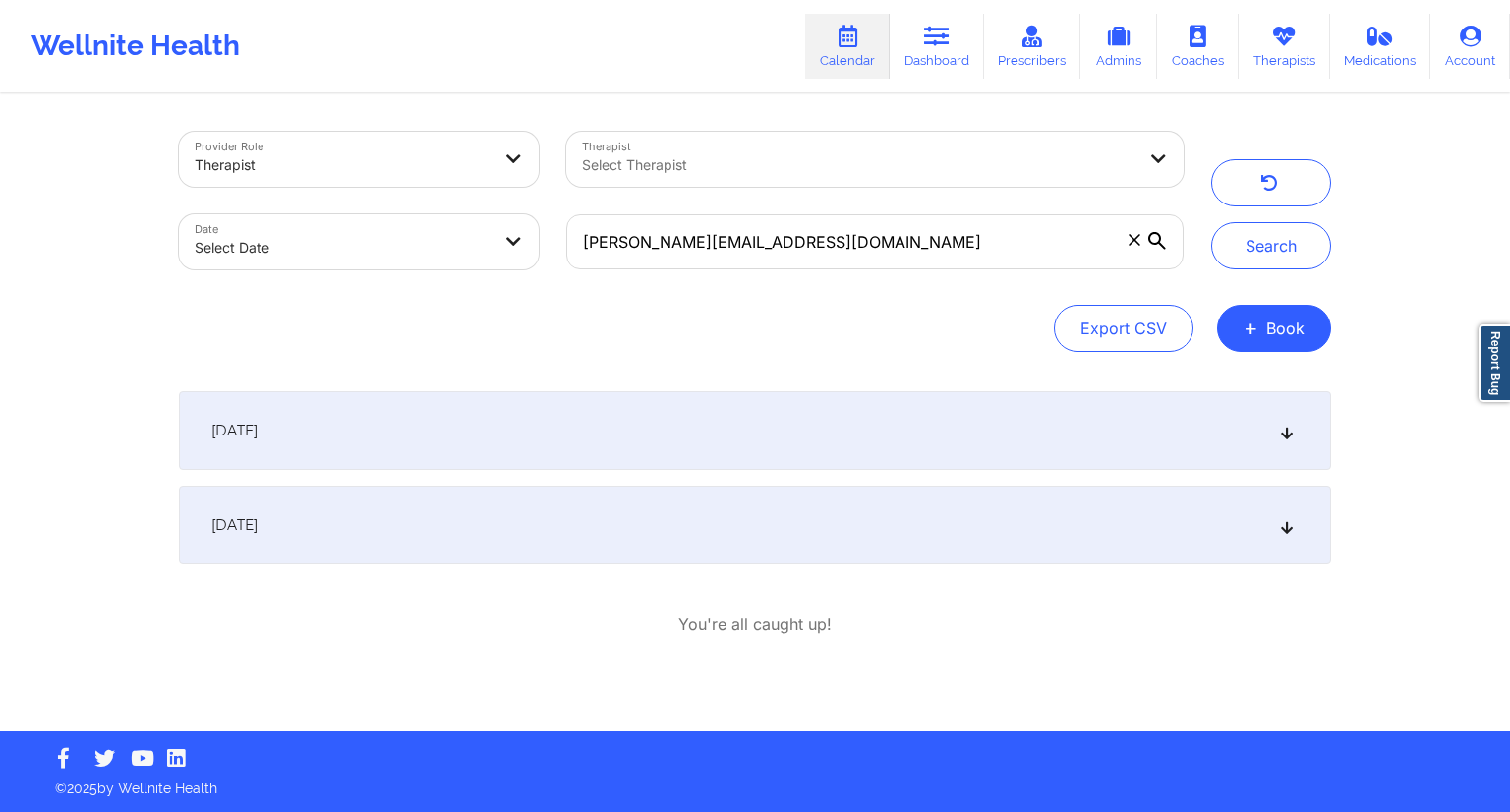
click at [625, 419] on div "[DATE]" at bounding box center [755, 429] width 1152 height 79
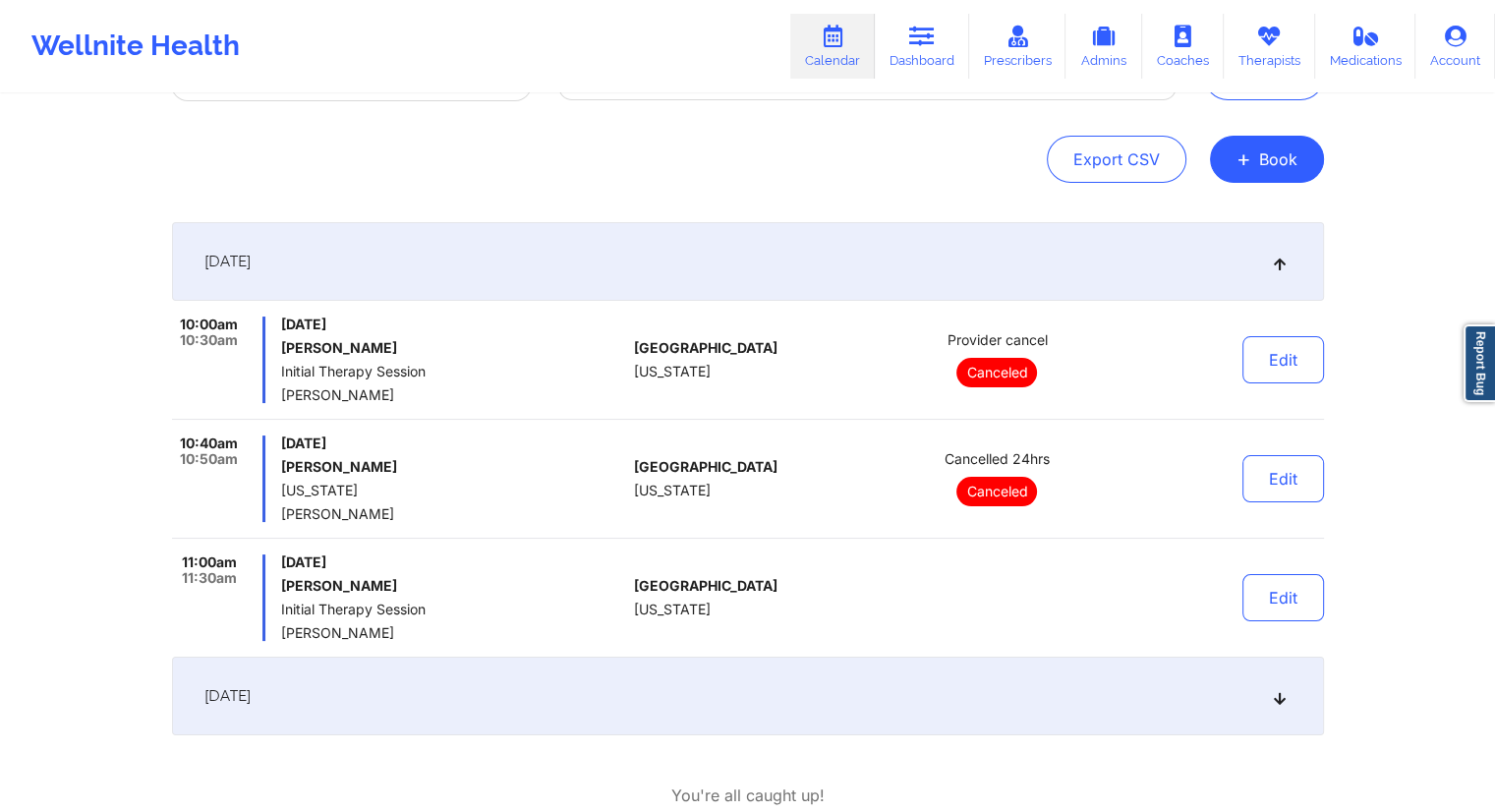
scroll to position [293, 0]
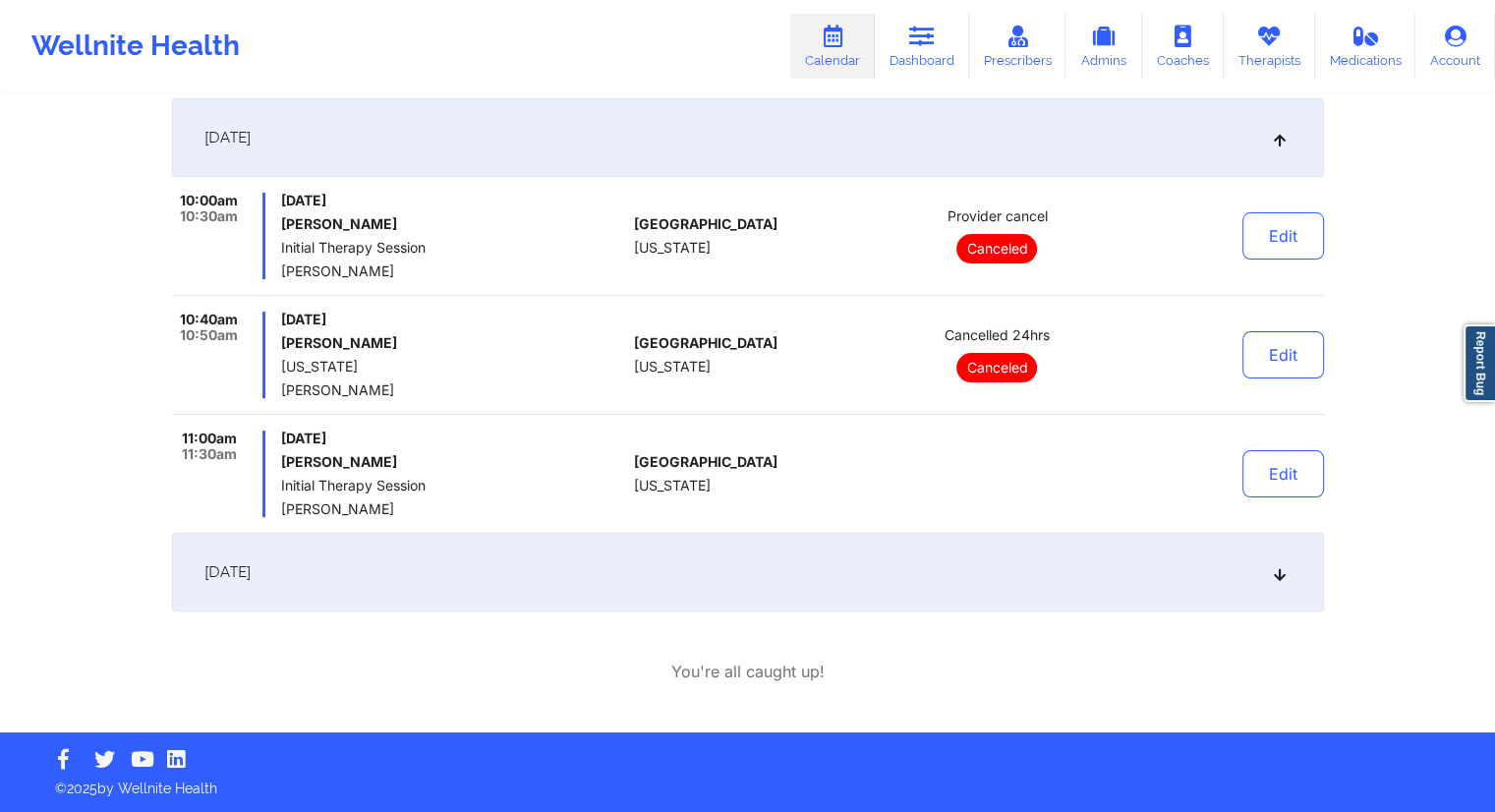
drag, startPoint x: 512, startPoint y: 431, endPoint x: 303, endPoint y: 423, distance: 209.2
click at [281, 430] on span "[DATE]" at bounding box center [453, 438] width 345 height 16
